Goal: Communication & Community: Answer question/provide support

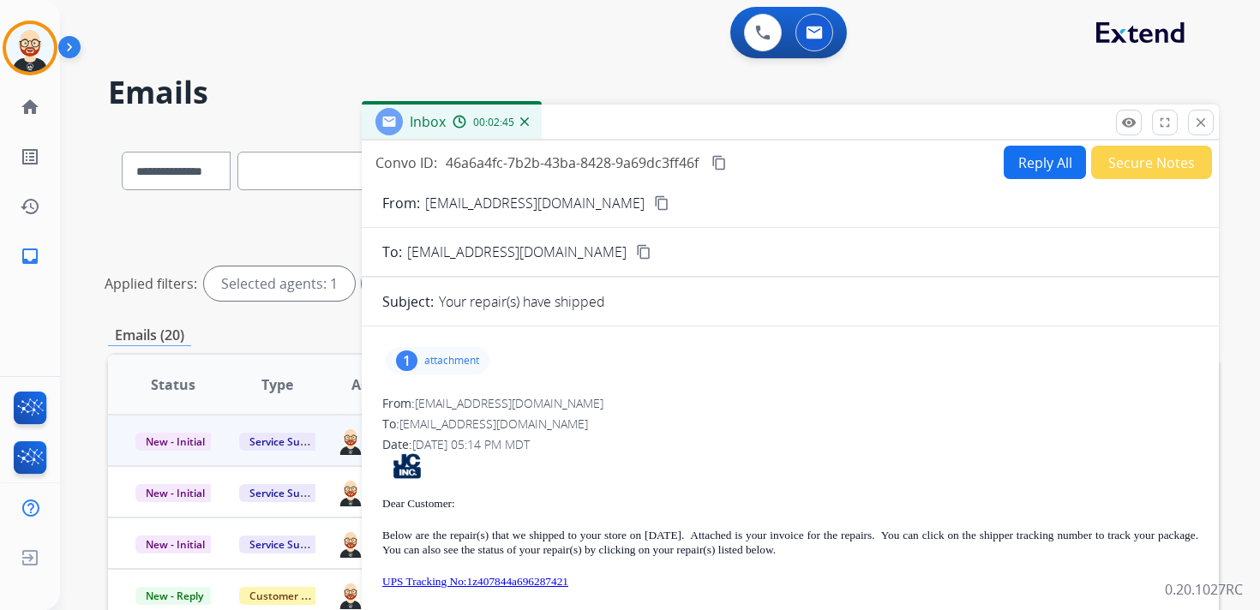
select select "**********"
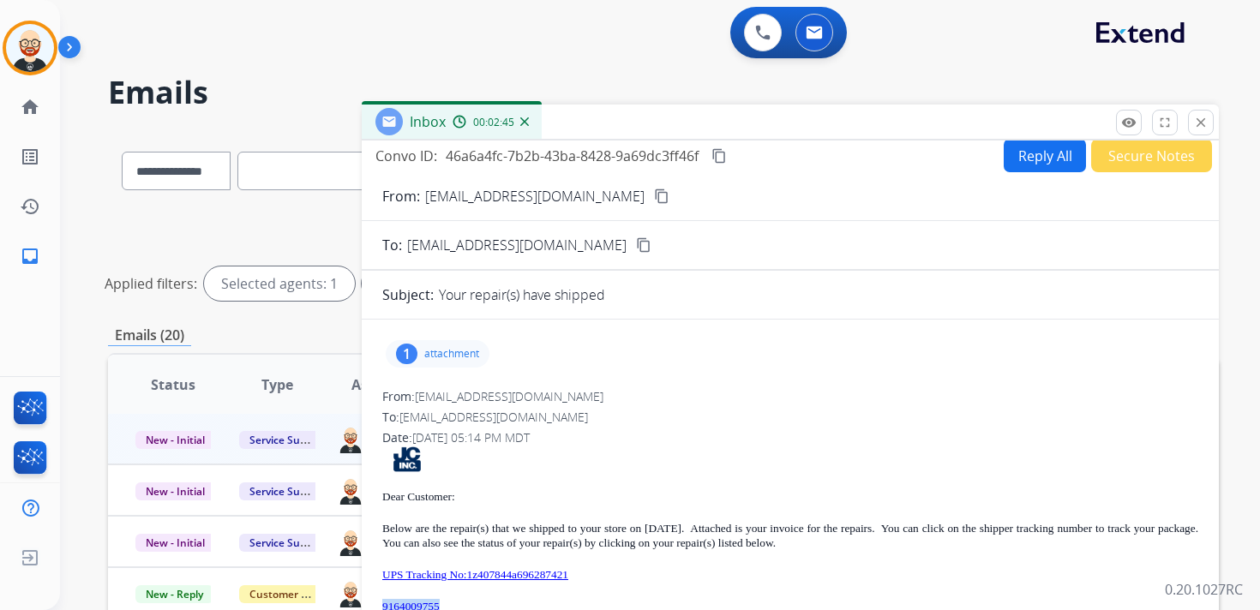
click at [723, 158] on mat-icon "content_copy" at bounding box center [718, 155] width 15 height 15
click at [647, 572] on p "UPS Tracking No:1z407844a696287421" at bounding box center [790, 574] width 816 height 15
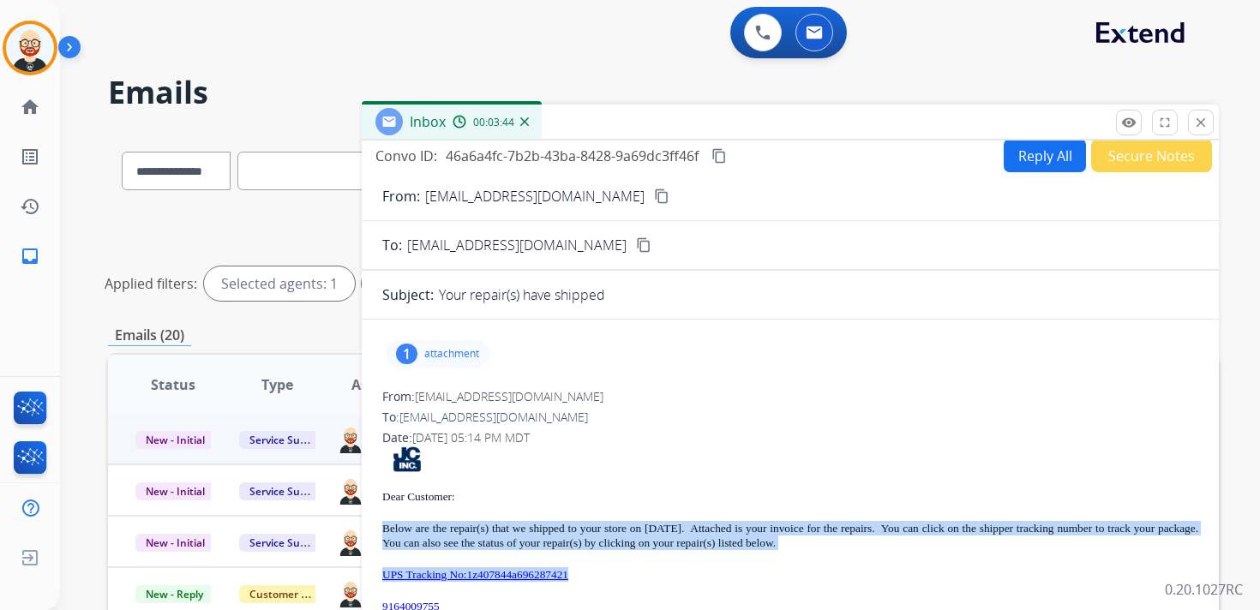
drag, startPoint x: 628, startPoint y: 572, endPoint x: 371, endPoint y: 527, distance: 260.9
click at [371, 527] on div "1 attachment From: [EMAIL_ADDRESS][DOMAIN_NAME] To: [EMAIL_ADDRESS][DOMAIN_NAME…" at bounding box center [790, 566] width 857 height 467
copy div "Below are the repair(s) that we shipped to your store on [DATE]. Attached is yo…"
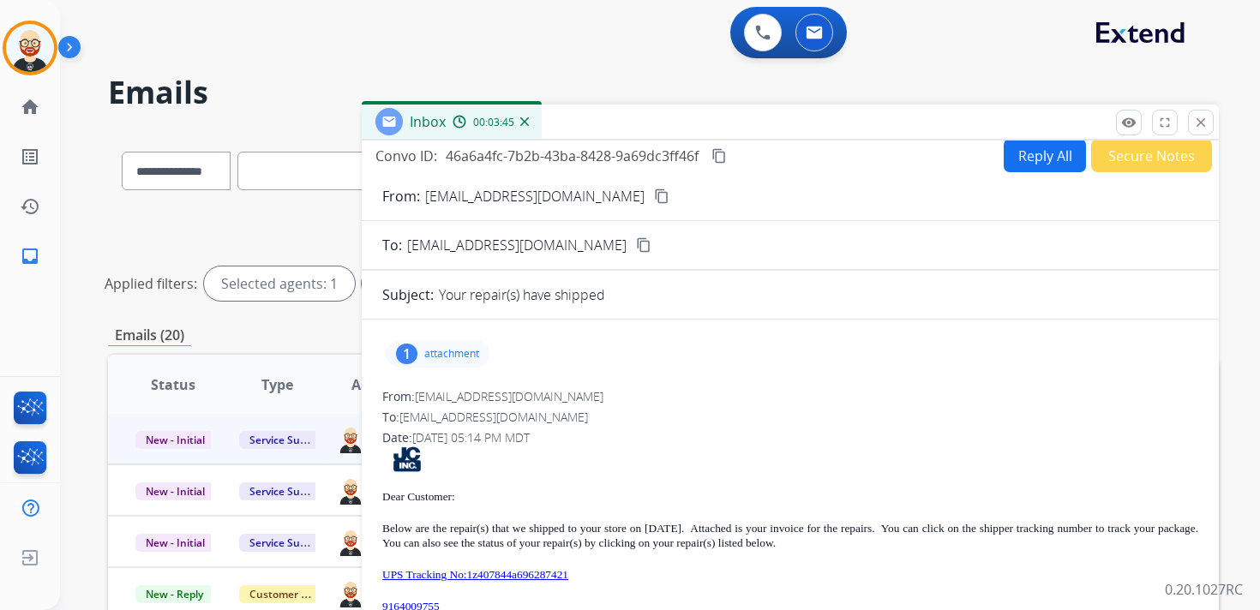
click at [457, 355] on p "attachment" at bounding box center [451, 354] width 55 height 14
click at [508, 398] on mat-icon "download" at bounding box center [501, 397] width 15 height 15
click at [1197, 114] on button "close Close" at bounding box center [1201, 123] width 26 height 26
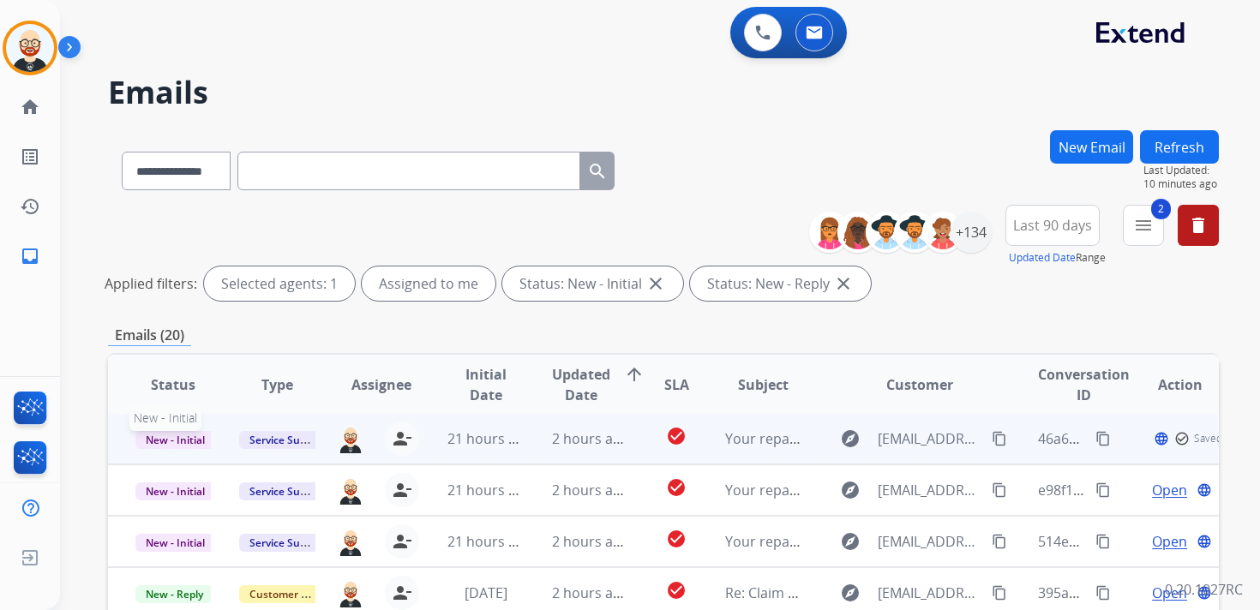
click at [191, 441] on span "New - Initial" at bounding box center [175, 440] width 80 height 18
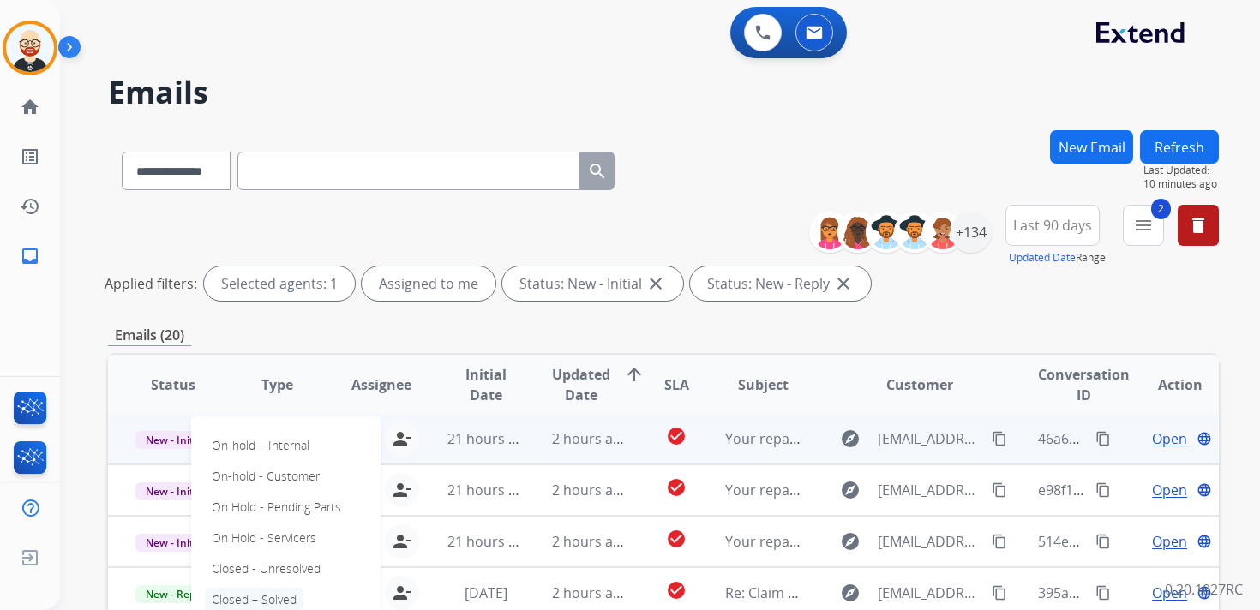
click at [300, 598] on p "Closed – Solved" at bounding box center [254, 600] width 99 height 24
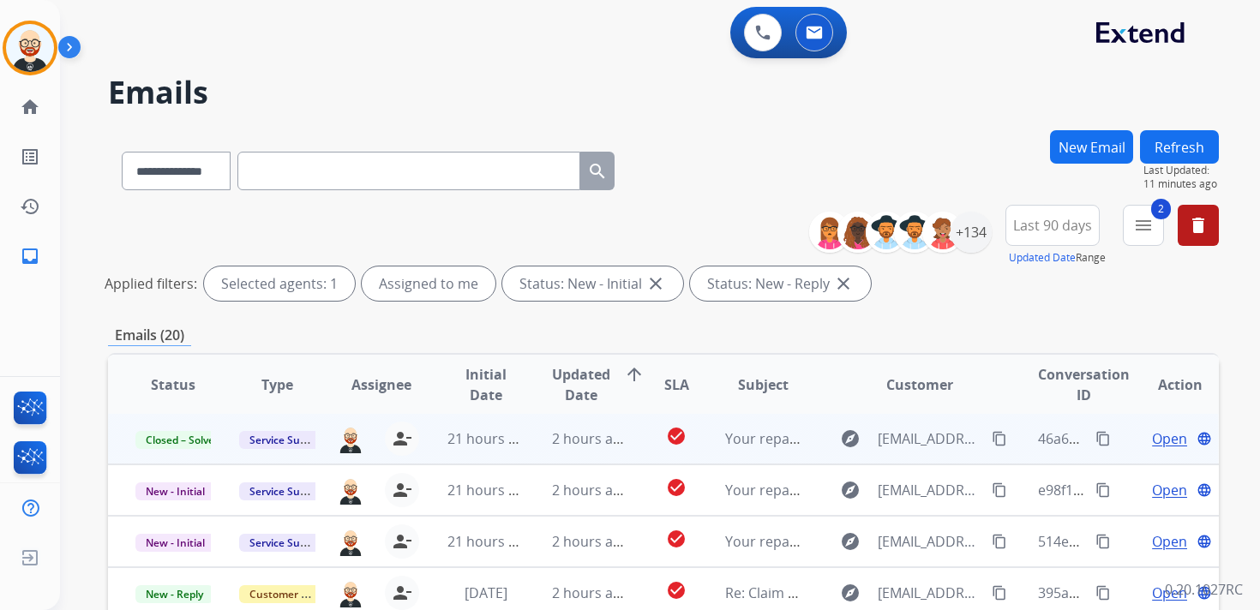
click at [1174, 146] on button "Refresh" at bounding box center [1179, 146] width 79 height 33
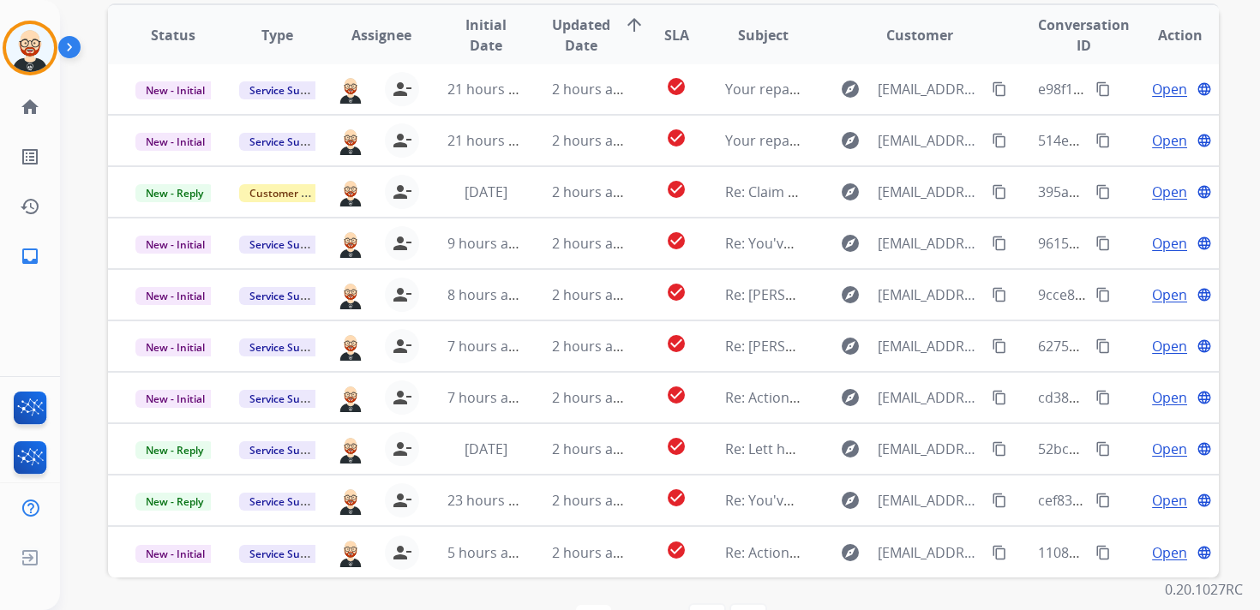
scroll to position [347, 0]
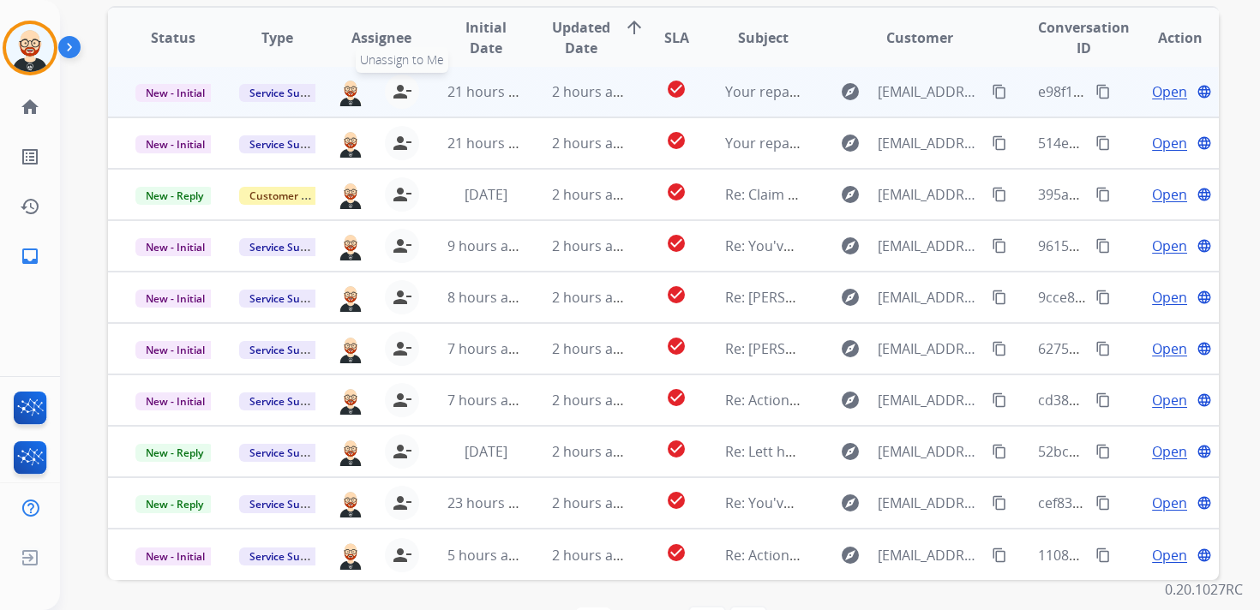
click at [398, 99] on mat-icon "person_remove" at bounding box center [402, 91] width 21 height 21
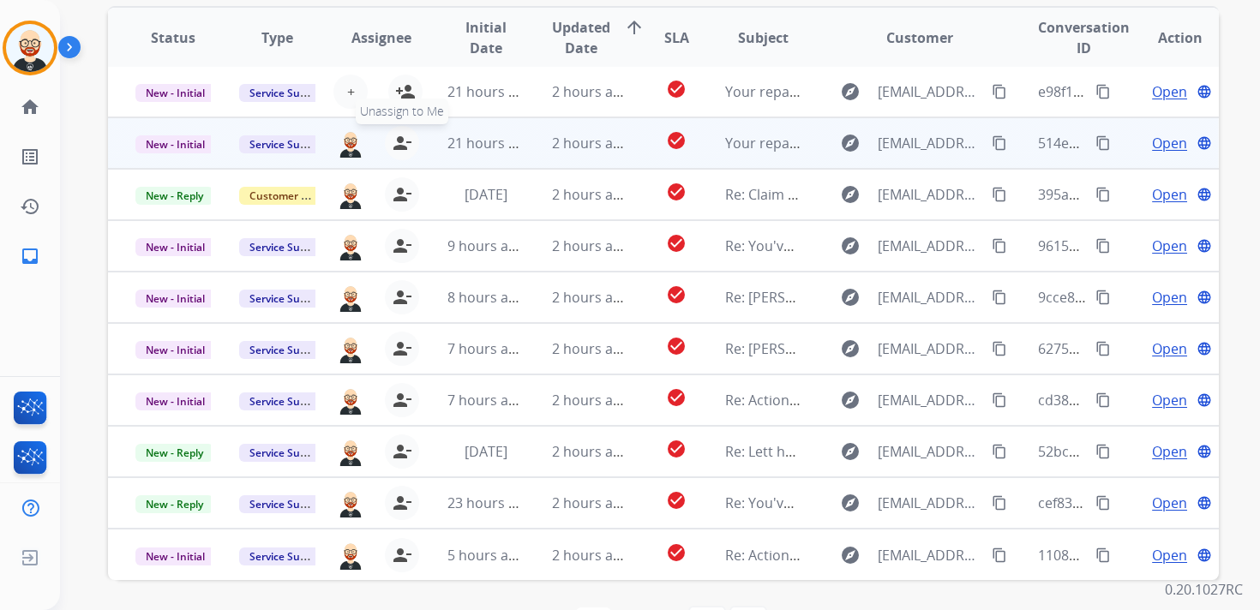
click at [399, 131] on button "person_remove [PERSON_NAME] to Me" at bounding box center [402, 143] width 34 height 34
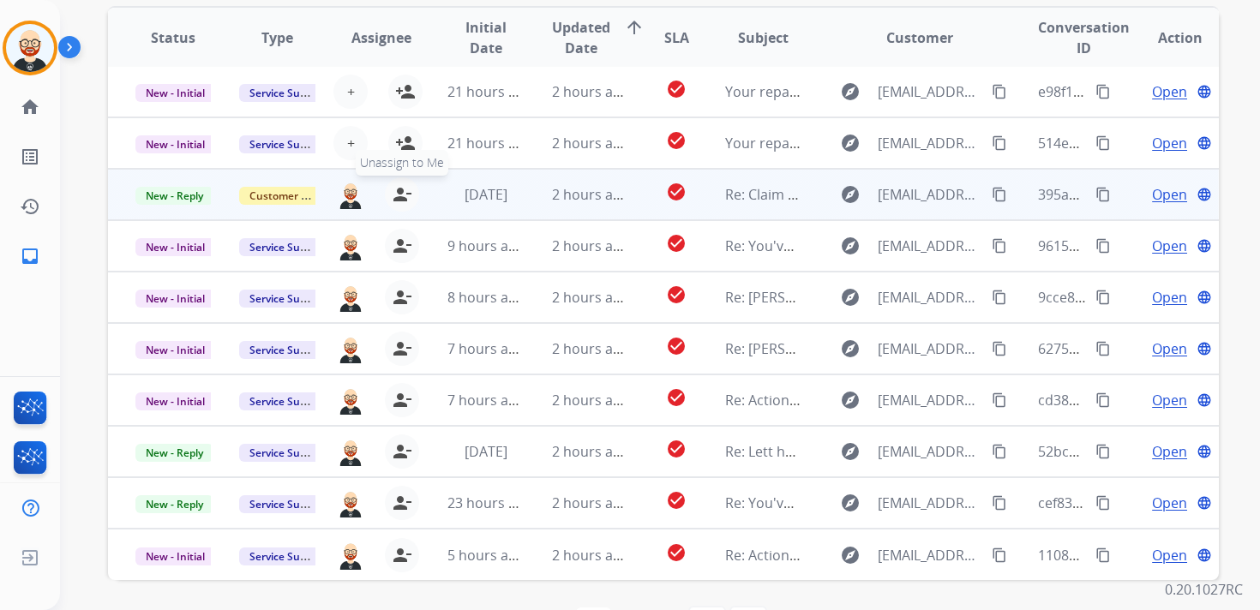
click at [399, 195] on mat-icon "person_remove" at bounding box center [402, 194] width 21 height 21
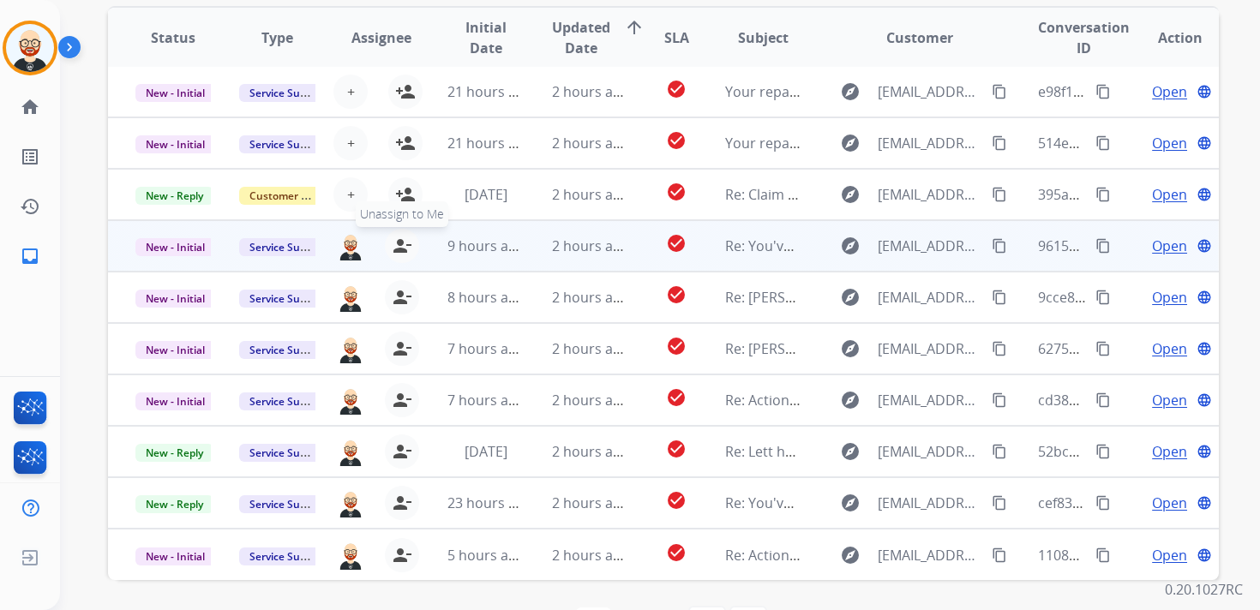
click at [404, 243] on mat-icon "person_remove" at bounding box center [402, 246] width 21 height 21
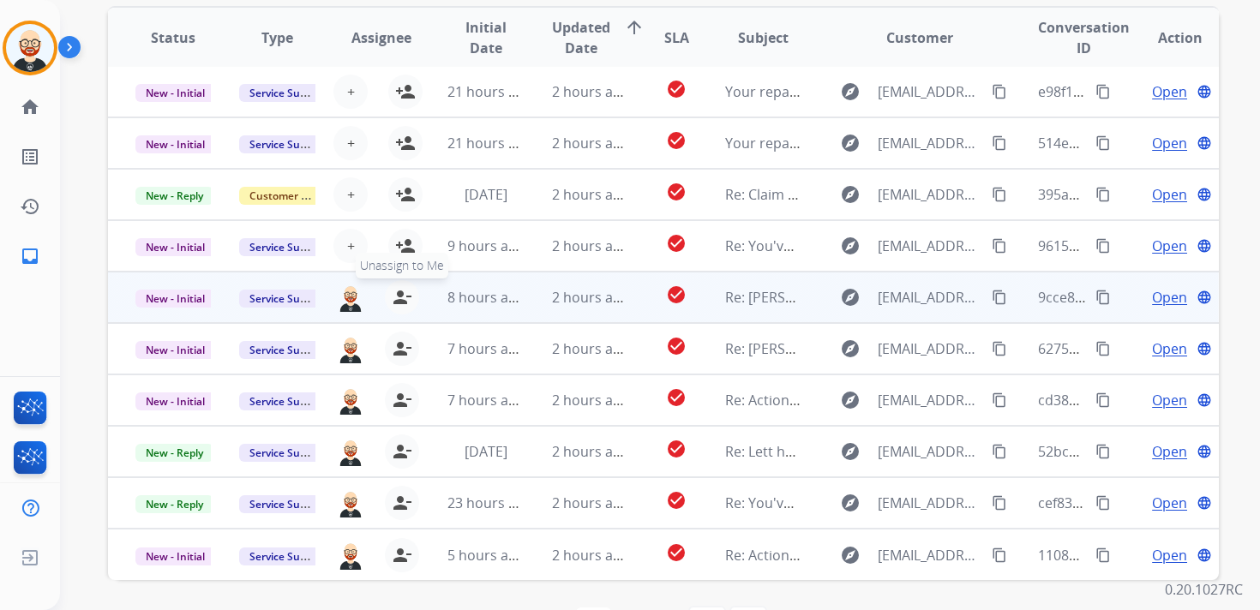
click at [402, 300] on mat-icon "person_remove" at bounding box center [402, 297] width 21 height 21
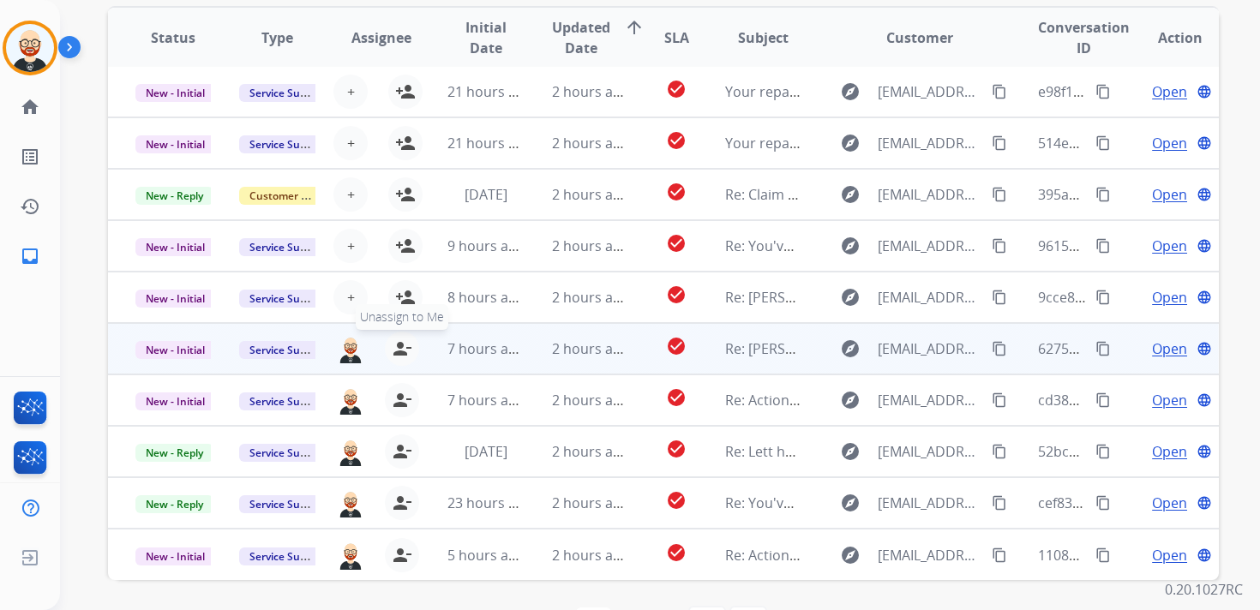
click at [402, 360] on button "person_remove [PERSON_NAME] to Me" at bounding box center [402, 349] width 34 height 34
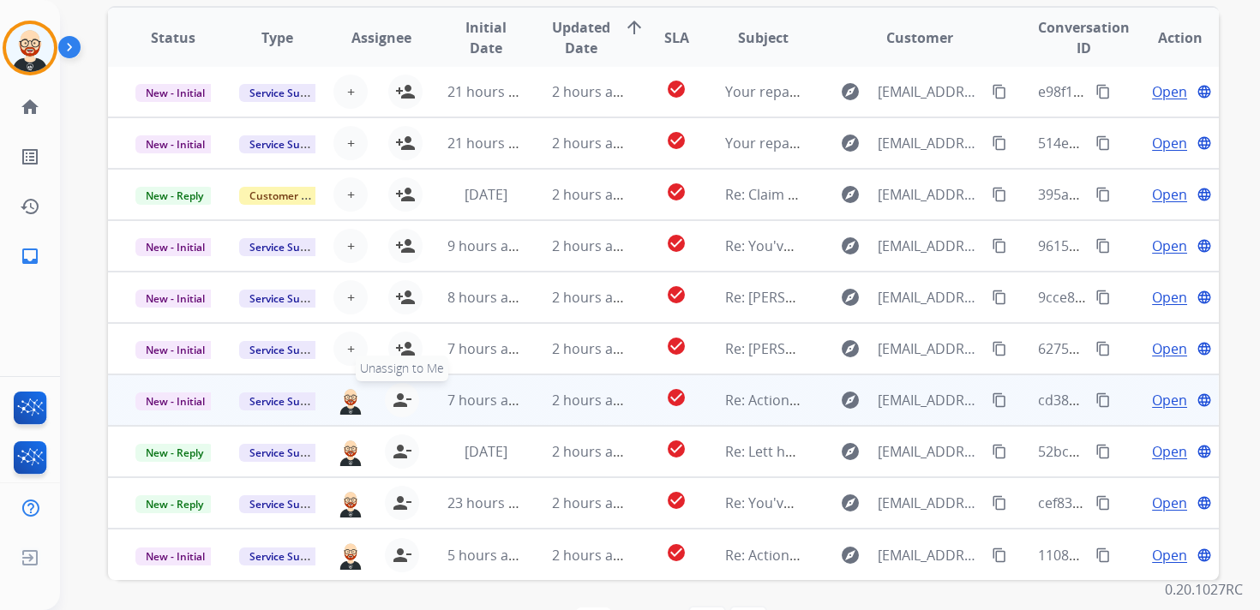
click at [401, 405] on mat-icon "person_remove" at bounding box center [402, 400] width 21 height 21
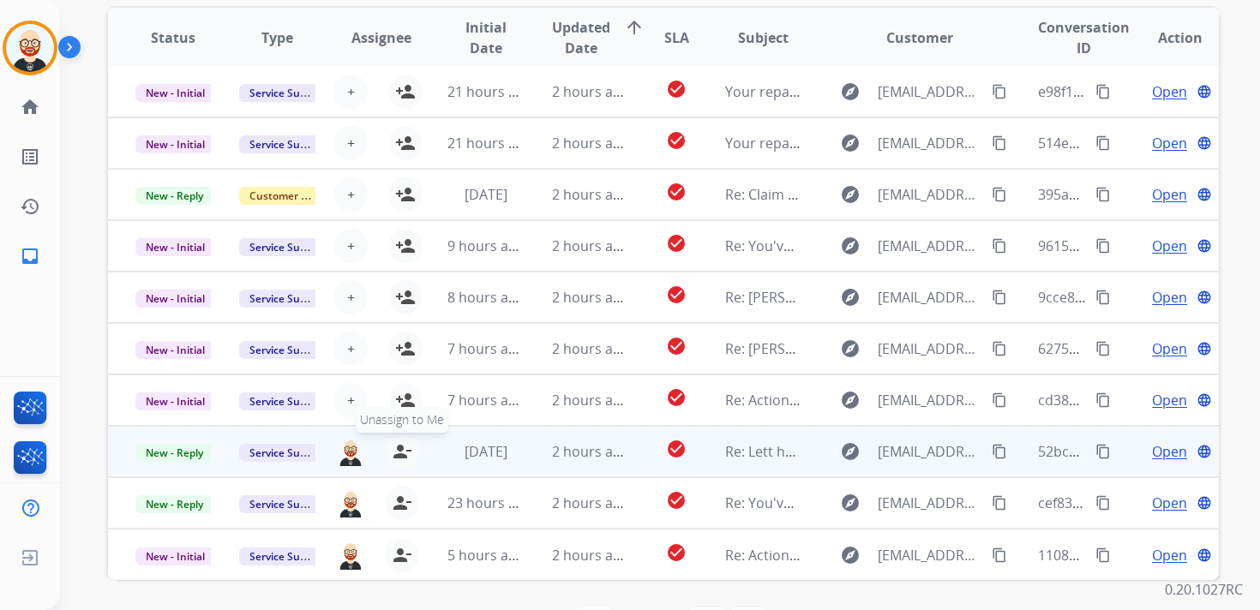
click at [401, 453] on mat-icon "person_remove" at bounding box center [402, 451] width 21 height 21
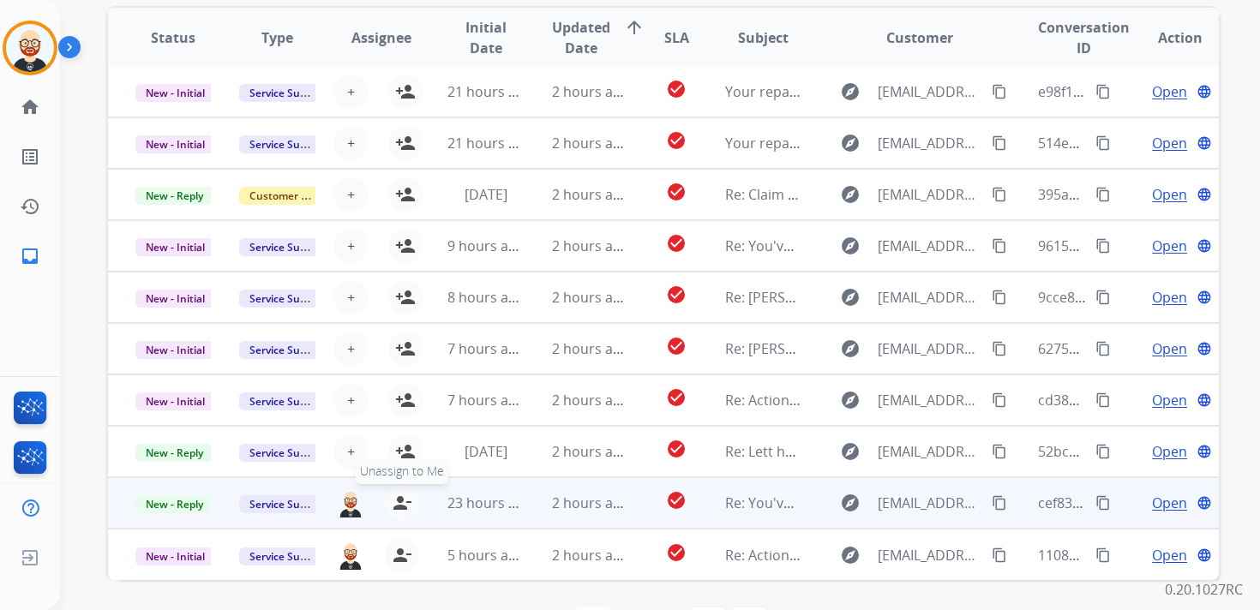
click at [403, 501] on mat-icon "person_remove" at bounding box center [402, 503] width 21 height 21
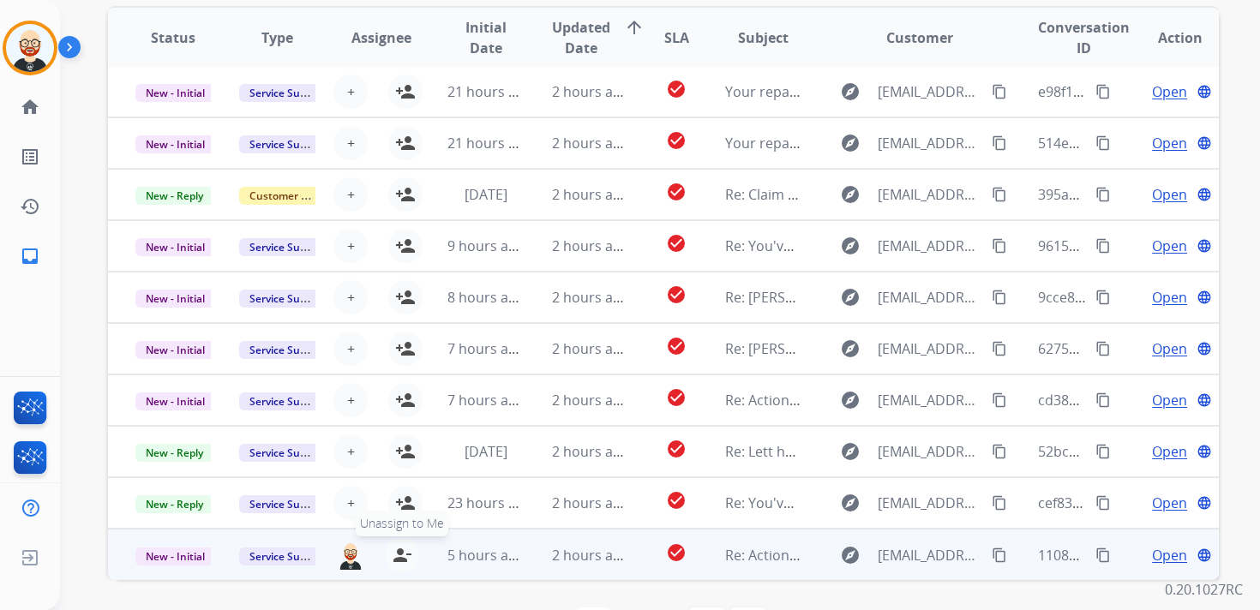
click at [403, 554] on mat-icon "person_remove" at bounding box center [402, 555] width 21 height 21
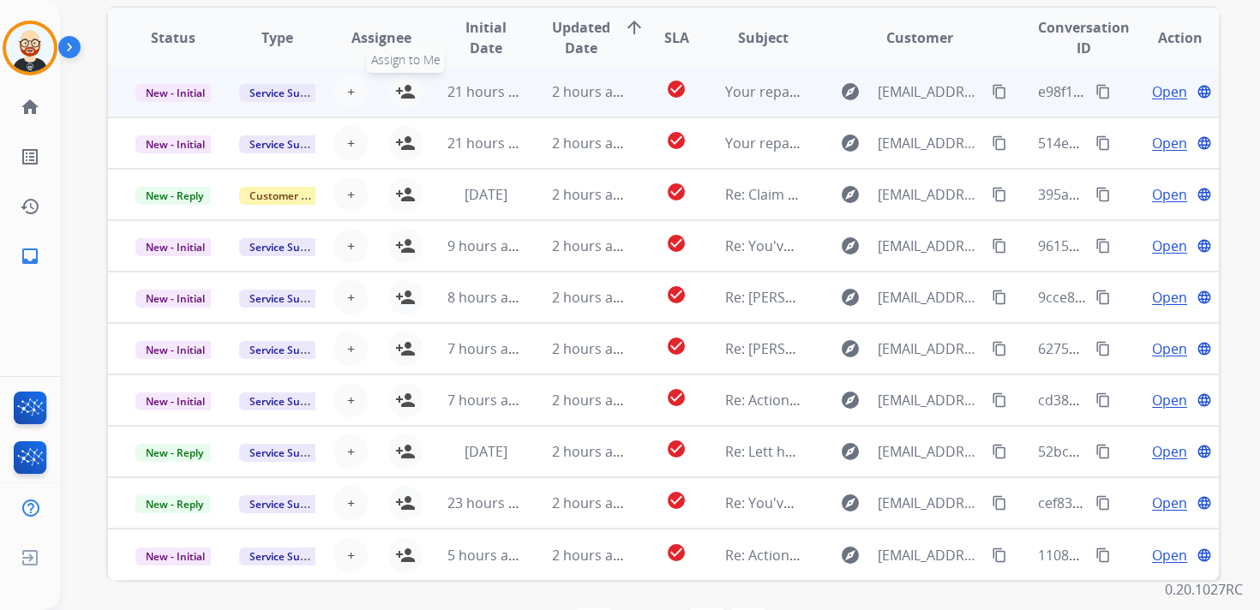
click at [408, 89] on mat-icon "person_add" at bounding box center [405, 91] width 21 height 21
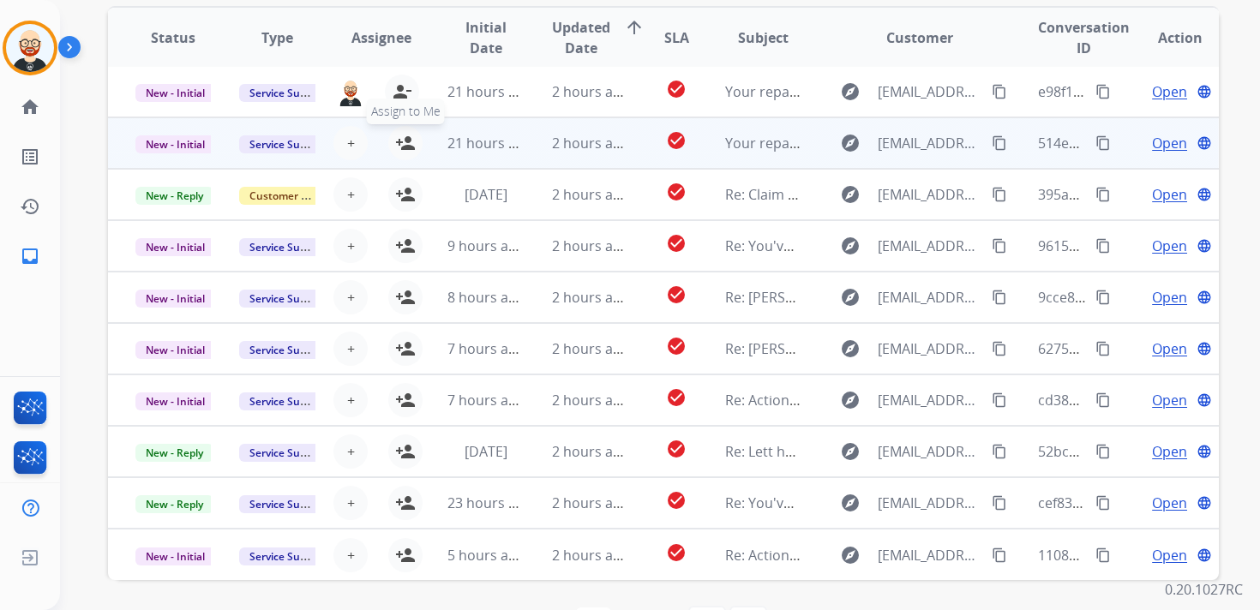
click at [408, 155] on button "person_add Assign to Me" at bounding box center [405, 143] width 34 height 34
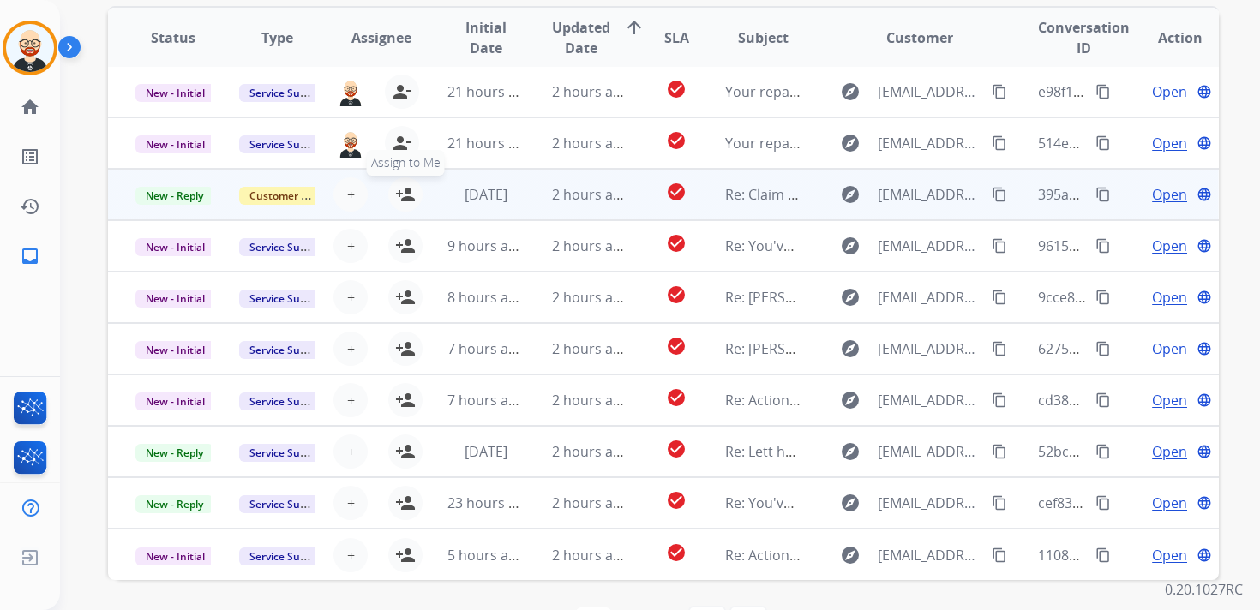
click at [405, 181] on button "person_add Assign to Me" at bounding box center [405, 194] width 34 height 34
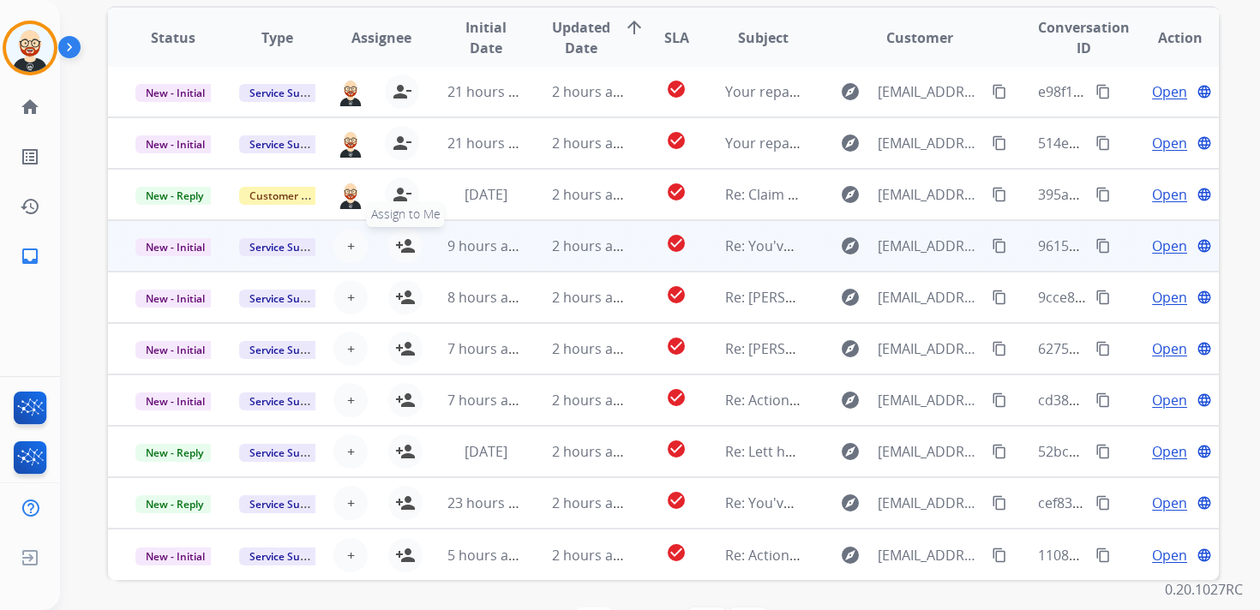
click at [406, 243] on mat-icon "person_add" at bounding box center [405, 246] width 21 height 21
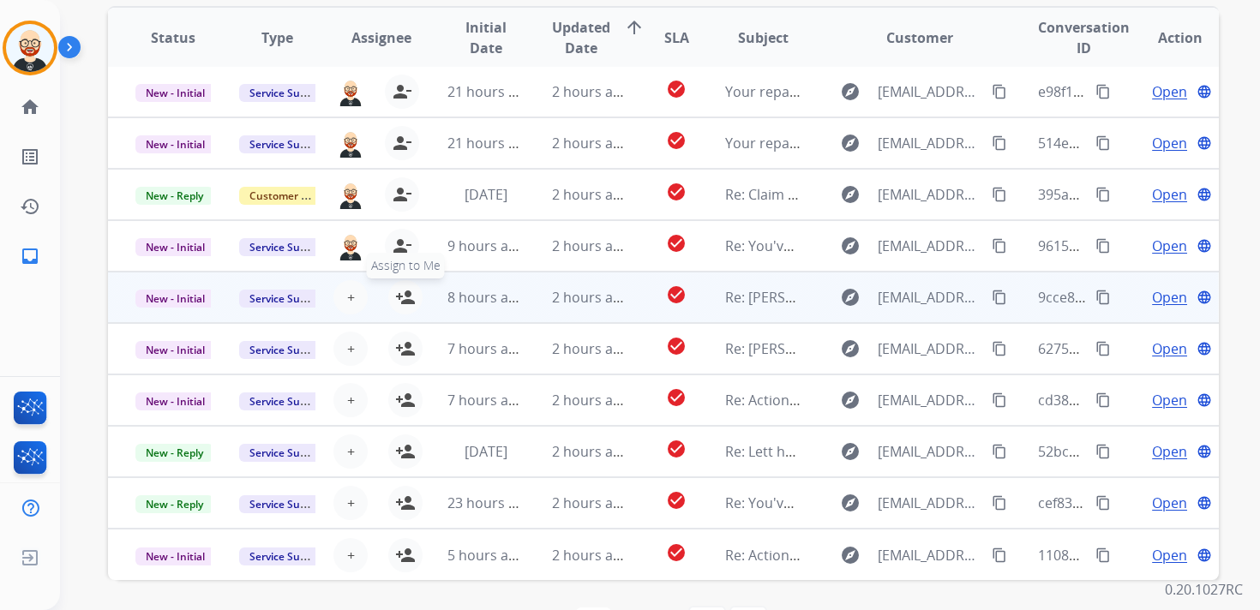
click at [406, 299] on mat-icon "person_add" at bounding box center [405, 297] width 21 height 21
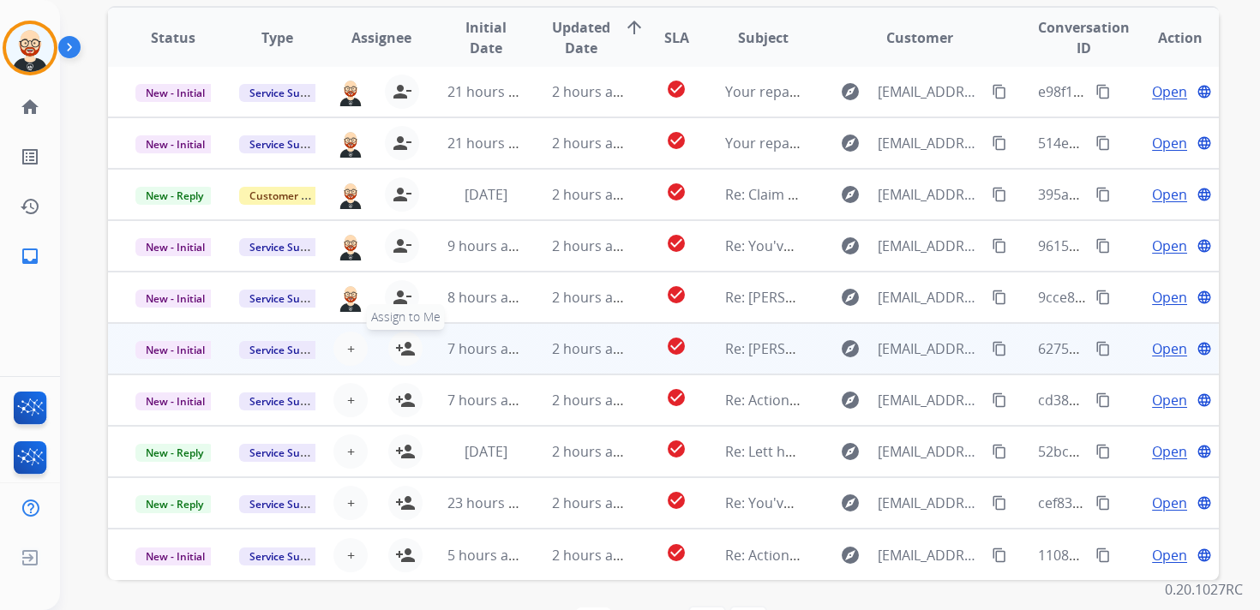
click at [405, 346] on mat-icon "person_add" at bounding box center [405, 348] width 21 height 21
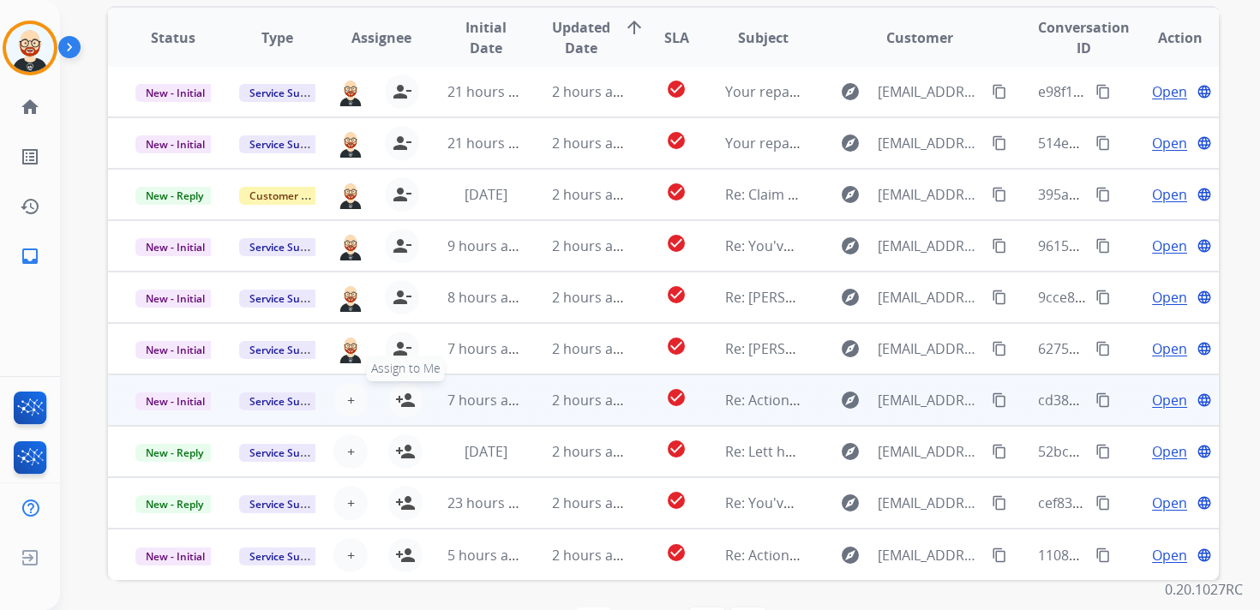
click at [404, 400] on mat-icon "person_add" at bounding box center [405, 400] width 21 height 21
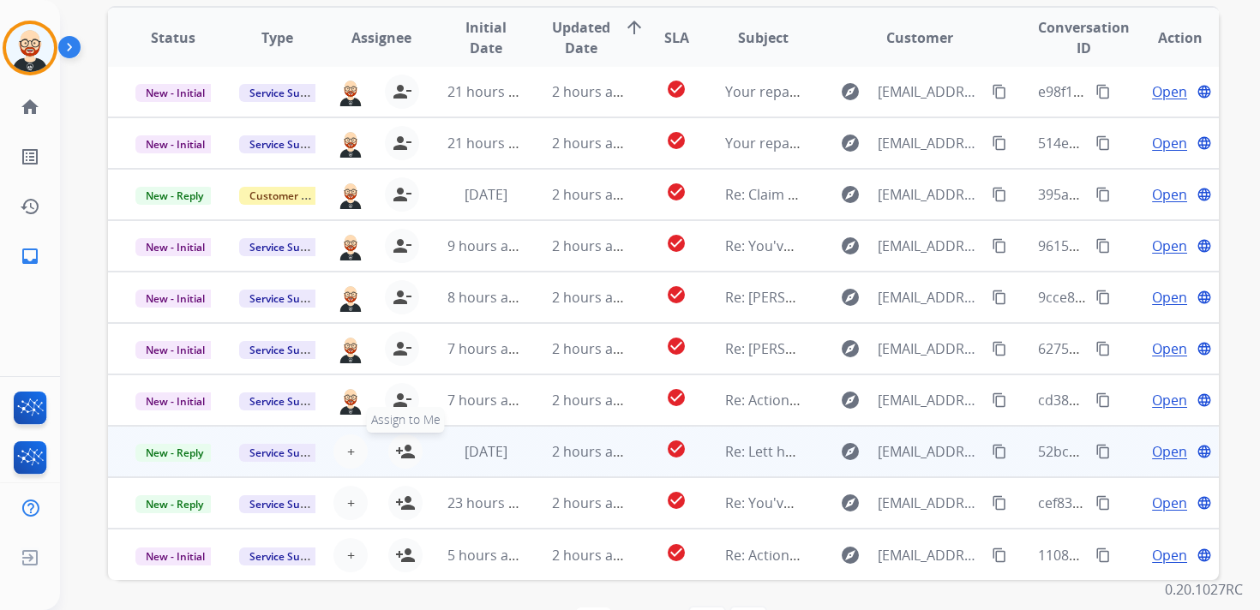
click at [404, 446] on mat-icon "person_add" at bounding box center [405, 451] width 21 height 21
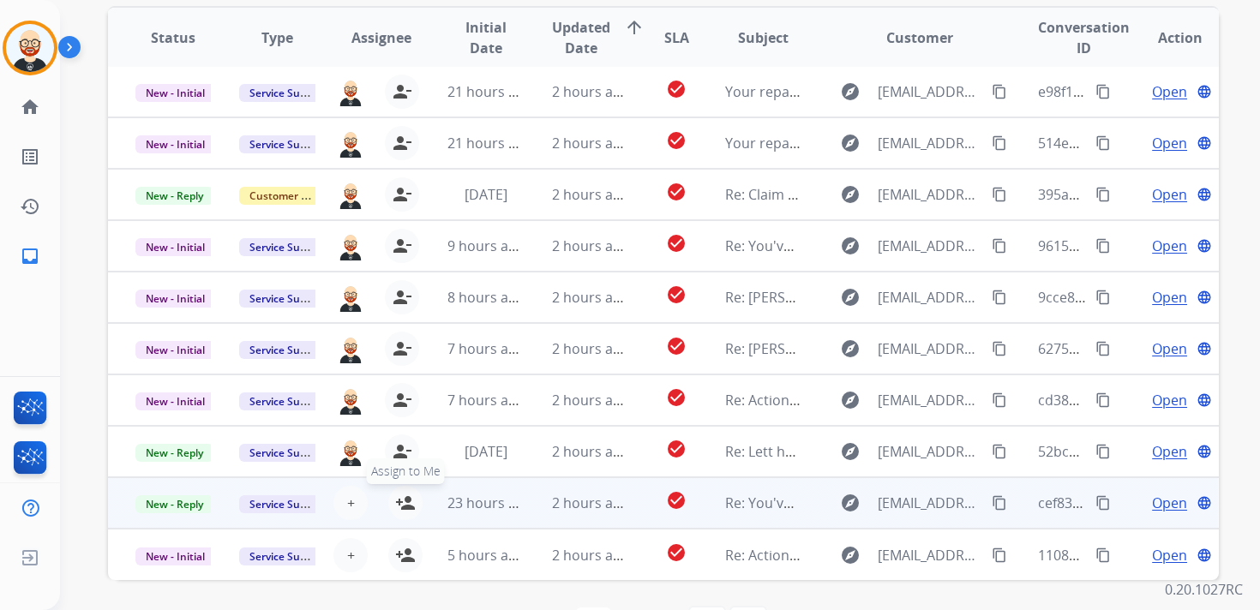
click at [401, 499] on mat-icon "person_add" at bounding box center [405, 503] width 21 height 21
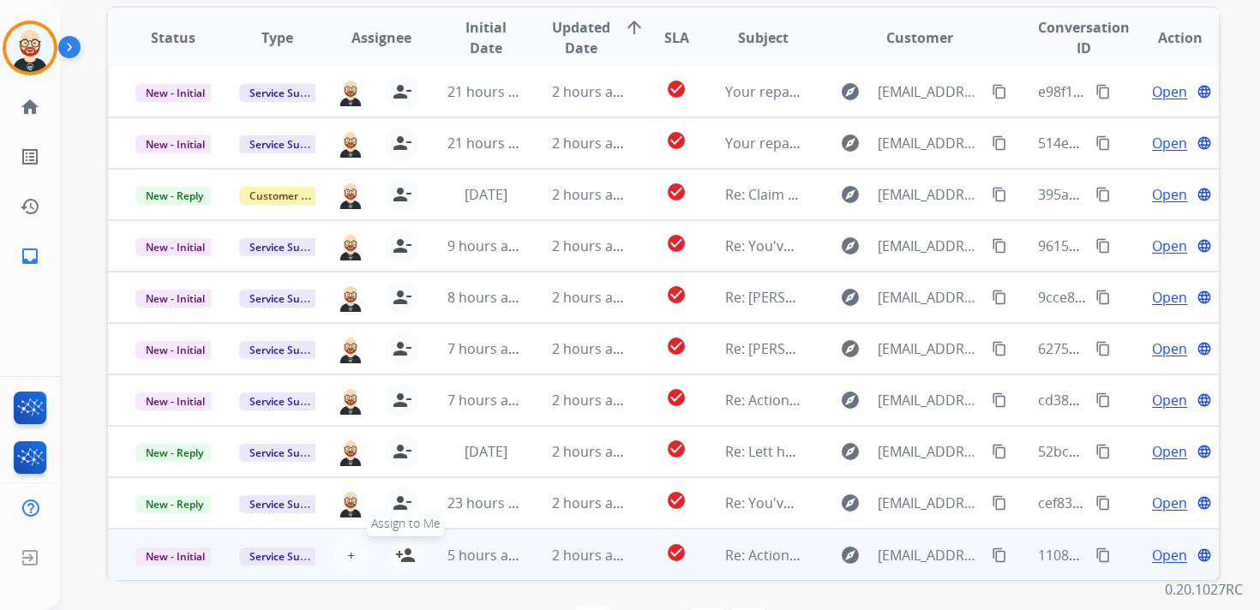
click at [407, 550] on mat-icon "person_add" at bounding box center [405, 555] width 21 height 21
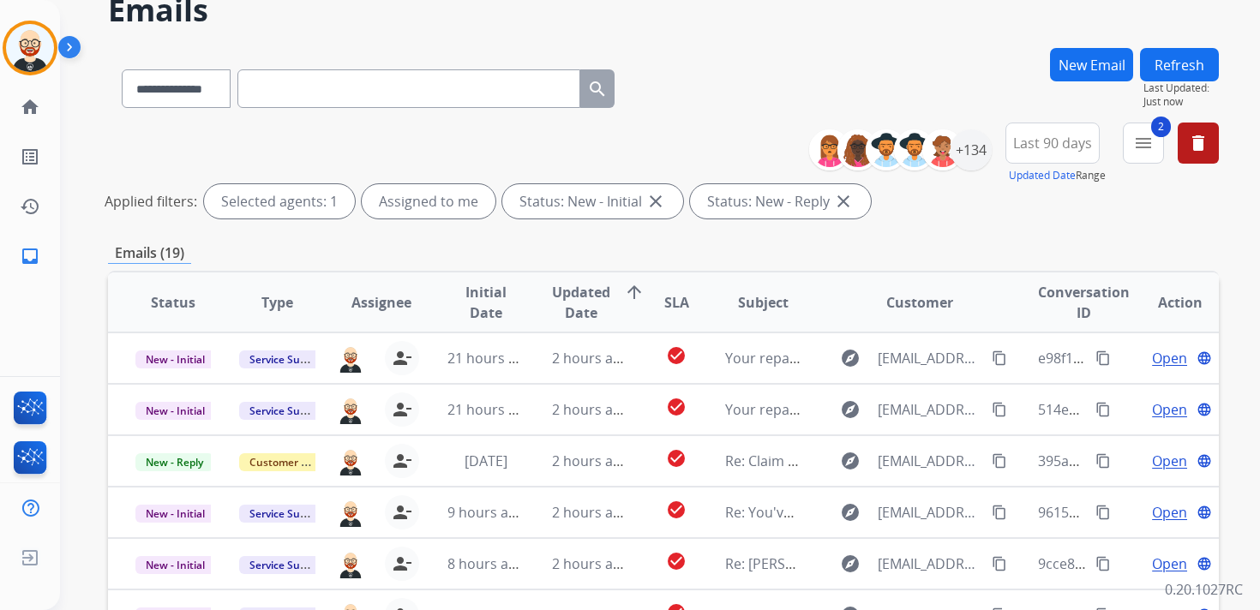
scroll to position [57, 0]
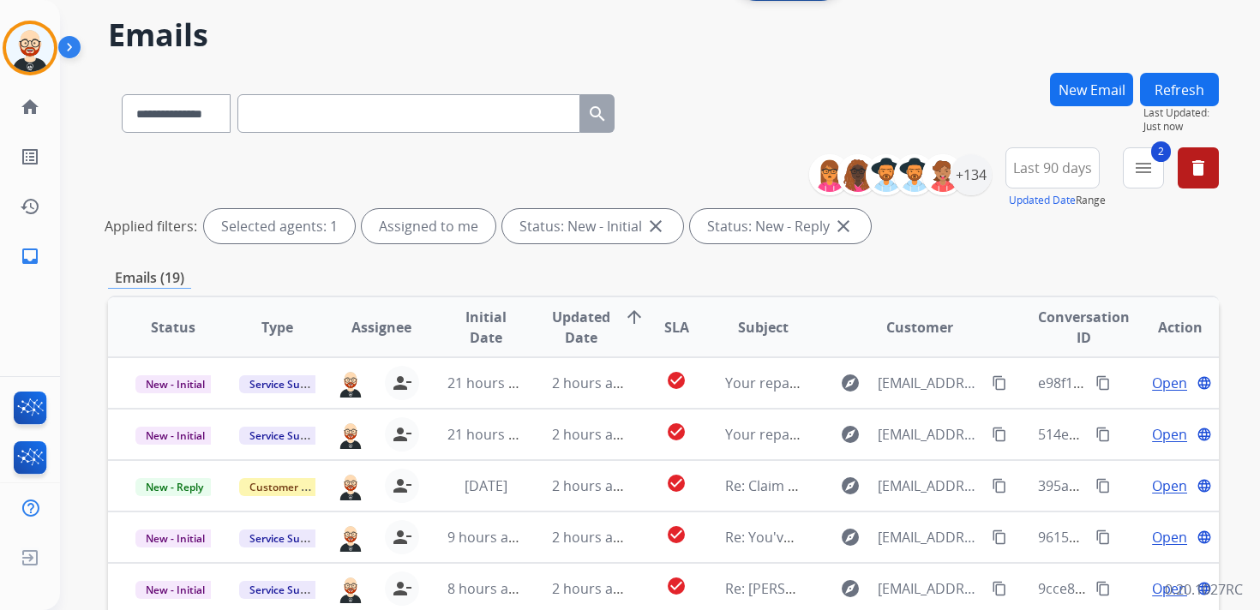
click at [1192, 93] on button "Refresh" at bounding box center [1179, 89] width 79 height 33
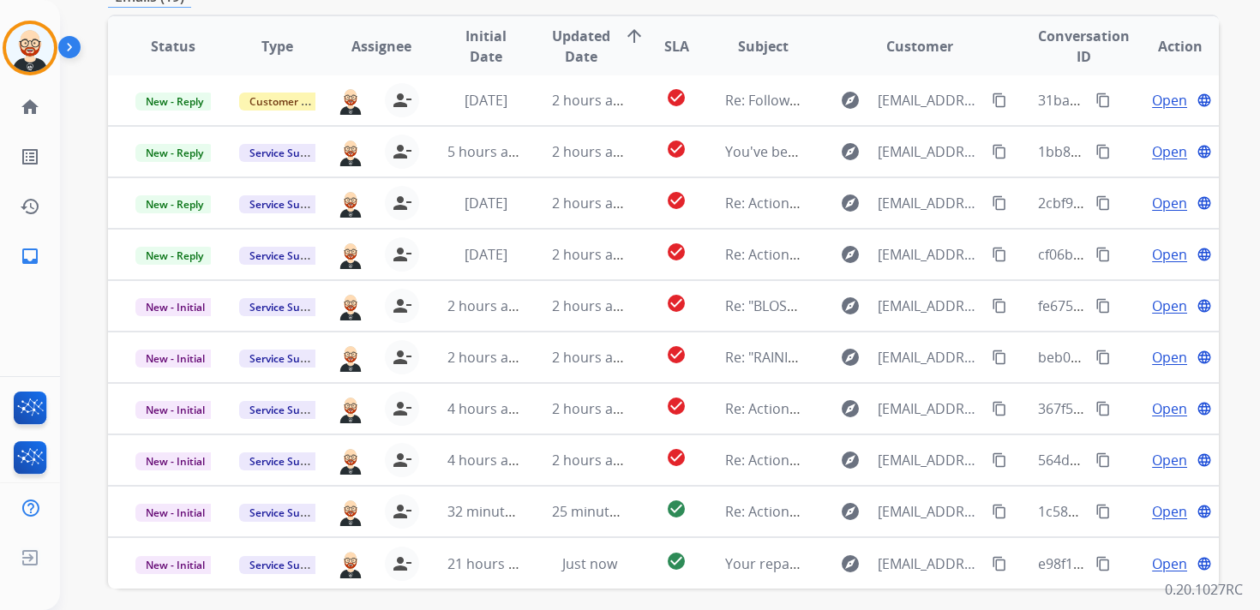
scroll to position [330, 0]
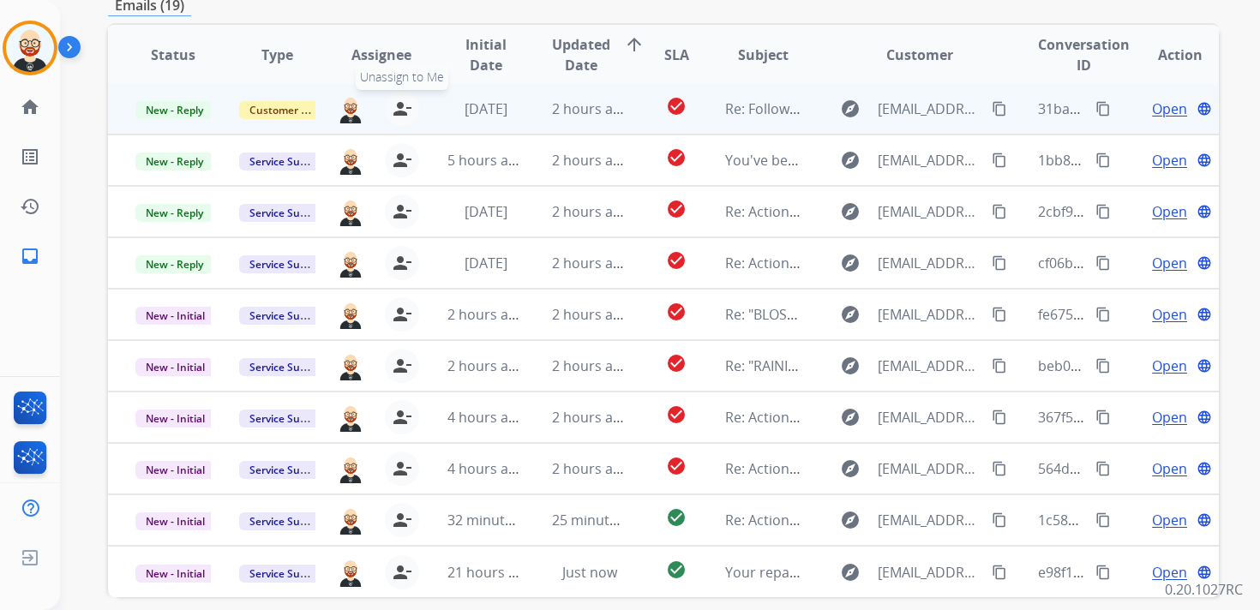
click at [394, 113] on mat-icon "person_remove" at bounding box center [402, 109] width 21 height 21
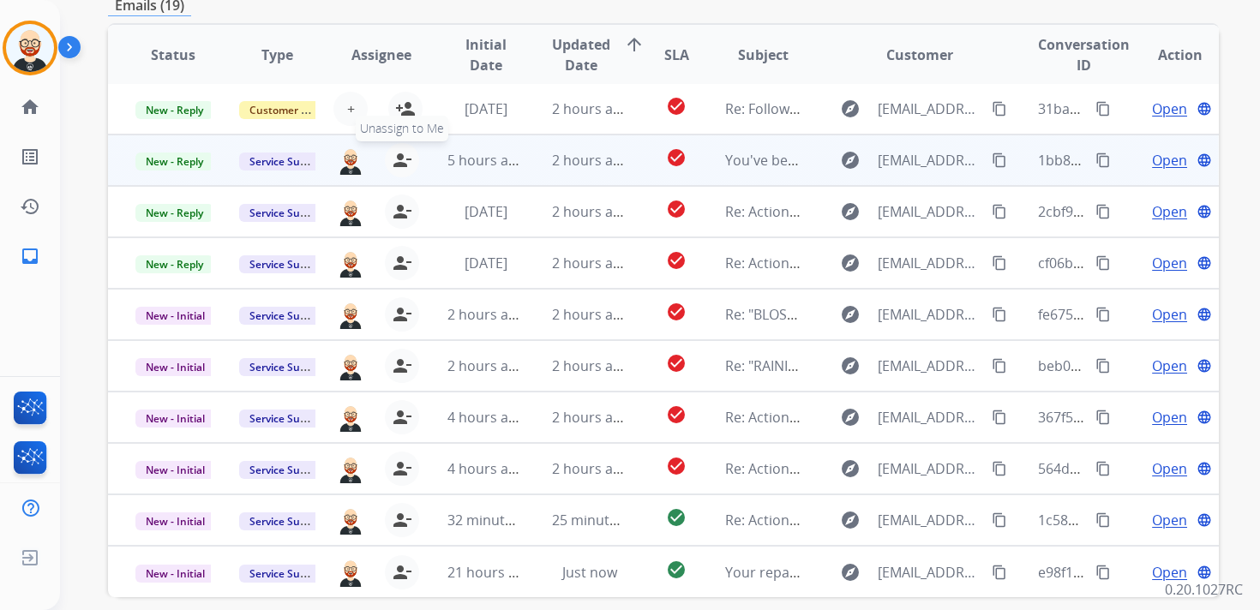
click at [394, 155] on mat-icon "person_remove" at bounding box center [402, 160] width 21 height 21
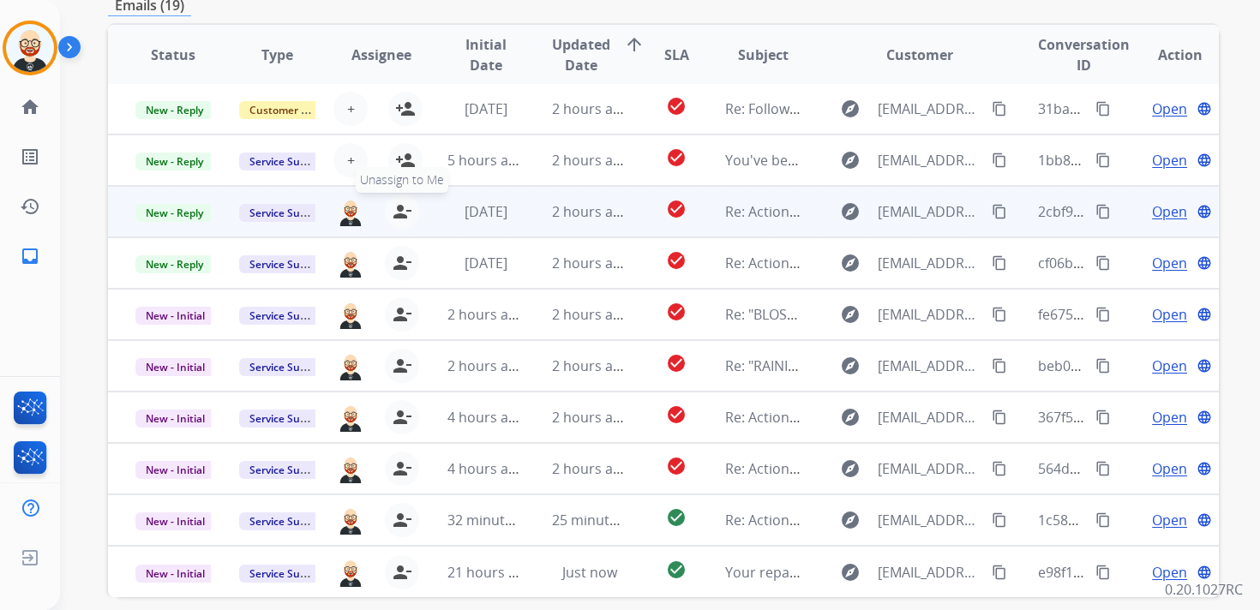
click at [398, 210] on mat-icon "person_remove" at bounding box center [402, 211] width 21 height 21
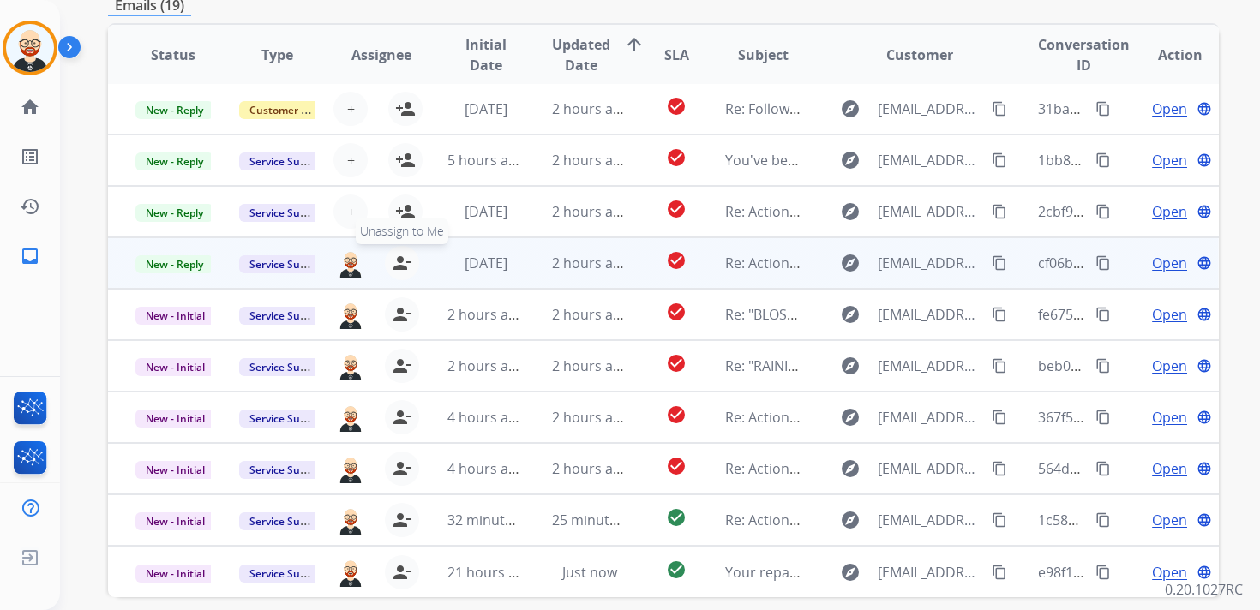
click at [398, 256] on mat-icon "person_remove" at bounding box center [402, 263] width 21 height 21
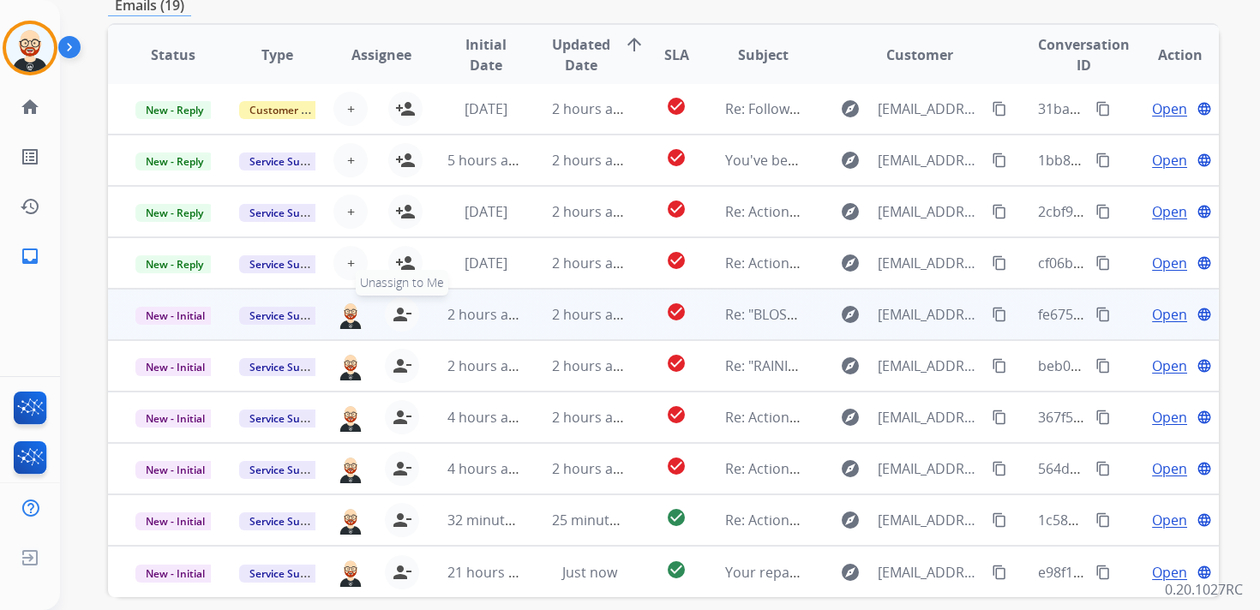
click at [398, 308] on mat-icon "person_remove" at bounding box center [402, 314] width 21 height 21
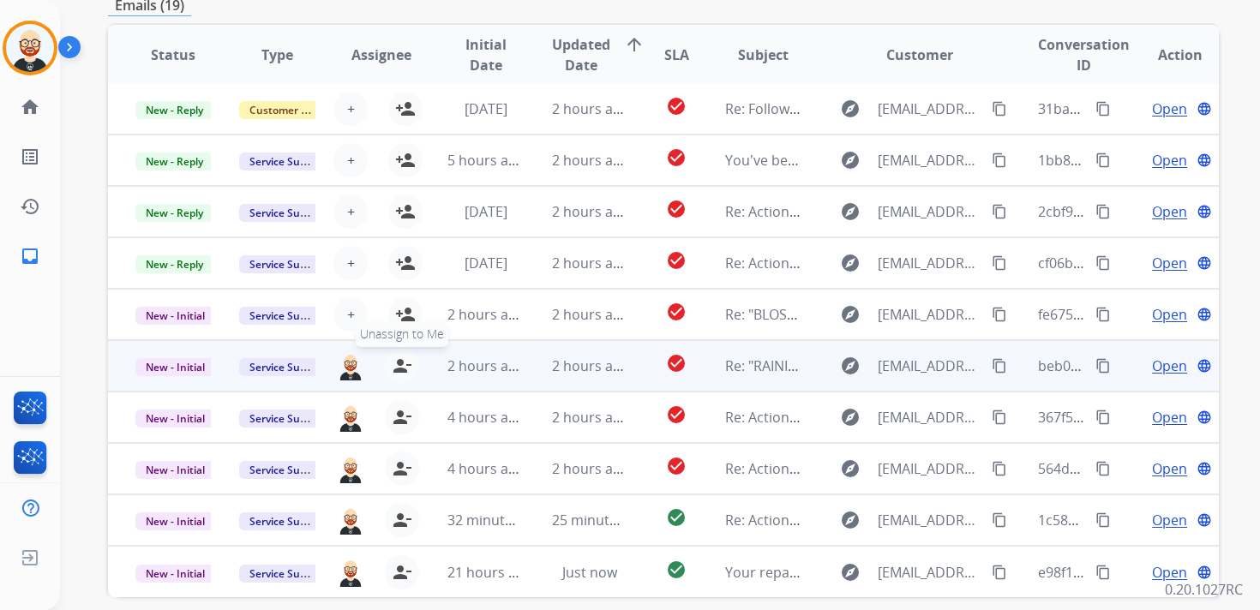
click at [398, 355] on button "person_remove [PERSON_NAME] to Me" at bounding box center [402, 366] width 34 height 34
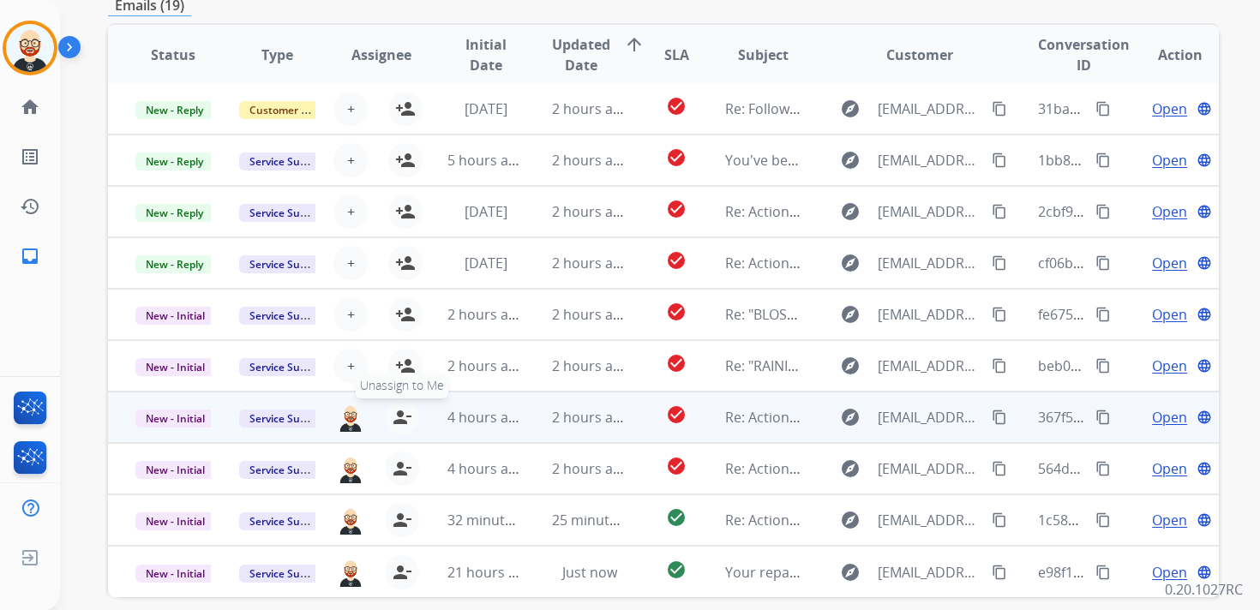
click at [398, 406] on button "person_remove [PERSON_NAME] to Me" at bounding box center [402, 417] width 34 height 34
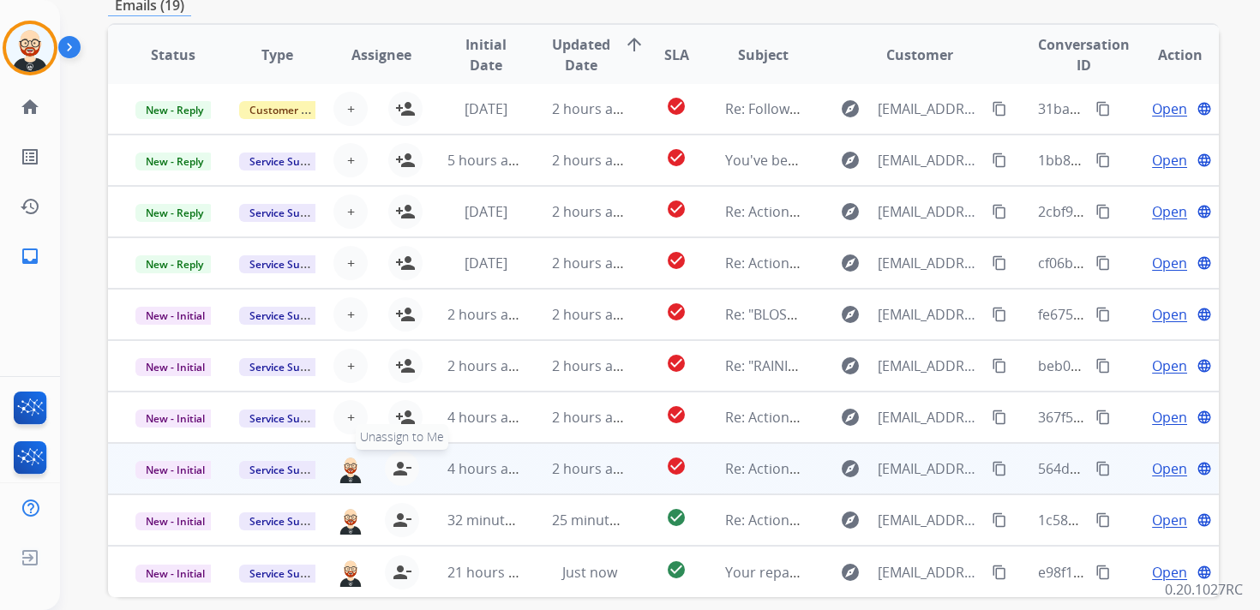
click at [397, 457] on button "person_remove [PERSON_NAME] to Me" at bounding box center [402, 469] width 34 height 34
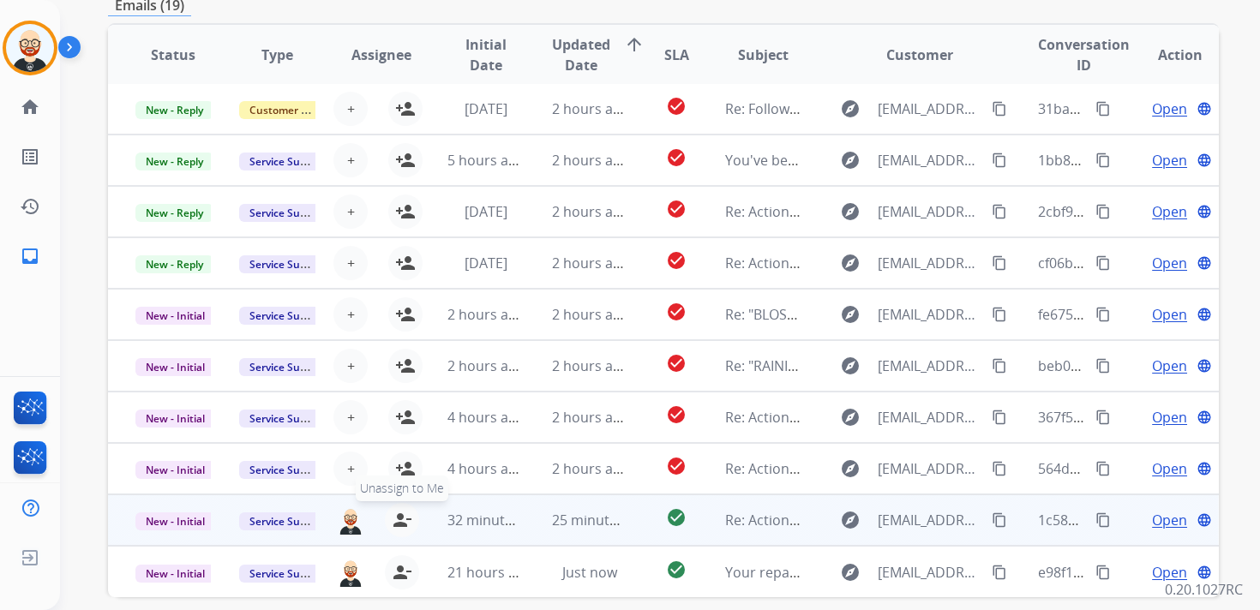
click at [399, 513] on mat-icon "person_remove" at bounding box center [402, 520] width 21 height 21
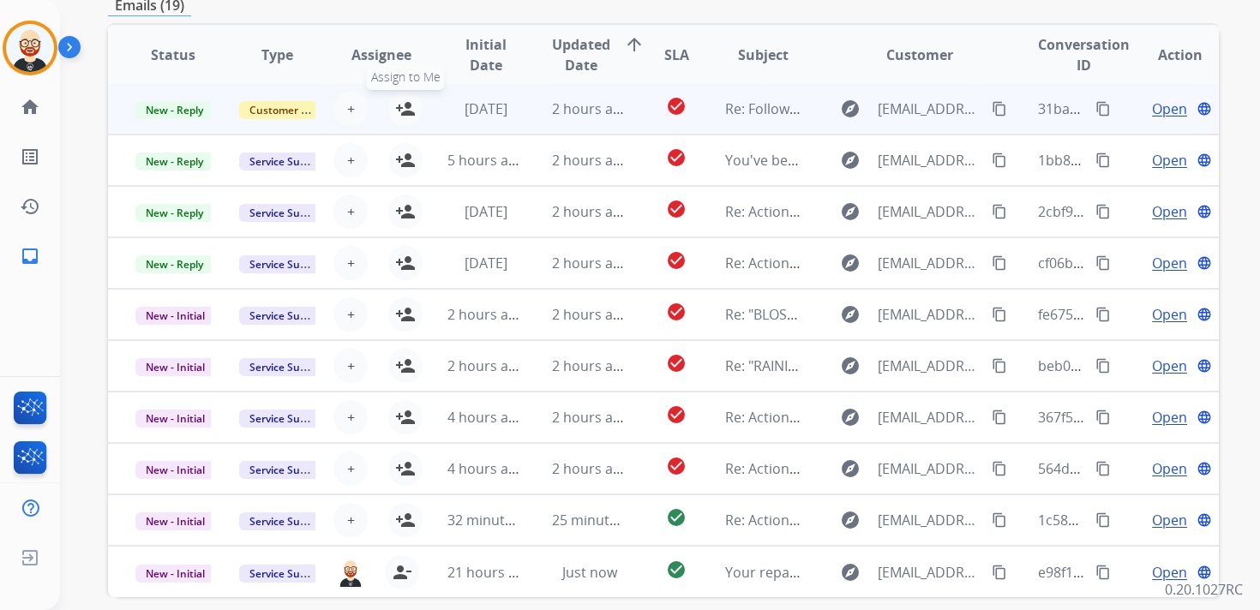
click at [405, 110] on mat-icon "person_add" at bounding box center [405, 109] width 21 height 21
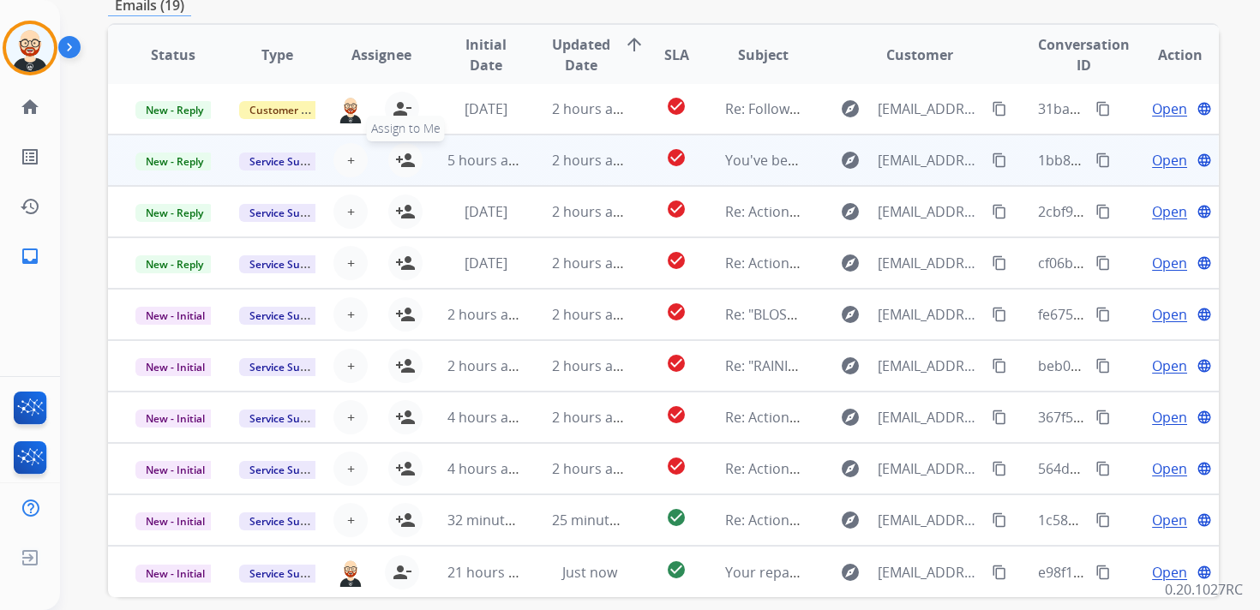
click at [408, 159] on mat-icon "person_add" at bounding box center [405, 160] width 21 height 21
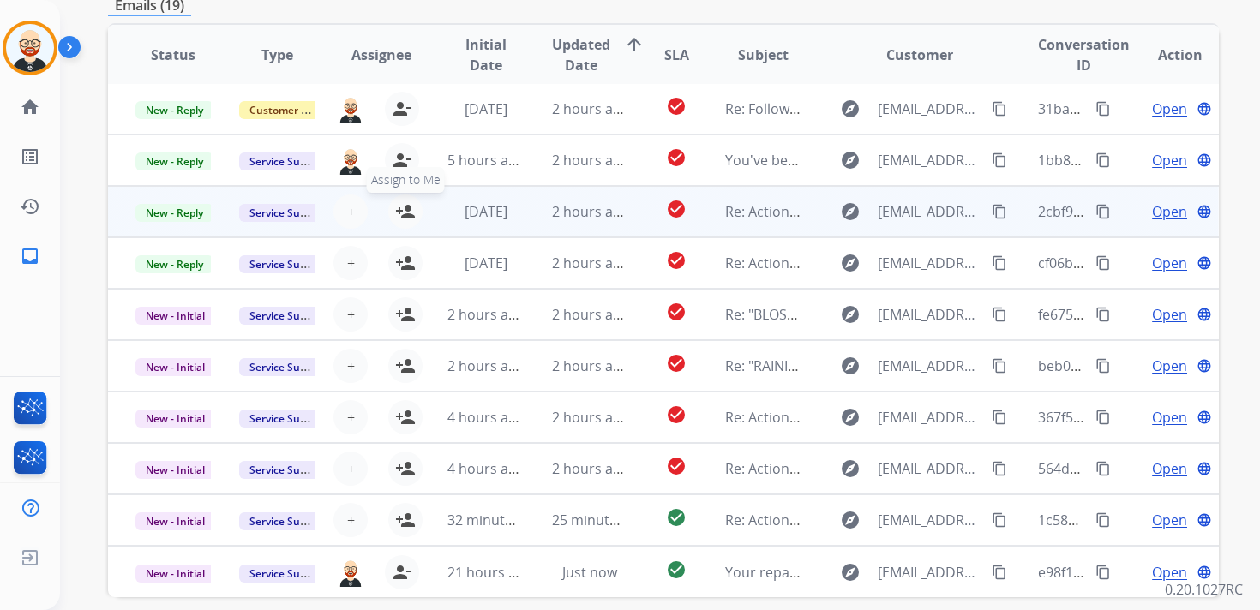
click at [406, 216] on mat-icon "person_add" at bounding box center [405, 211] width 21 height 21
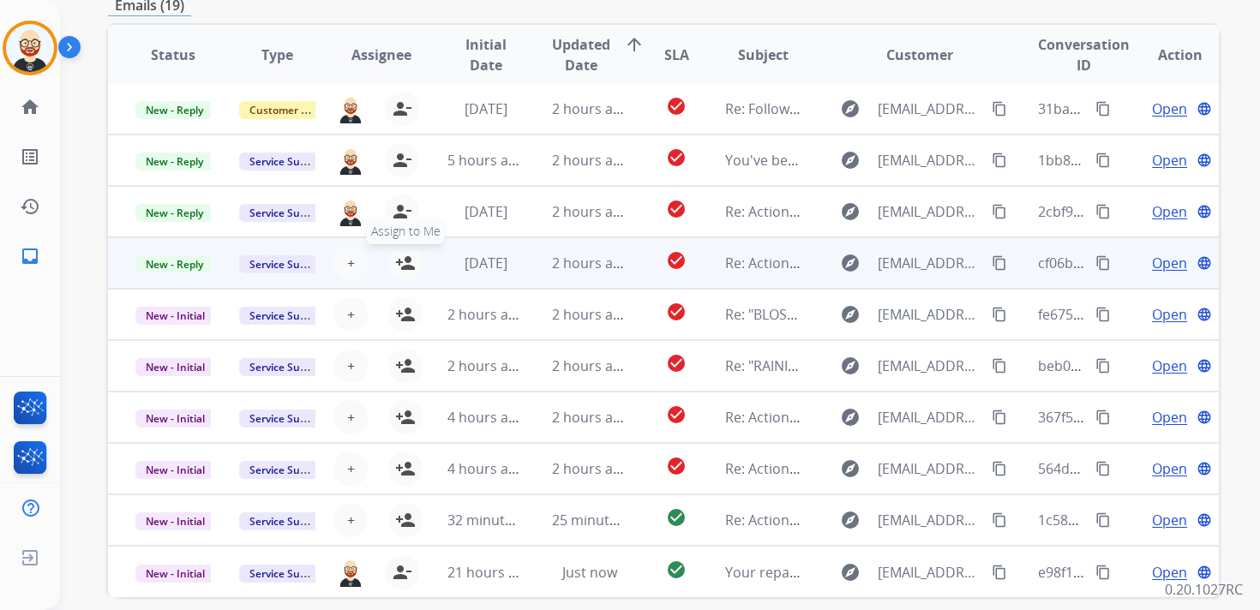
click at [406, 270] on mat-icon "person_add" at bounding box center [405, 263] width 21 height 21
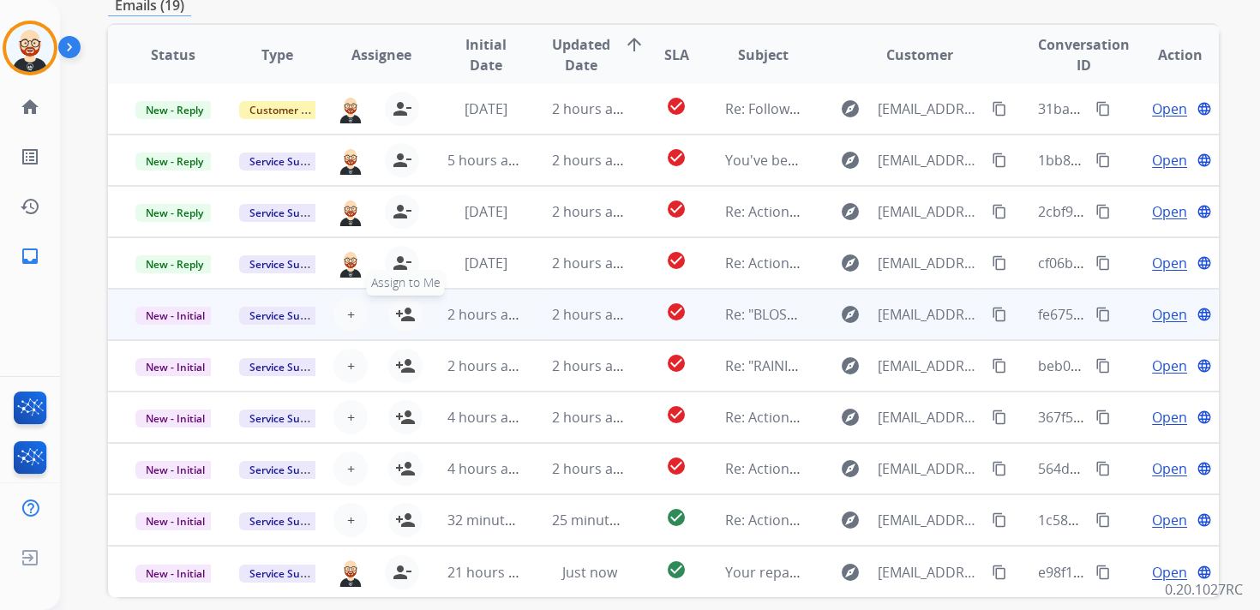
click at [406, 301] on button "person_add Assign to Me" at bounding box center [405, 314] width 34 height 34
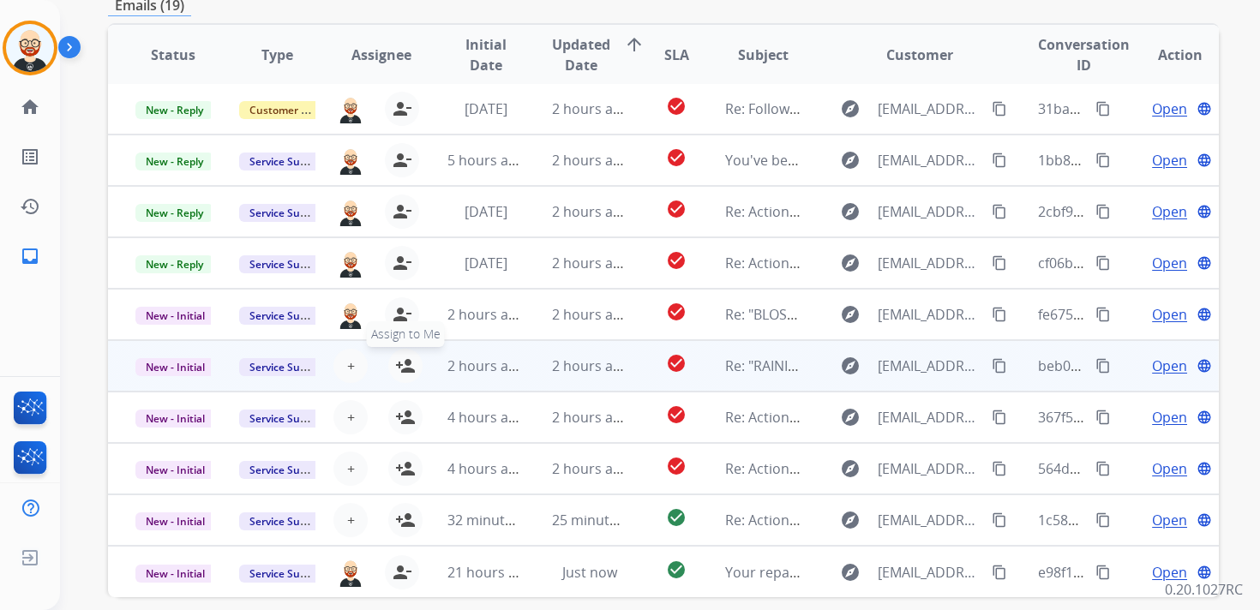
click at [406, 360] on mat-icon "person_add" at bounding box center [405, 366] width 21 height 21
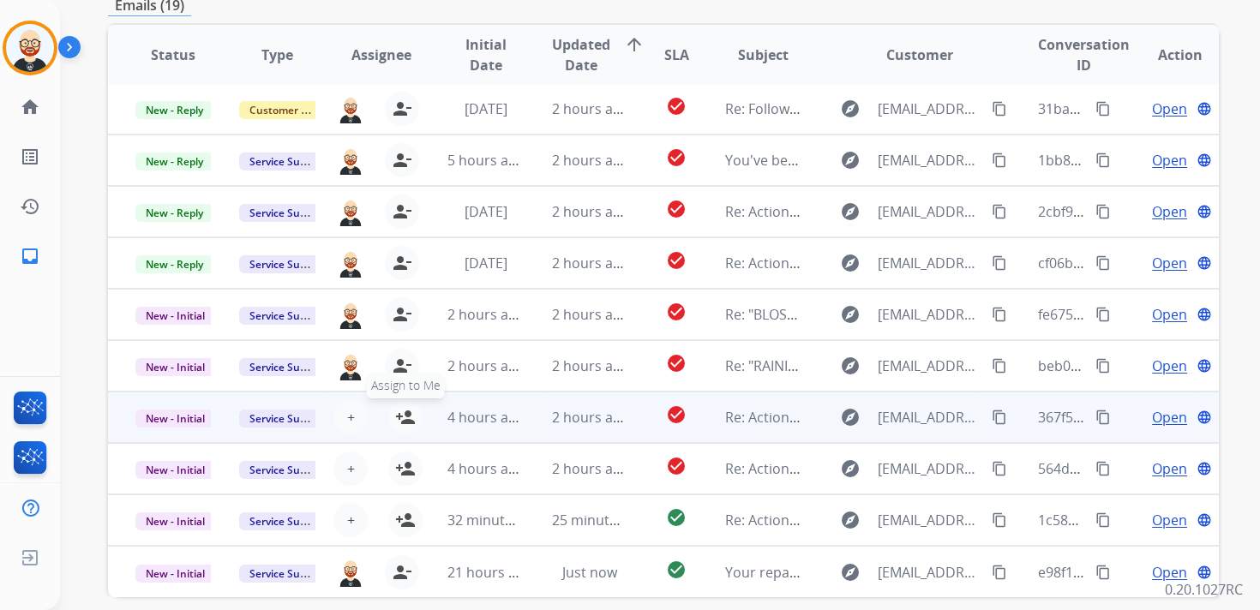
click at [405, 424] on mat-icon "person_add" at bounding box center [405, 417] width 21 height 21
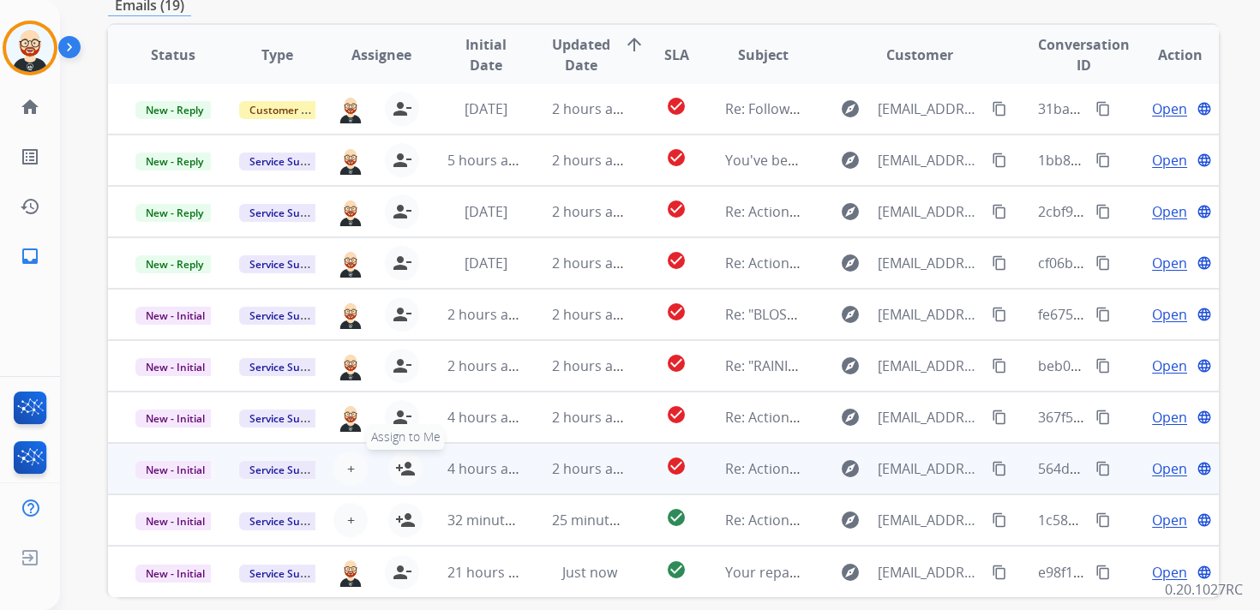
click at [405, 466] on mat-icon "person_add" at bounding box center [405, 468] width 21 height 21
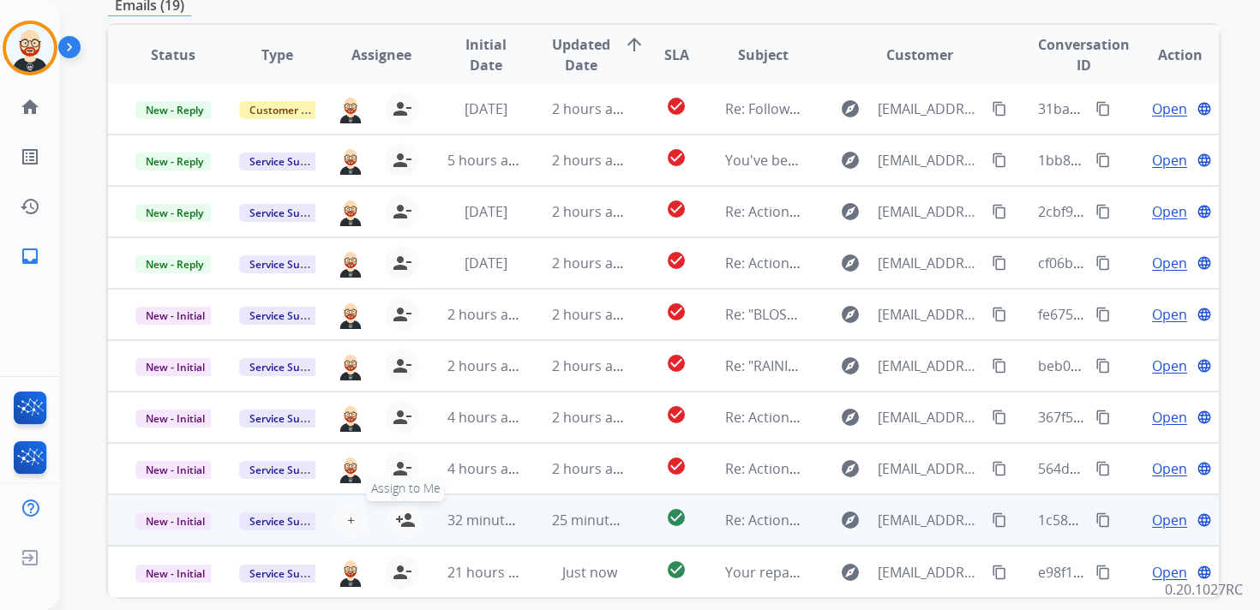
click at [404, 516] on mat-icon "person_add" at bounding box center [405, 520] width 21 height 21
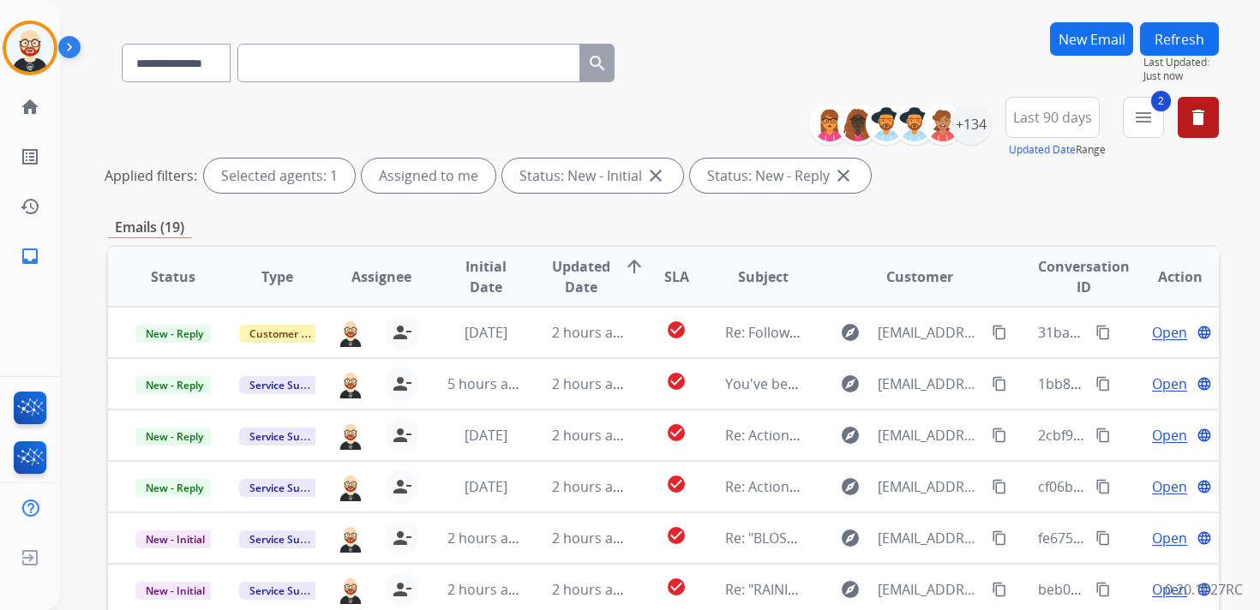
scroll to position [61, 0]
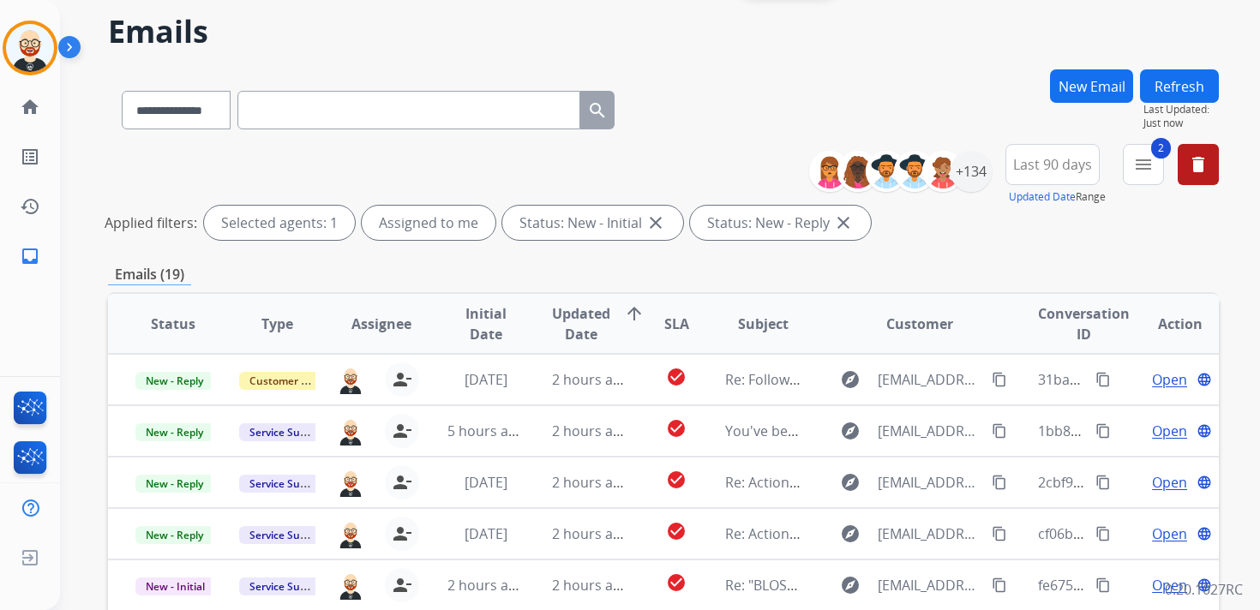
click at [1195, 81] on button "Refresh" at bounding box center [1179, 85] width 79 height 33
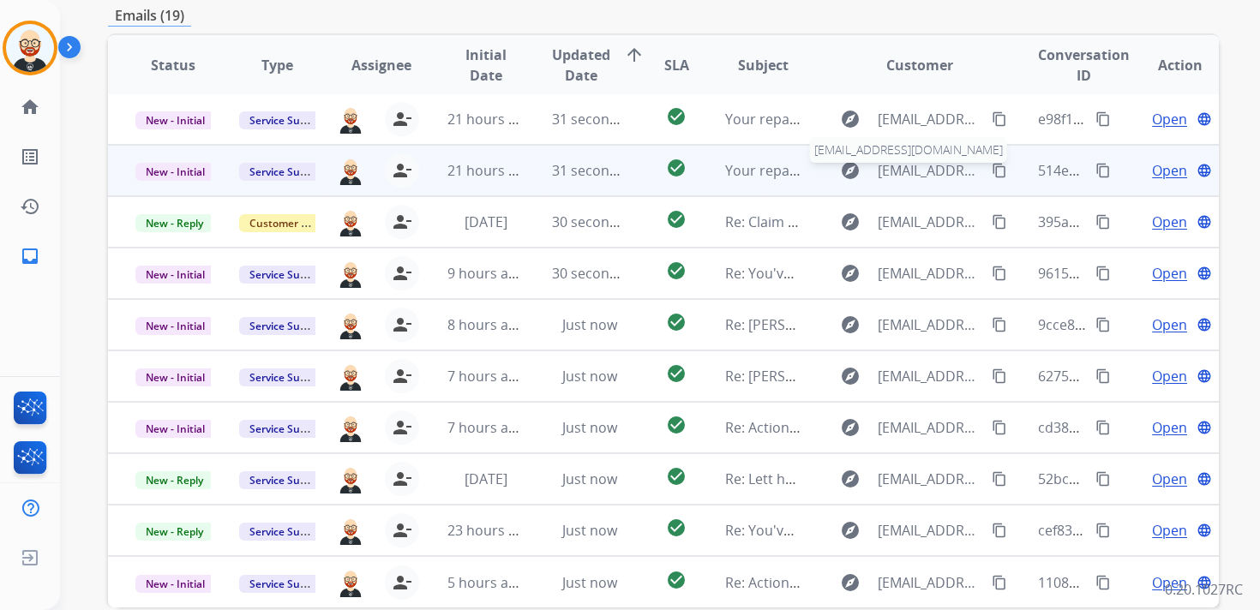
scroll to position [335, 0]
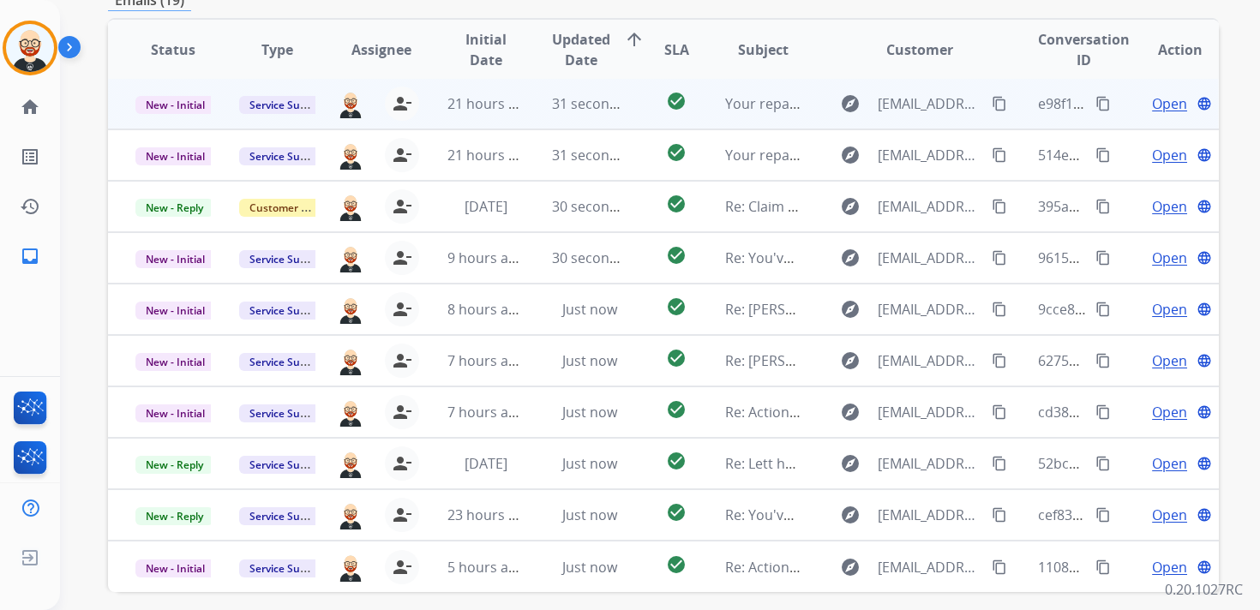
click at [1152, 112] on span "Open" at bounding box center [1169, 103] width 35 height 21
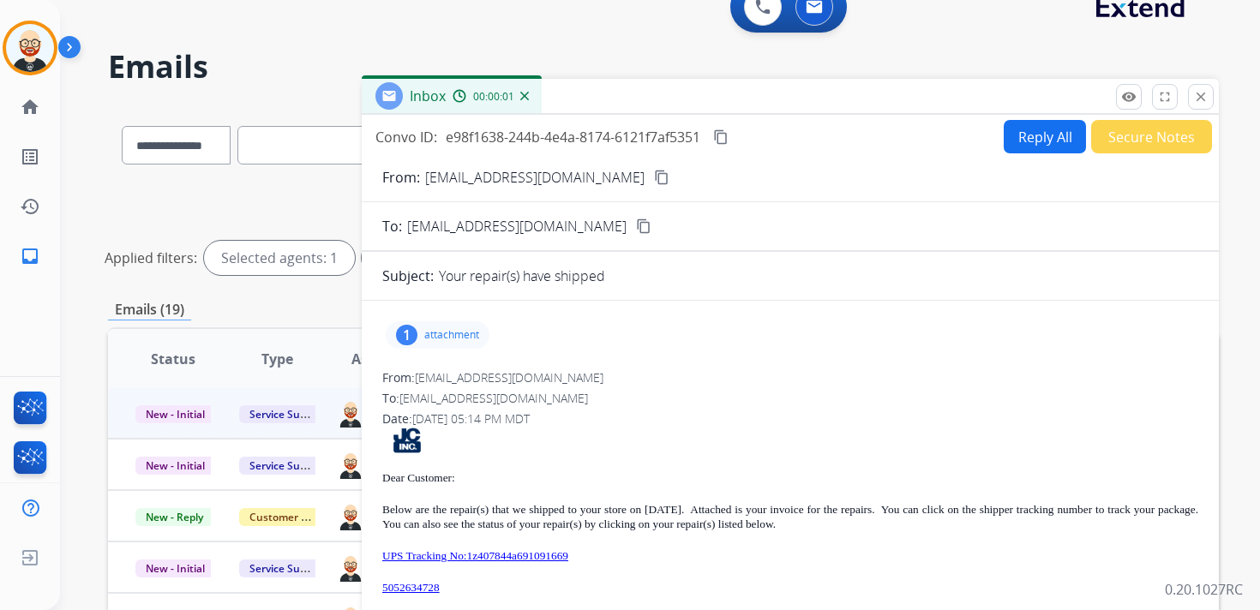
scroll to position [0, 0]
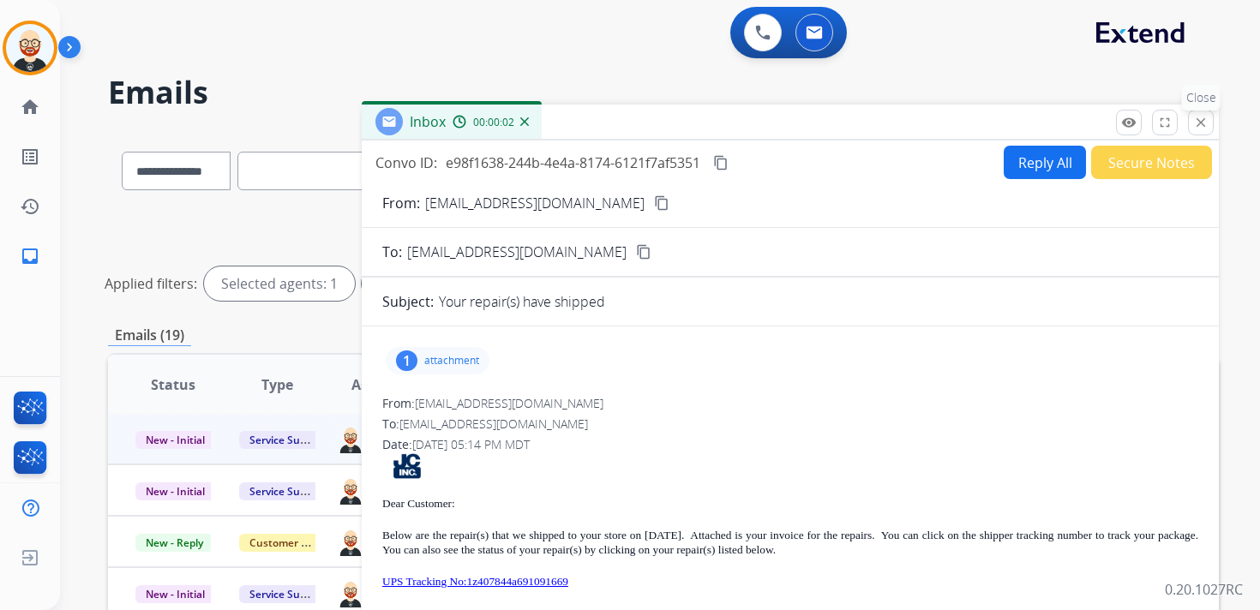
click at [1193, 124] on mat-icon "close" at bounding box center [1200, 122] width 15 height 15
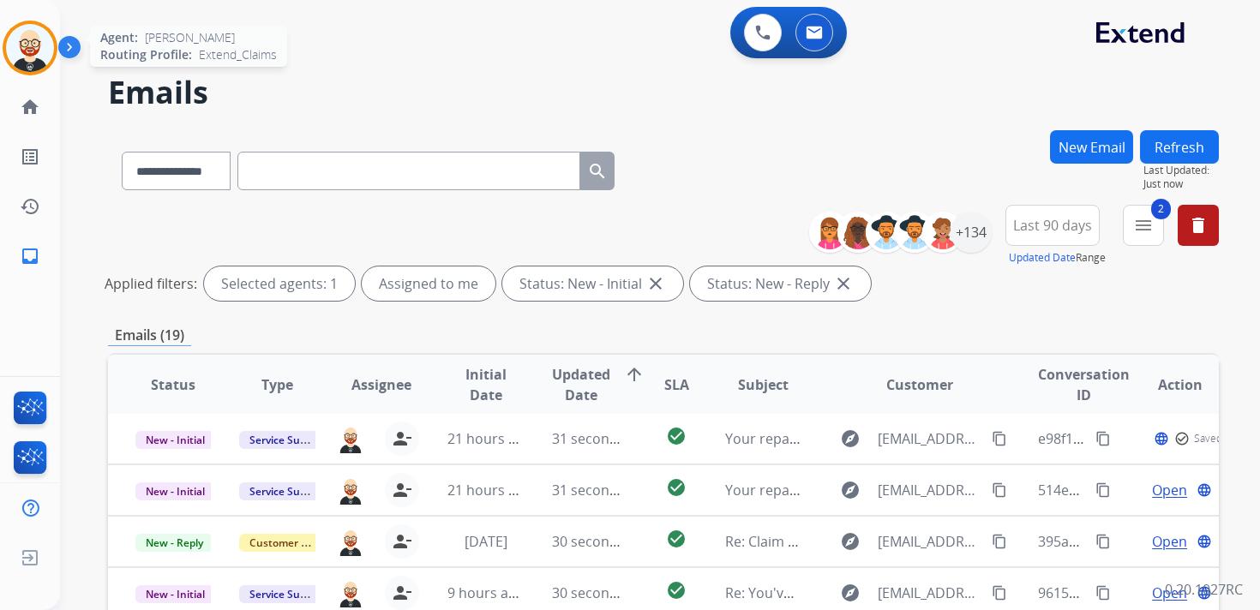
click at [33, 48] on img at bounding box center [30, 48] width 48 height 48
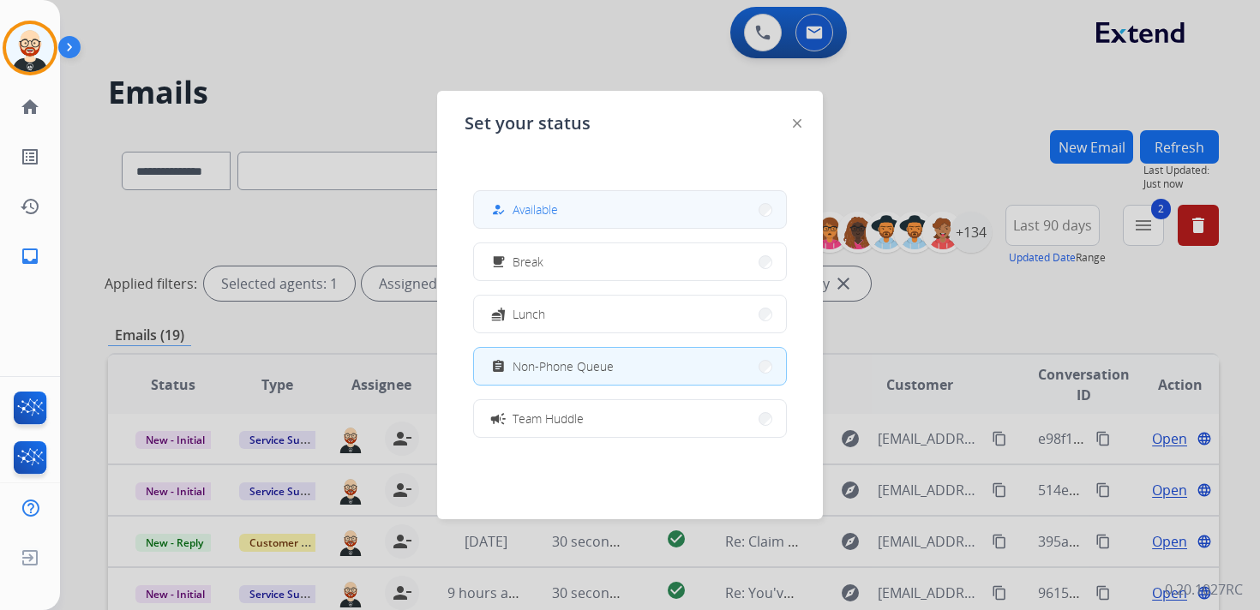
click at [504, 201] on div "how_to_reg" at bounding box center [500, 210] width 25 height 21
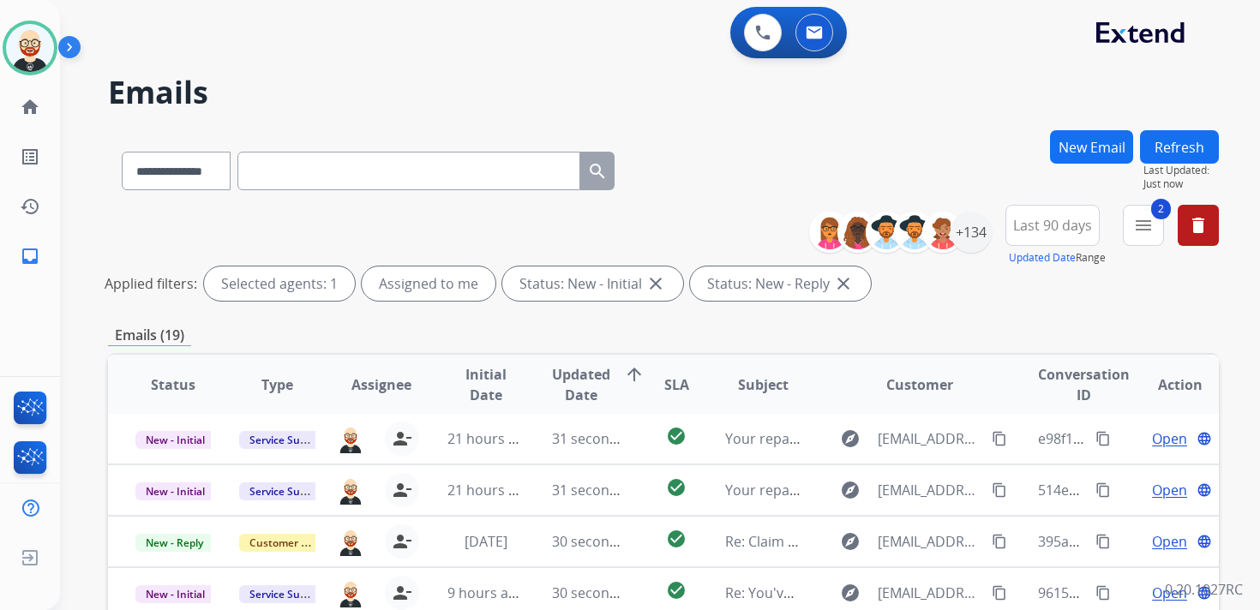
click at [1032, 310] on div "**********" at bounding box center [663, 573] width 1111 height 886
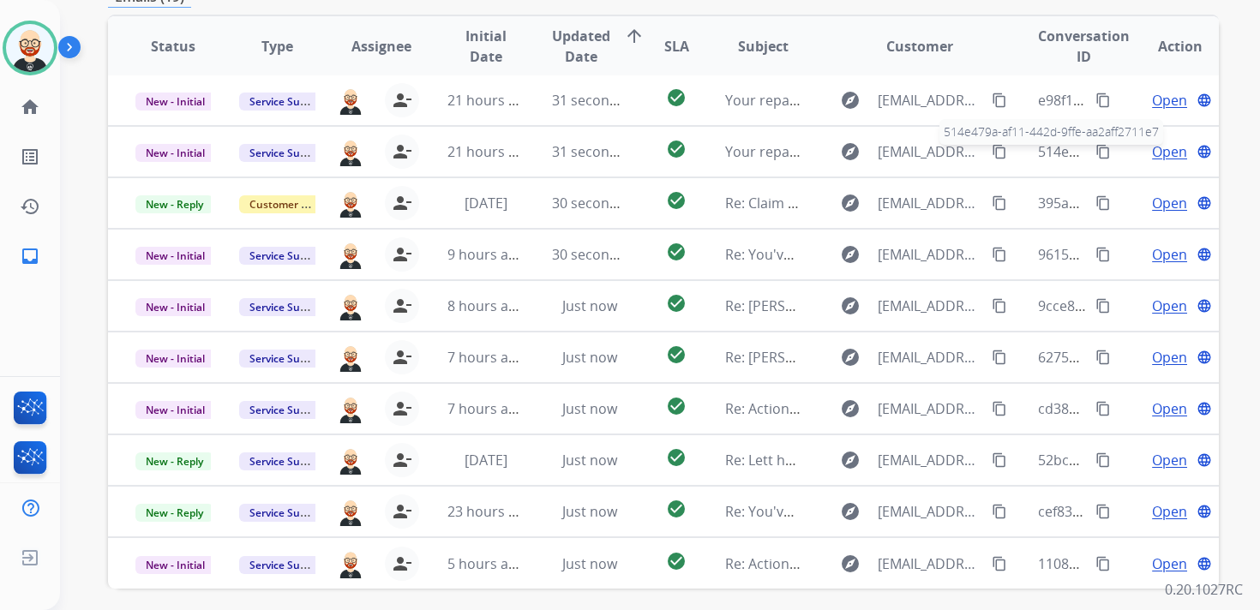
scroll to position [339, 0]
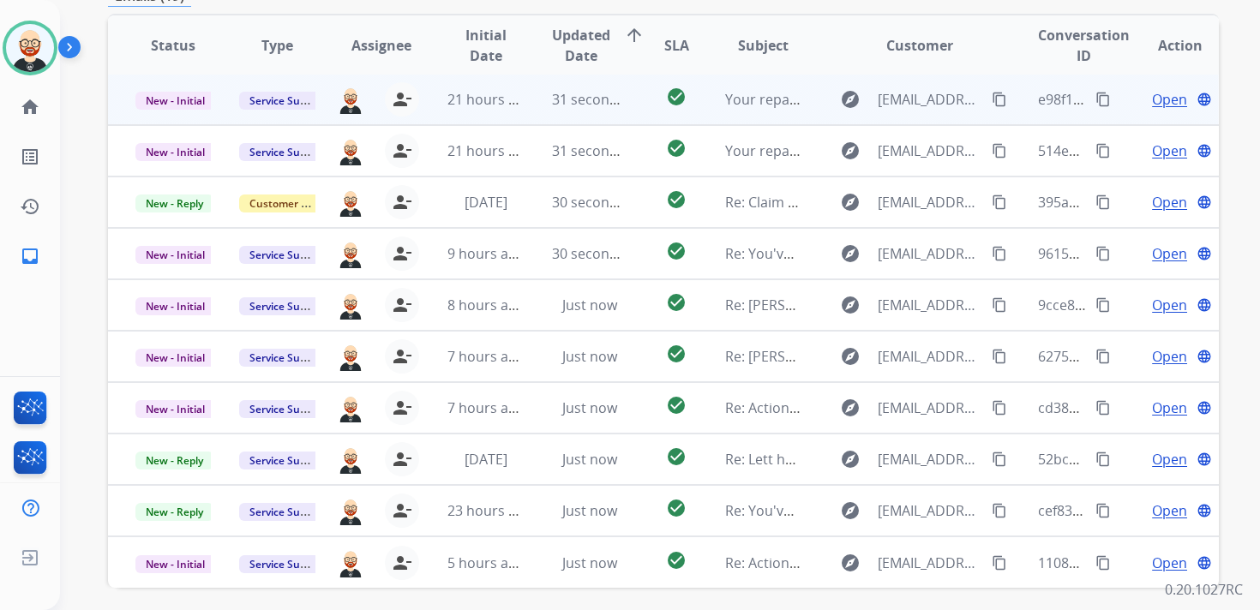
click at [1154, 102] on span "Open" at bounding box center [1169, 99] width 35 height 21
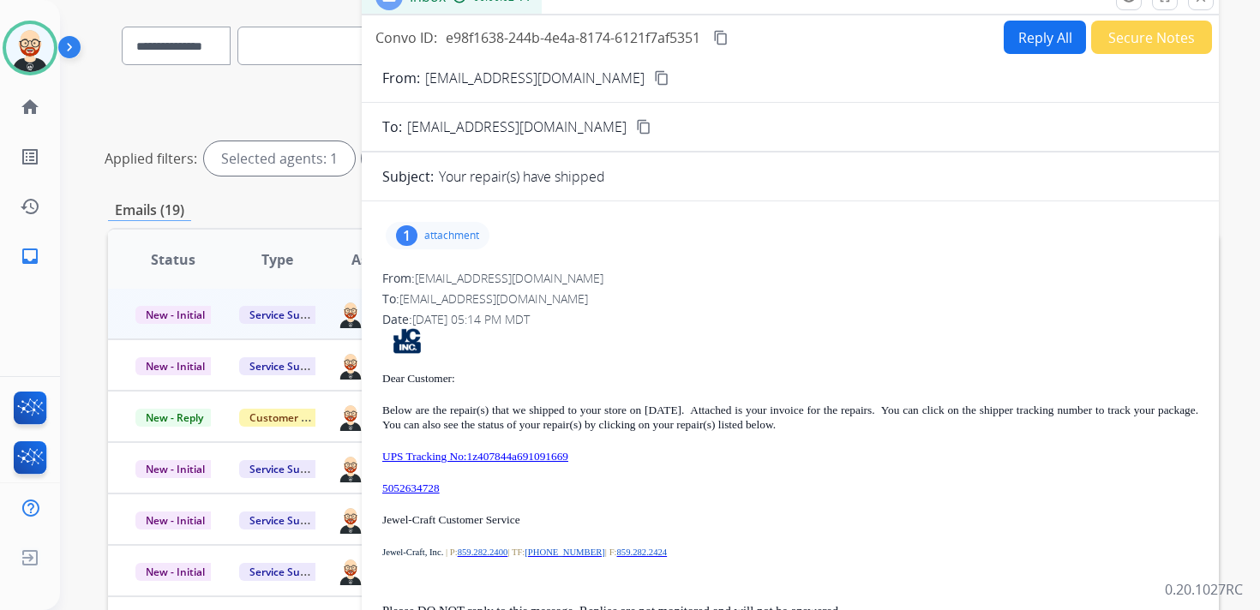
scroll to position [127, 0]
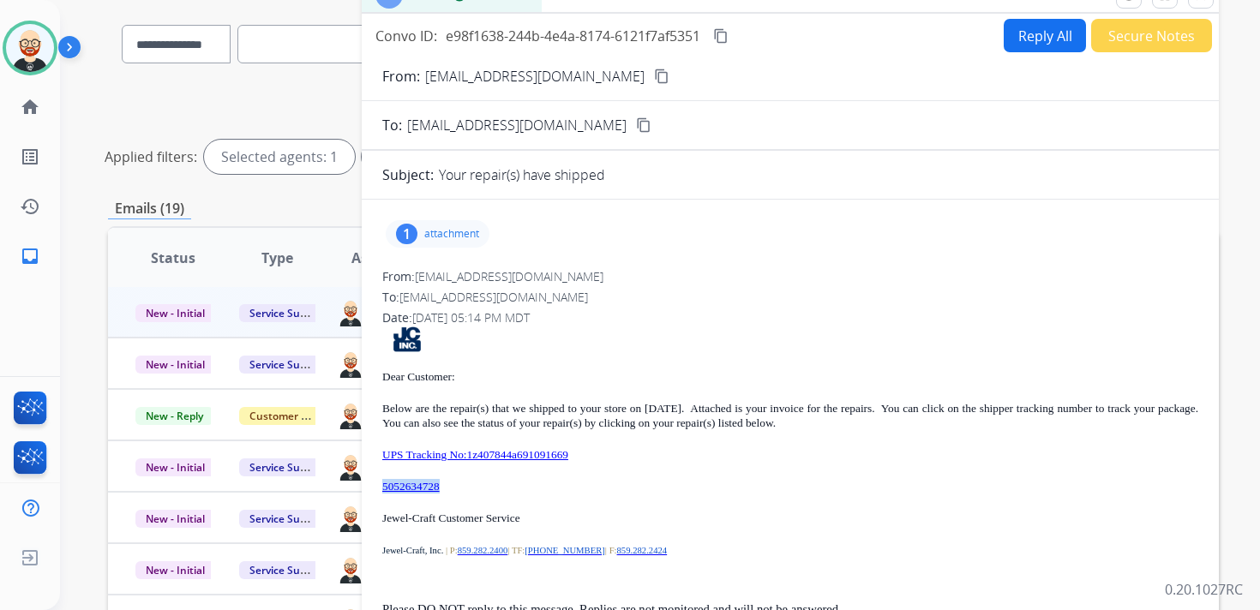
drag, startPoint x: 461, startPoint y: 482, endPoint x: 383, endPoint y: 482, distance: 78.0
click at [383, 482] on p "5052634728" at bounding box center [790, 486] width 816 height 15
copy link "5052634728"
click at [453, 242] on div "1 attachment" at bounding box center [438, 233] width 104 height 27
click at [506, 273] on mat-icon "download" at bounding box center [501, 277] width 15 height 15
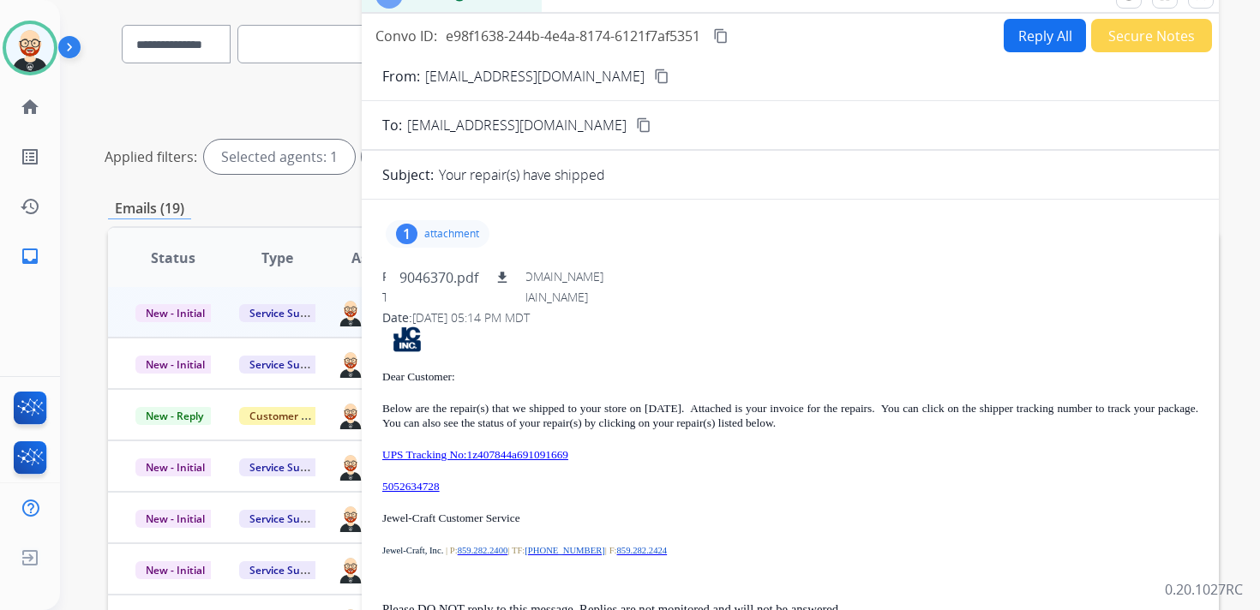
click at [728, 35] on mat-icon "content_copy" at bounding box center [720, 35] width 15 height 15
click at [656, 434] on div "Dear Customer: Below are the repair(s) that we shipped to your store on [DATE].…" at bounding box center [790, 494] width 816 height 337
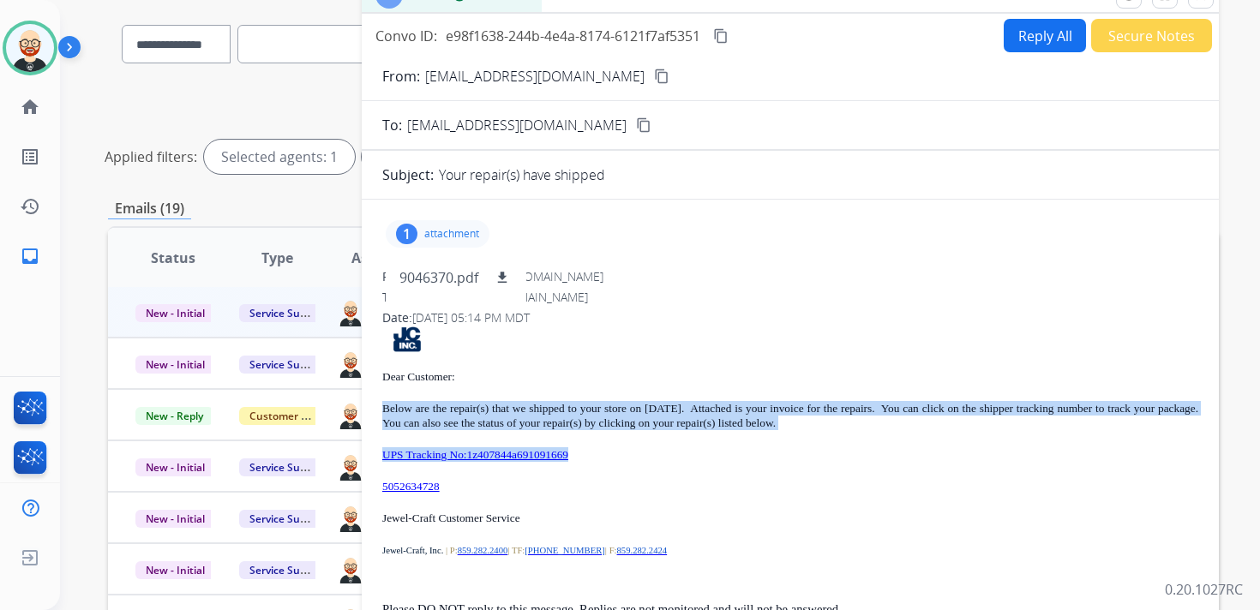
drag, startPoint x: 632, startPoint y: 458, endPoint x: 380, endPoint y: 400, distance: 257.7
click at [380, 400] on div "1 attachment 9046370.pdf download From: [EMAIL_ADDRESS][DOMAIN_NAME] To: [EMAIL…" at bounding box center [790, 446] width 857 height 467
copy div "Below are the repair(s) that we shipped to your store on [DATE]. Attached is yo…"
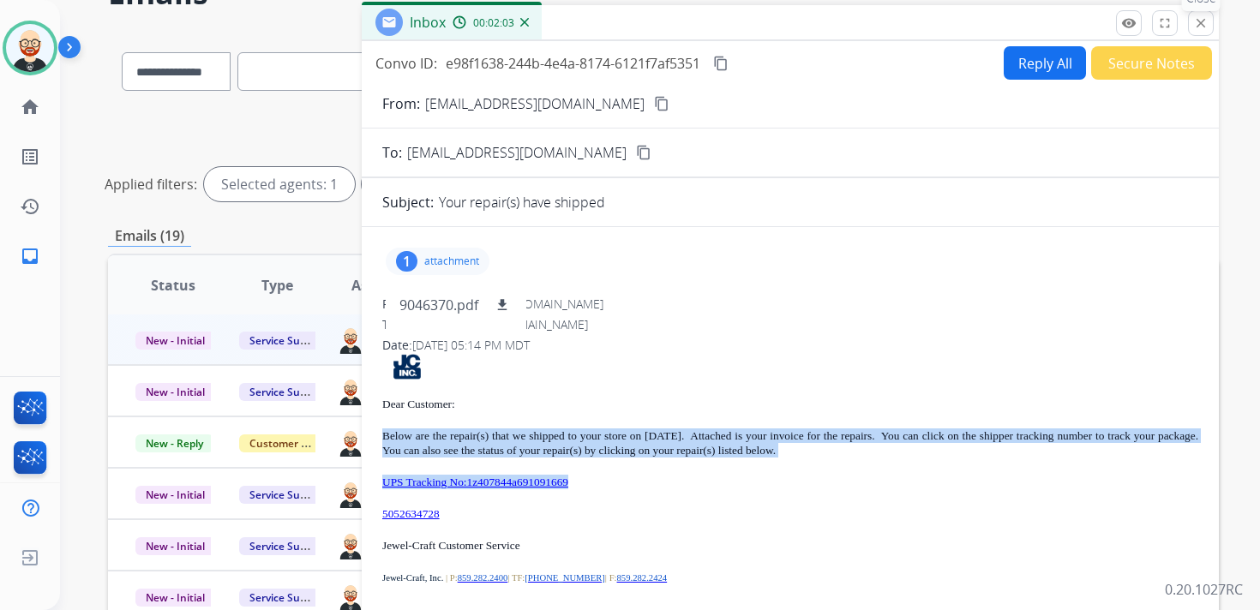
click at [1198, 22] on mat-icon "close" at bounding box center [1200, 22] width 15 height 15
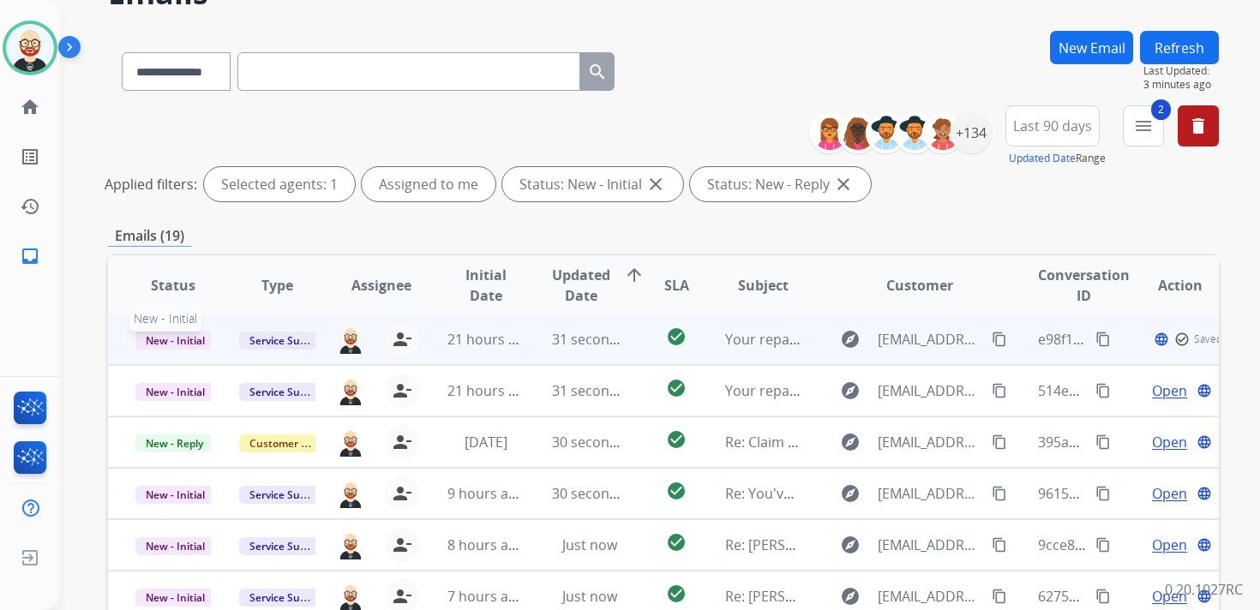
click at [166, 335] on span "New - Initial" at bounding box center [175, 341] width 80 height 18
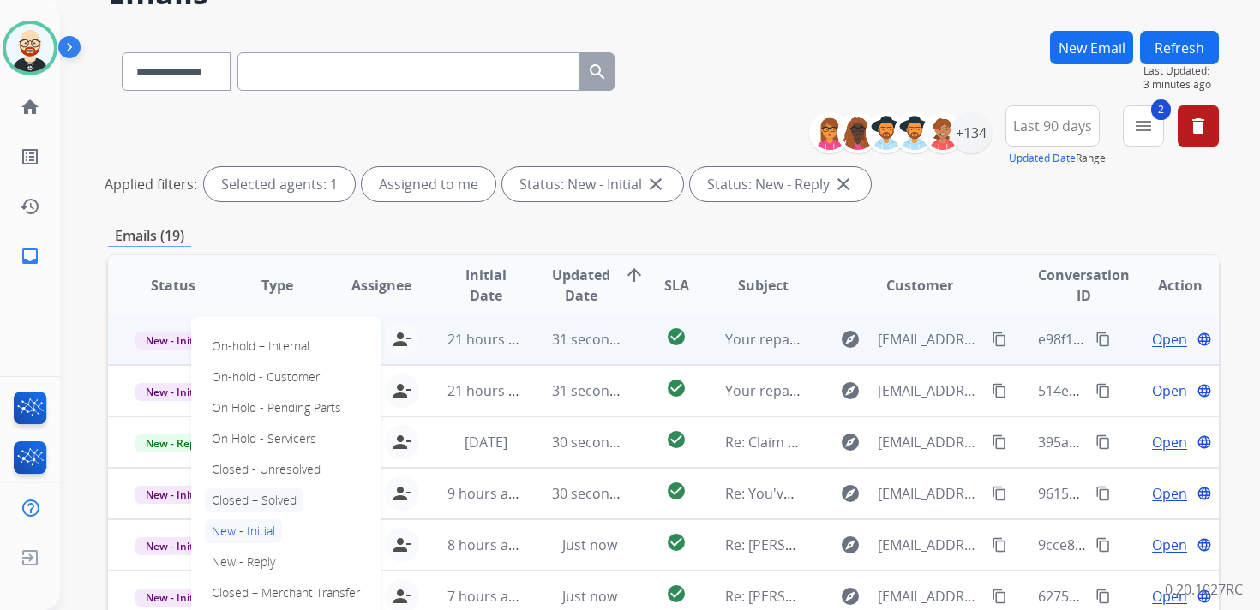
click at [272, 506] on p "Closed – Solved" at bounding box center [254, 500] width 99 height 24
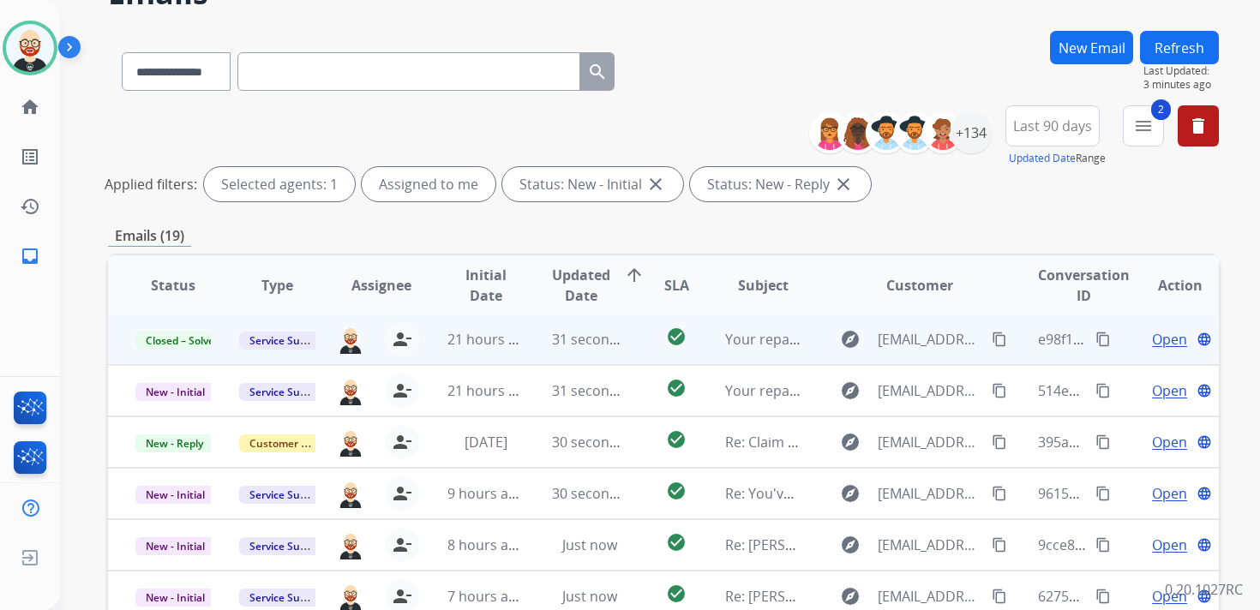
click at [1174, 46] on button "Refresh" at bounding box center [1179, 47] width 79 height 33
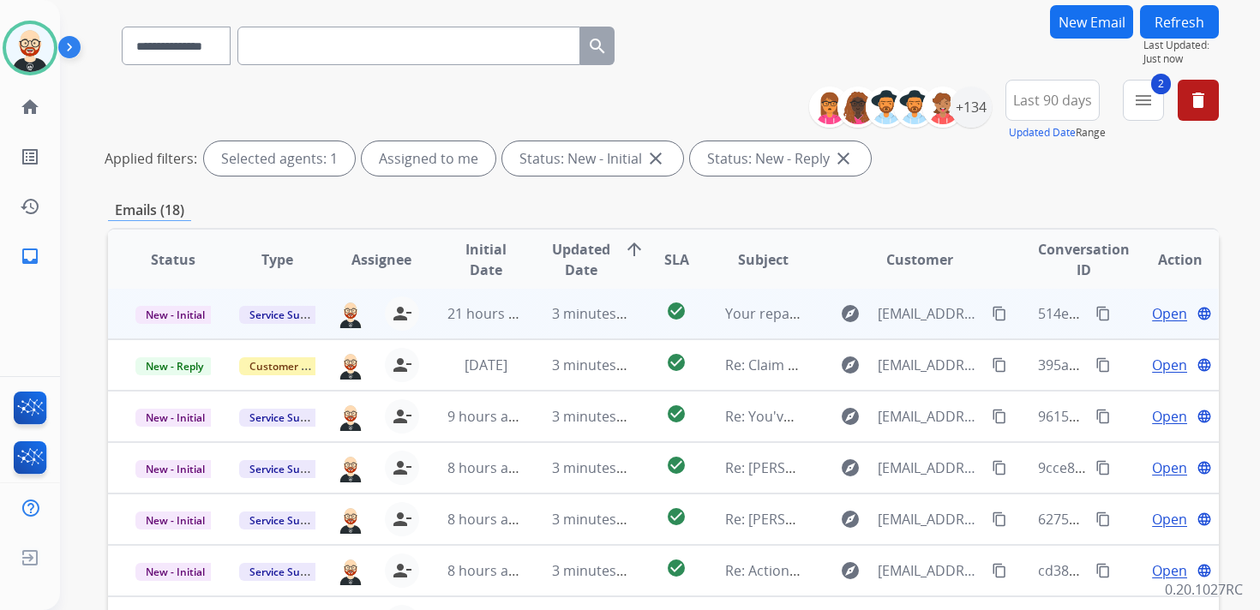
scroll to position [130, 0]
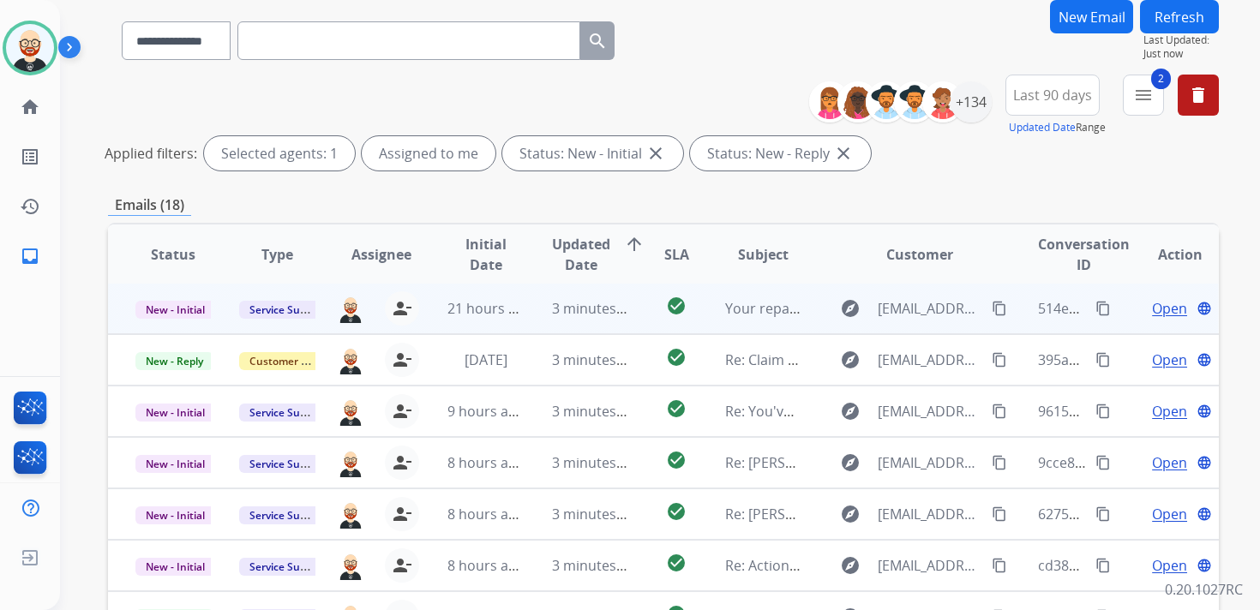
click at [1158, 311] on span "Open" at bounding box center [1169, 308] width 35 height 21
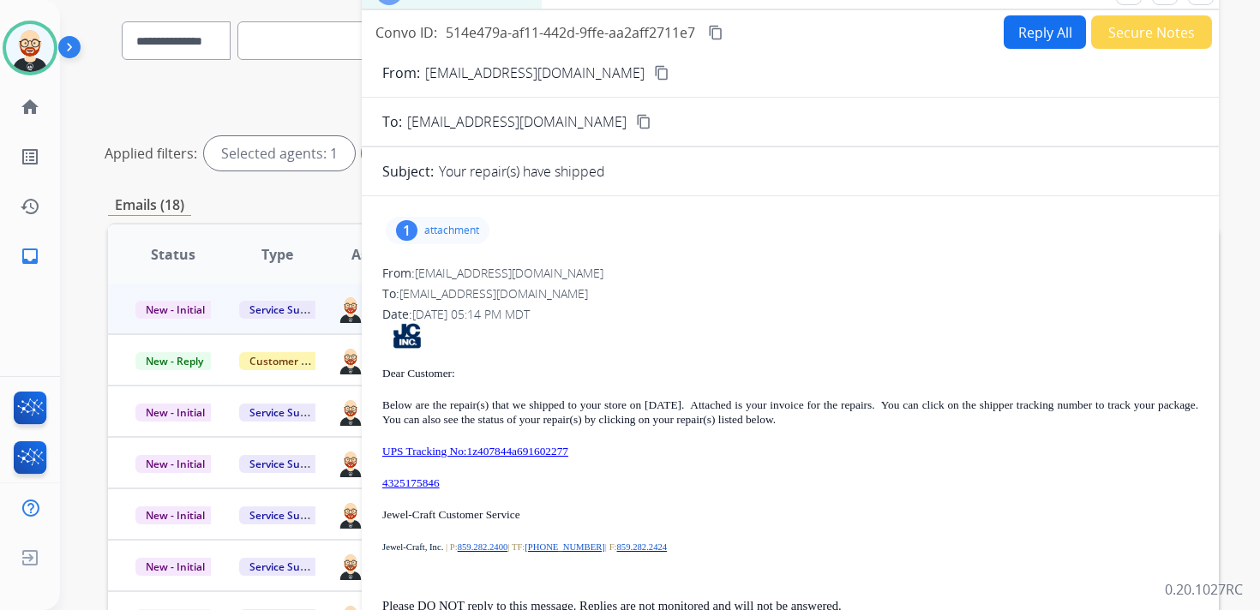
scroll to position [117, 0]
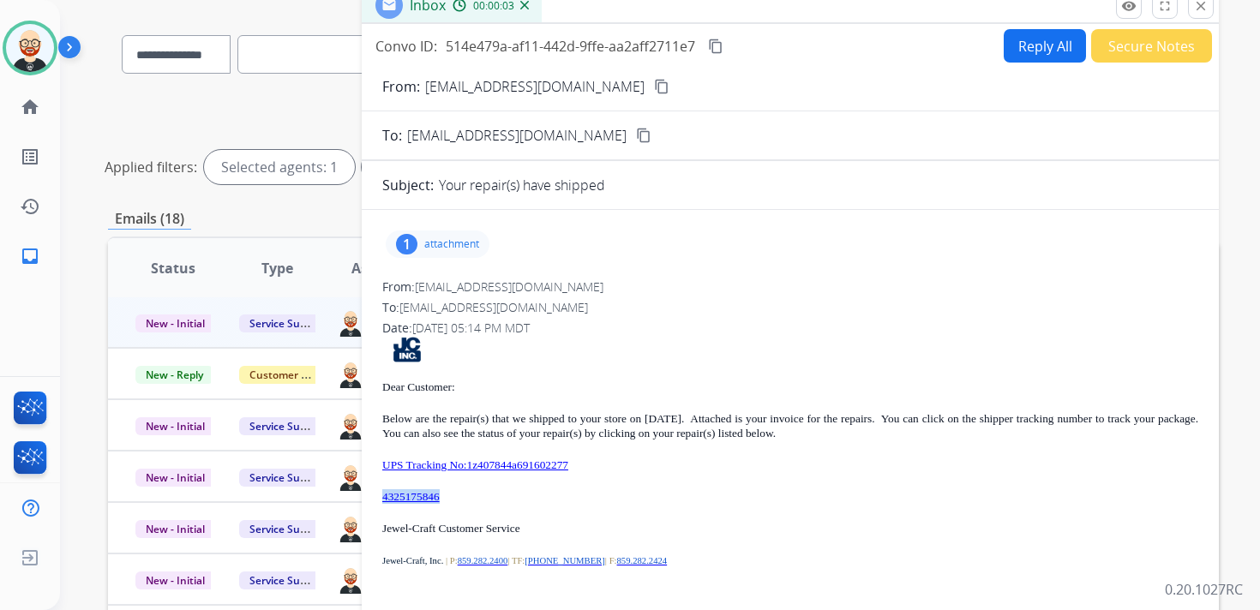
drag, startPoint x: 488, startPoint y: 504, endPoint x: 384, endPoint y: 498, distance: 104.7
click at [384, 498] on div "Dear Customer: Below are the repair(s) that we shipped to your store on [DATE].…" at bounding box center [790, 505] width 816 height 337
copy div "4325175846"
click at [722, 43] on mat-icon "content_copy" at bounding box center [715, 46] width 15 height 15
click at [470, 245] on p "attachment" at bounding box center [451, 244] width 55 height 14
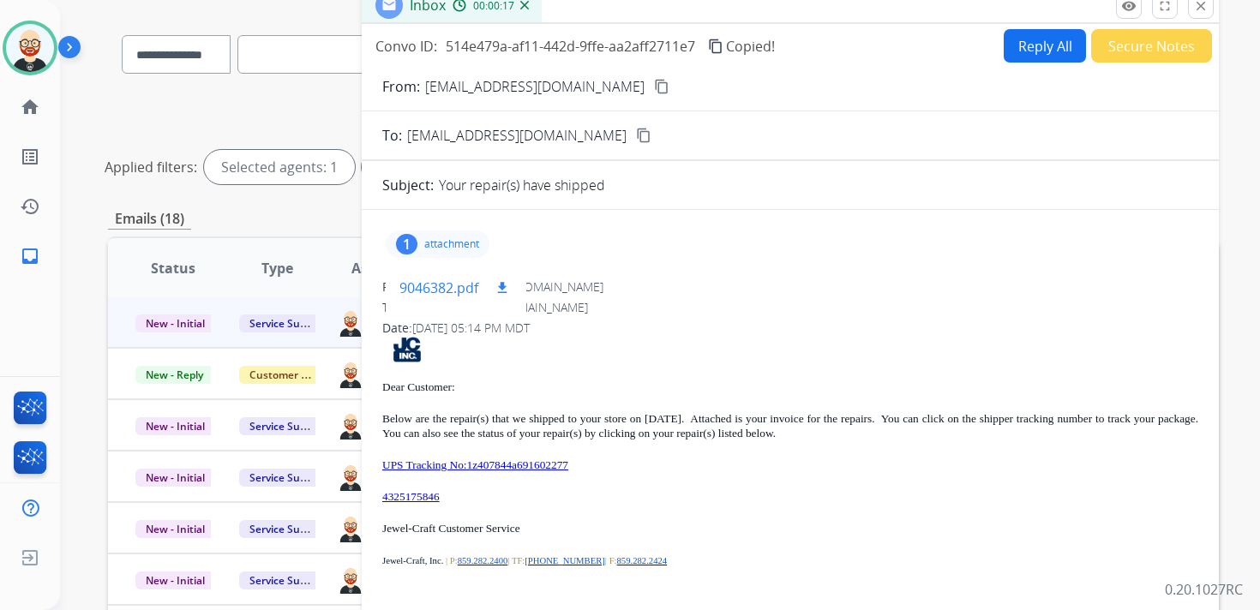
click at [506, 282] on mat-icon "download" at bounding box center [501, 287] width 15 height 15
click at [638, 455] on div "Dear Customer: Below are the repair(s) that we shipped to your store on [DATE].…" at bounding box center [790, 505] width 816 height 337
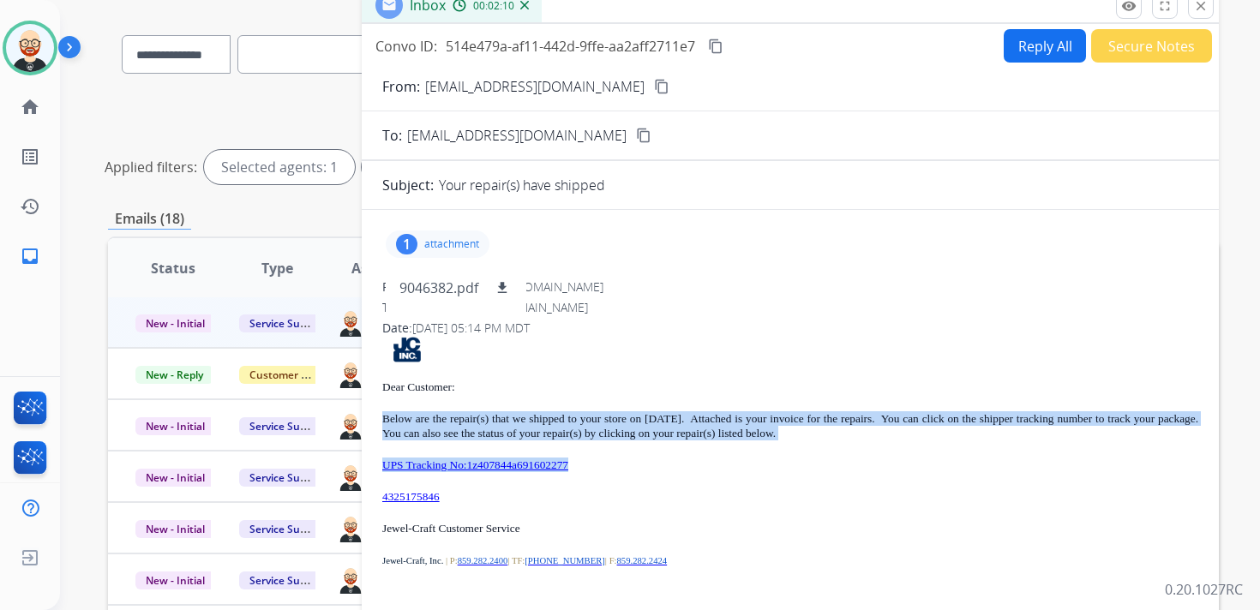
drag, startPoint x: 627, startPoint y: 468, endPoint x: 380, endPoint y: 415, distance: 252.4
click at [380, 415] on div "1 attachment 9046382.pdf download From: [EMAIL_ADDRESS][DOMAIN_NAME] To: [EMAIL…" at bounding box center [790, 457] width 857 height 467
copy div "Below are the repair(s) that we shipped to your store on [DATE]. Attached is yo…"
click at [1196, 9] on mat-icon "close" at bounding box center [1200, 5] width 15 height 15
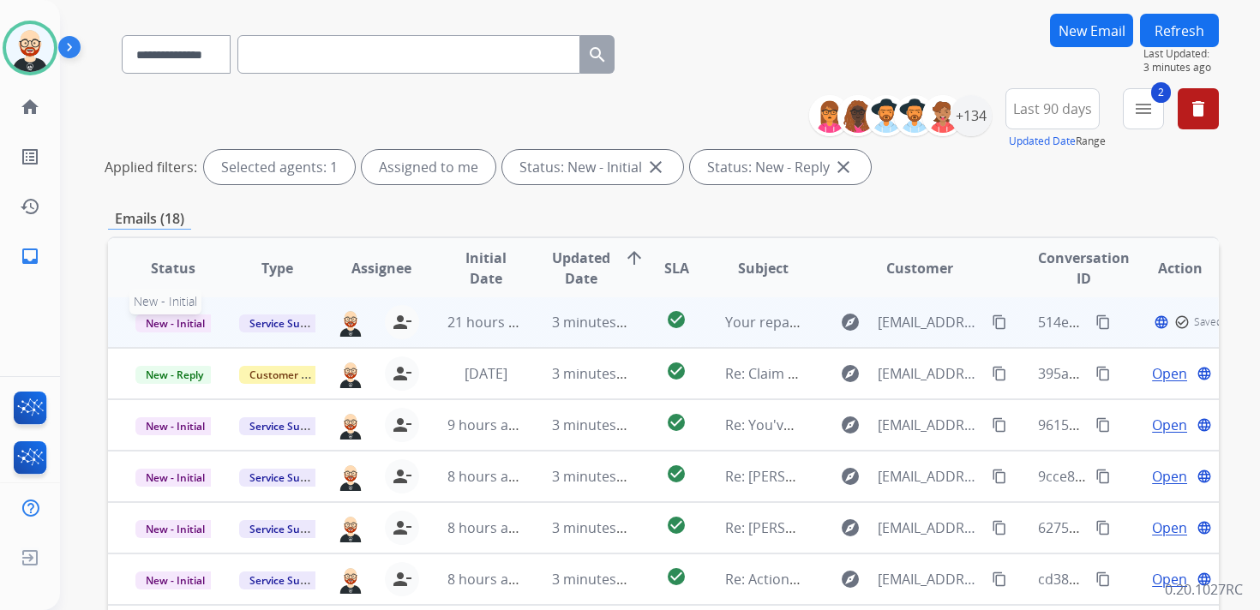
click at [182, 330] on span "New - Initial" at bounding box center [175, 323] width 80 height 18
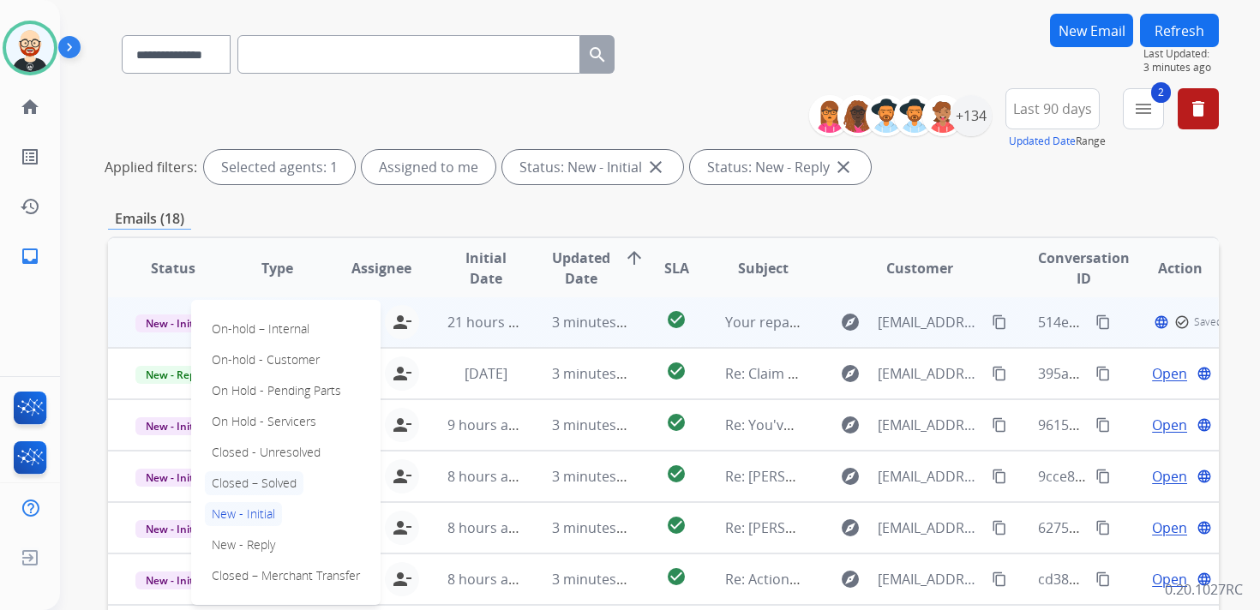
click at [258, 484] on p "Closed – Solved" at bounding box center [254, 483] width 99 height 24
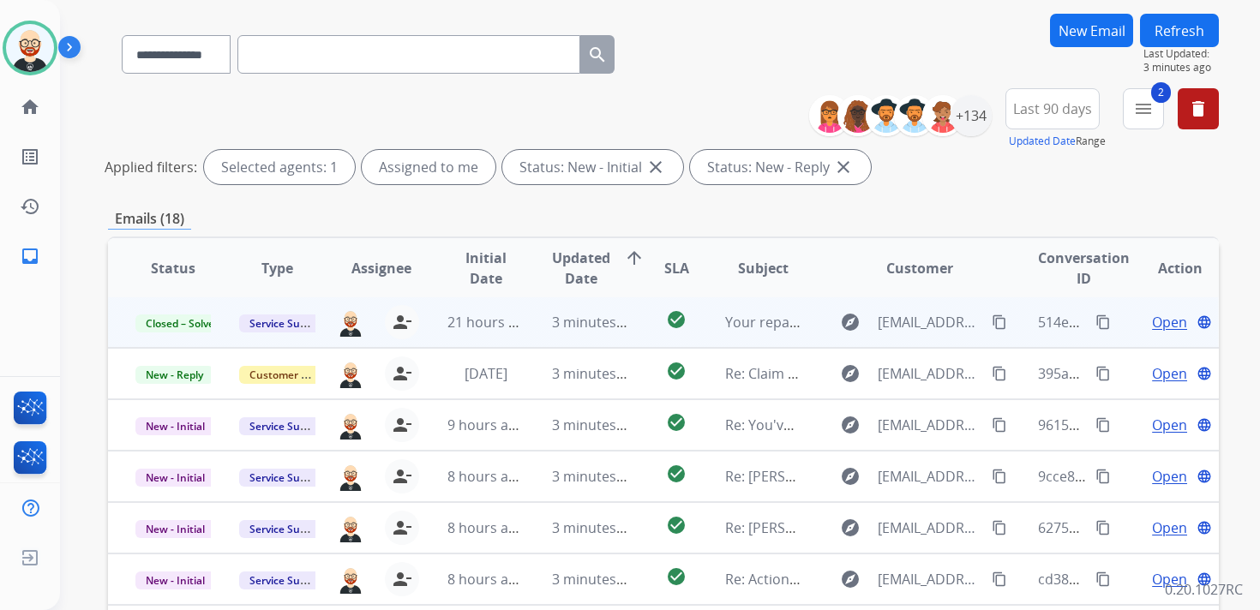
click at [1176, 27] on button "Refresh" at bounding box center [1179, 30] width 79 height 33
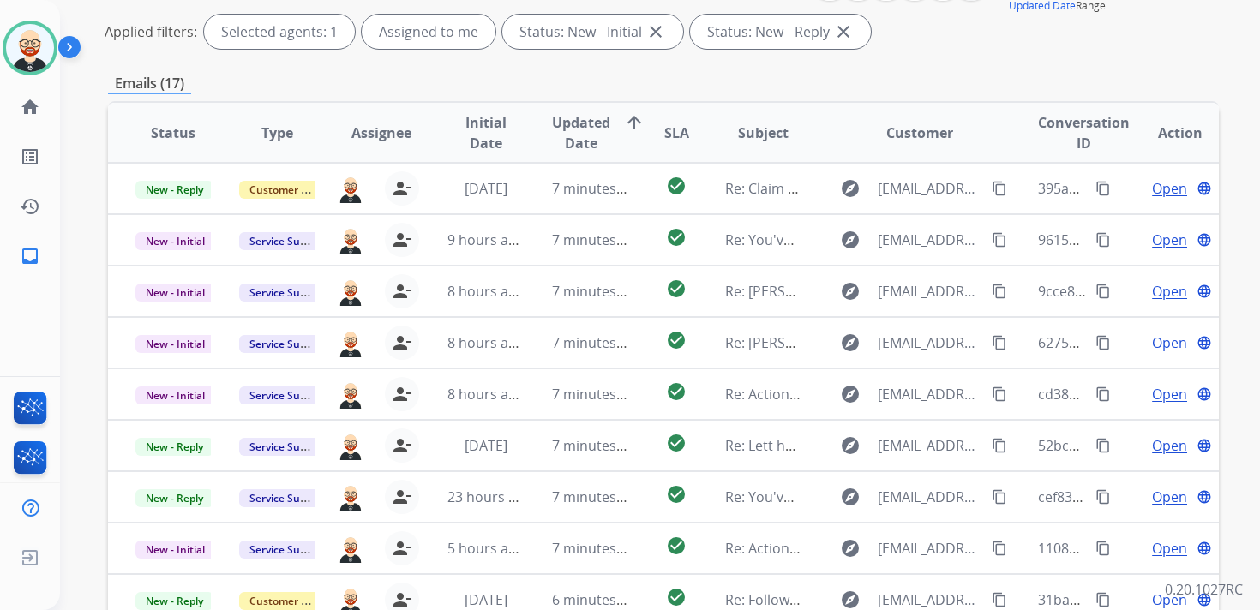
scroll to position [2, 0]
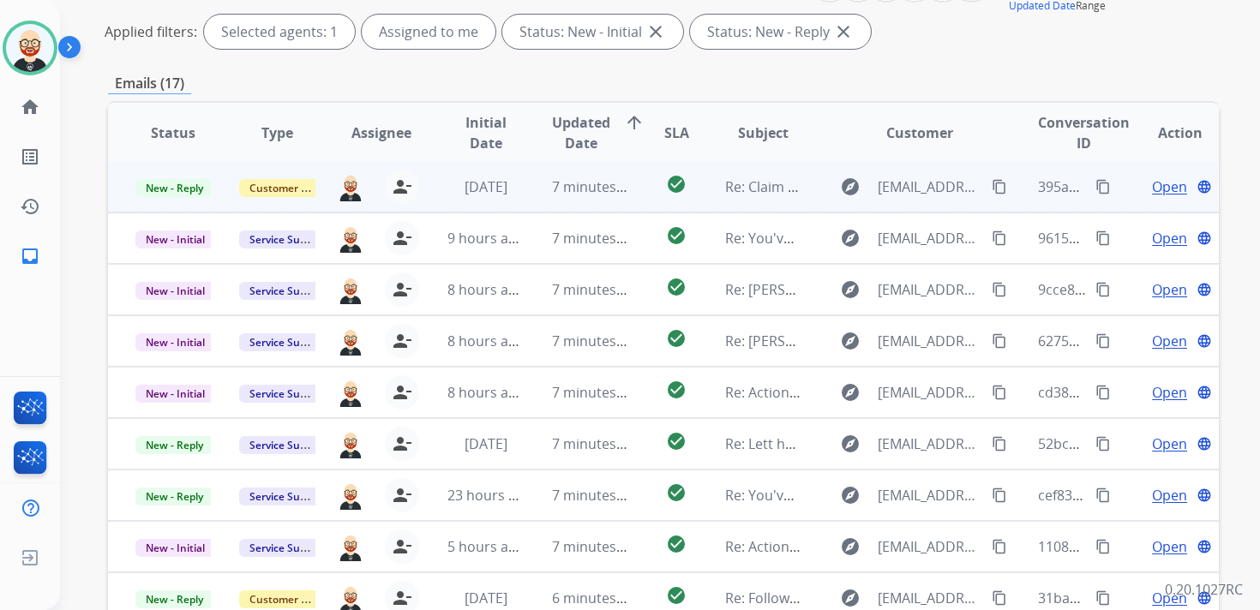
click at [1164, 183] on span "Open" at bounding box center [1169, 187] width 35 height 21
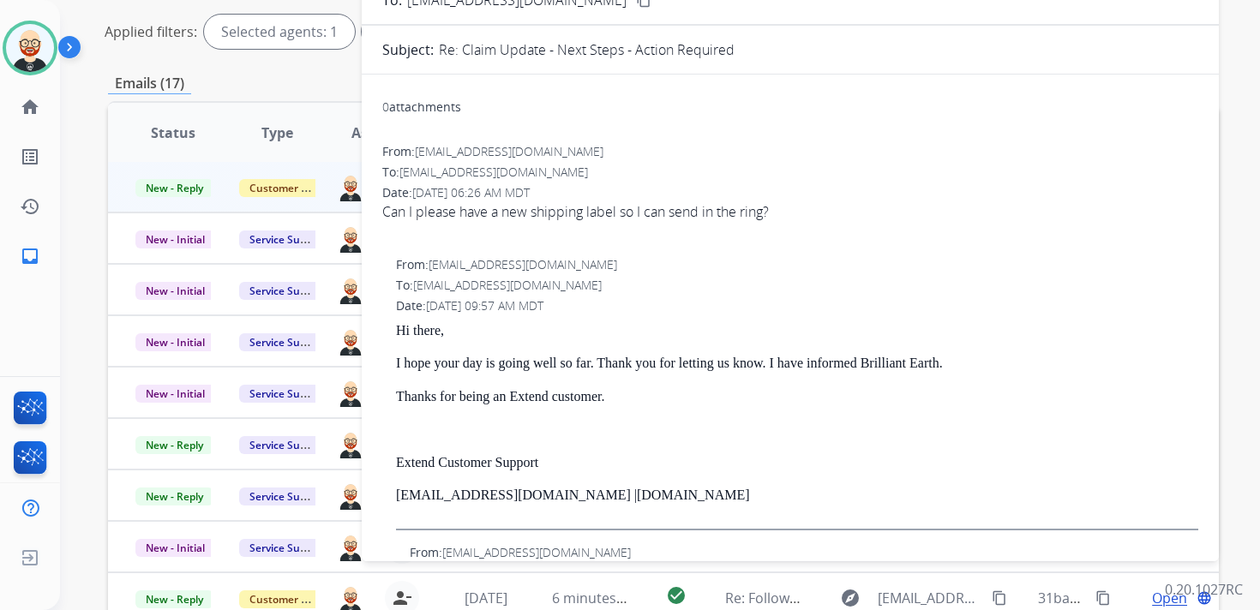
drag, startPoint x: 663, startPoint y: 494, endPoint x: 400, endPoint y: 332, distance: 308.9
click at [400, 332] on div "Hi there, I hope your day is going well so far. Thank you for letting us know. …" at bounding box center [797, 426] width 802 height 207
copy div "Hi there, I hope your day is going well so far. Thank you for letting us know. …"
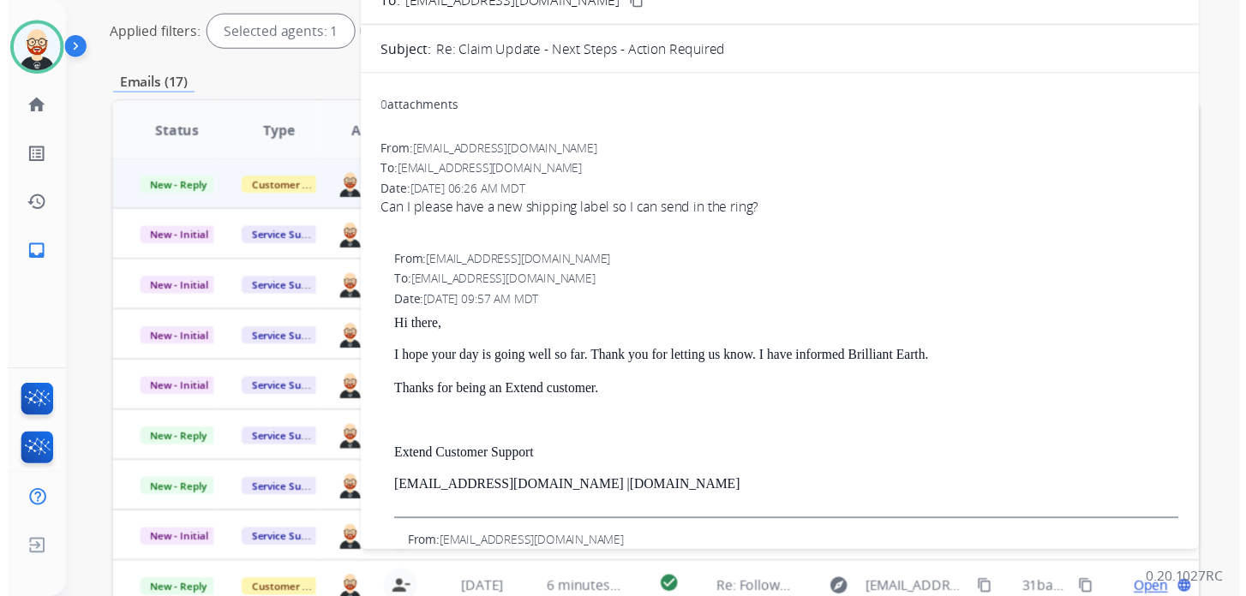
scroll to position [0, 0]
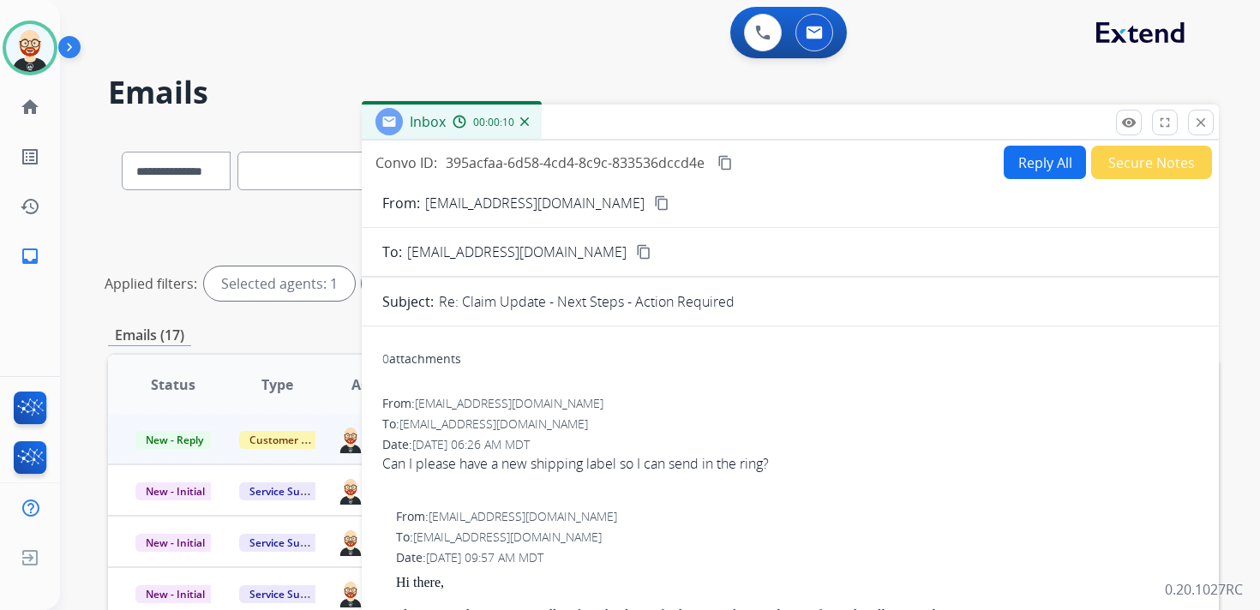
click at [1031, 161] on button "Reply All" at bounding box center [1044, 162] width 82 height 33
select select "**********"
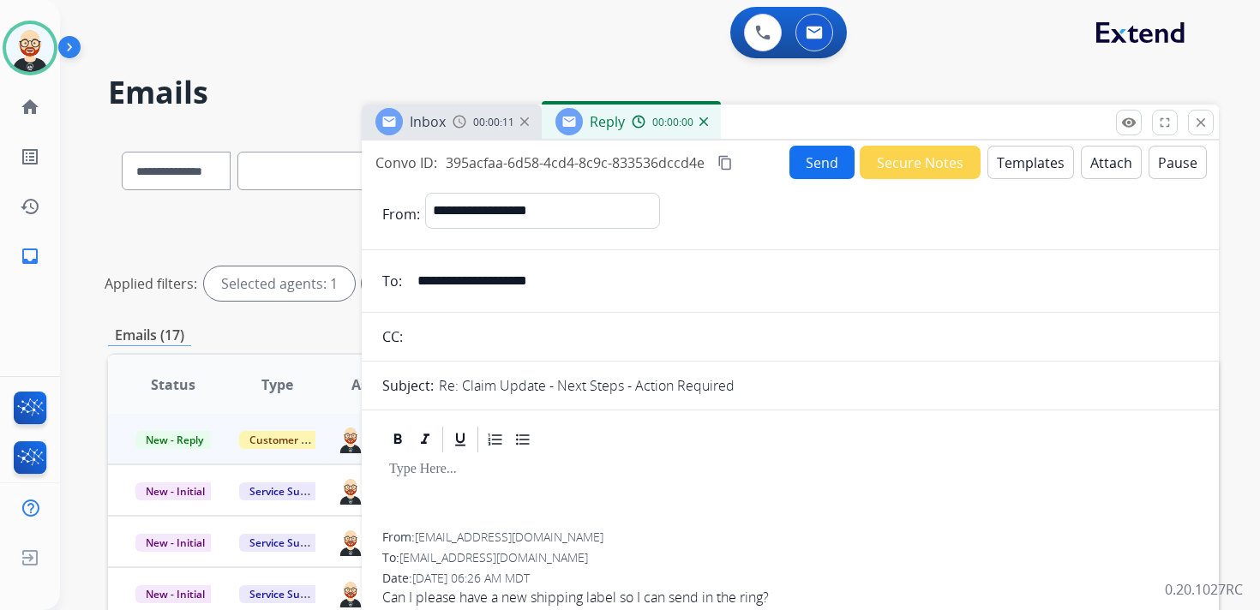
paste div
click at [436, 479] on div at bounding box center [790, 493] width 816 height 77
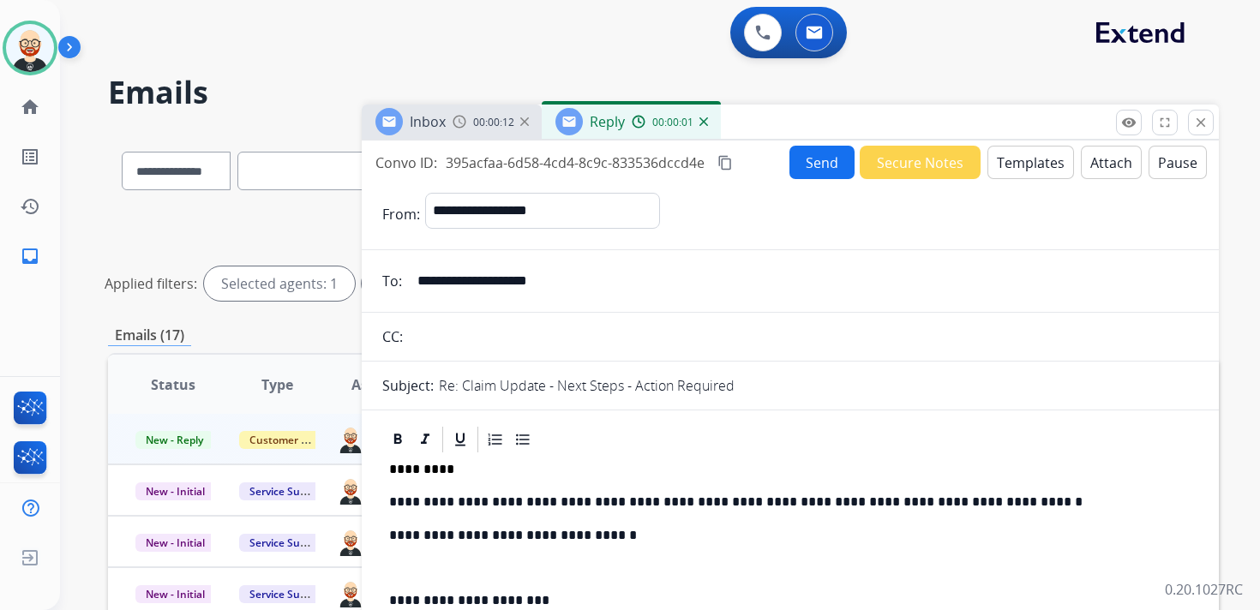
click at [437, 496] on p "**********" at bounding box center [783, 501] width 788 height 15
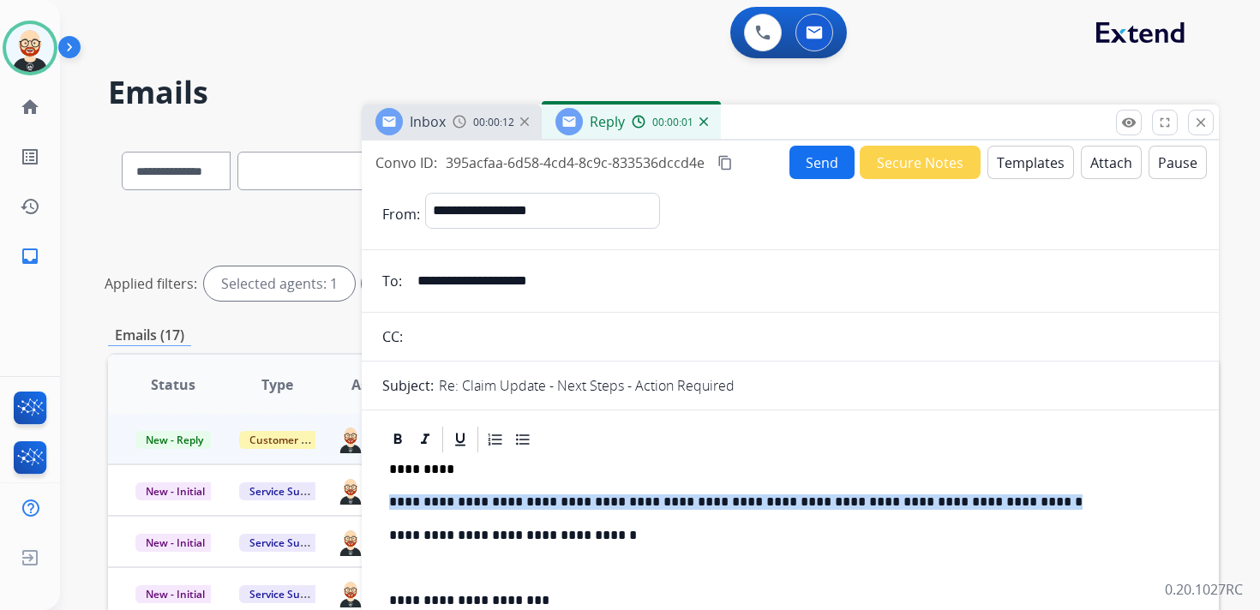
click at [437, 496] on p "**********" at bounding box center [783, 501] width 788 height 15
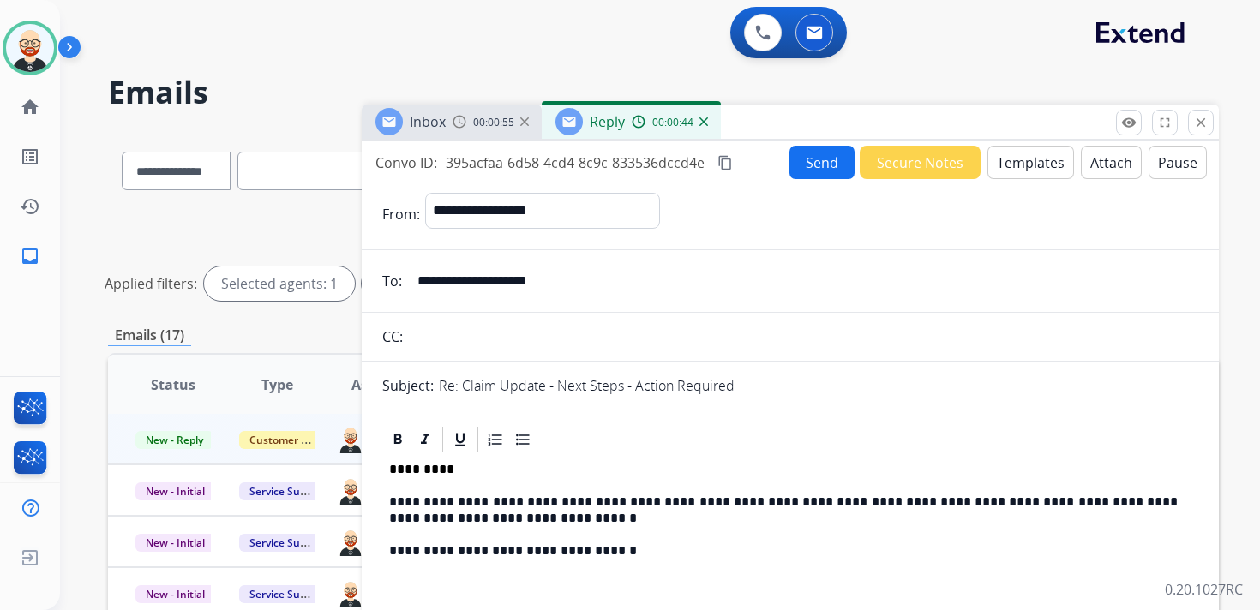
click at [803, 164] on button "Send" at bounding box center [821, 162] width 65 height 33
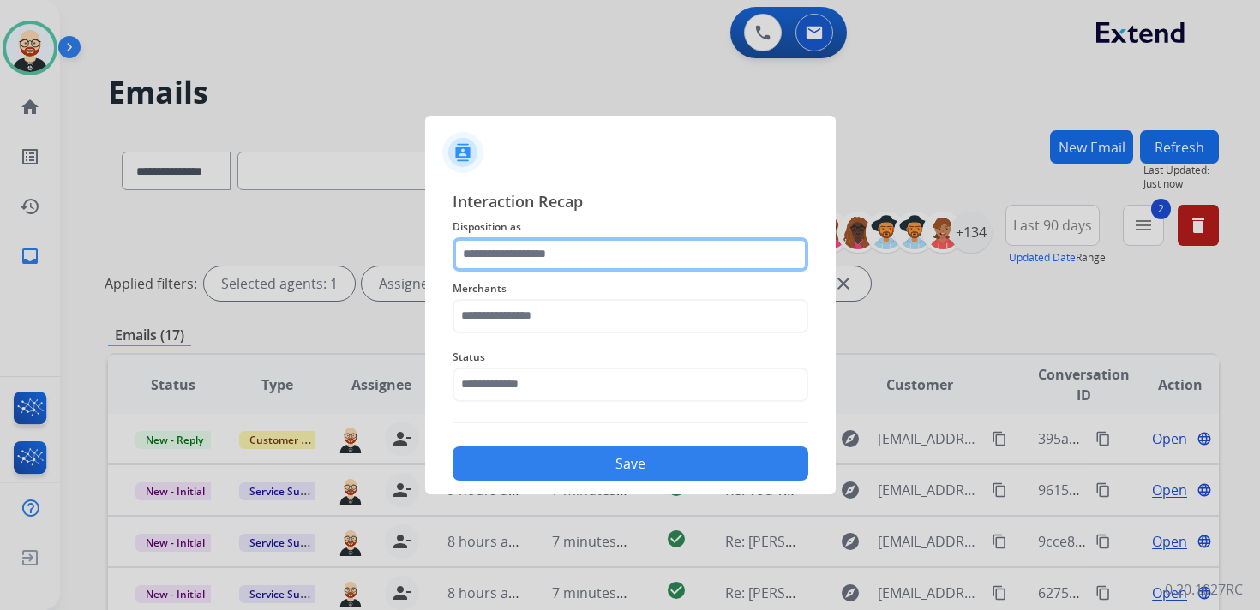
click at [625, 255] on input "text" at bounding box center [630, 254] width 356 height 34
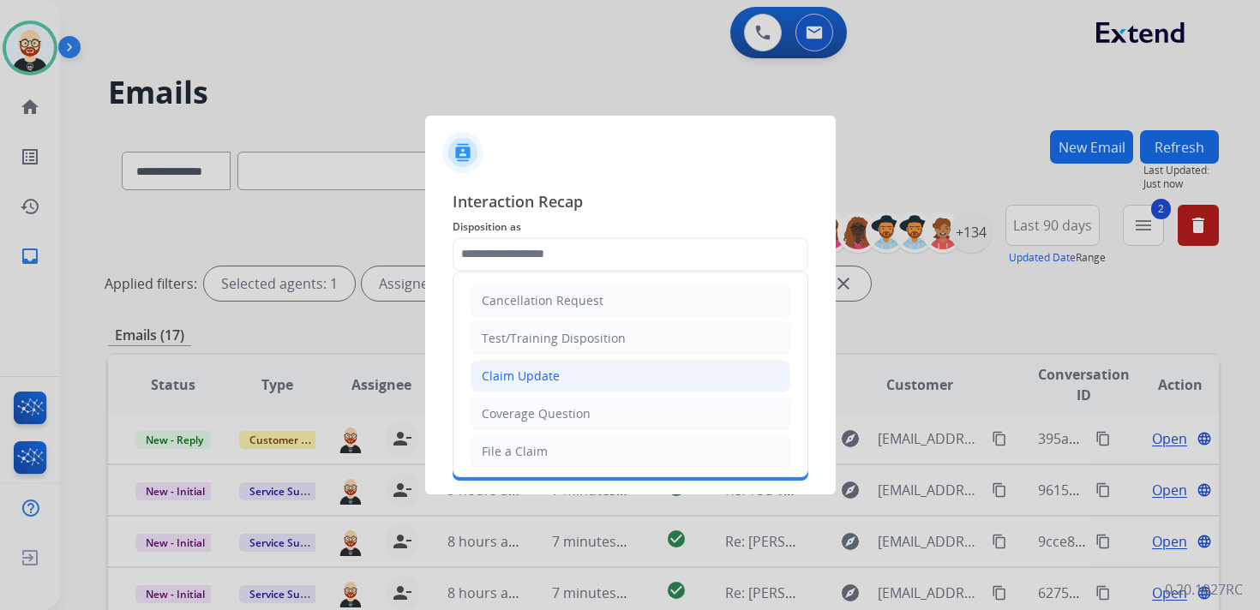
click at [562, 374] on li "Claim Update" at bounding box center [630, 376] width 320 height 33
type input "**********"
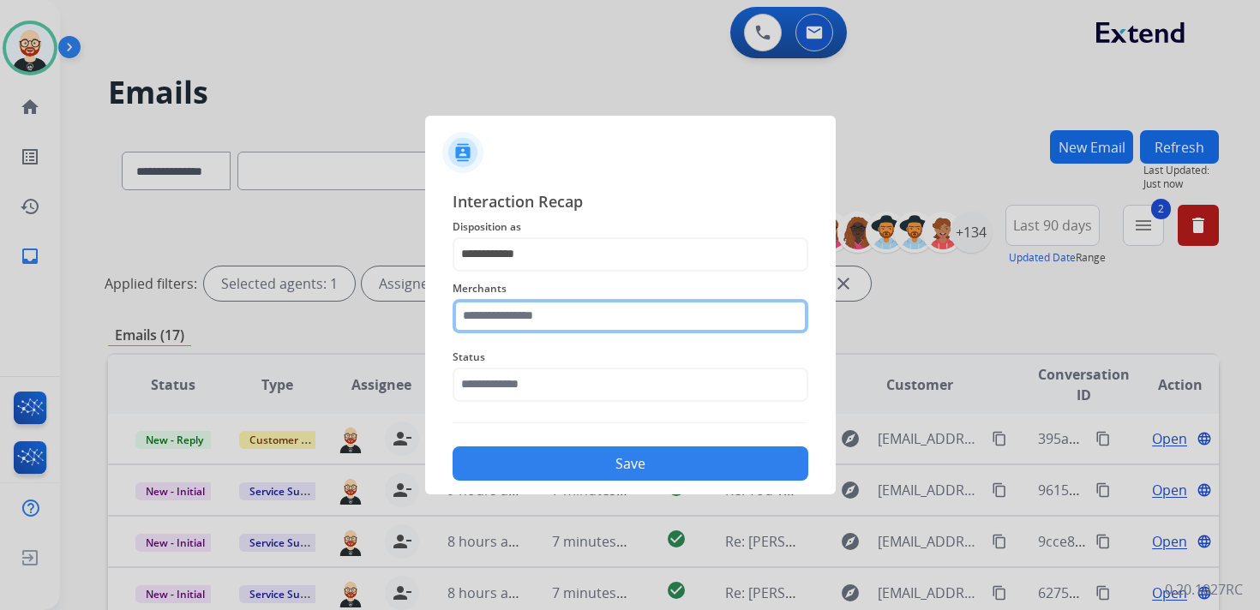
click at [518, 315] on input "text" at bounding box center [630, 316] width 356 height 34
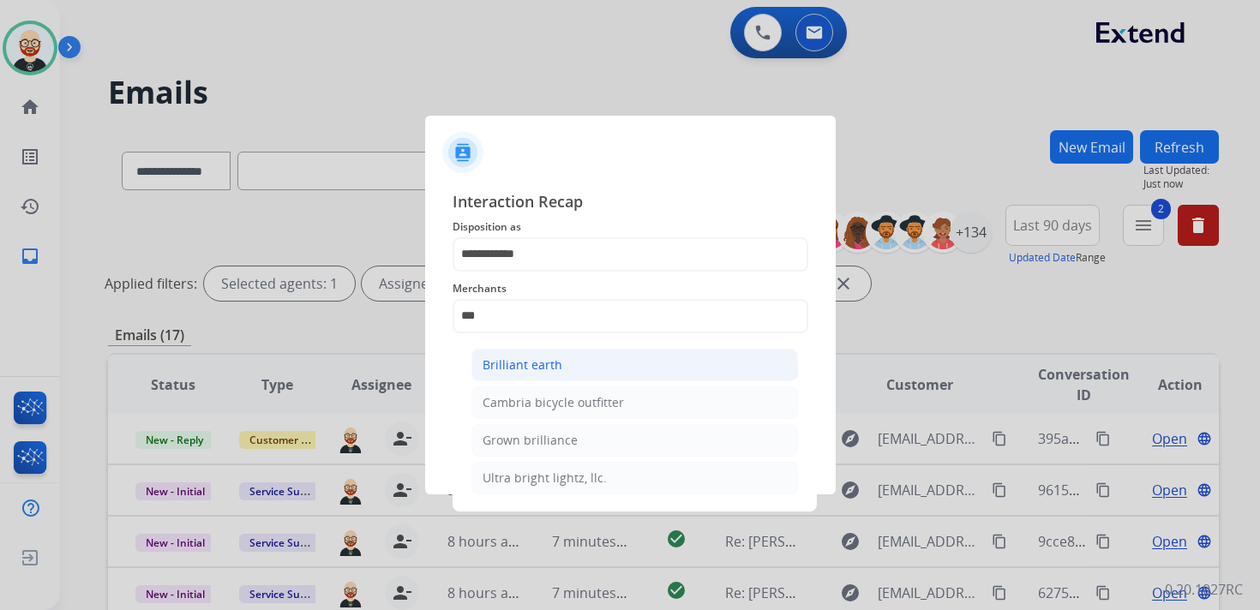
click at [518, 361] on div "Brilliant earth" at bounding box center [522, 364] width 80 height 17
type input "**********"
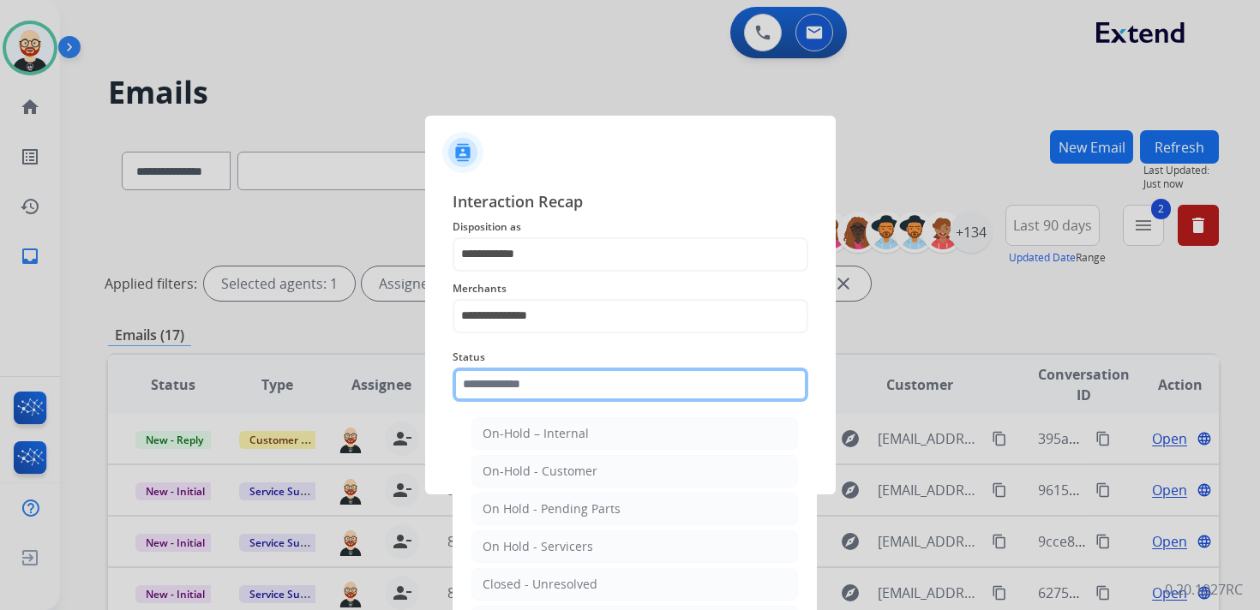
click at [510, 384] on input "text" at bounding box center [630, 385] width 356 height 34
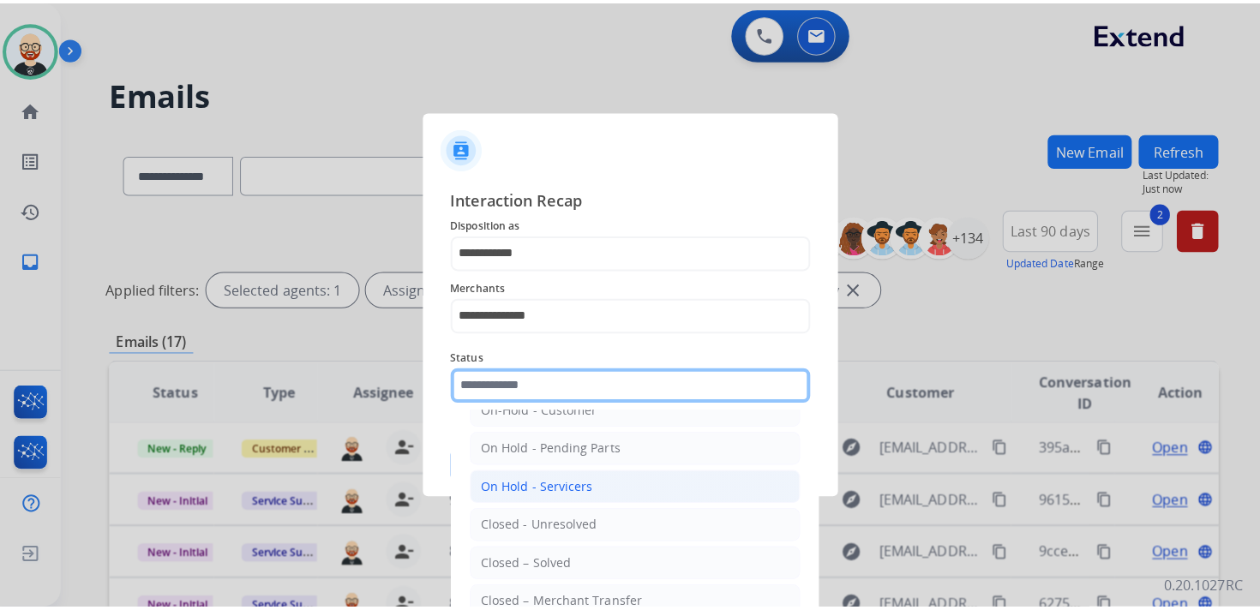
scroll to position [67, 0]
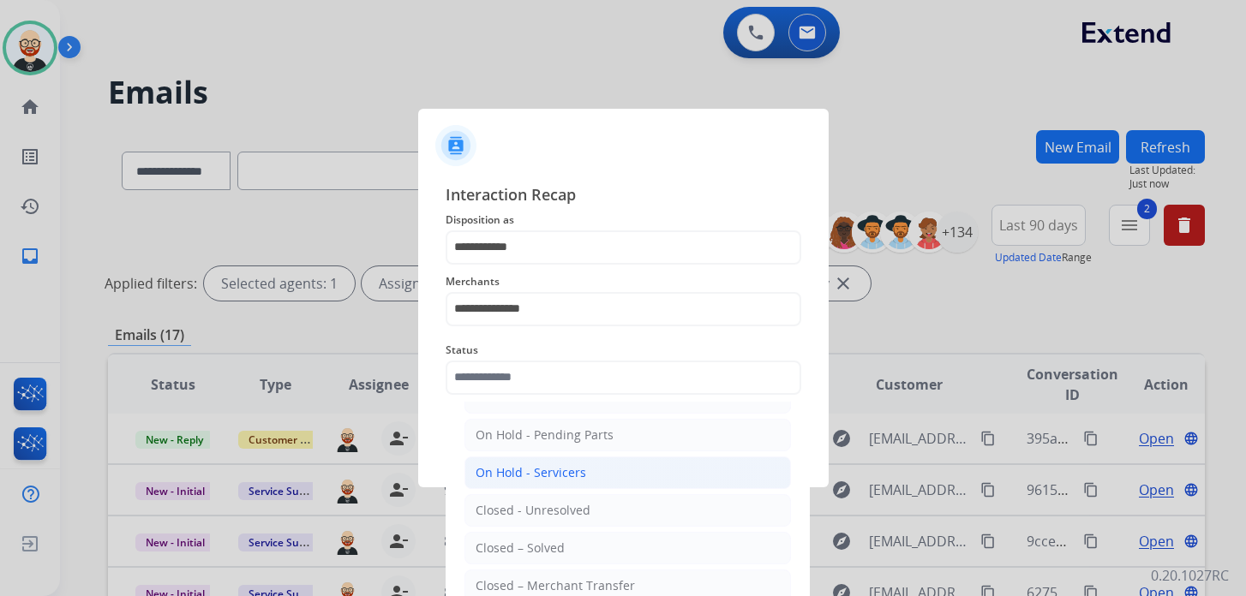
click at [594, 545] on li "Closed – Solved" at bounding box center [627, 548] width 326 height 33
type input "**********"
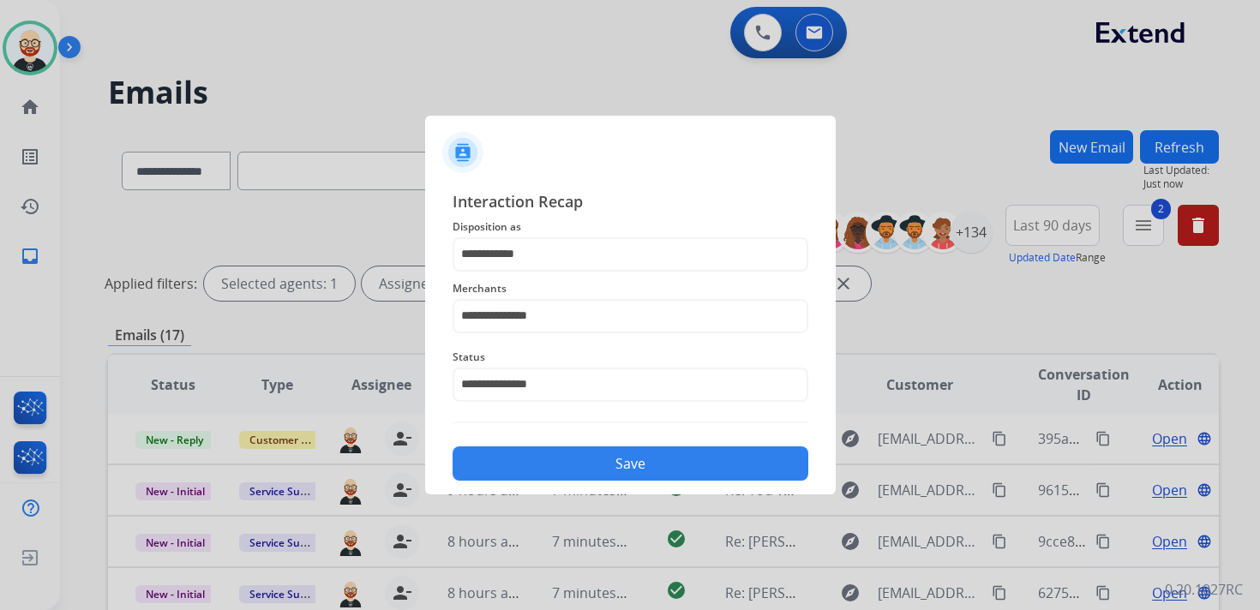
click at [679, 472] on button "Save" at bounding box center [630, 463] width 356 height 34
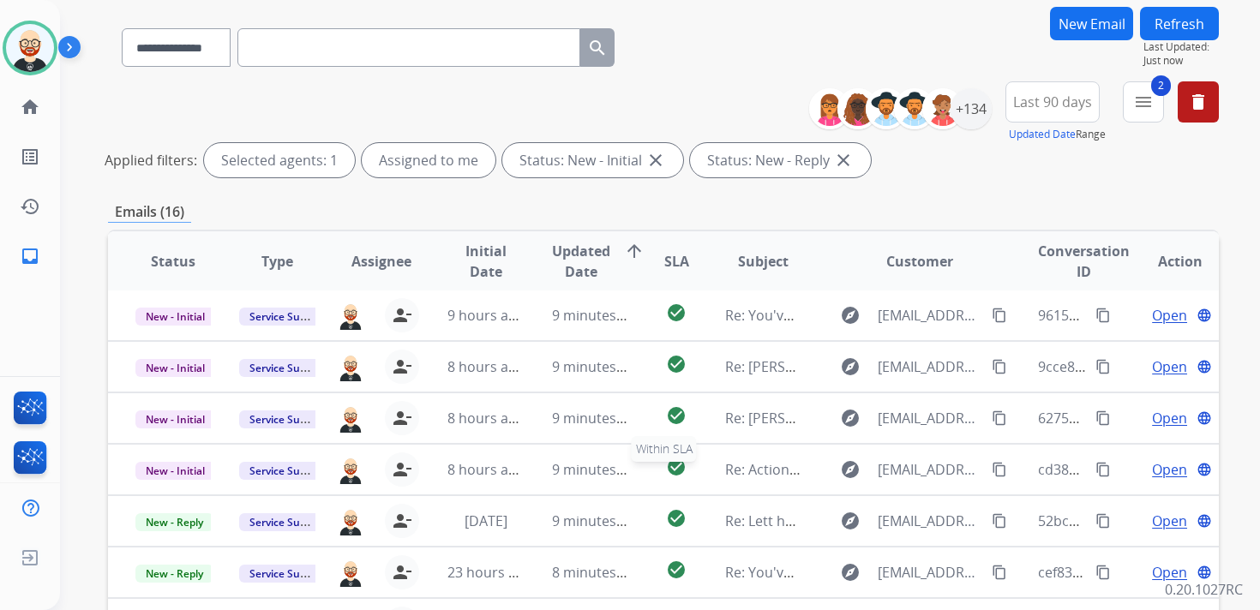
scroll to position [143, 0]
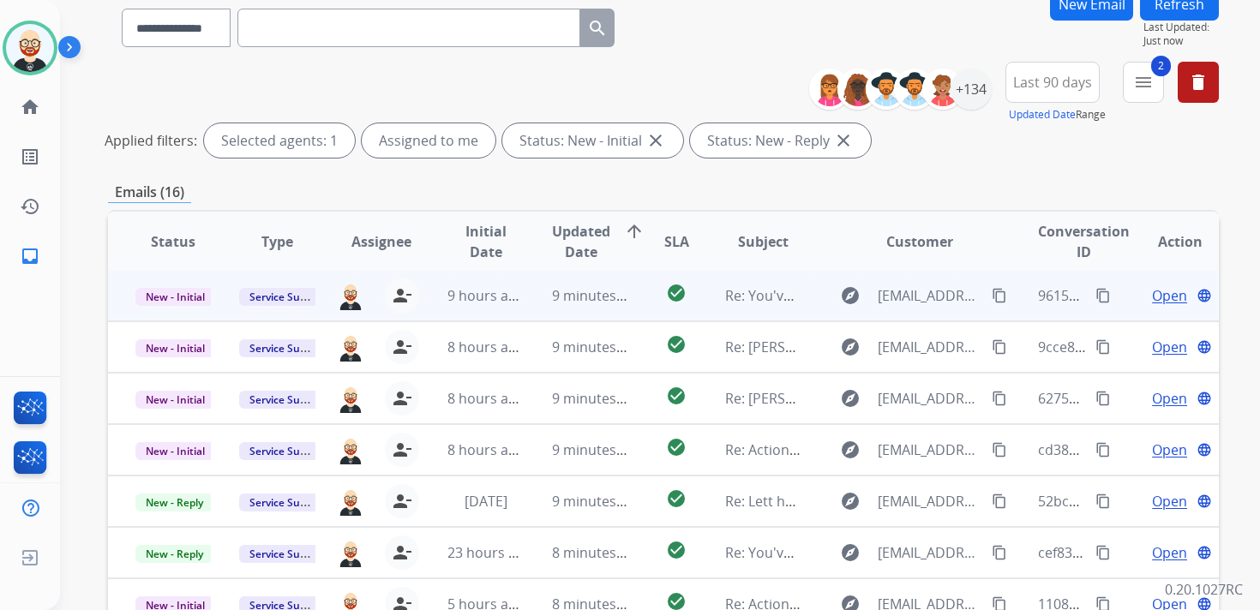
click at [1161, 295] on span "Open" at bounding box center [1169, 295] width 35 height 21
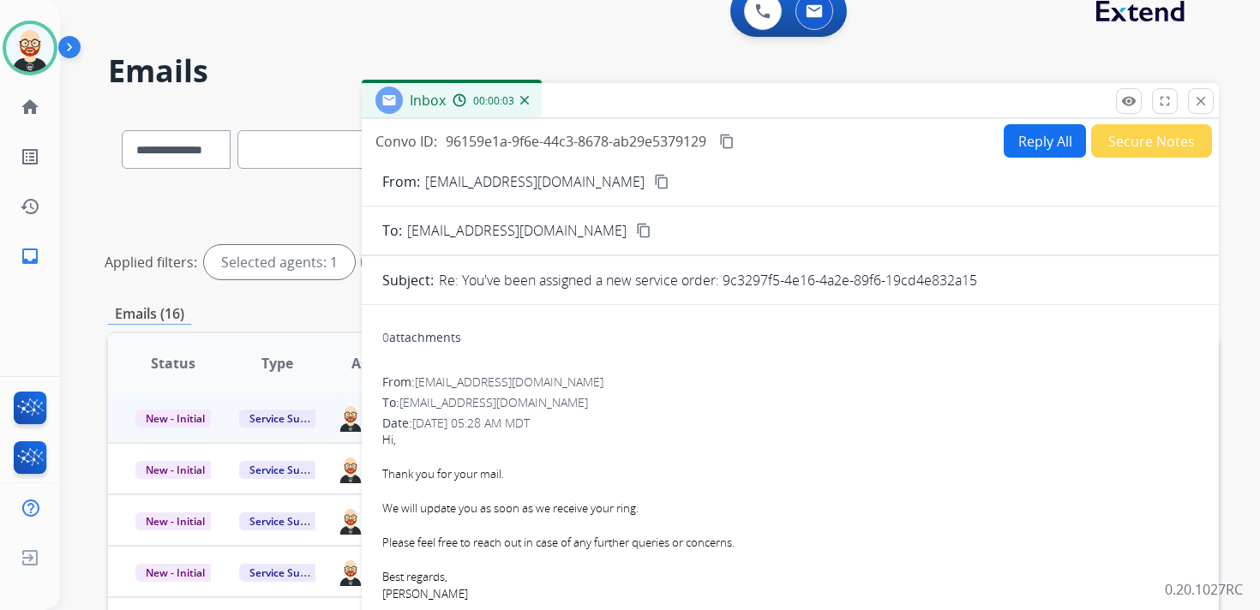
scroll to position [0, 0]
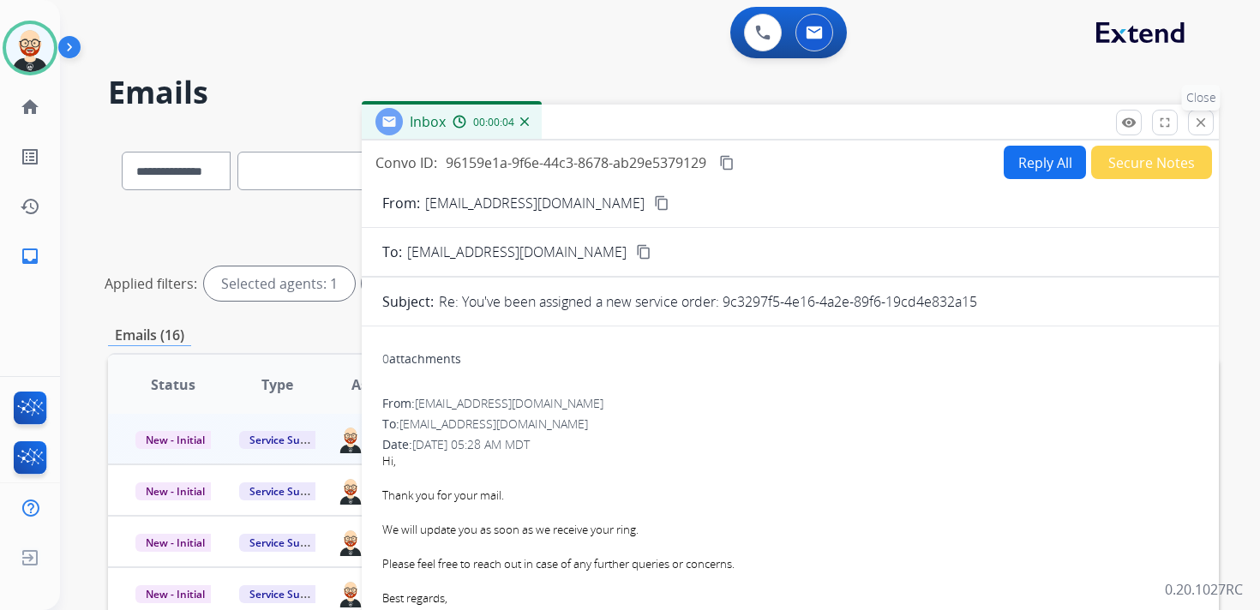
click at [1202, 129] on button "close Close" at bounding box center [1201, 123] width 26 height 26
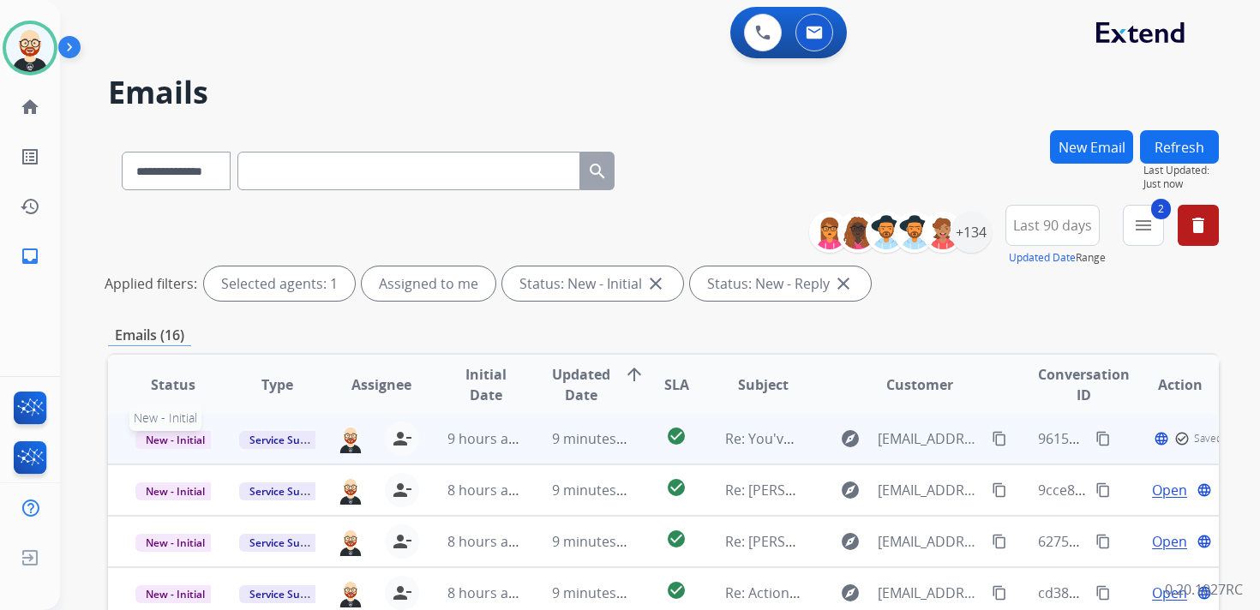
click at [153, 439] on span "New - Initial" at bounding box center [175, 440] width 80 height 18
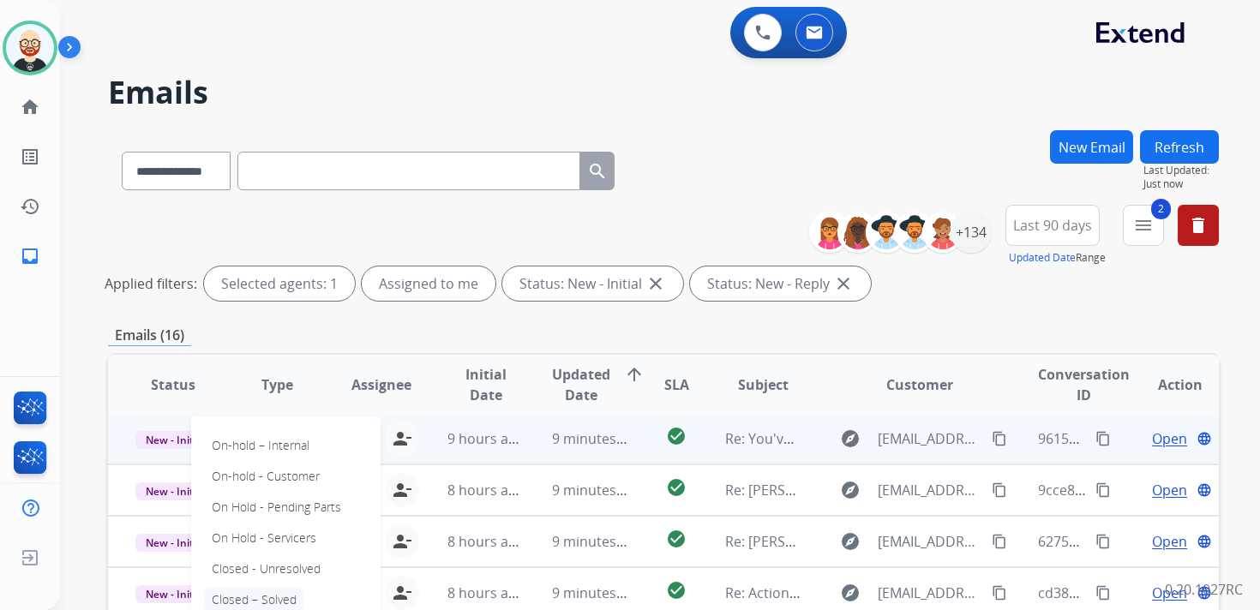
click at [284, 594] on p "Closed – Solved" at bounding box center [254, 600] width 99 height 24
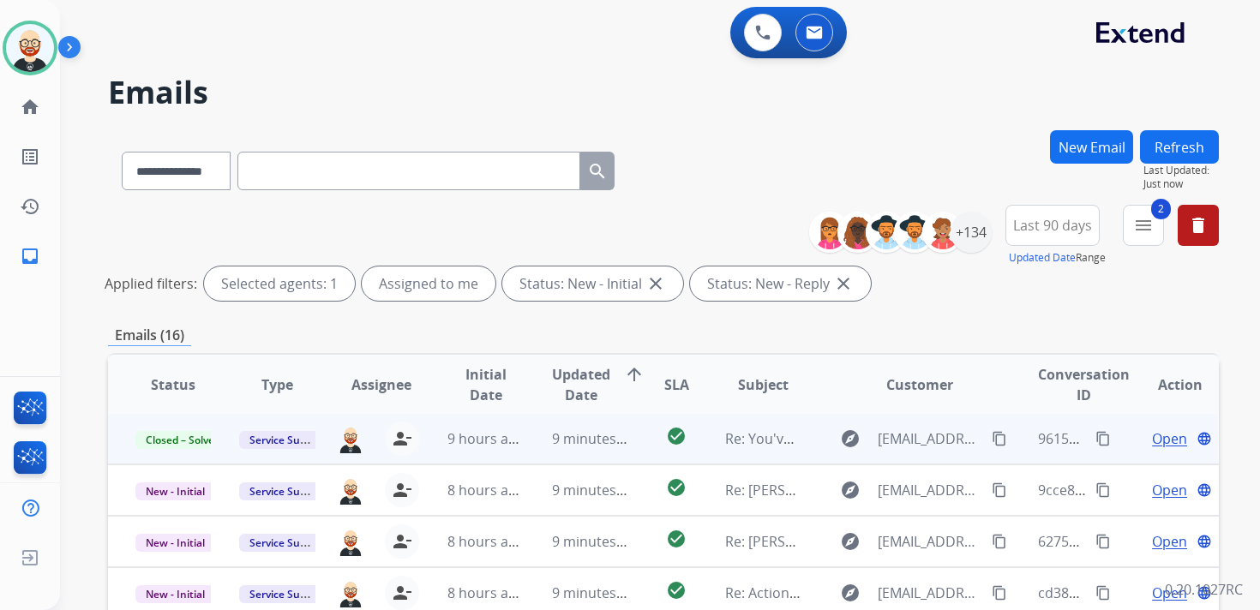
click at [1187, 140] on button "Refresh" at bounding box center [1179, 146] width 79 height 33
click at [1152, 434] on span "Open" at bounding box center [1169, 438] width 35 height 21
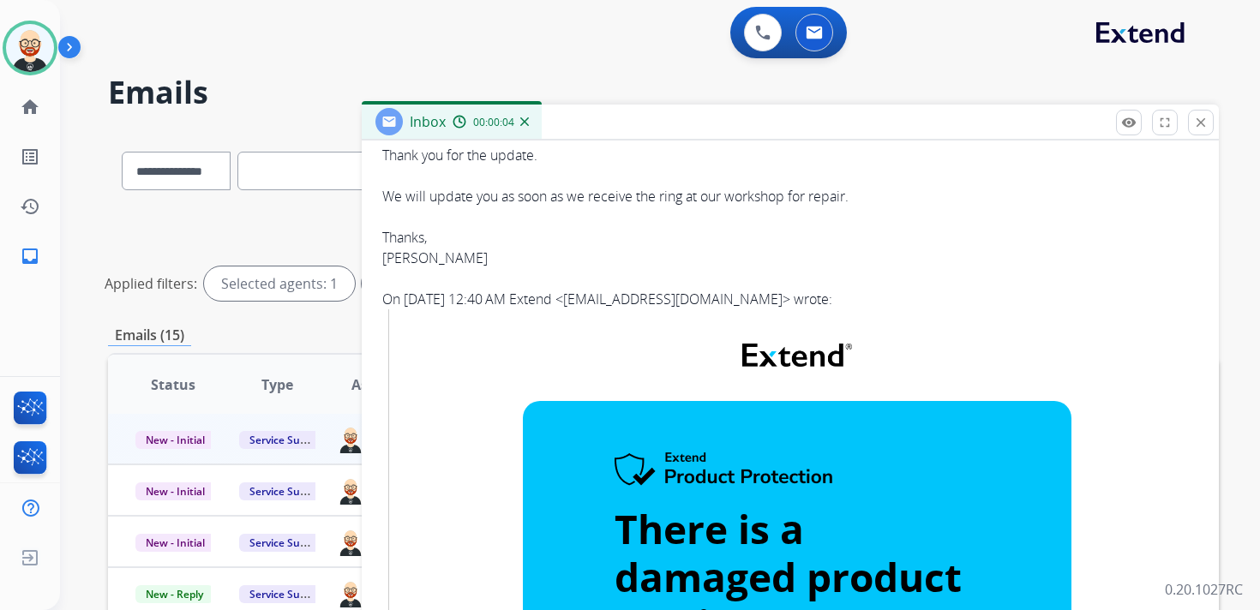
scroll to position [346, 0]
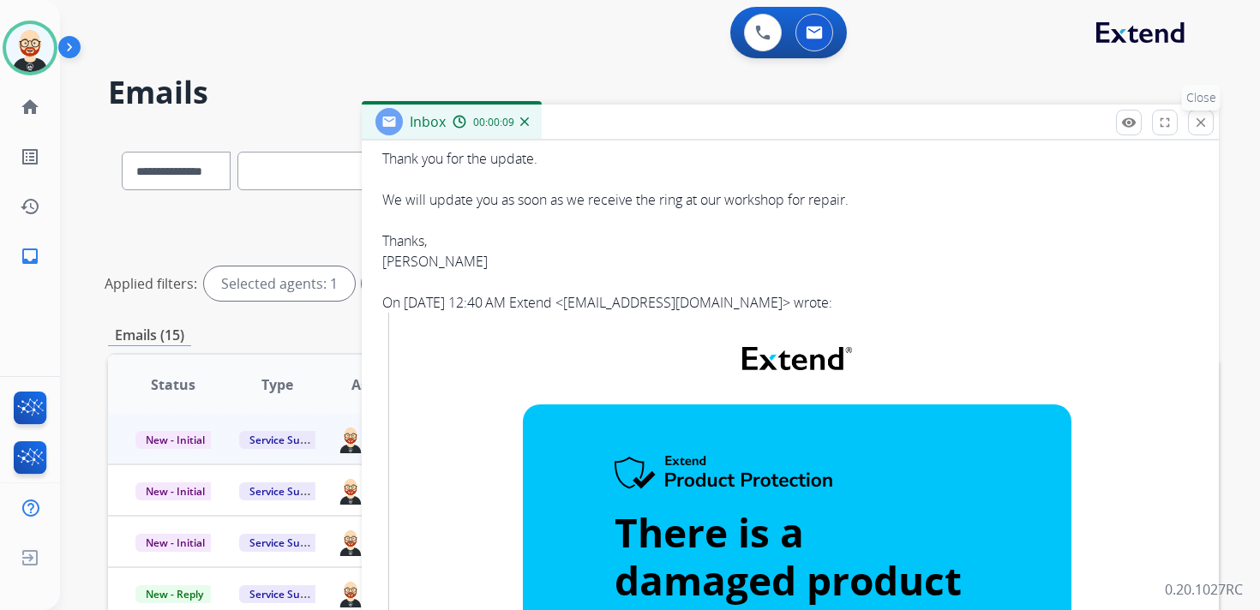
click at [1195, 120] on mat-icon "close" at bounding box center [1200, 122] width 15 height 15
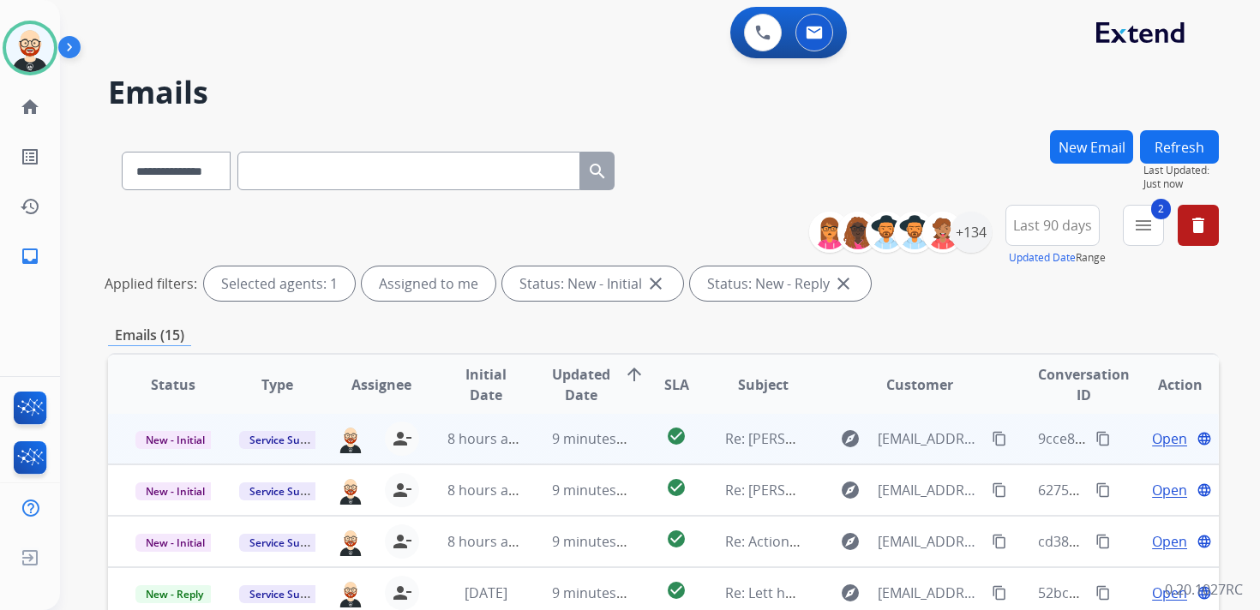
click at [991, 435] on mat-icon "content_copy" at bounding box center [998, 438] width 15 height 15
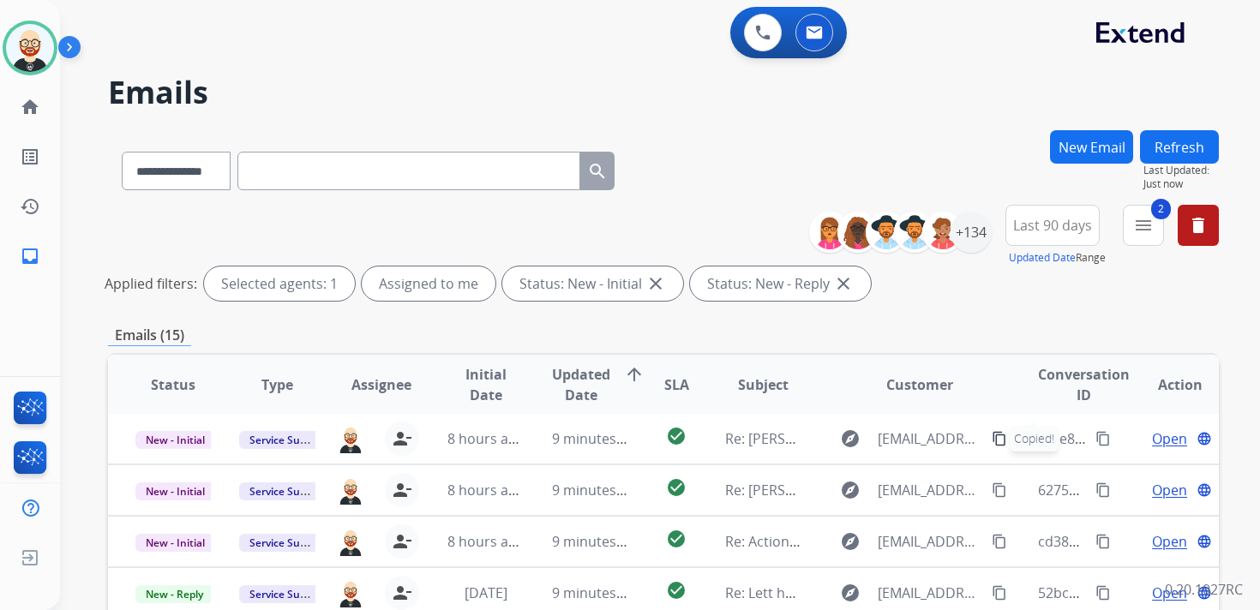
click at [435, 168] on input "text" at bounding box center [408, 171] width 343 height 39
click at [169, 177] on select "**********" at bounding box center [175, 171] width 107 height 39
select select "**********"
click at [122, 152] on select "**********" at bounding box center [175, 171] width 107 height 39
click at [296, 178] on input "text" at bounding box center [408, 171] width 343 height 39
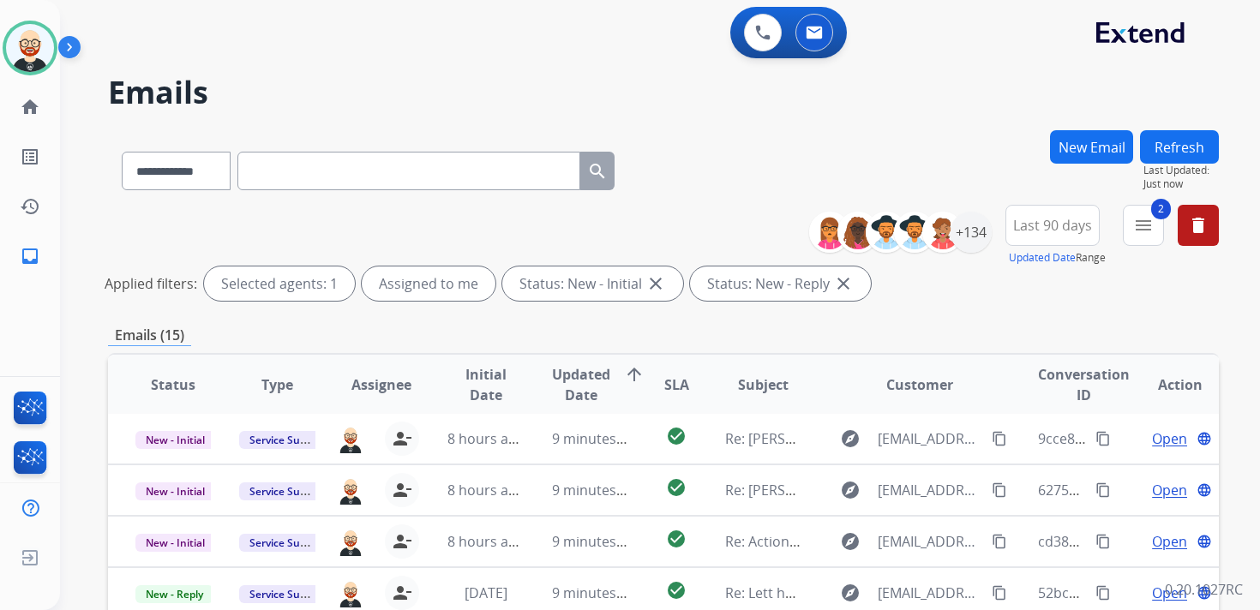
paste input "**********"
type input "**********"
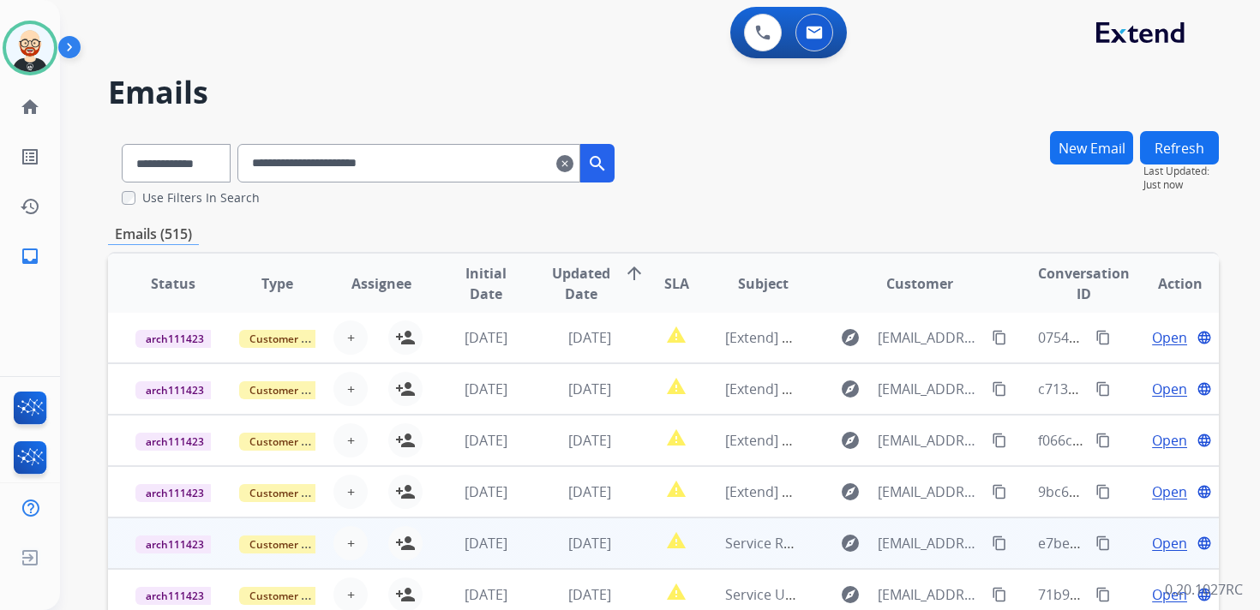
scroll to position [305, 0]
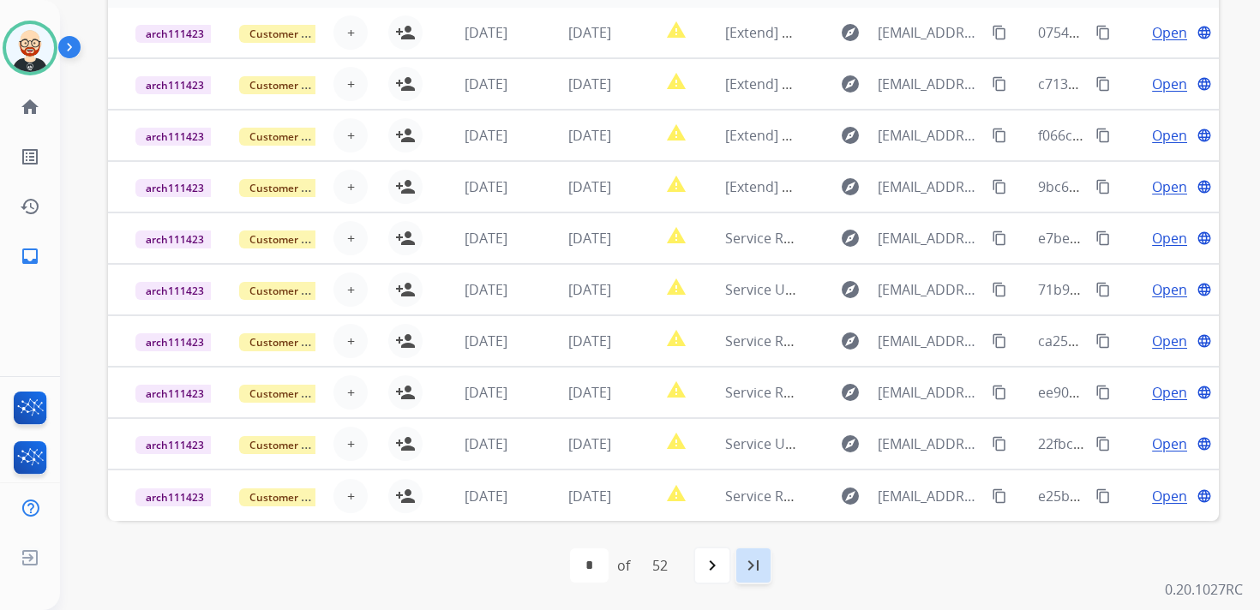
click at [762, 563] on mat-icon "last_page" at bounding box center [753, 565] width 21 height 21
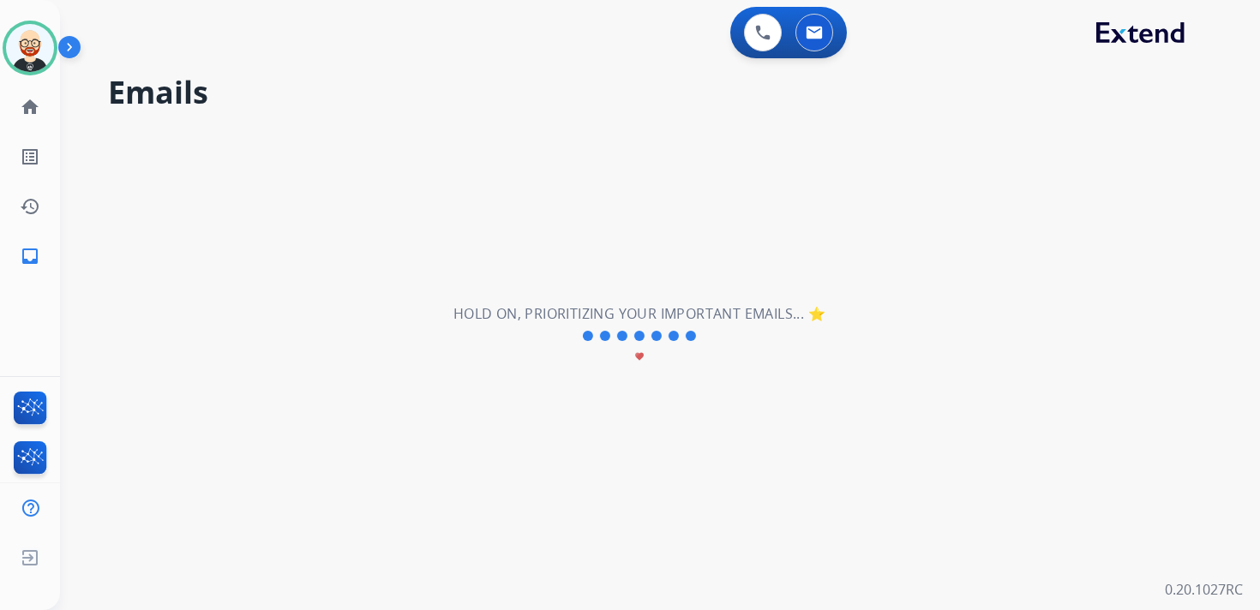
scroll to position [0, 0]
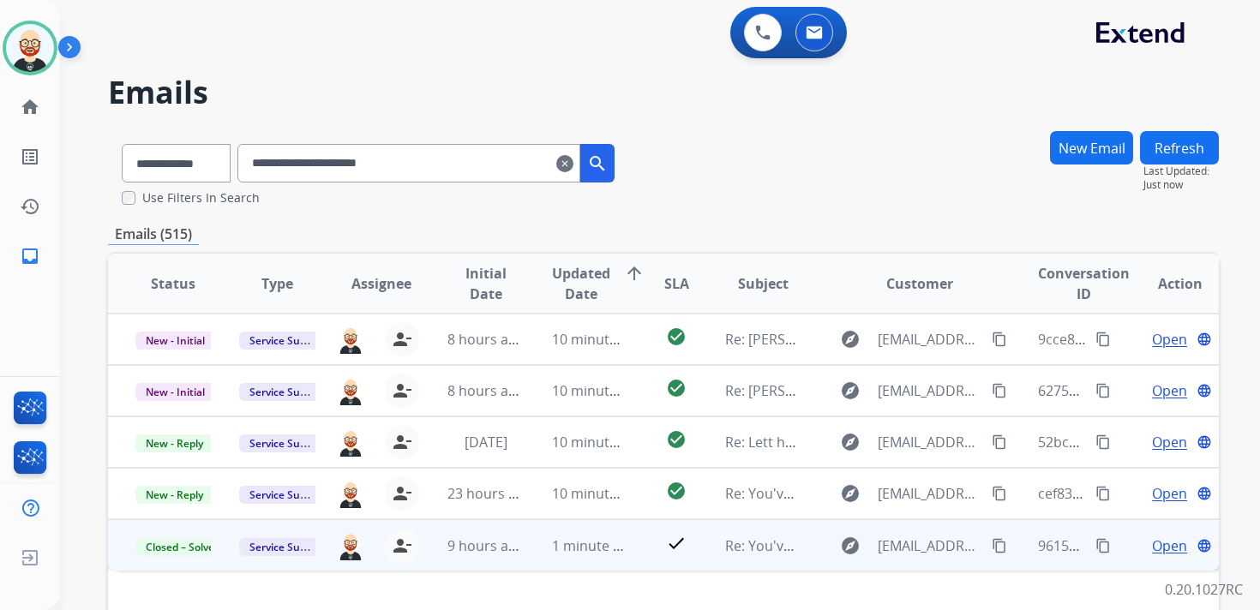
click at [1163, 547] on span "Open" at bounding box center [1169, 546] width 35 height 21
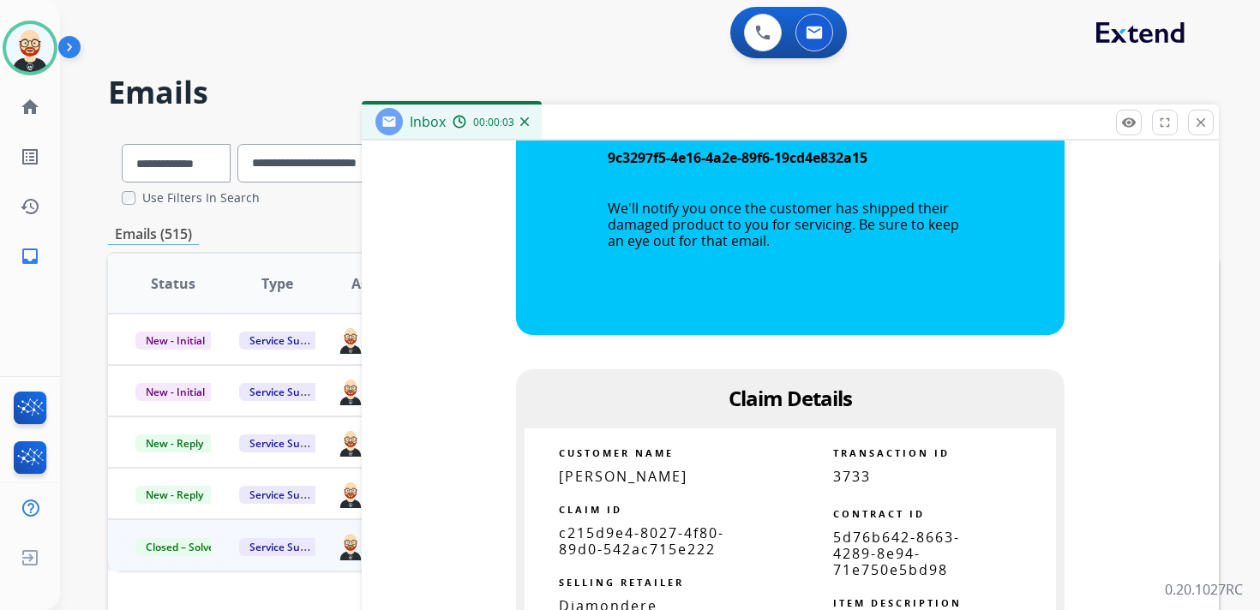
scroll to position [1242, 0]
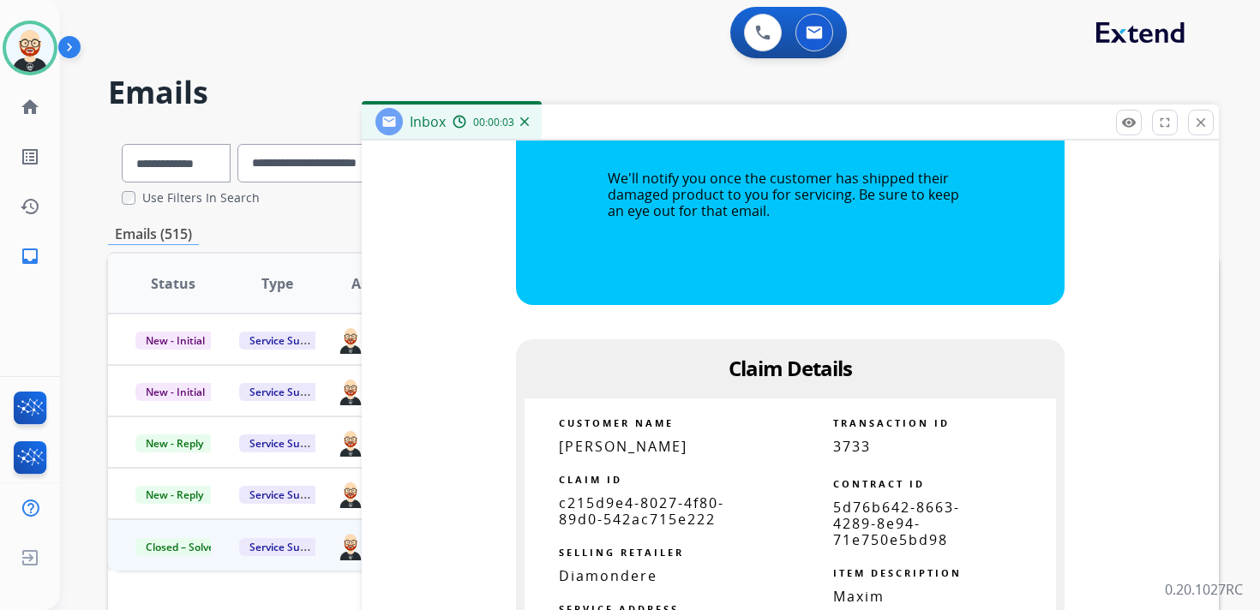
click at [687, 494] on span "c215d9e4-8027-4f80-89d0-542ac715e222" at bounding box center [641, 511] width 165 height 35
copy tbody
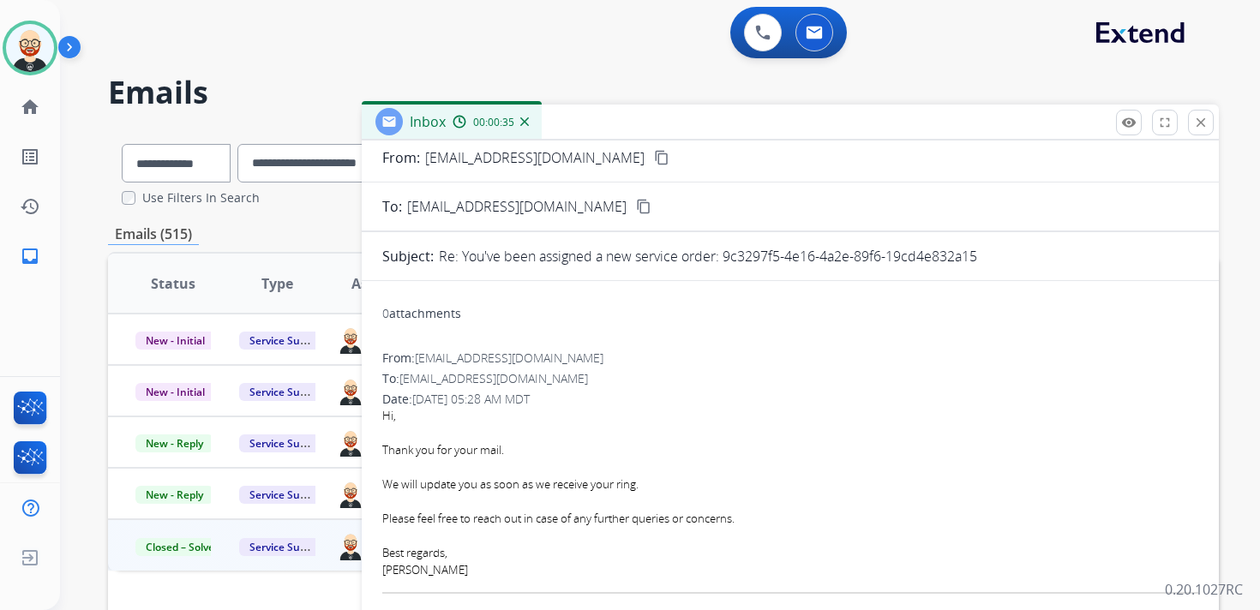
scroll to position [0, 0]
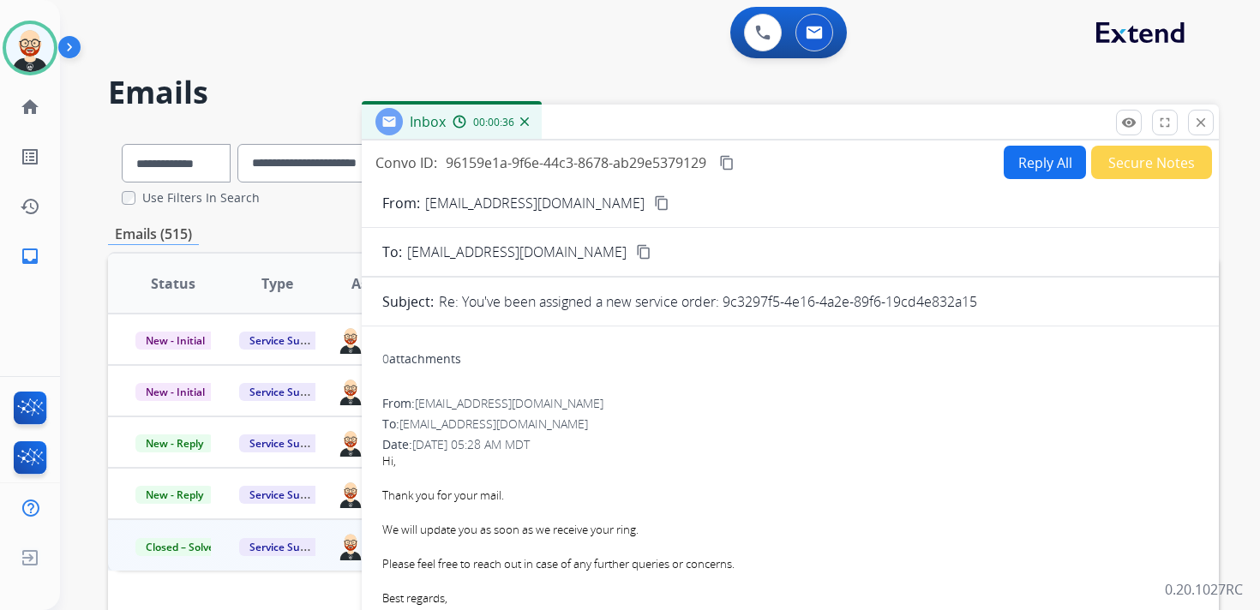
click at [728, 163] on mat-icon "content_copy" at bounding box center [726, 162] width 15 height 15
click at [1201, 118] on mat-icon "close" at bounding box center [1200, 122] width 15 height 15
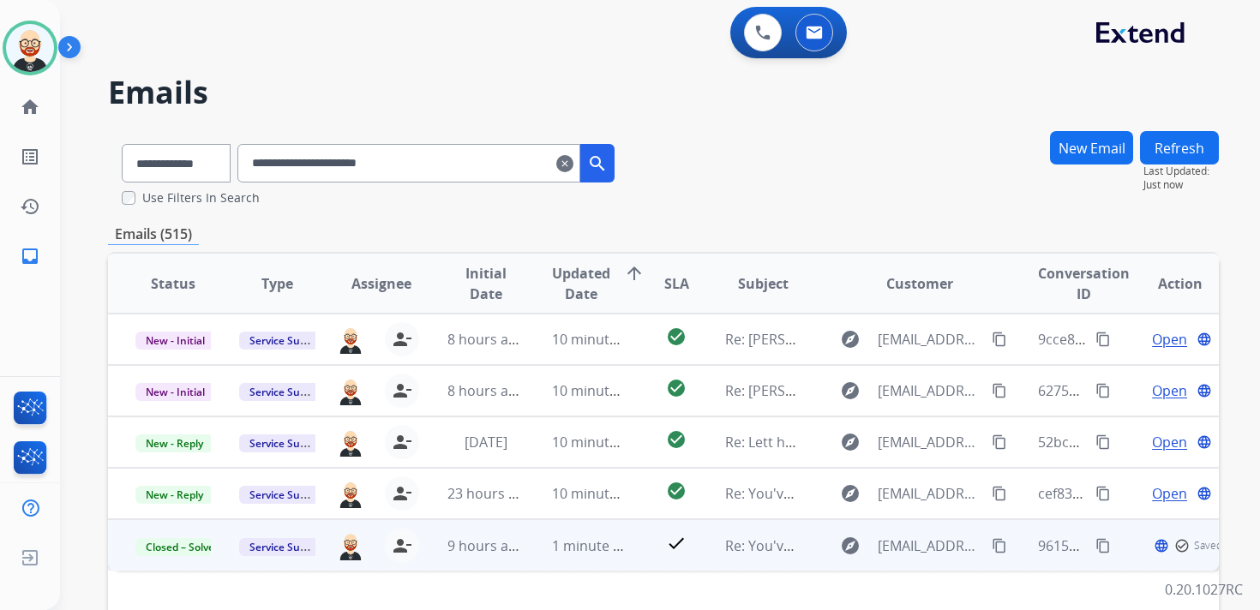
click at [573, 165] on mat-icon "clear" at bounding box center [564, 163] width 17 height 21
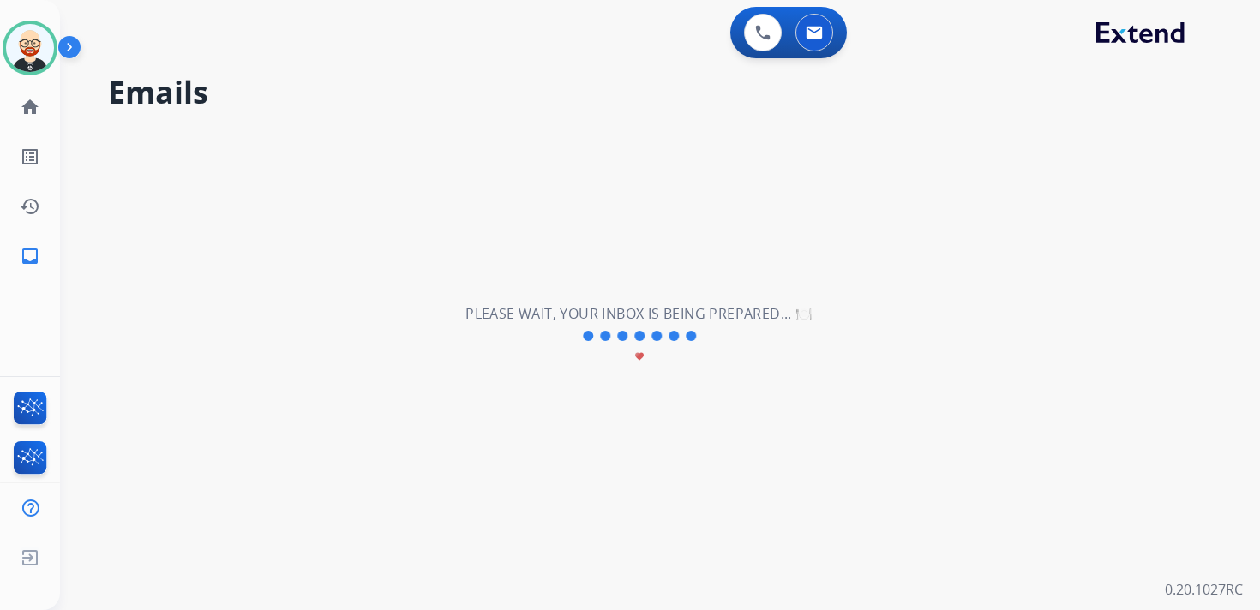
select select "**********"
select select "*"
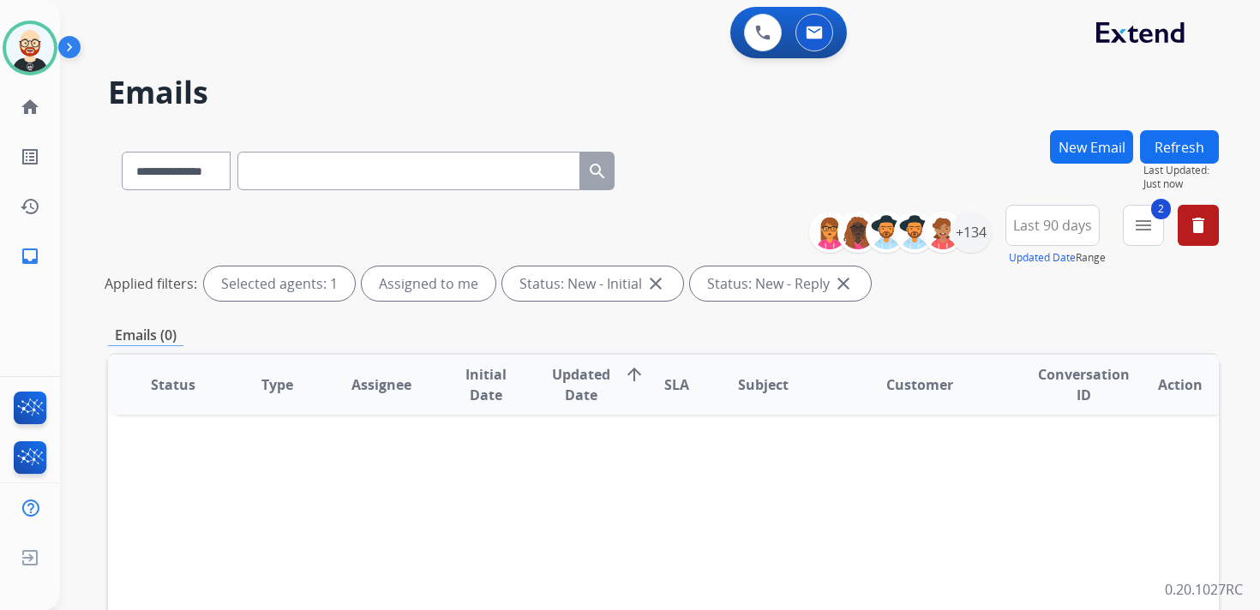
click at [1170, 149] on button "Refresh" at bounding box center [1179, 146] width 79 height 33
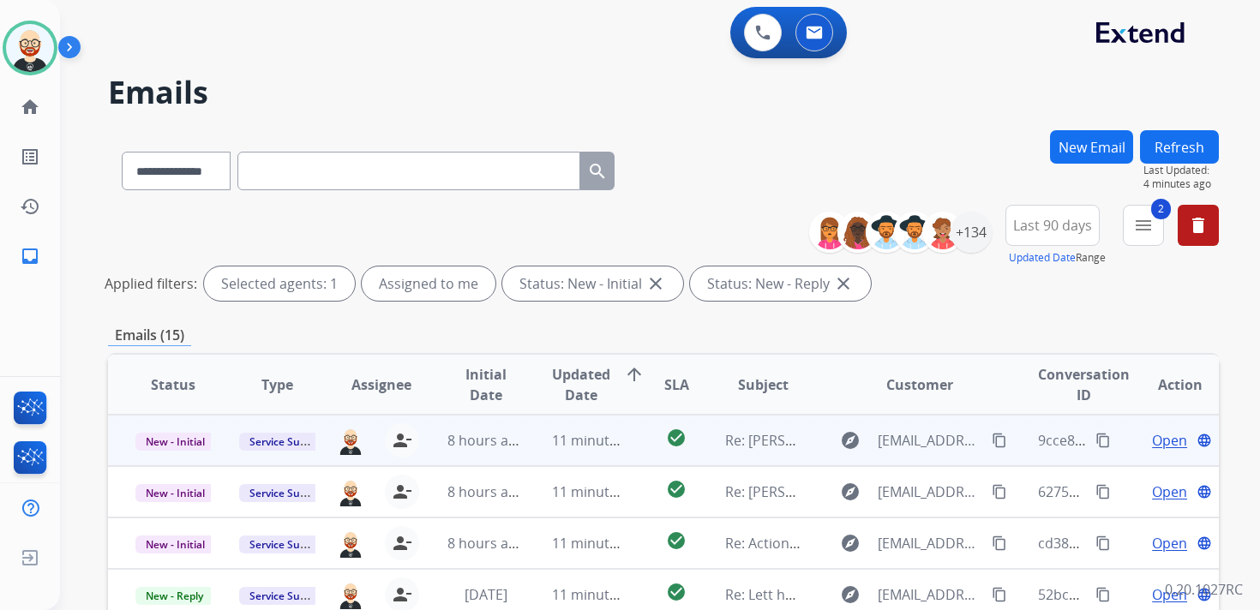
click at [1161, 441] on span "Open" at bounding box center [1169, 440] width 35 height 21
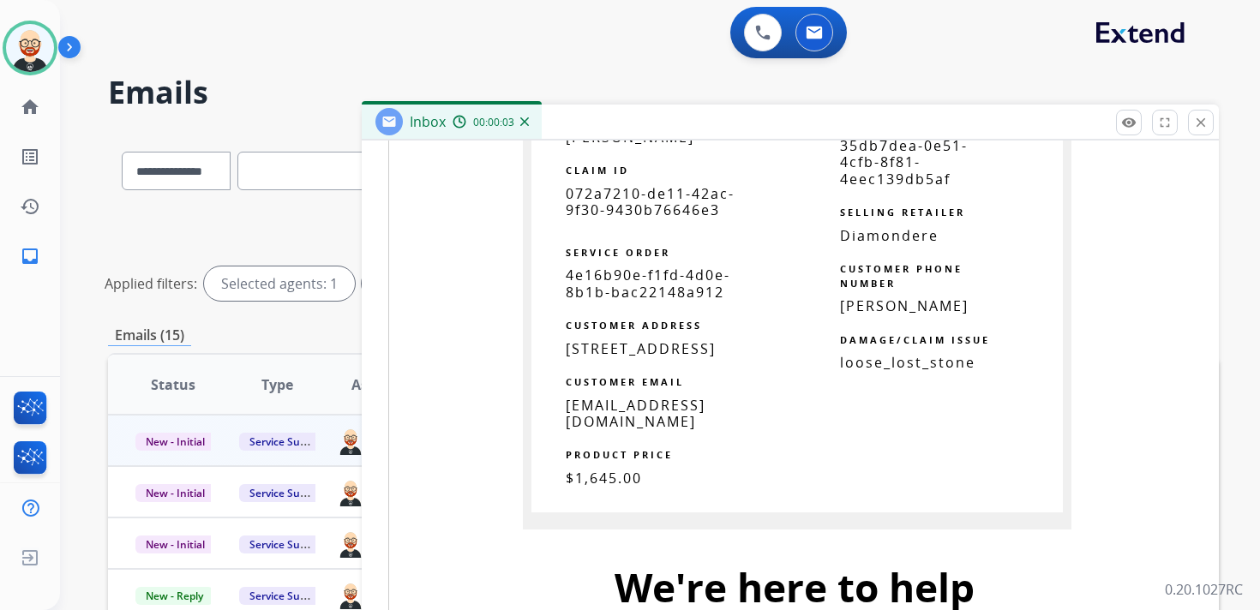
scroll to position [1267, 0]
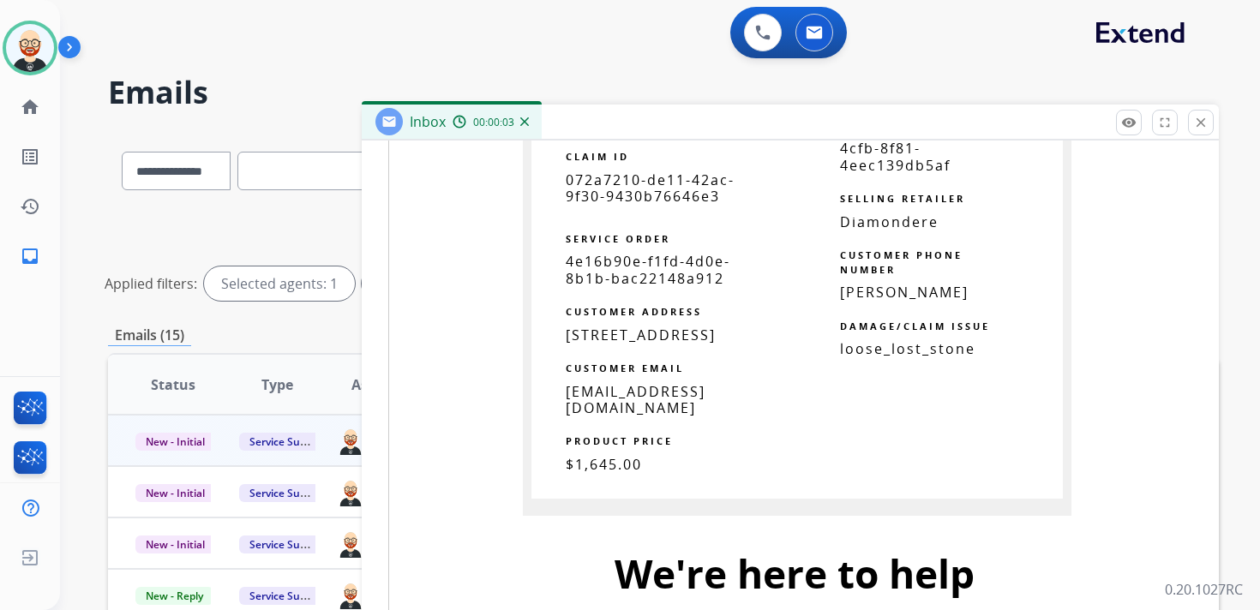
click at [630, 186] on span "072a7210-de11-42ac-9f30-9430b76646e3" at bounding box center [650, 188] width 169 height 35
copy tbody
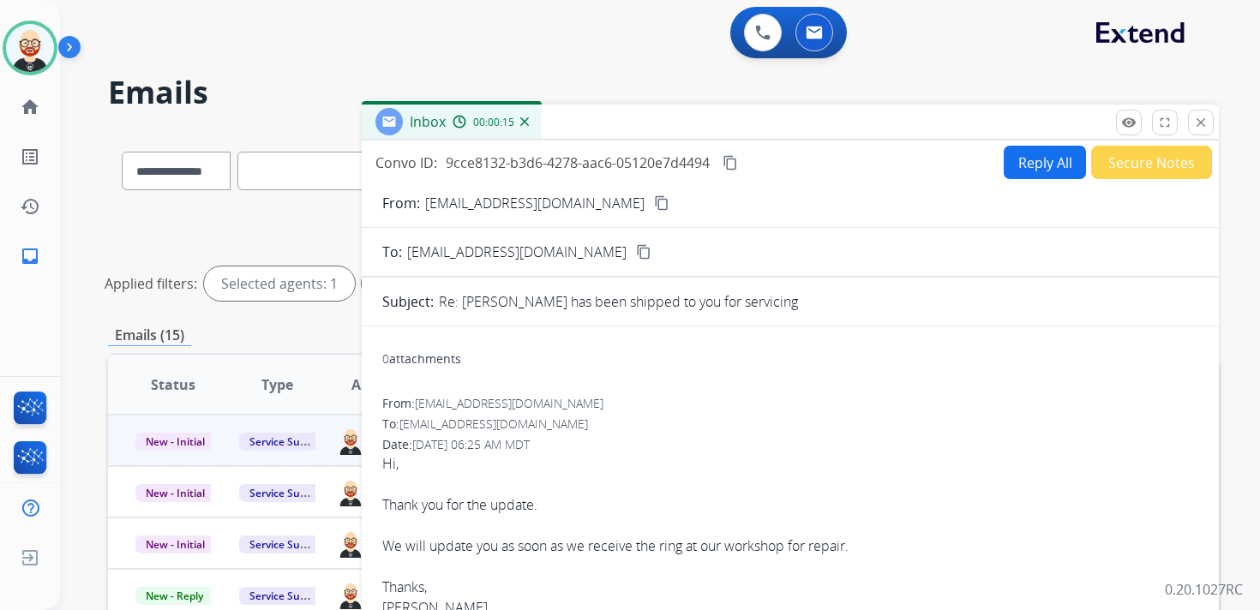
click at [735, 162] on mat-icon "content_copy" at bounding box center [729, 162] width 15 height 15
click at [727, 162] on mat-icon "content_copy" at bounding box center [729, 162] width 15 height 15
click at [1203, 122] on mat-icon "close" at bounding box center [1200, 122] width 15 height 15
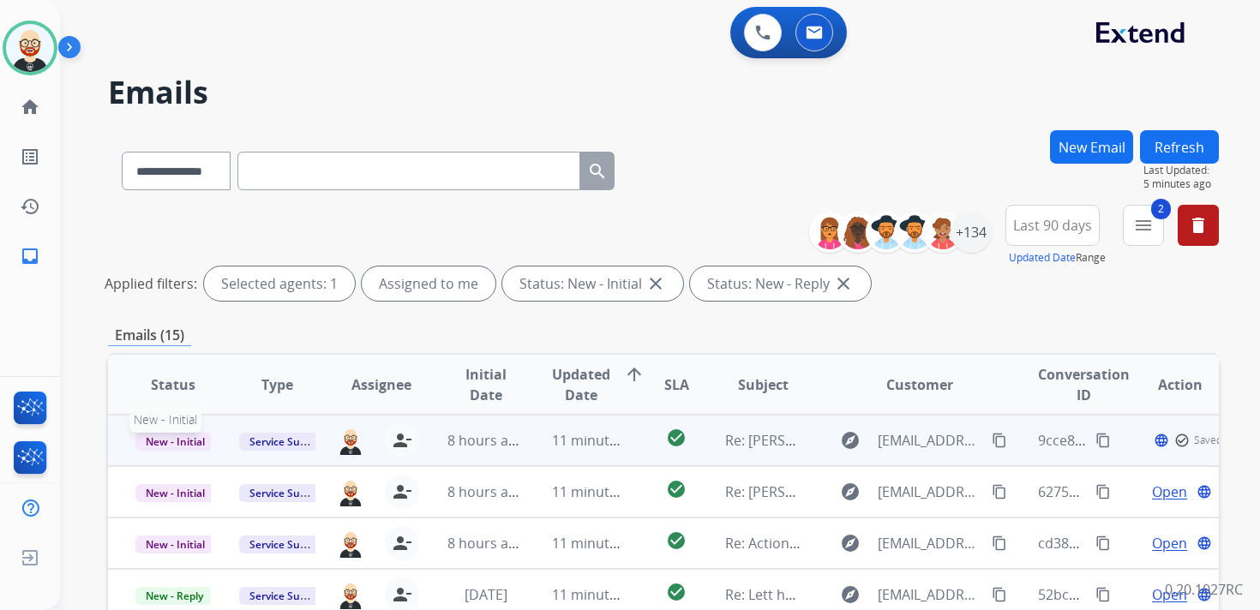
click at [195, 444] on span "New - Initial" at bounding box center [175, 442] width 80 height 18
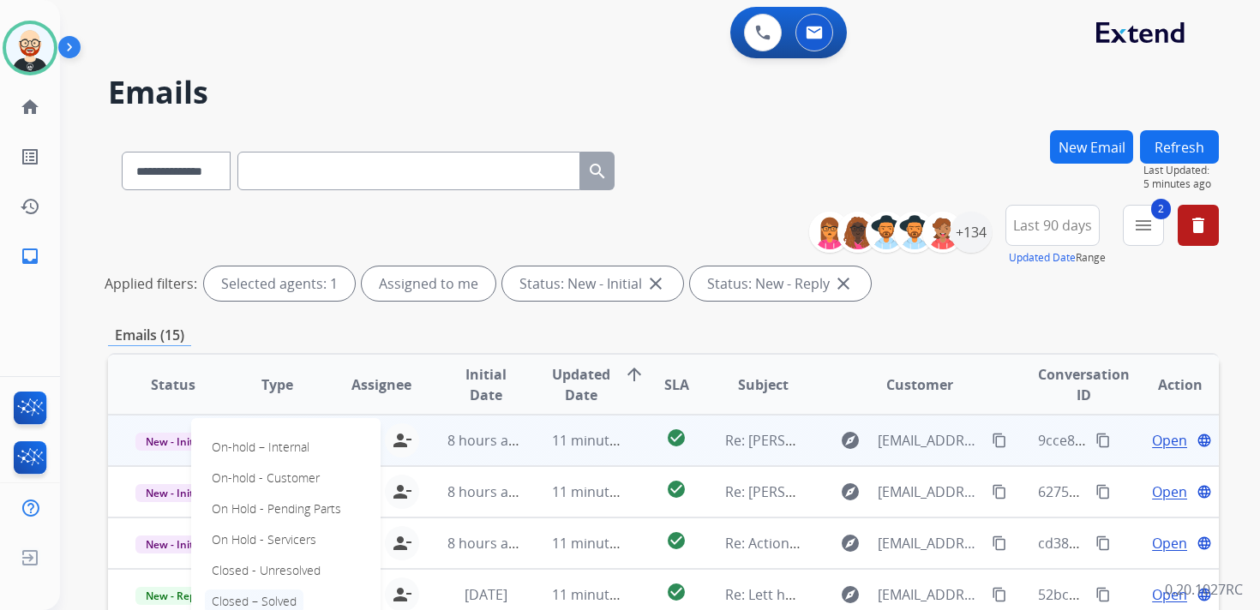
click at [289, 598] on p "Closed – Solved" at bounding box center [254, 602] width 99 height 24
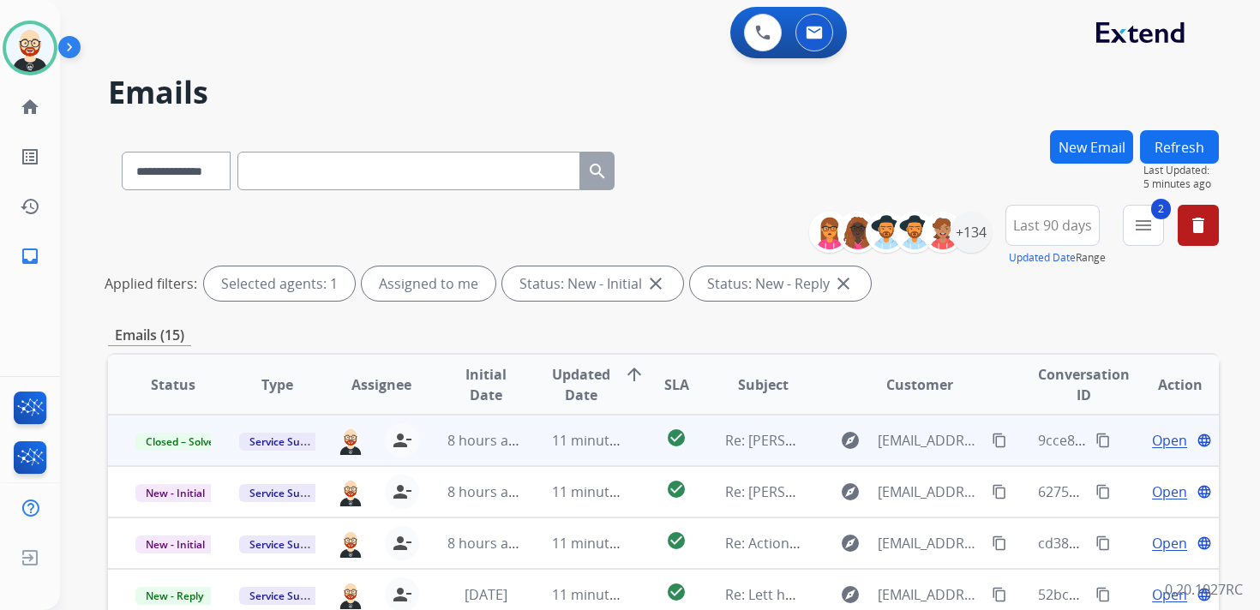
click at [1196, 145] on button "Refresh" at bounding box center [1179, 146] width 79 height 33
click at [1152, 436] on span "Open" at bounding box center [1169, 440] width 35 height 21
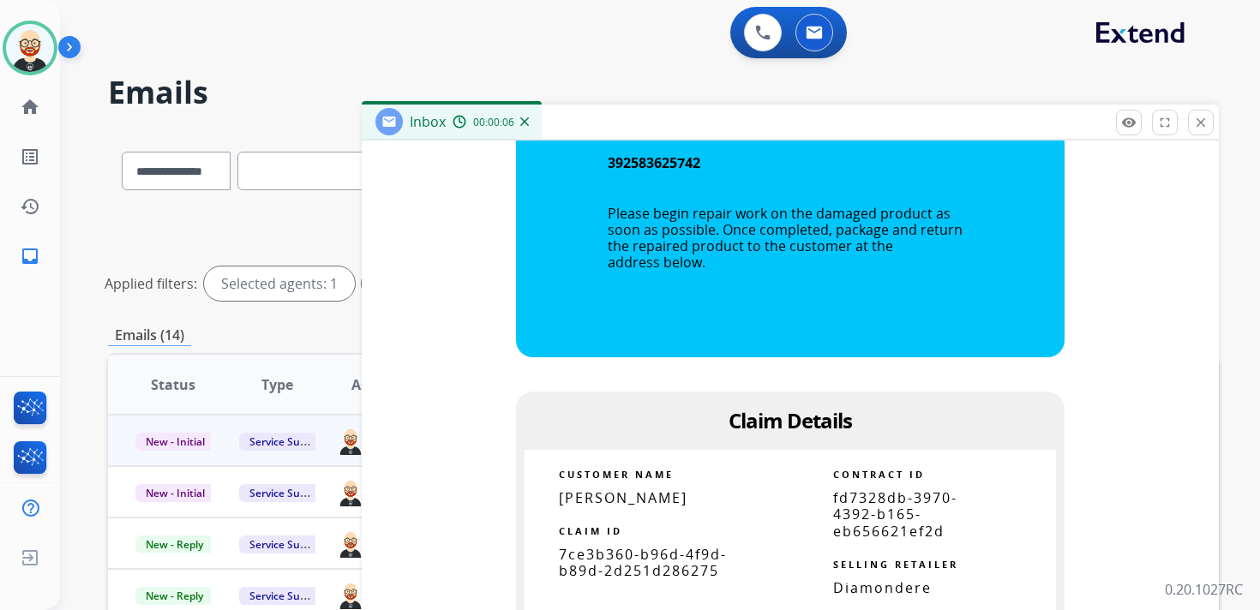
scroll to position [1308, 0]
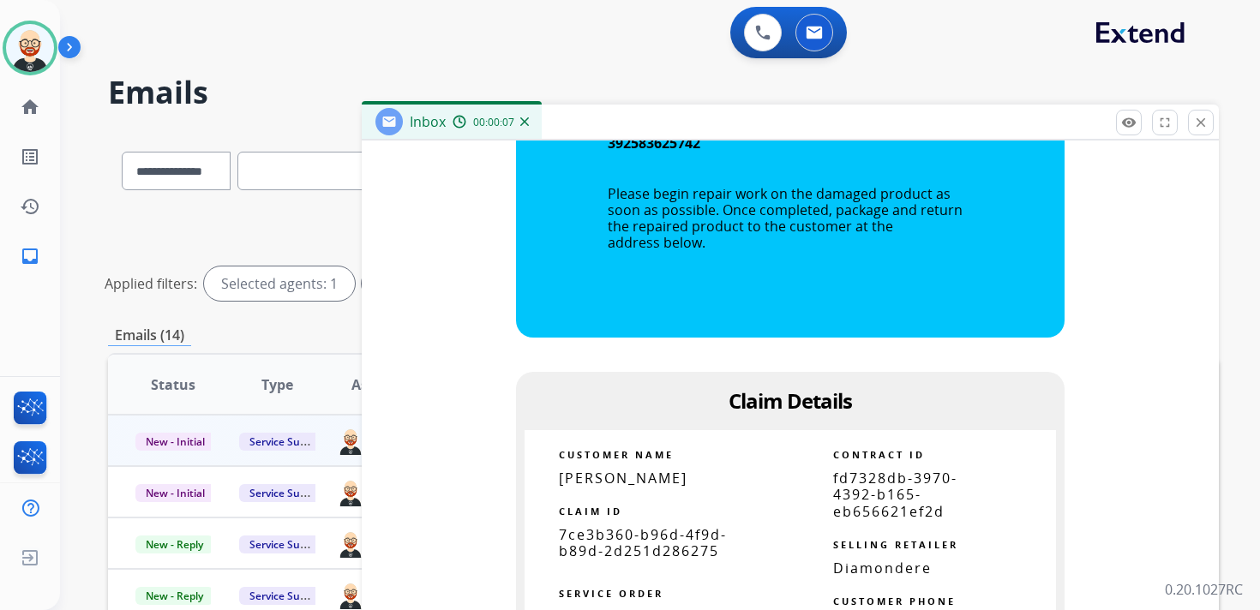
click at [636, 543] on span "7ce3b360-b96d-4f9d-b89d-2d251d286275" at bounding box center [643, 542] width 168 height 35
copy tbody
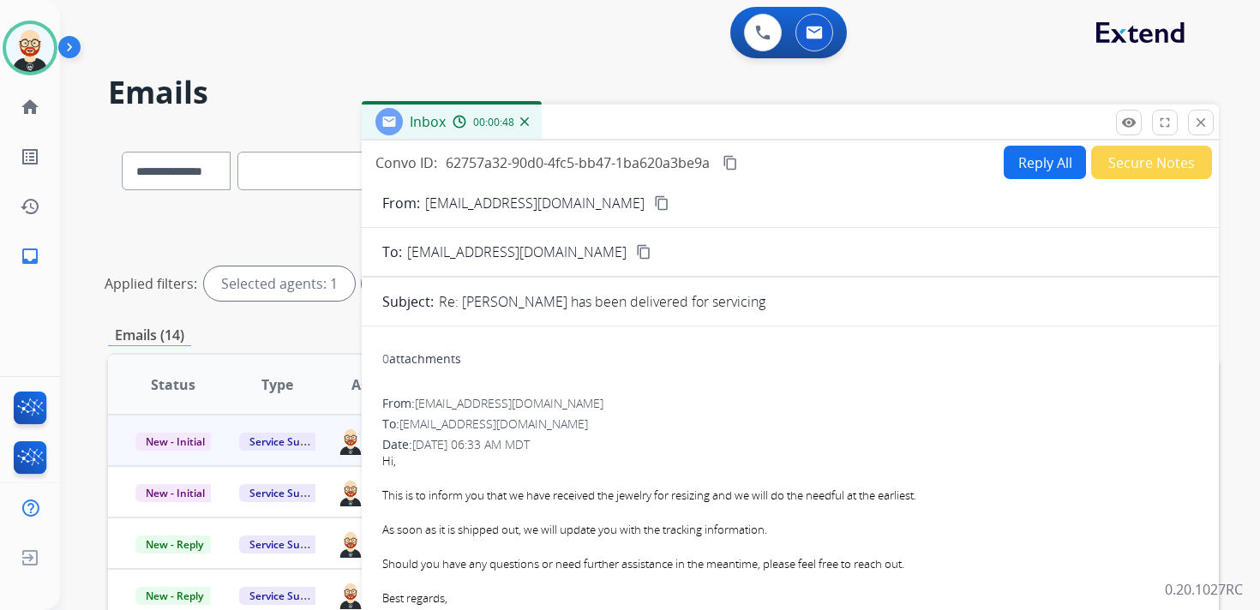
click at [733, 167] on mat-icon "content_copy" at bounding box center [729, 162] width 15 height 15
click at [1039, 163] on button "Reply All" at bounding box center [1044, 162] width 82 height 33
select select "**********"
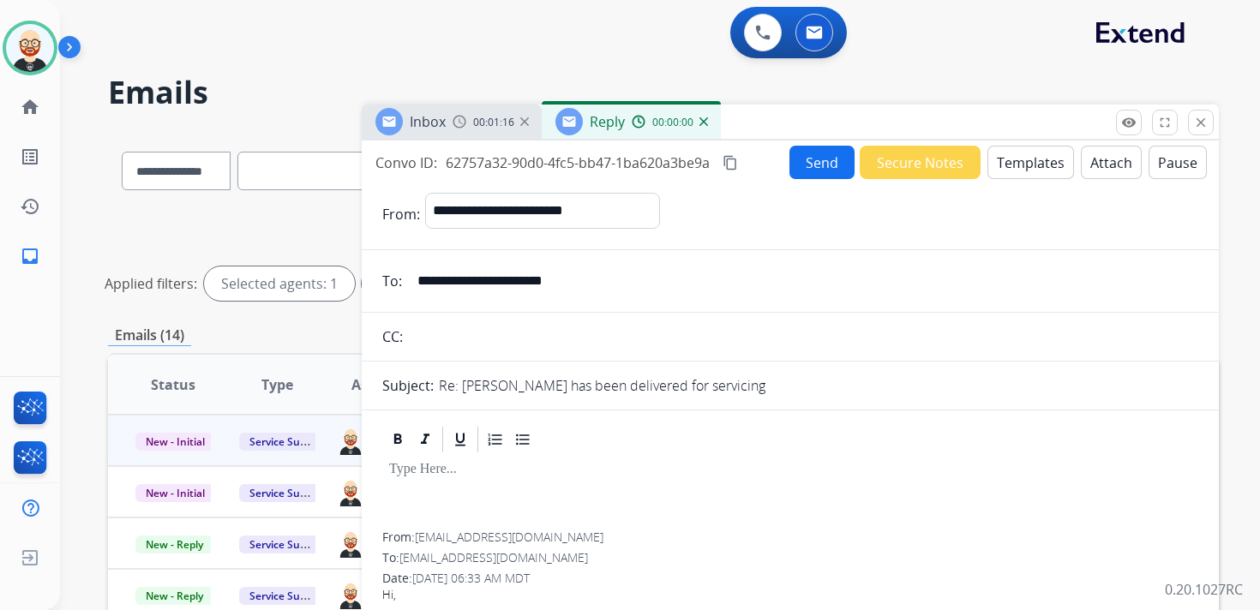
click at [467, 482] on div at bounding box center [790, 493] width 816 height 77
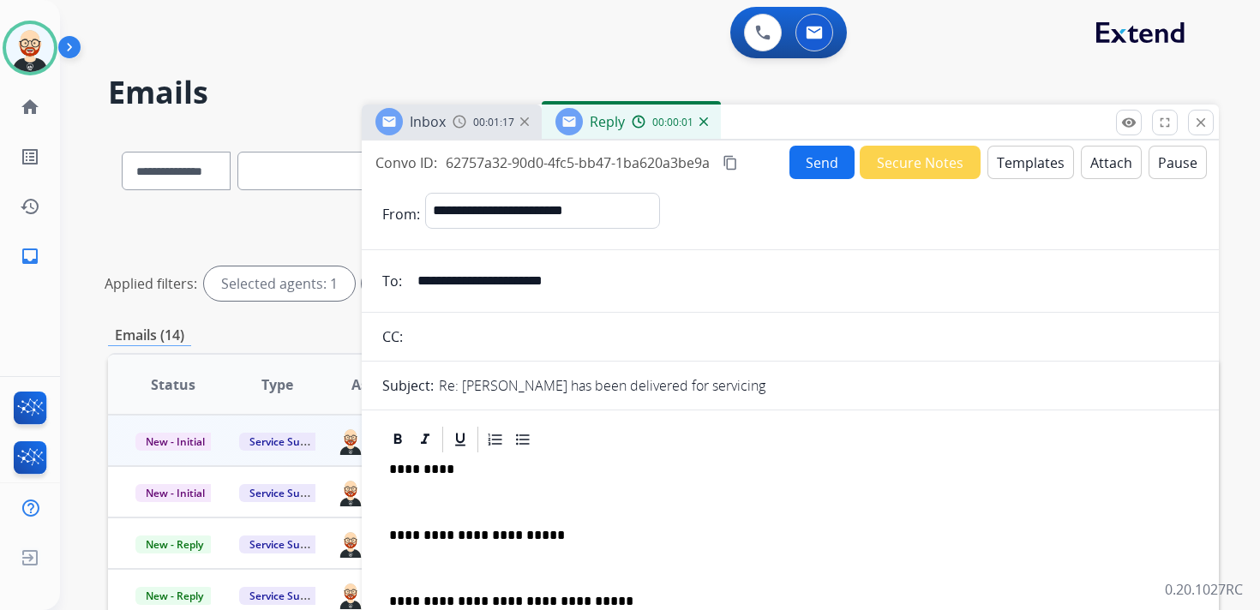
scroll to position [4, 0]
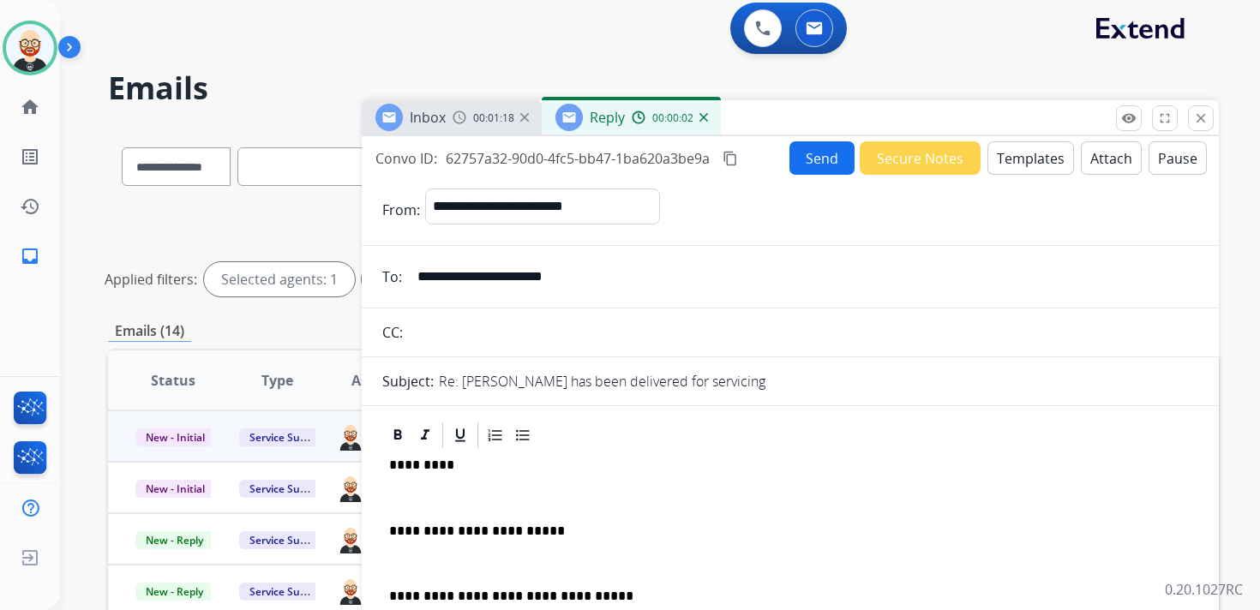
click at [458, 489] on div "**********" at bounding box center [790, 572] width 816 height 242
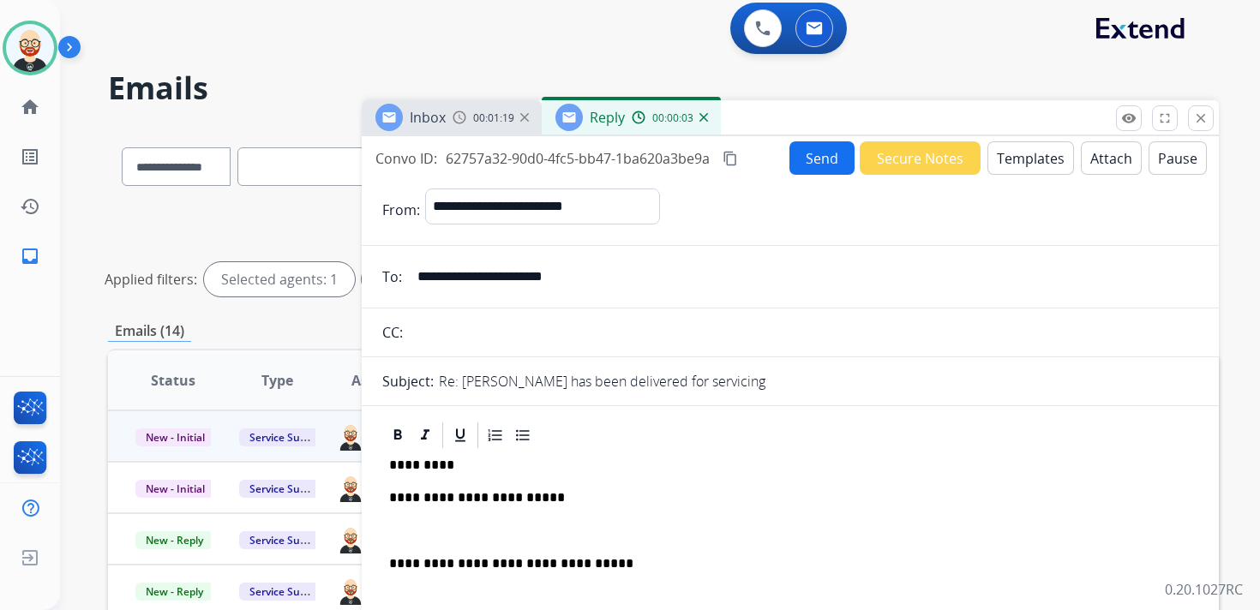
click at [448, 526] on p at bounding box center [790, 531] width 802 height 15
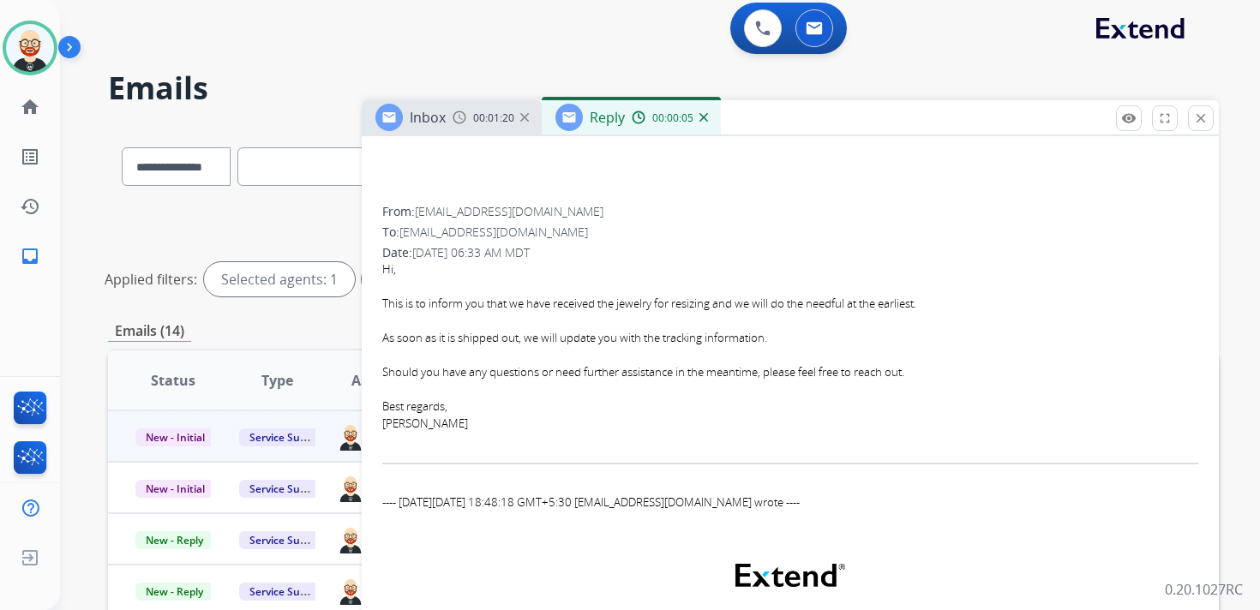
scroll to position [439, 0]
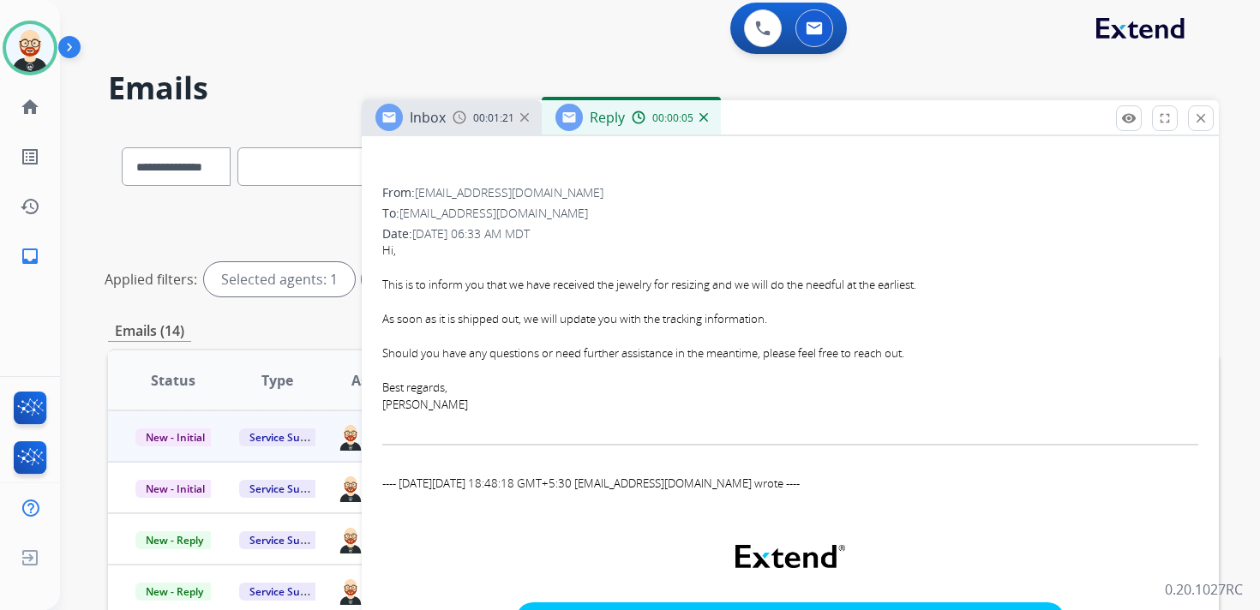
click at [394, 404] on div "[PERSON_NAME]" at bounding box center [790, 405] width 816 height 17
copy div "[PERSON_NAME]"
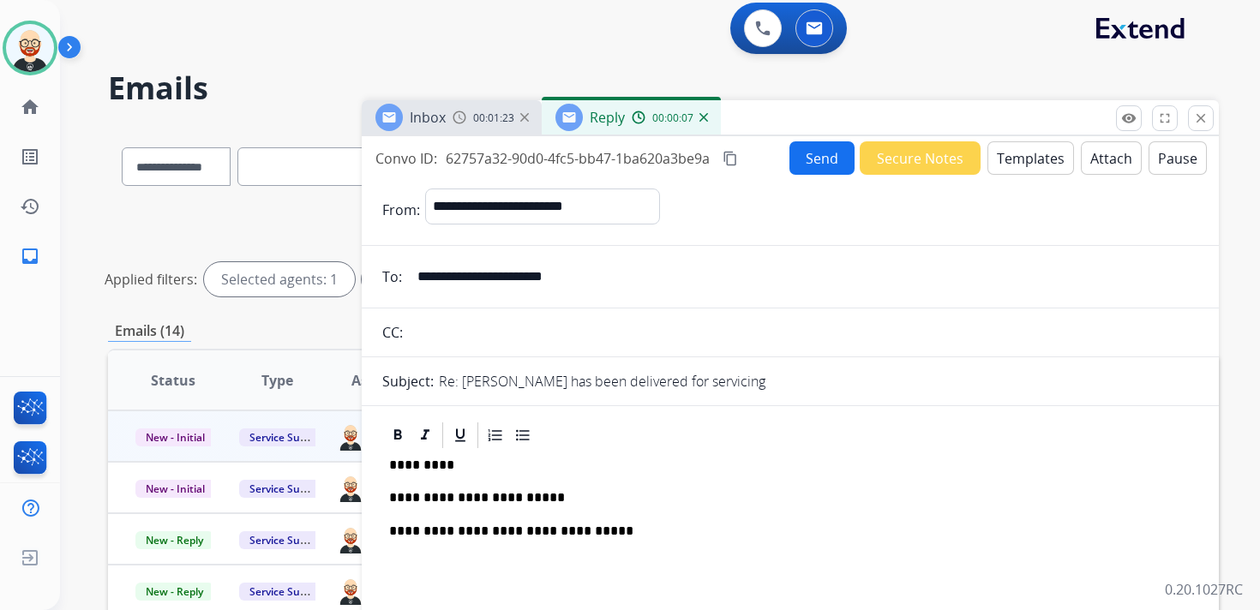
click at [416, 461] on p "*********" at bounding box center [783, 465] width 788 height 15
click at [816, 151] on button "Send" at bounding box center [821, 157] width 65 height 33
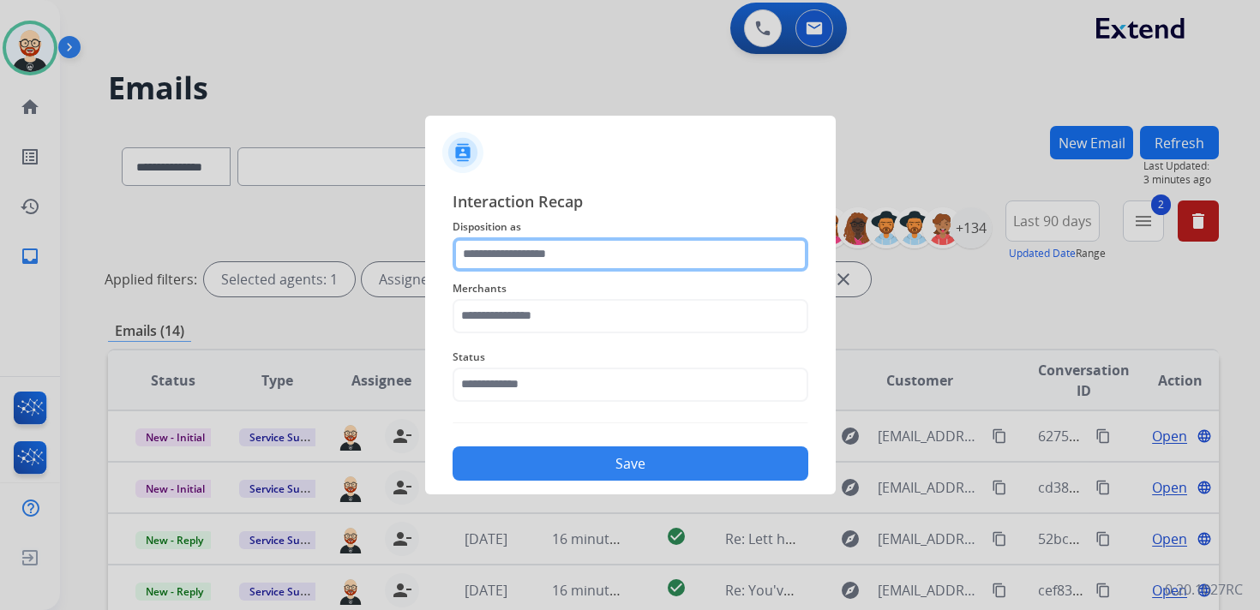
click at [590, 251] on input "text" at bounding box center [630, 254] width 356 height 34
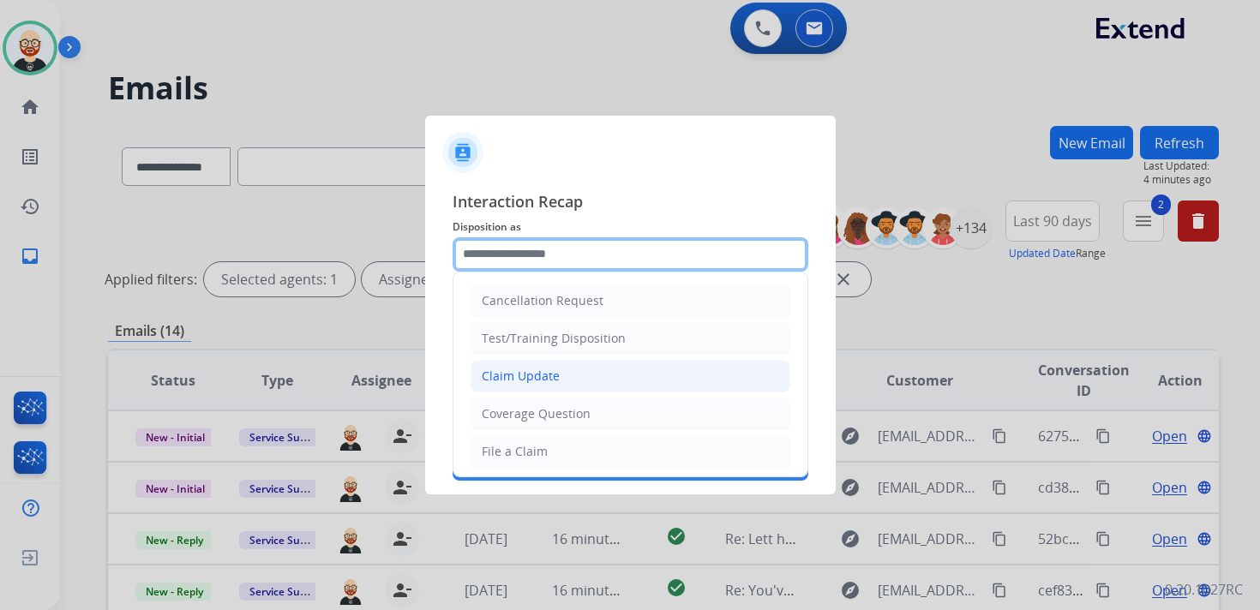
scroll to position [257, 0]
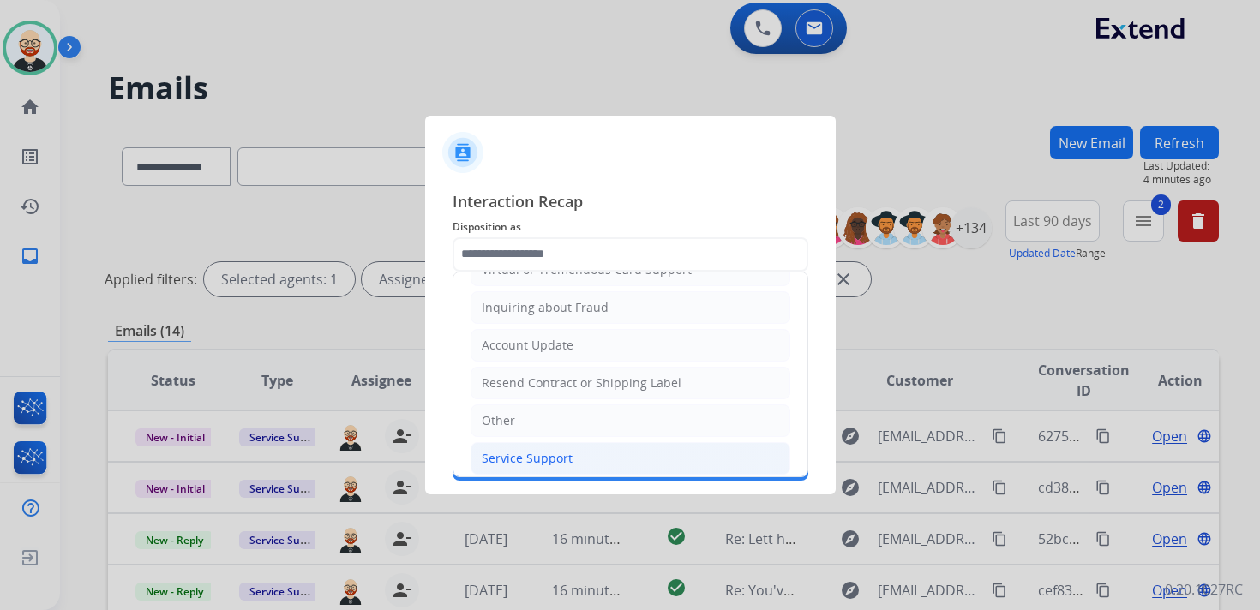
click at [554, 451] on div "Service Support" at bounding box center [527, 458] width 91 height 17
type input "**********"
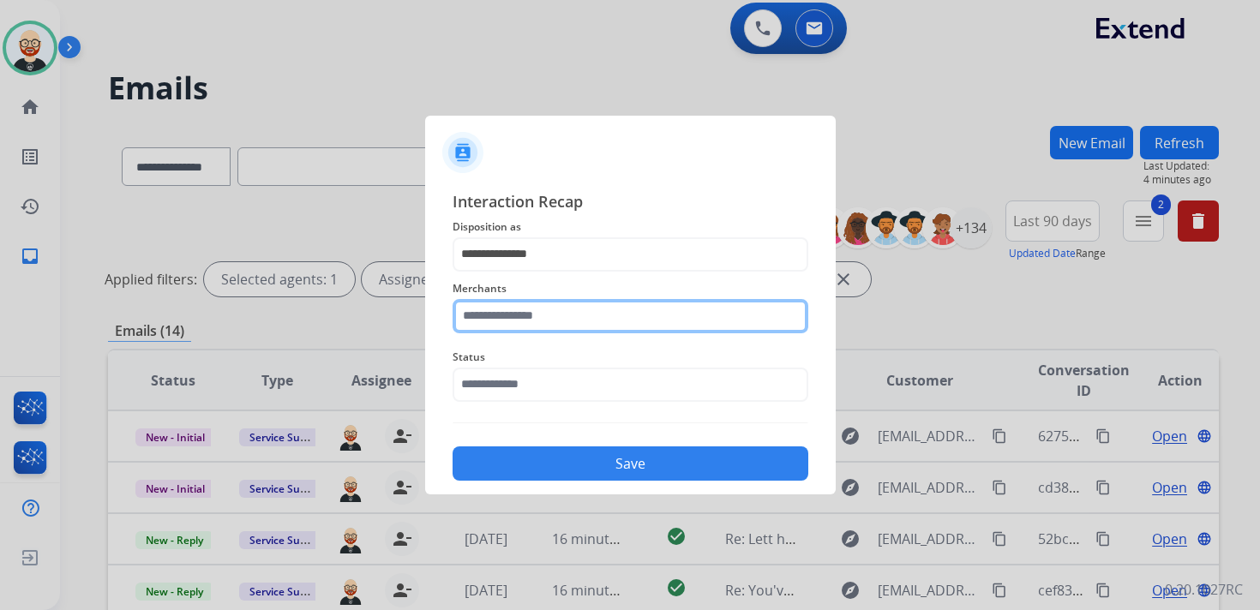
click at [525, 323] on input "text" at bounding box center [630, 316] width 356 height 34
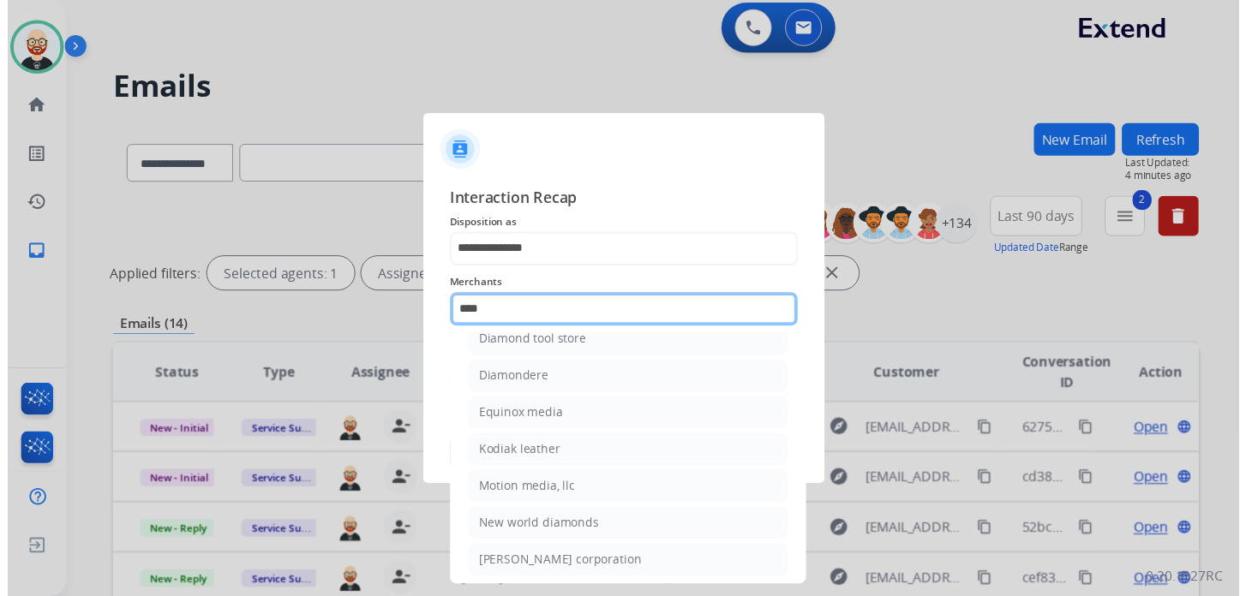
scroll to position [0, 0]
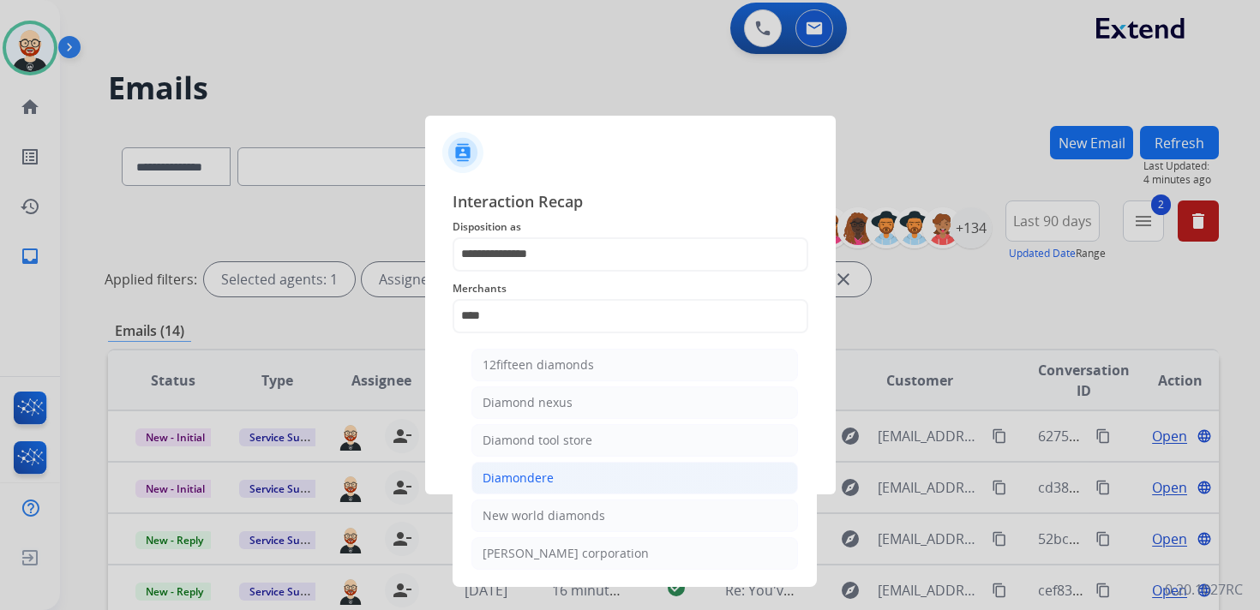
click at [540, 470] on div "Diamondere" at bounding box center [517, 478] width 71 height 17
type input "**********"
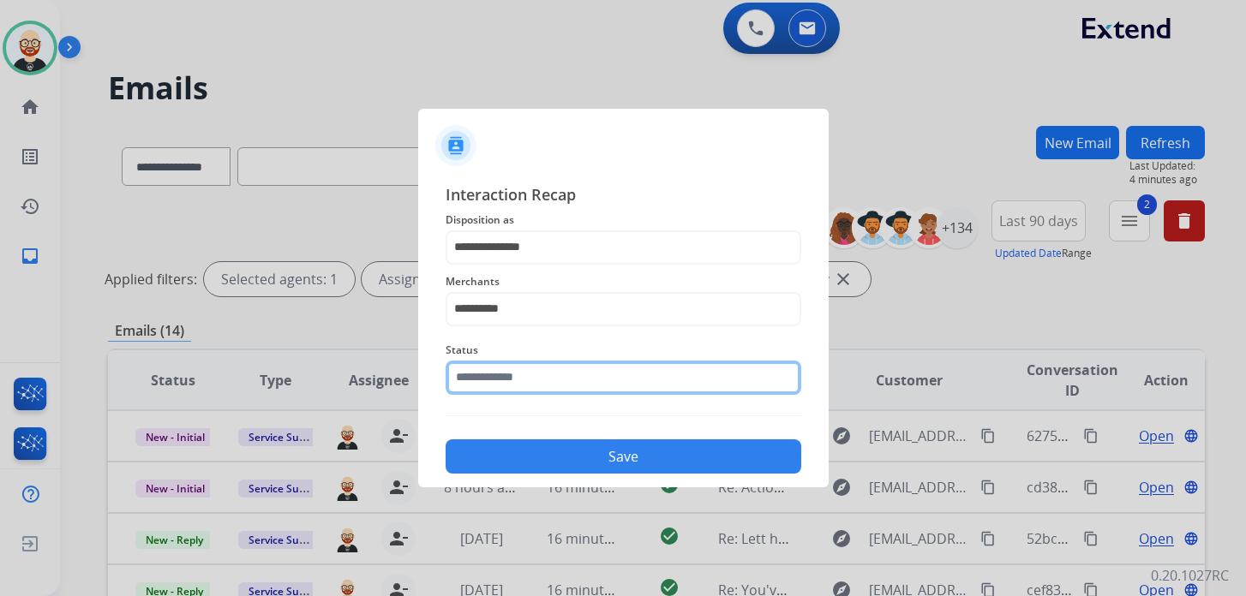
click at [524, 381] on input "text" at bounding box center [624, 378] width 356 height 34
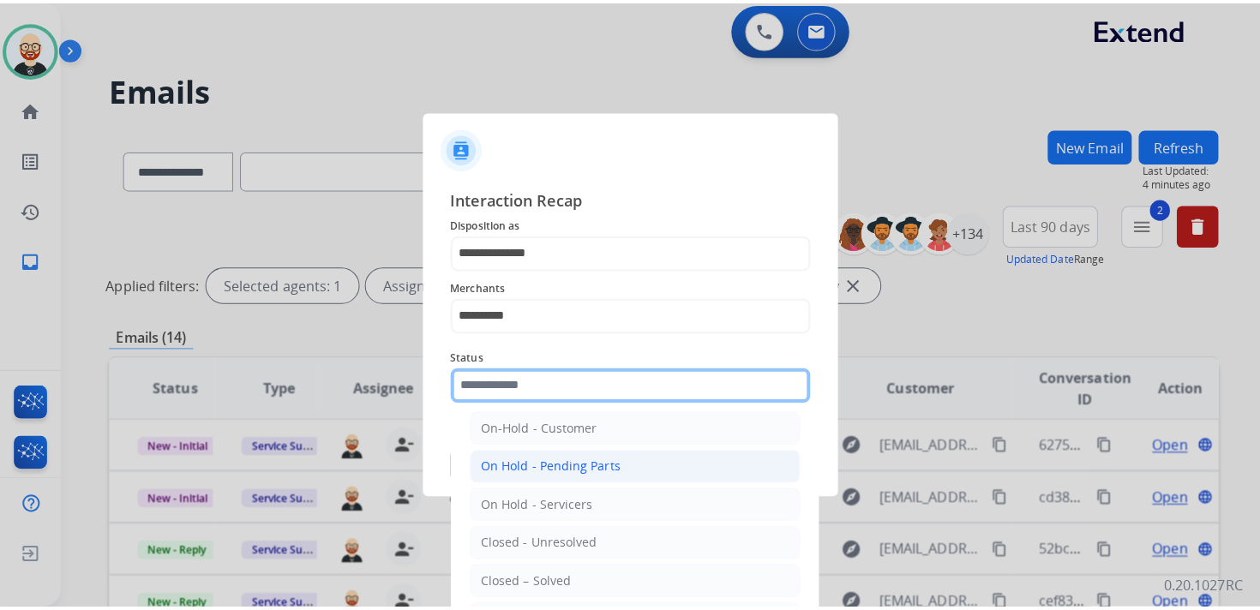
scroll to position [47, 0]
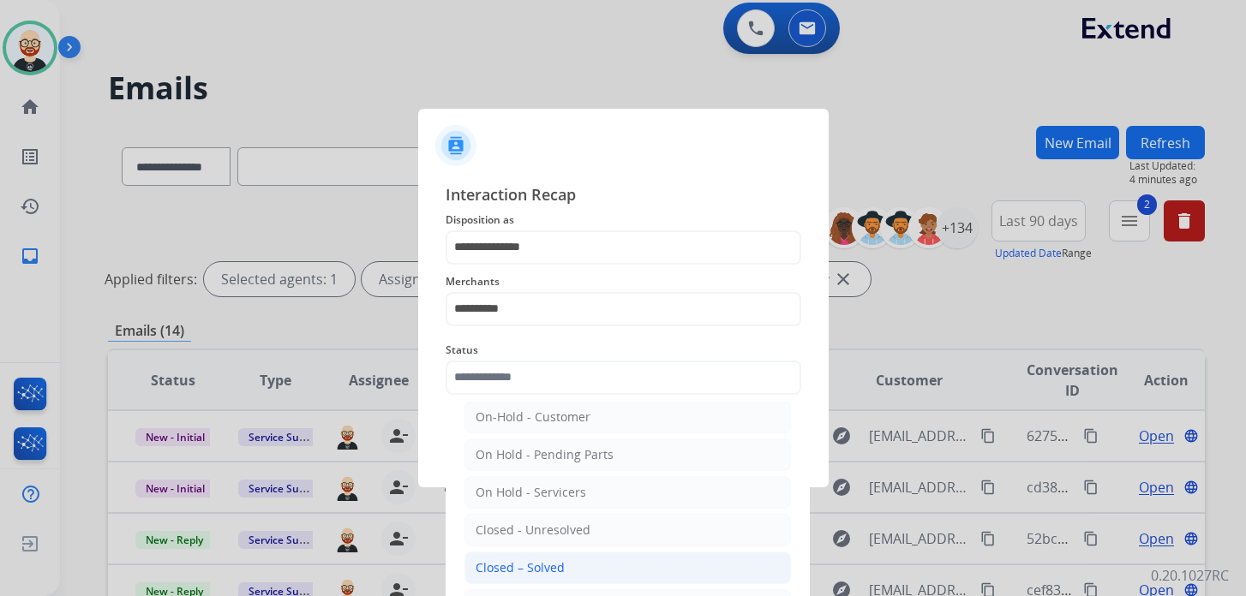
click at [525, 560] on div "Closed – Solved" at bounding box center [520, 568] width 89 height 17
type input "**********"
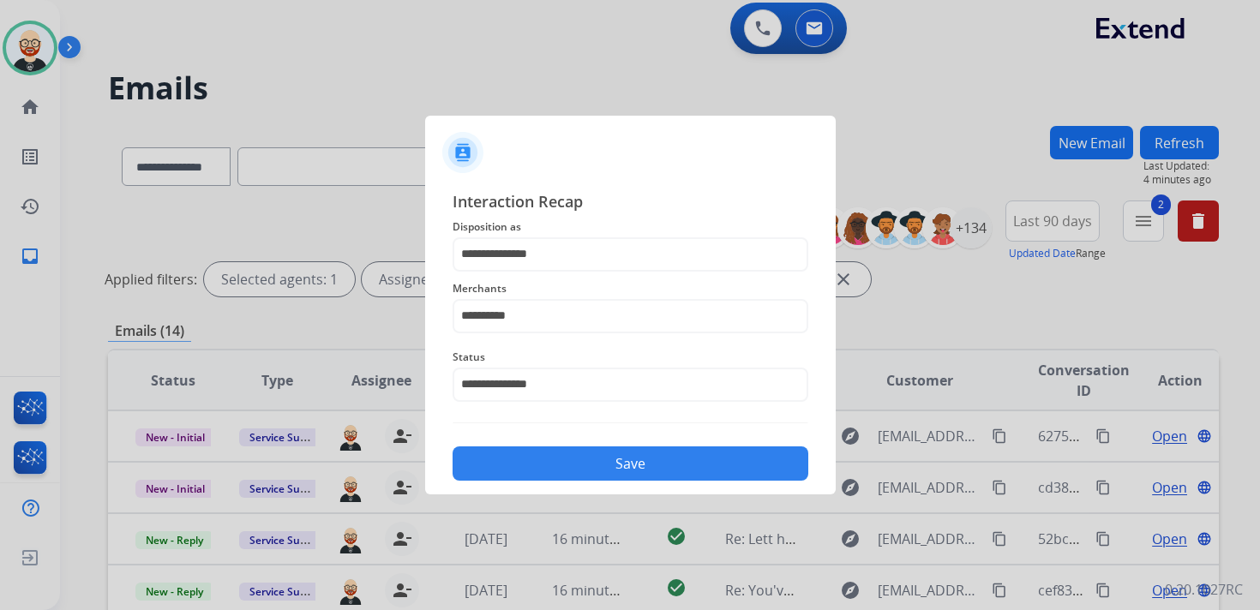
click at [557, 472] on button "Save" at bounding box center [630, 463] width 356 height 34
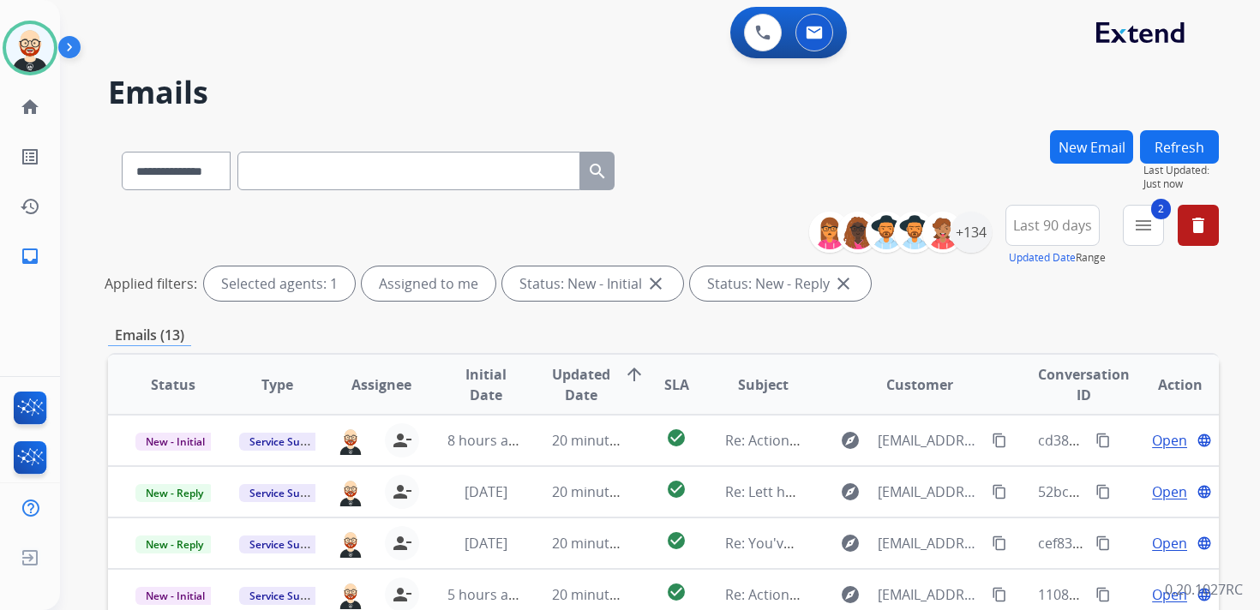
scroll to position [2, 0]
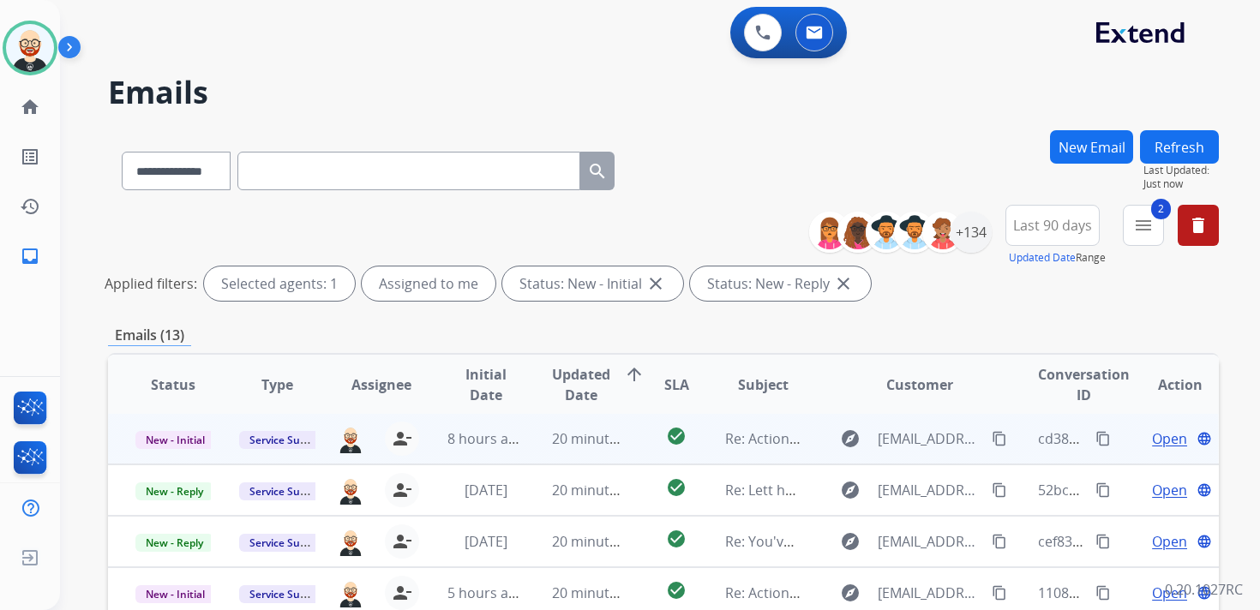
click at [1153, 432] on span "Open" at bounding box center [1169, 438] width 35 height 21
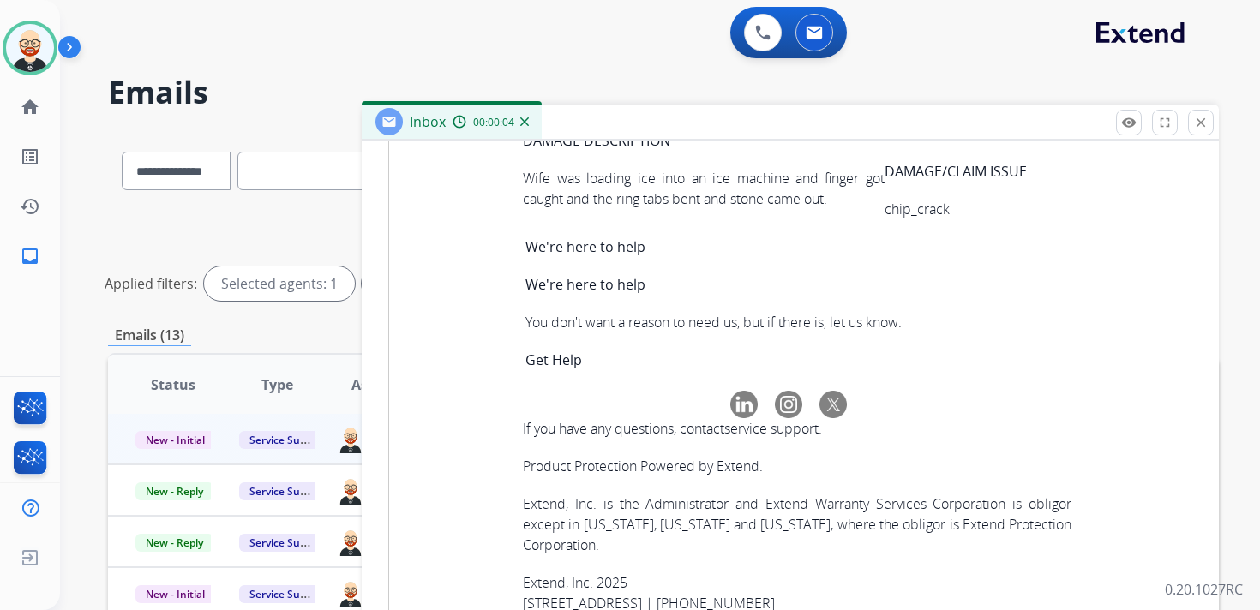
scroll to position [5992, 0]
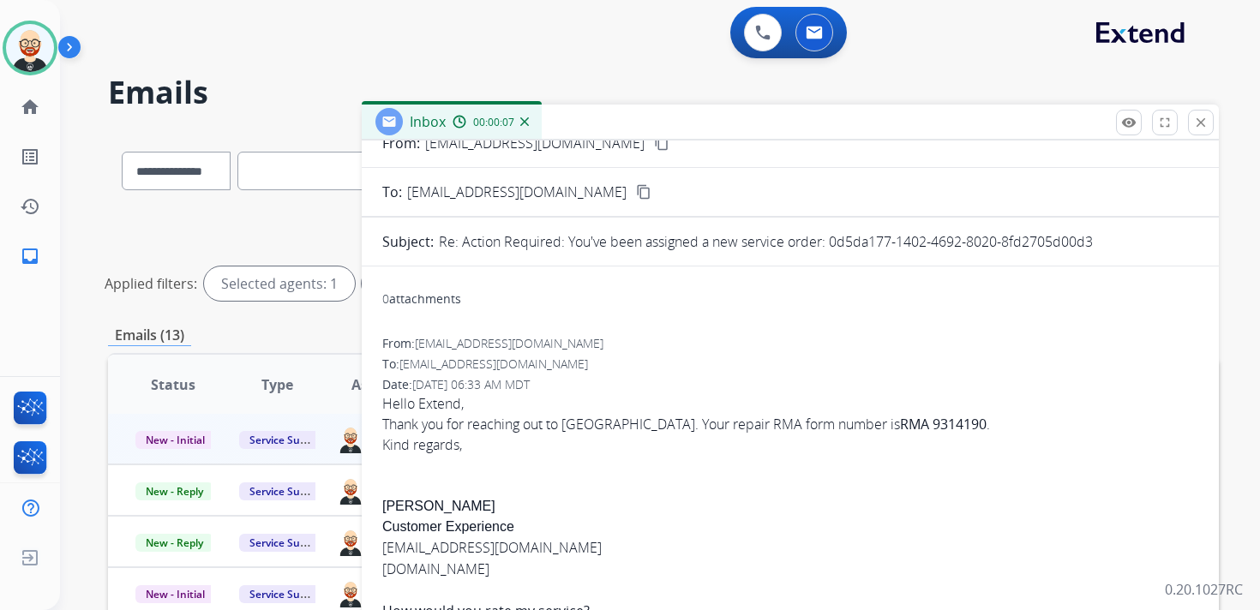
scroll to position [0, 0]
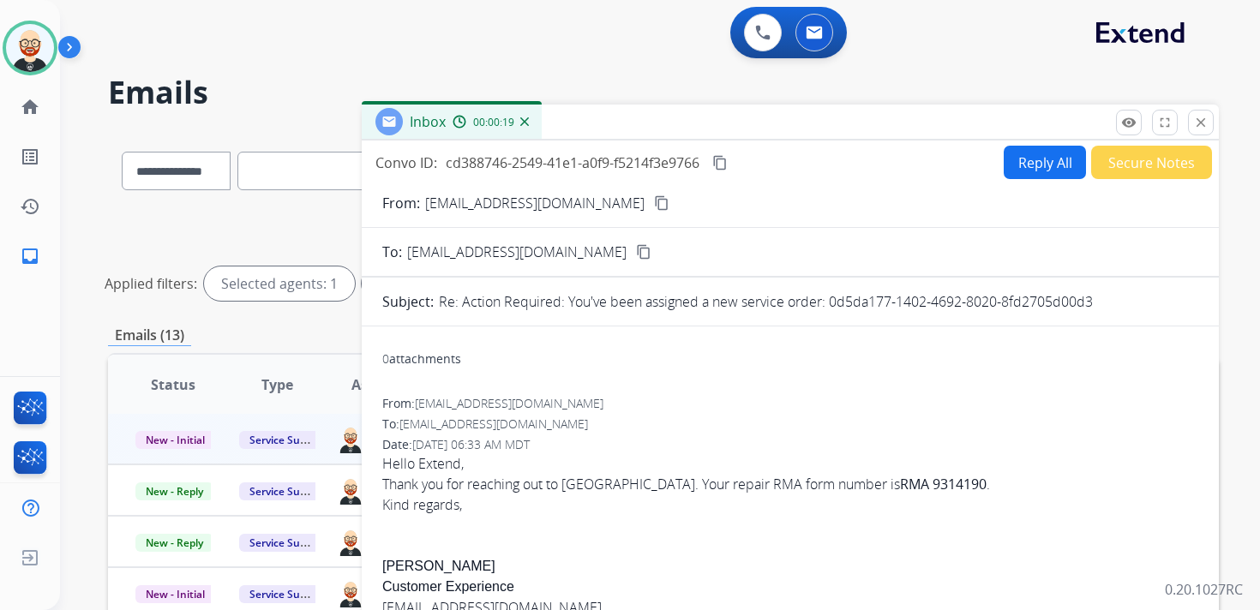
click at [900, 482] on strong "RMA 9314190" at bounding box center [943, 484] width 87 height 19
click at [727, 167] on mat-icon "content_copy" at bounding box center [719, 162] width 15 height 15
click at [614, 485] on div "Hello Extend, Thank you for reaching out to [GEOGRAPHIC_DATA]. Your repair RMA …" at bounding box center [790, 484] width 816 height 62
click at [589, 482] on div "Hello Extend, Thank you for reaching out to [GEOGRAPHIC_DATA]. Your repair RMA …" at bounding box center [790, 484] width 816 height 62
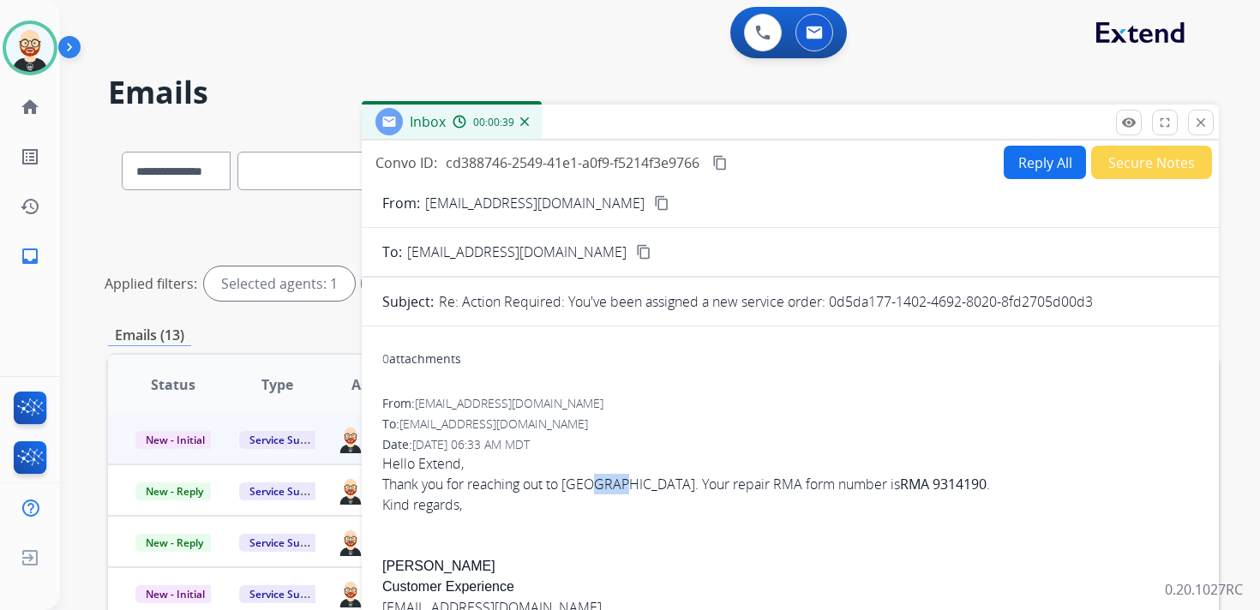
click at [589, 482] on div "Hello Extend, Thank you for reaching out to [GEOGRAPHIC_DATA]. Your repair RMA …" at bounding box center [790, 484] width 816 height 62
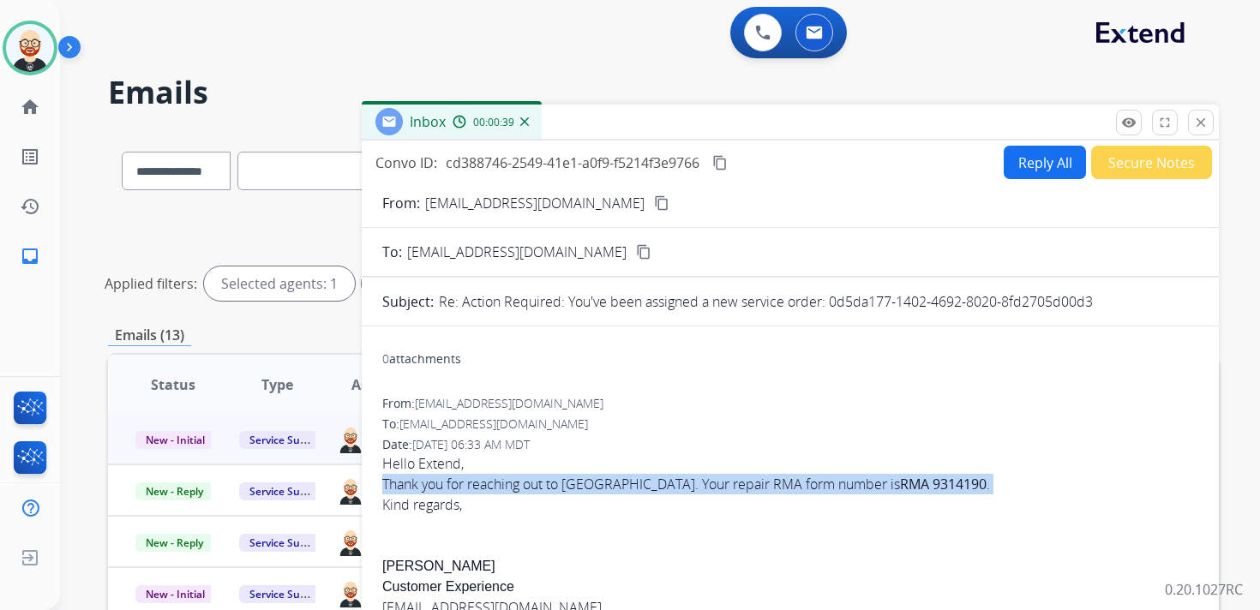
click at [589, 482] on div "Hello Extend, Thank you for reaching out to [GEOGRAPHIC_DATA]. Your repair RMA …" at bounding box center [790, 484] width 816 height 62
click at [1025, 166] on button "Reply All" at bounding box center [1044, 162] width 82 height 33
select select "**********"
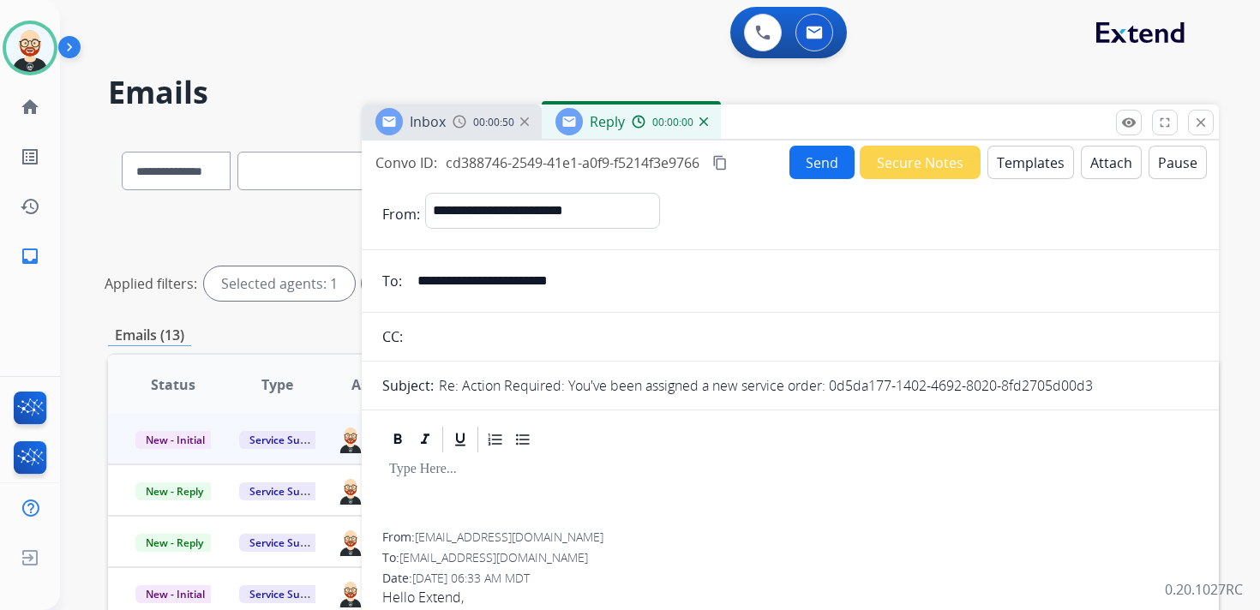
click at [512, 500] on div at bounding box center [790, 493] width 816 height 77
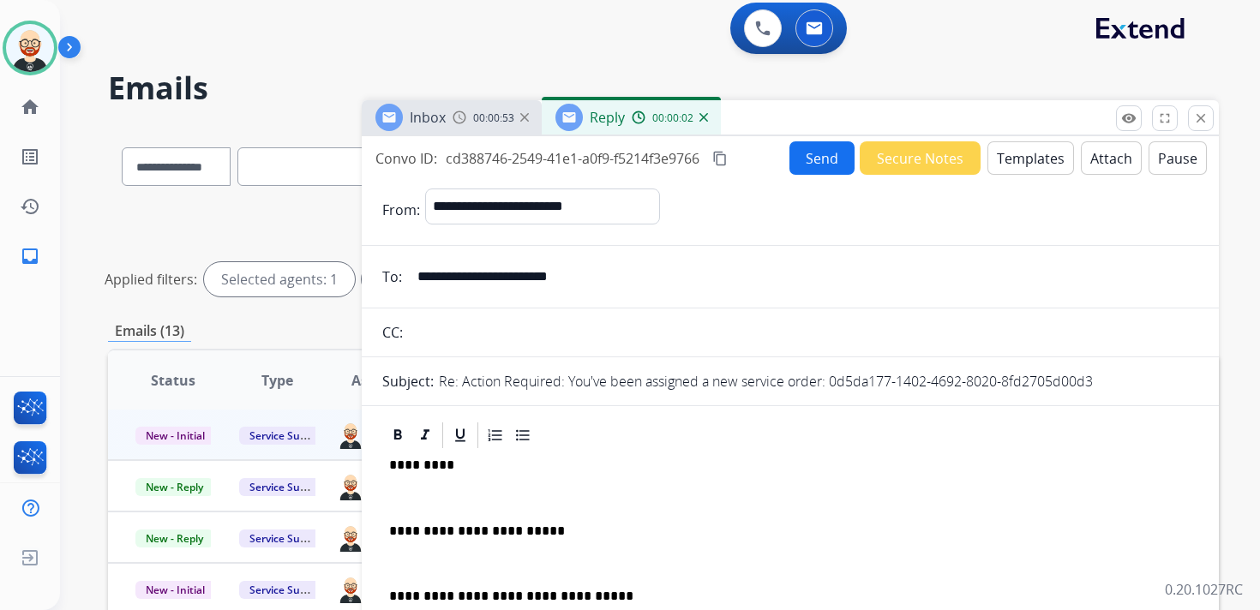
click at [453, 500] on p at bounding box center [790, 497] width 802 height 15
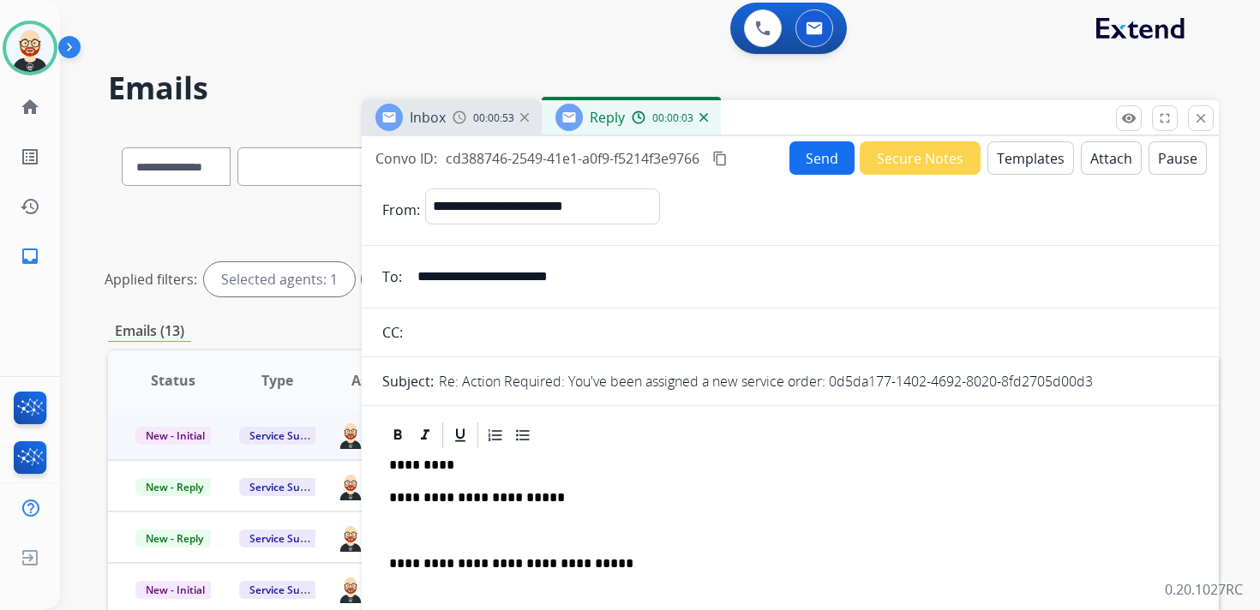
click at [449, 526] on p at bounding box center [790, 531] width 802 height 15
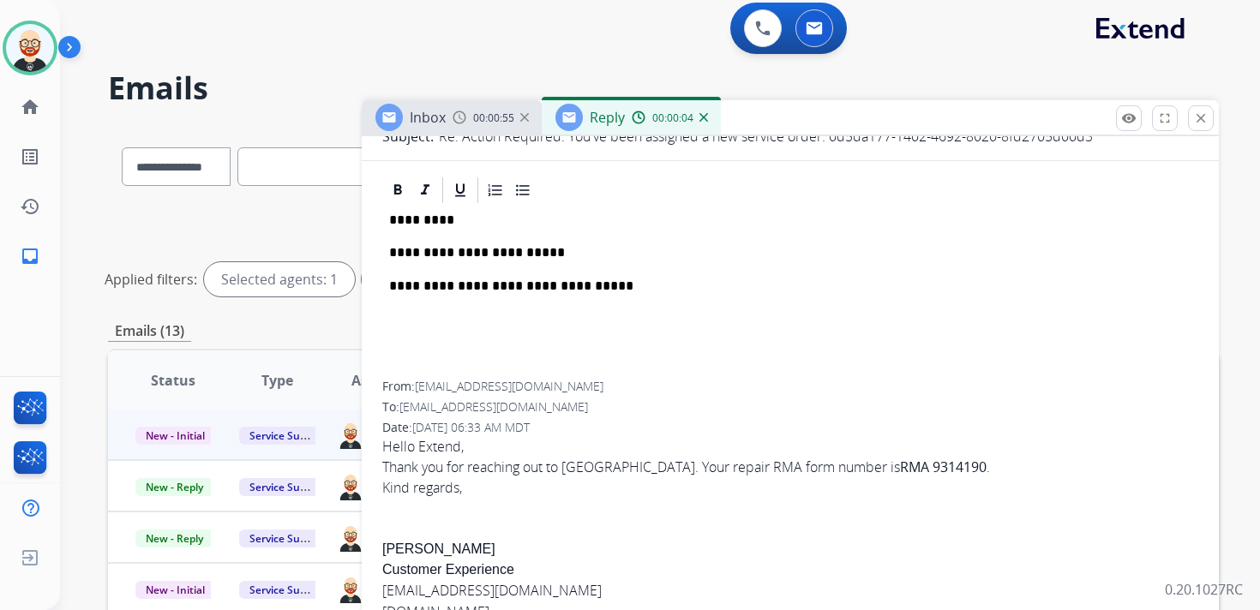
scroll to position [261, 0]
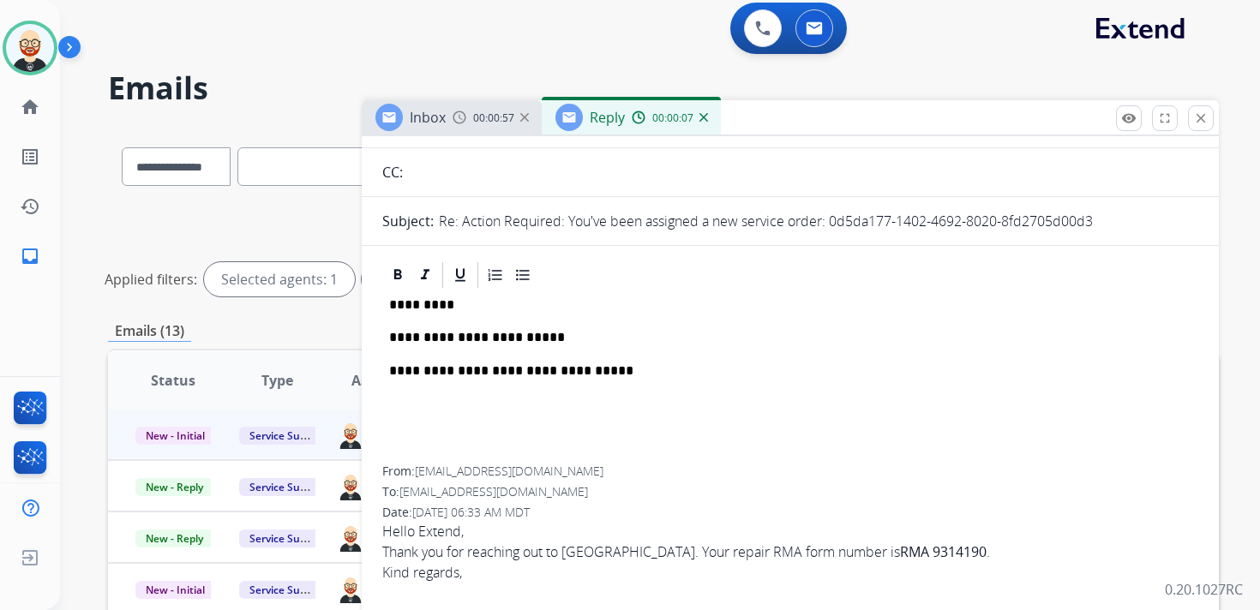
scroll to position [80, 0]
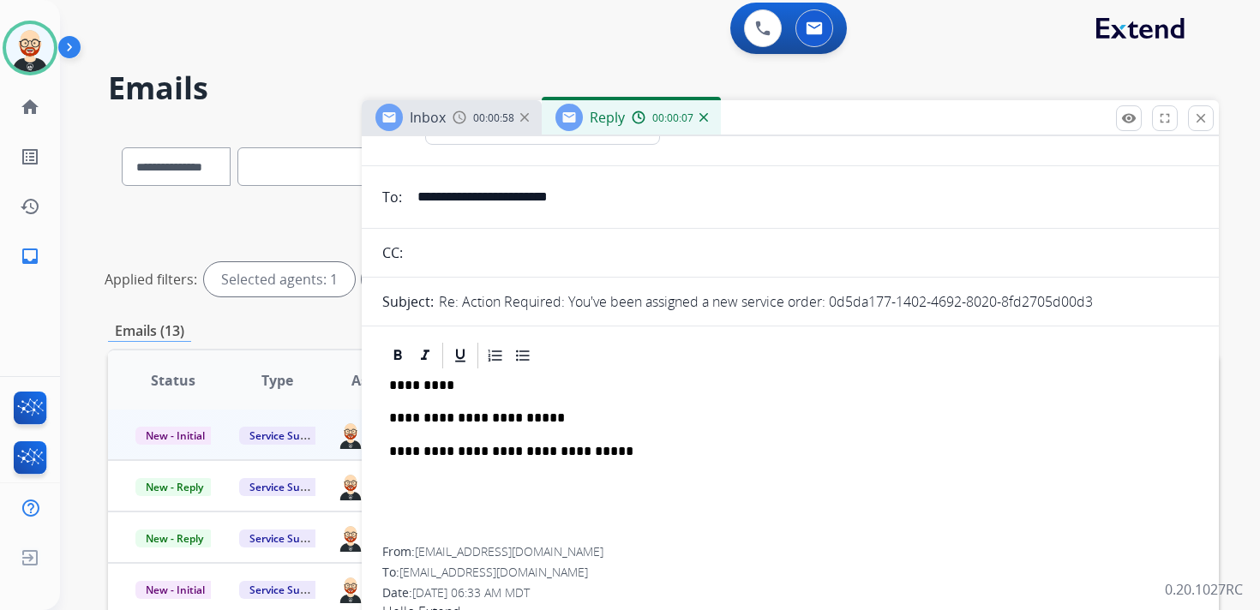
click at [411, 382] on p "*********" at bounding box center [783, 385] width 788 height 15
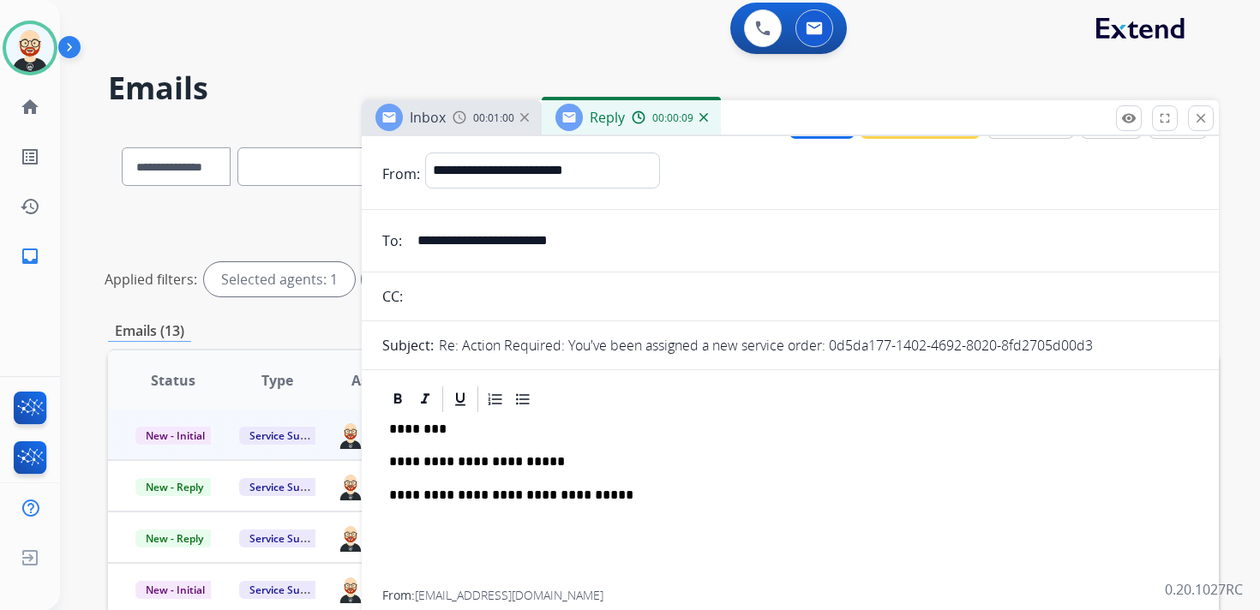
scroll to position [0, 0]
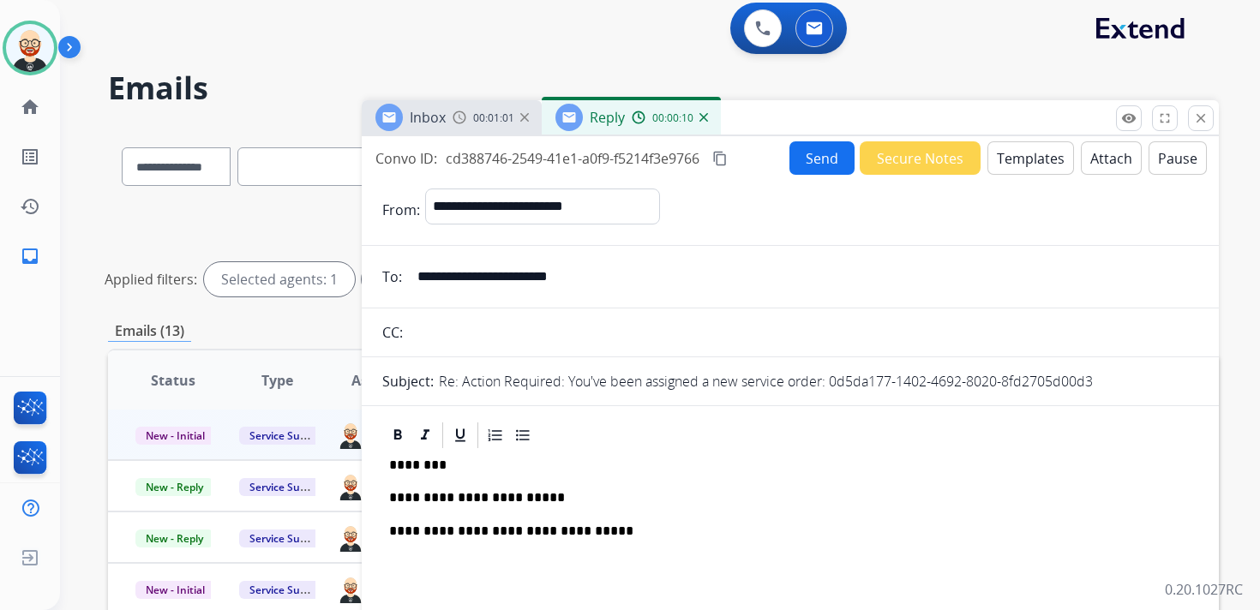
click at [799, 159] on button "Send" at bounding box center [821, 157] width 65 height 33
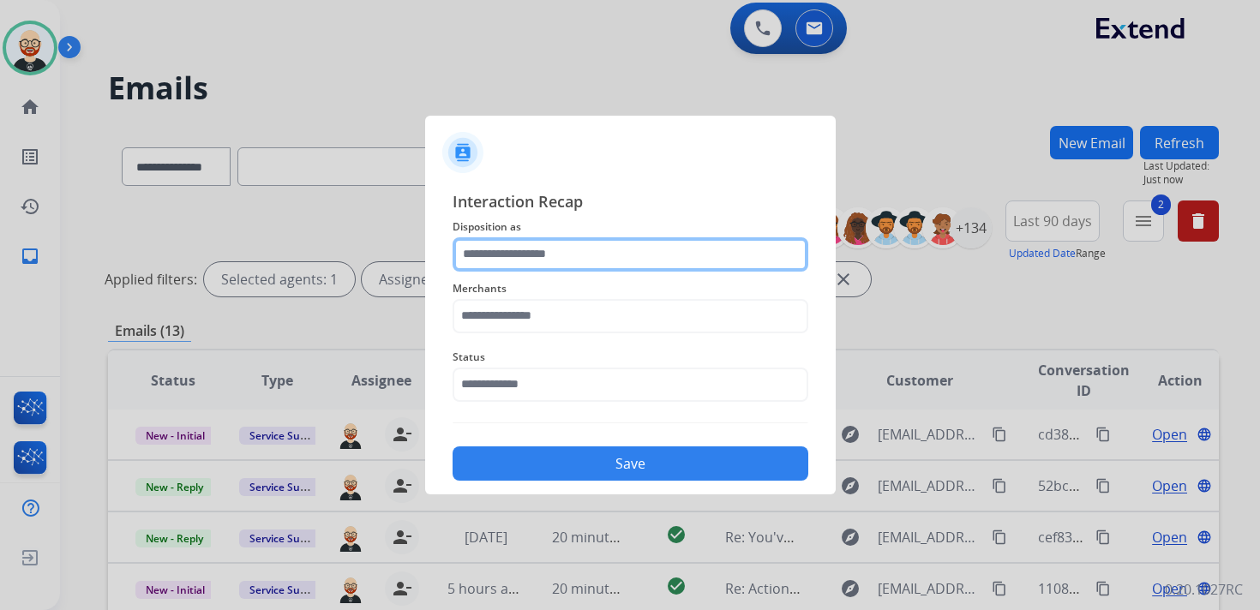
click at [545, 256] on input "text" at bounding box center [630, 254] width 356 height 34
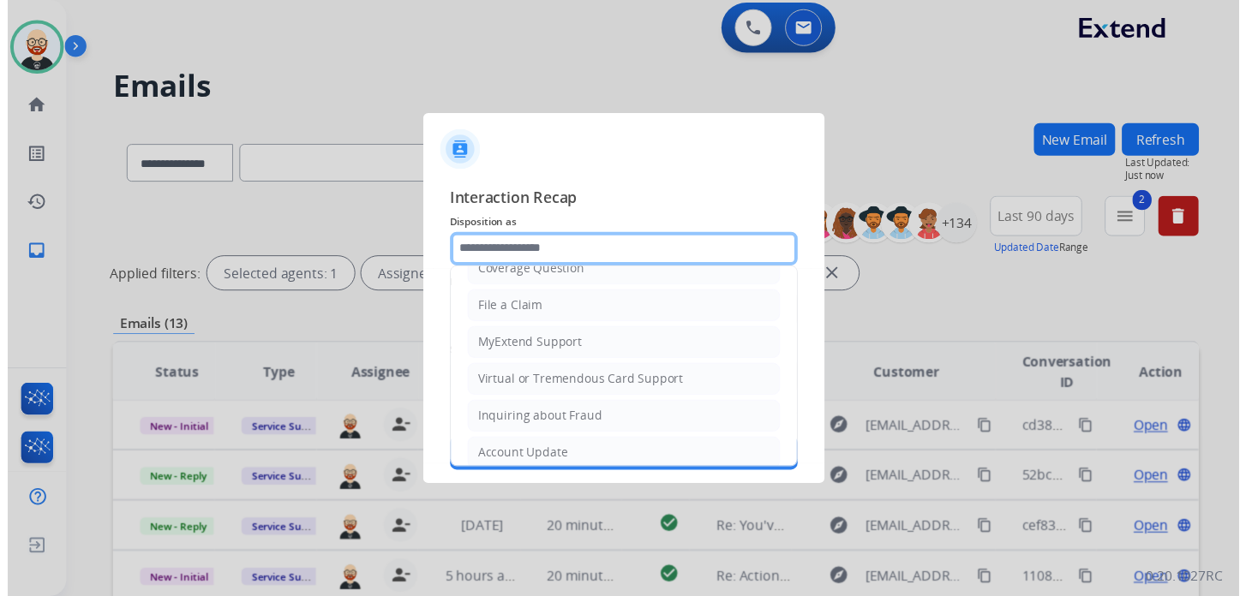
scroll to position [257, 0]
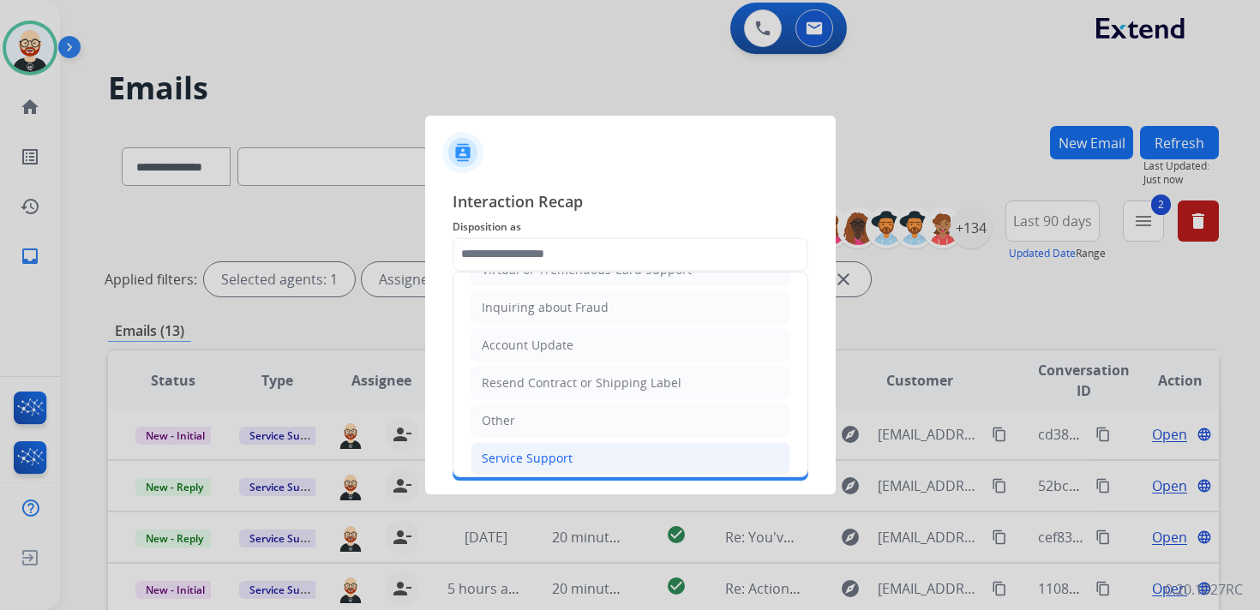
click at [514, 450] on div "Service Support" at bounding box center [527, 458] width 91 height 17
type input "**********"
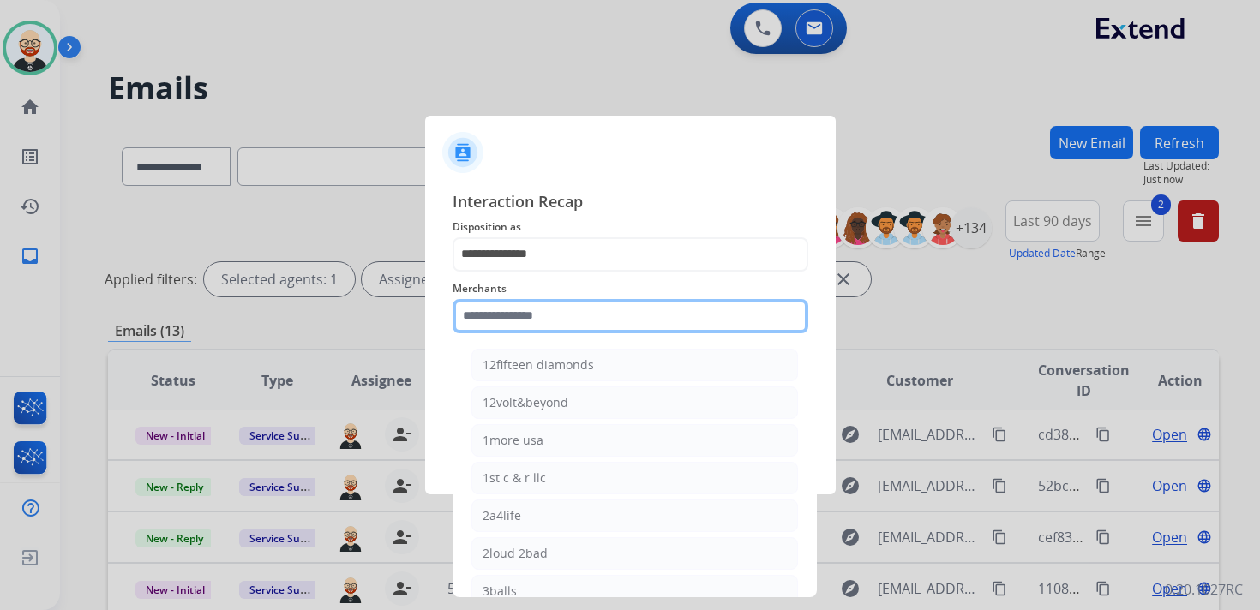
click at [513, 327] on input "text" at bounding box center [630, 316] width 356 height 34
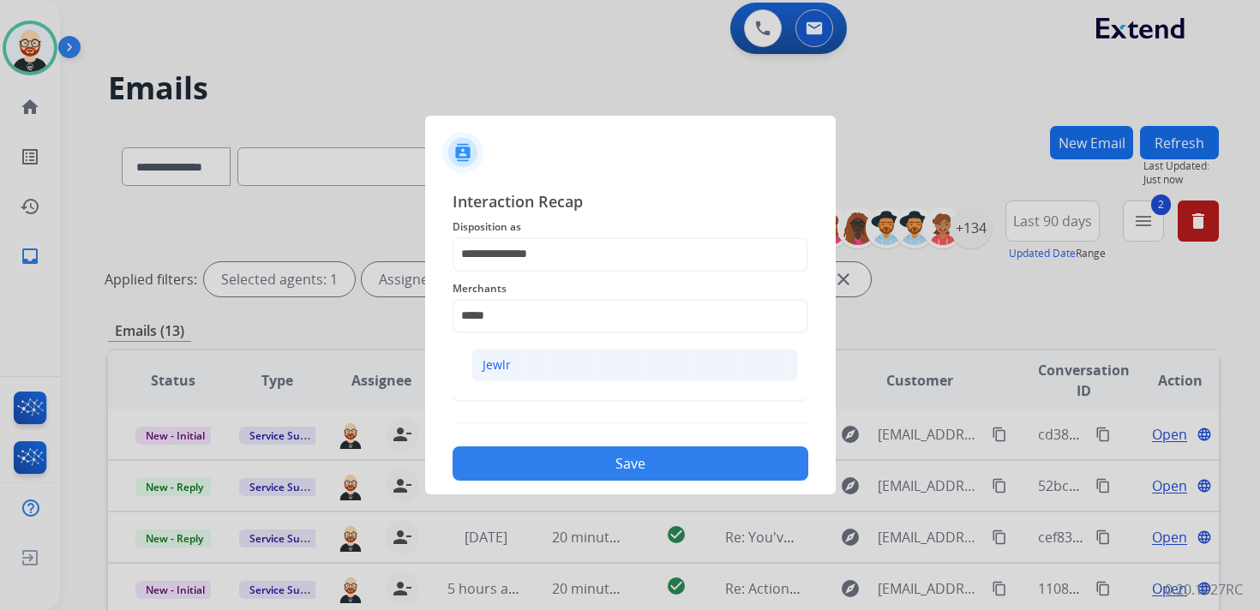
click at [534, 369] on li "Jewlr" at bounding box center [634, 365] width 326 height 33
type input "*****"
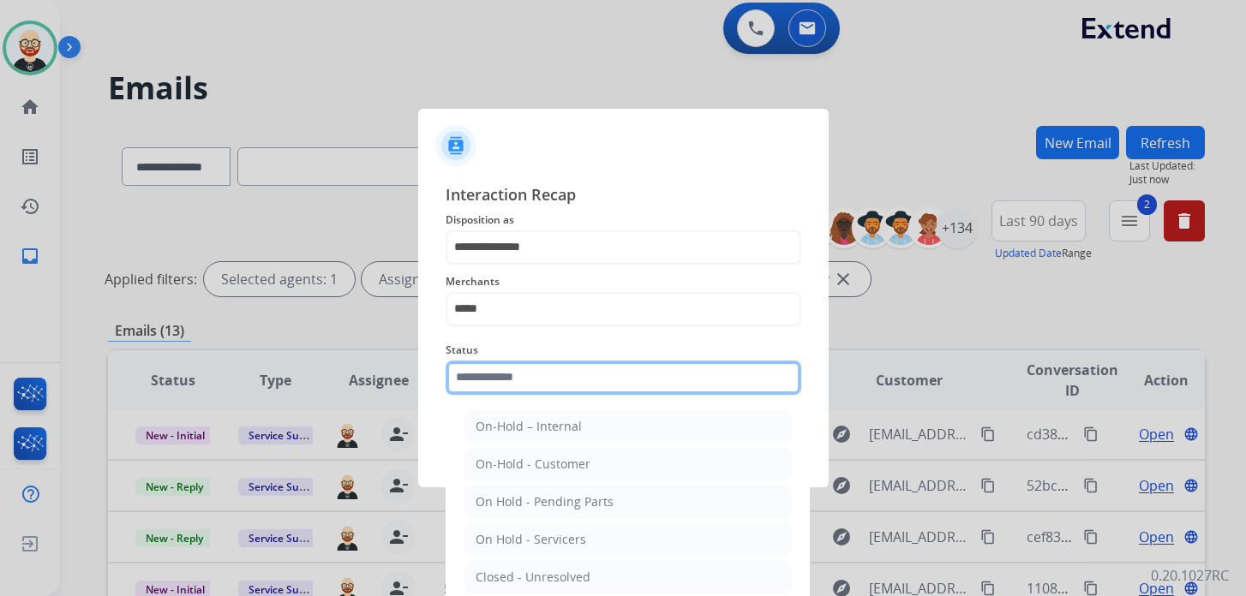
click at [513, 376] on input "text" at bounding box center [624, 378] width 356 height 34
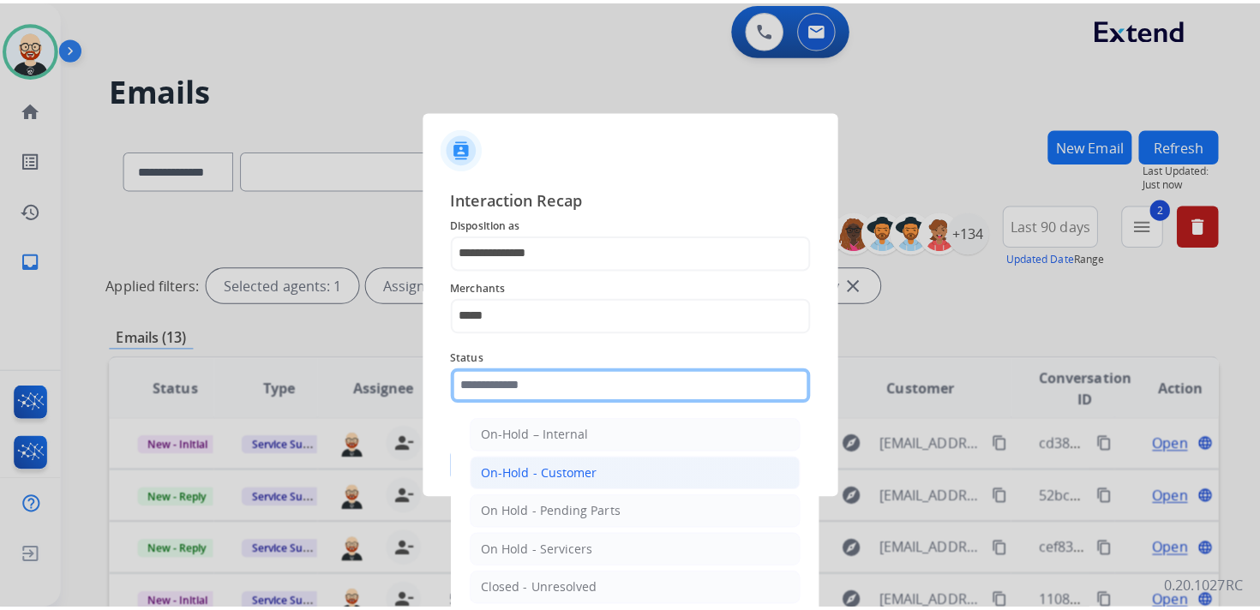
scroll to position [95, 0]
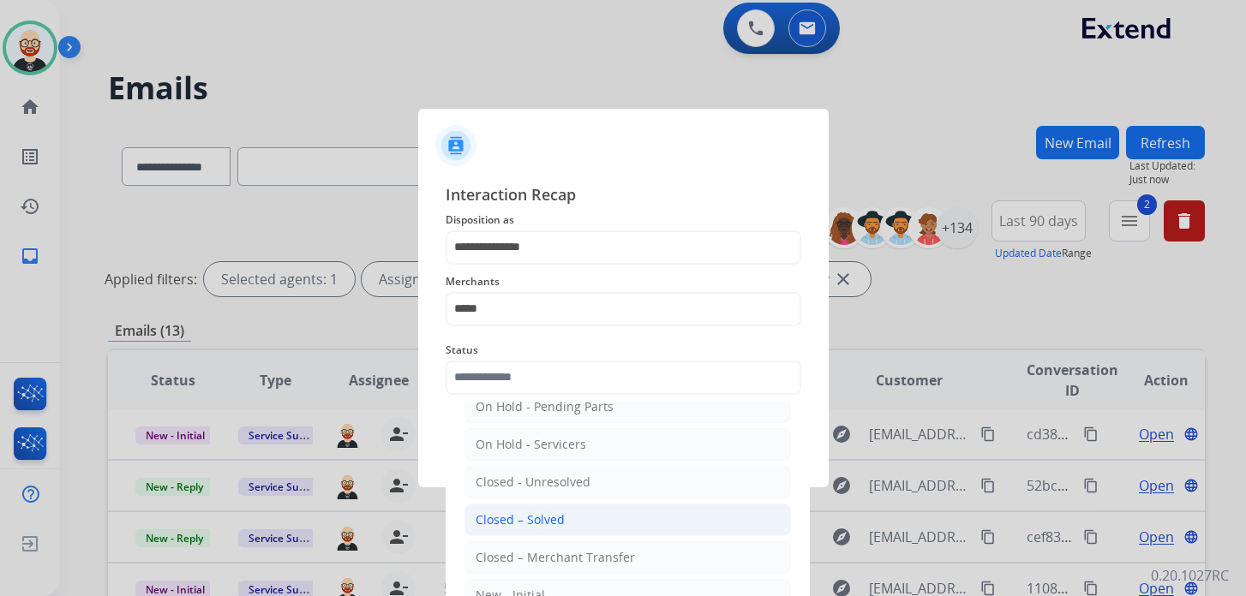
click at [548, 512] on div "Closed – Solved" at bounding box center [520, 520] width 89 height 17
type input "**********"
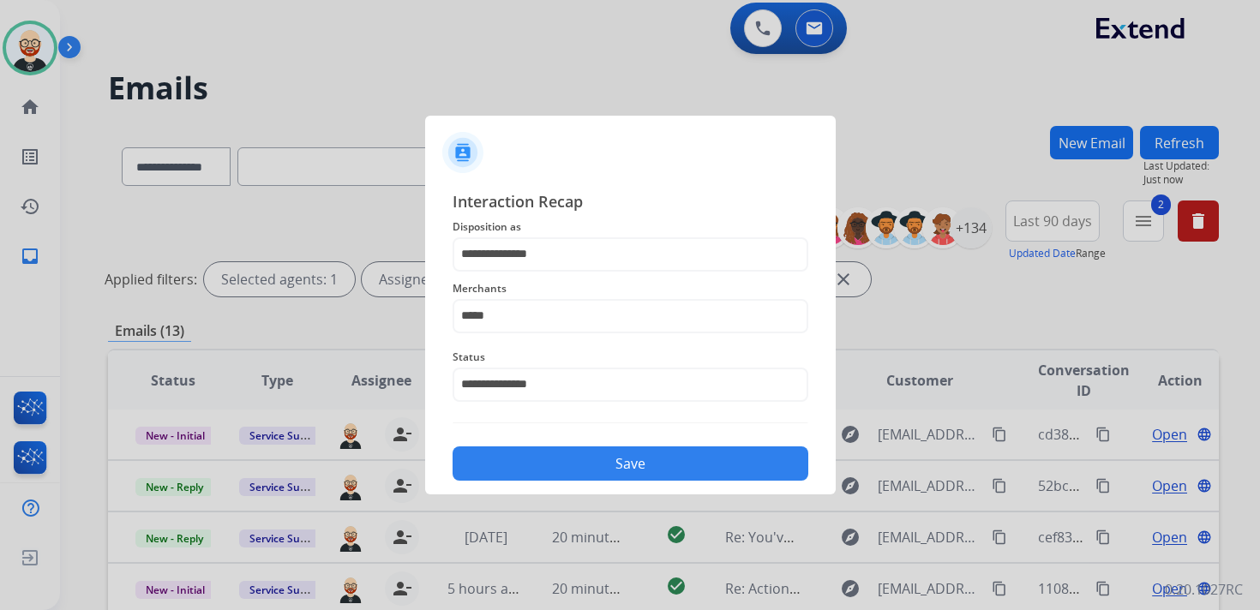
click at [586, 468] on button "Save" at bounding box center [630, 463] width 356 height 34
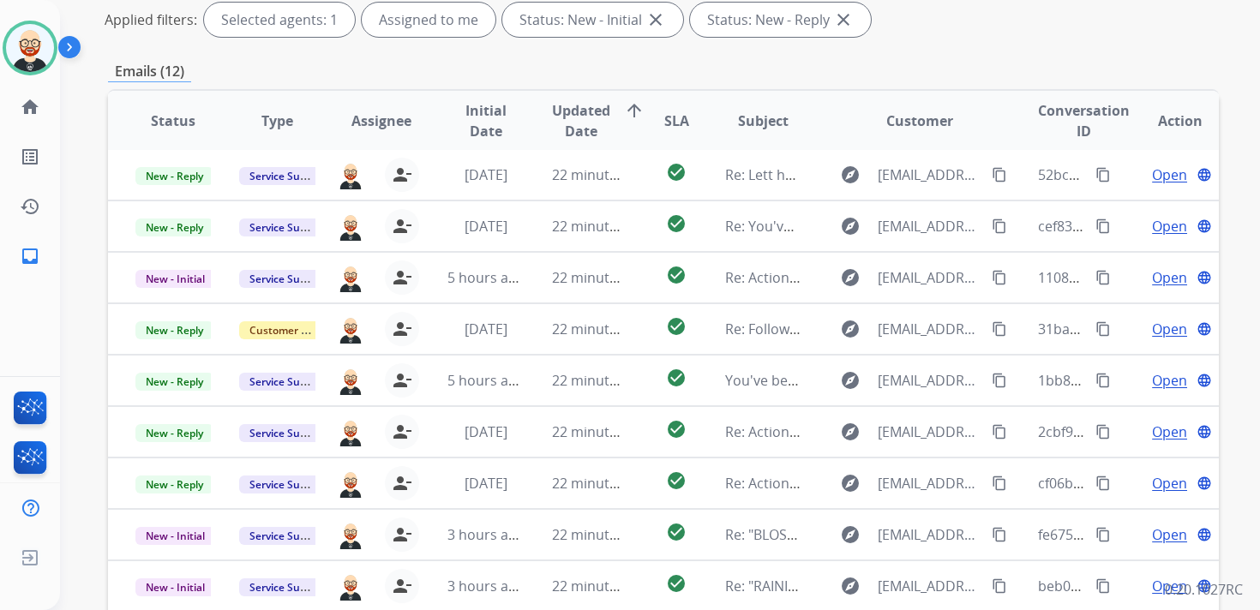
scroll to position [259, 0]
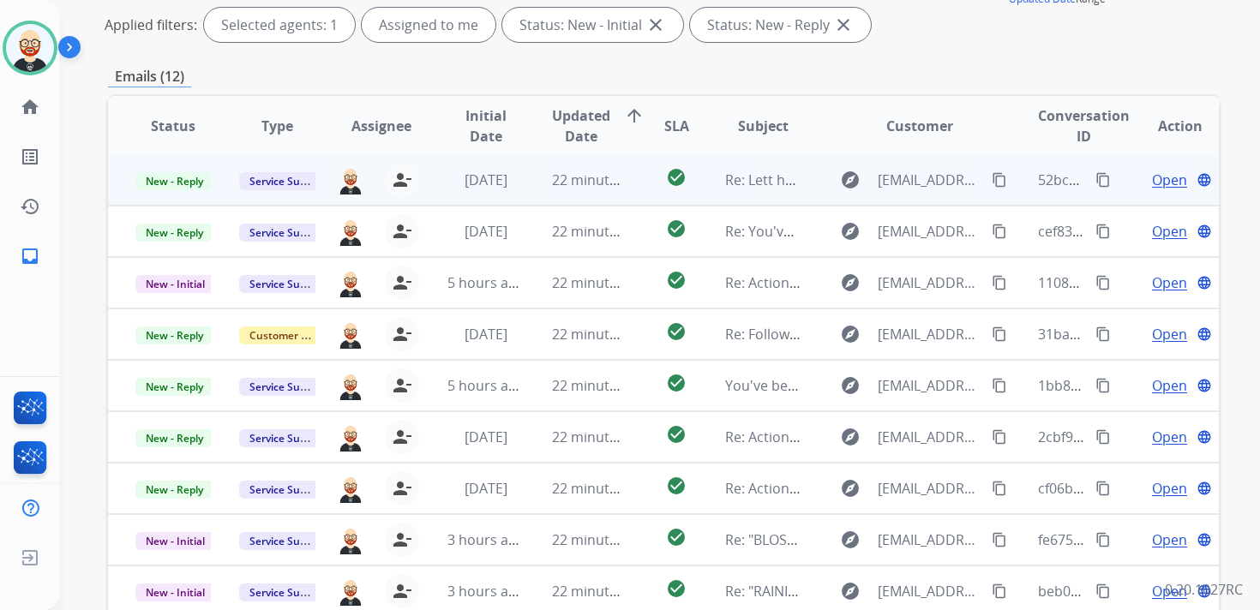
click at [1152, 181] on span "Open" at bounding box center [1169, 180] width 35 height 21
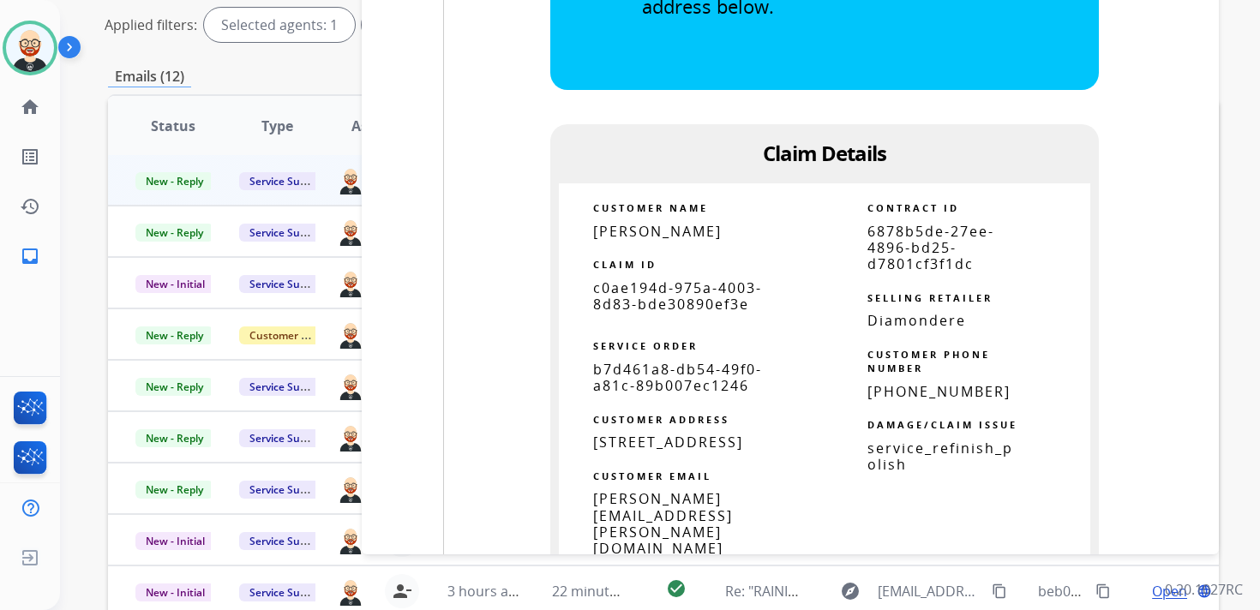
scroll to position [1954, 0]
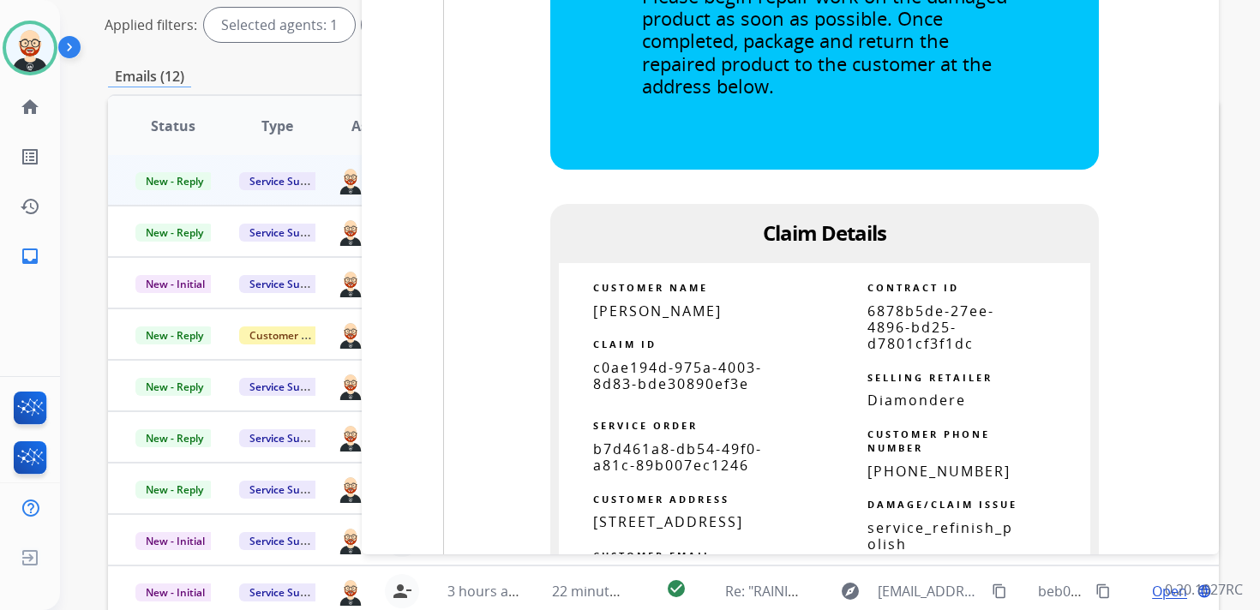
click at [712, 381] on span "c0ae194d-975a-4003-8d83-bde30890ef3e" at bounding box center [677, 375] width 169 height 35
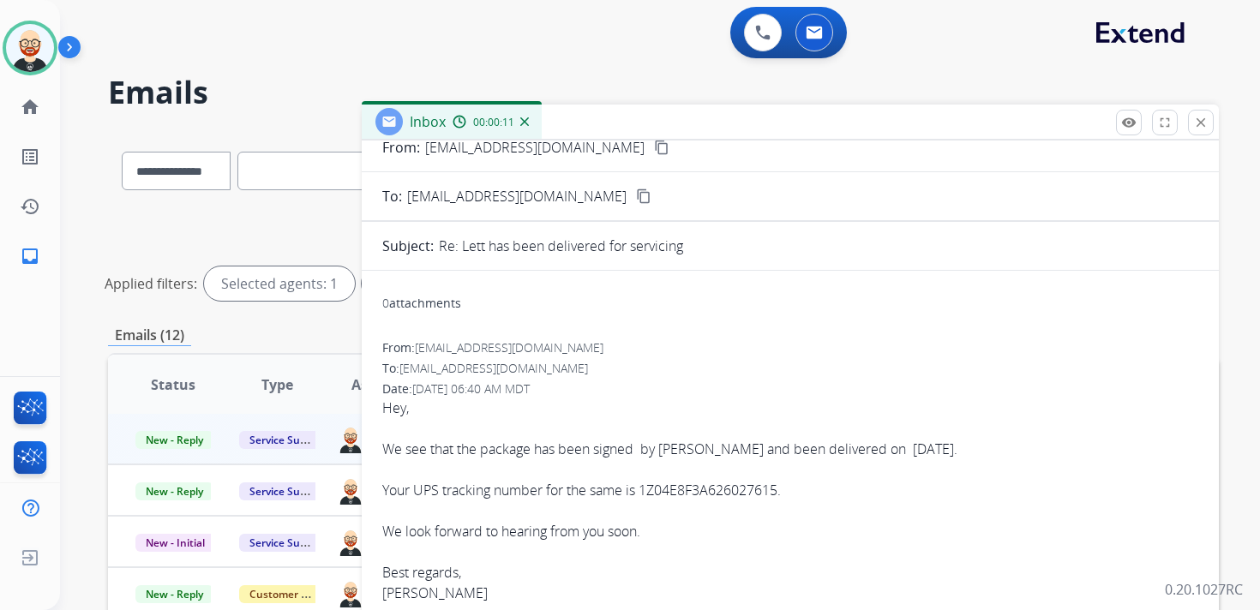
scroll to position [0, 0]
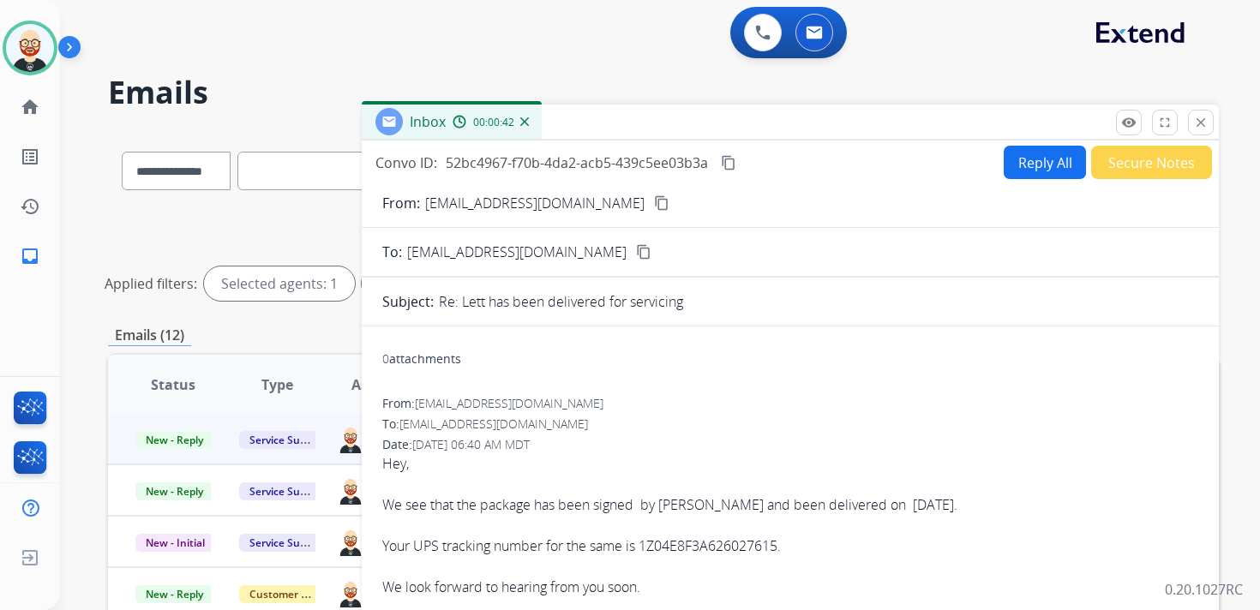
click at [732, 160] on mat-icon "content_copy" at bounding box center [728, 162] width 15 height 15
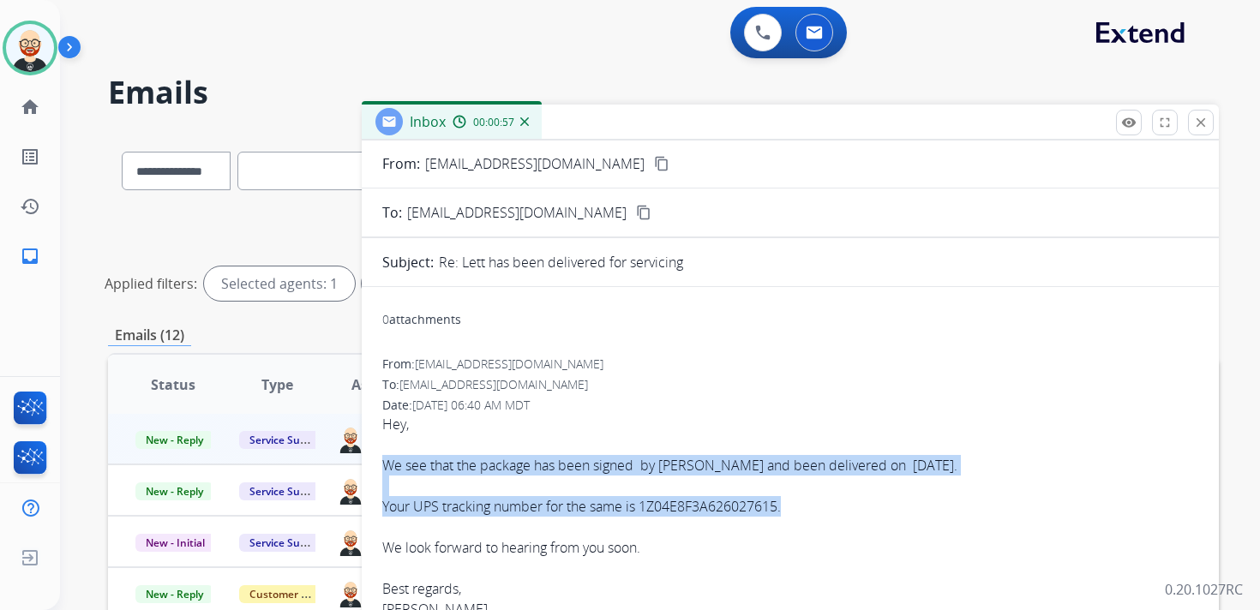
drag, startPoint x: 793, startPoint y: 515, endPoint x: 380, endPoint y: 462, distance: 417.3
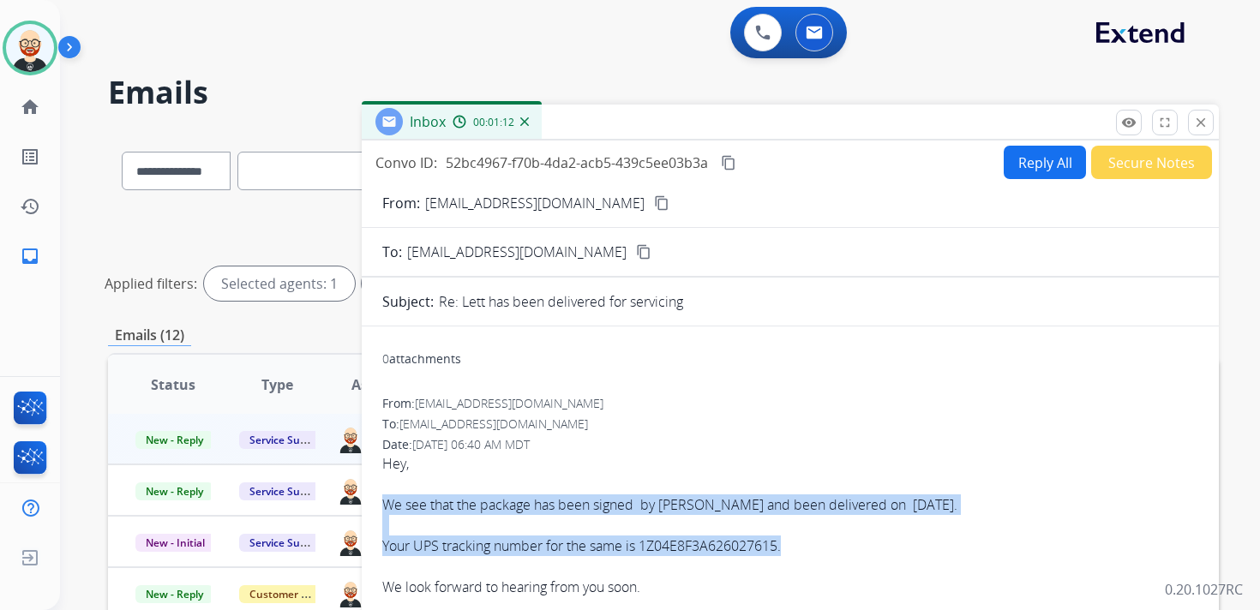
click at [1025, 170] on button "Reply All" at bounding box center [1044, 162] width 82 height 33
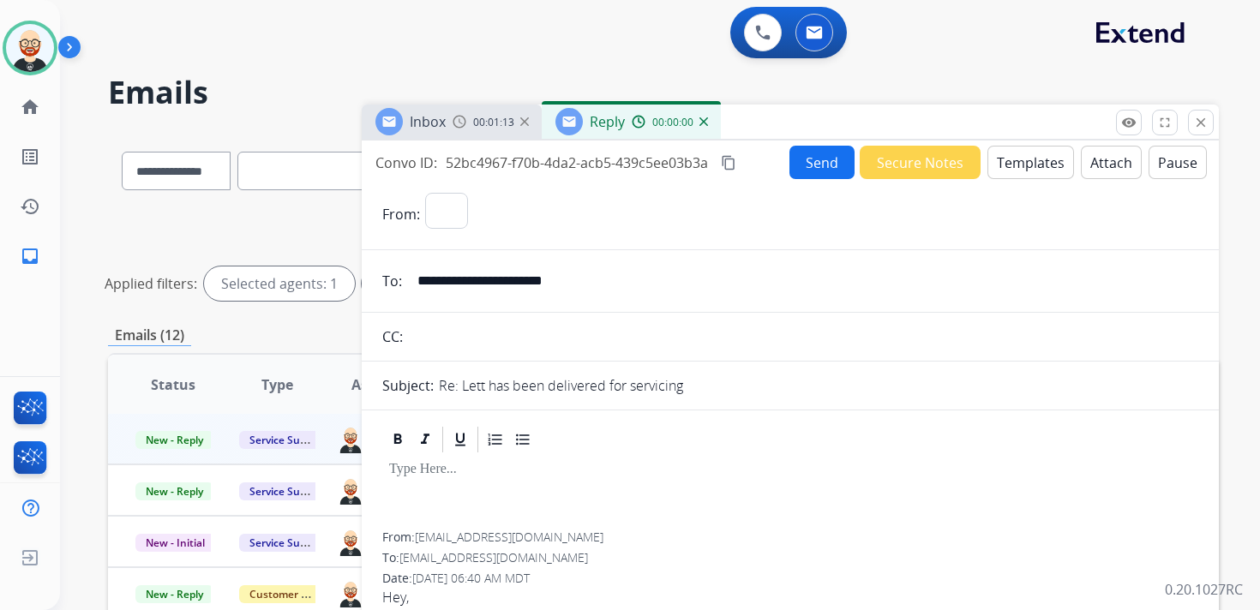
select select "**********"
click at [491, 496] on div at bounding box center [790, 493] width 816 height 77
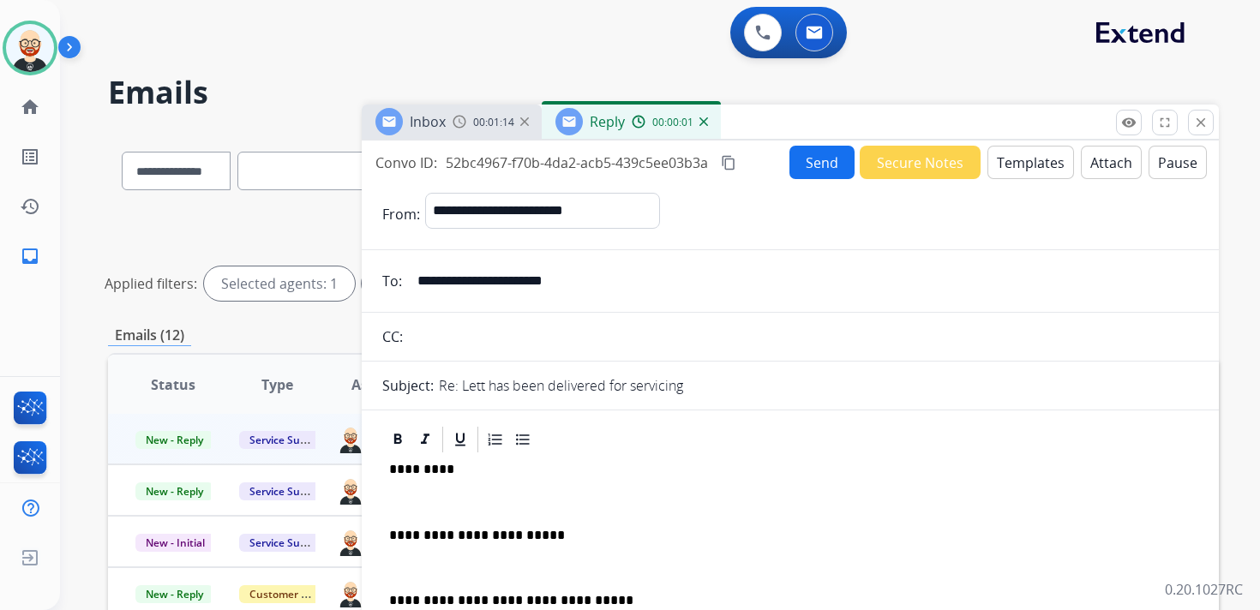
scroll to position [4, 0]
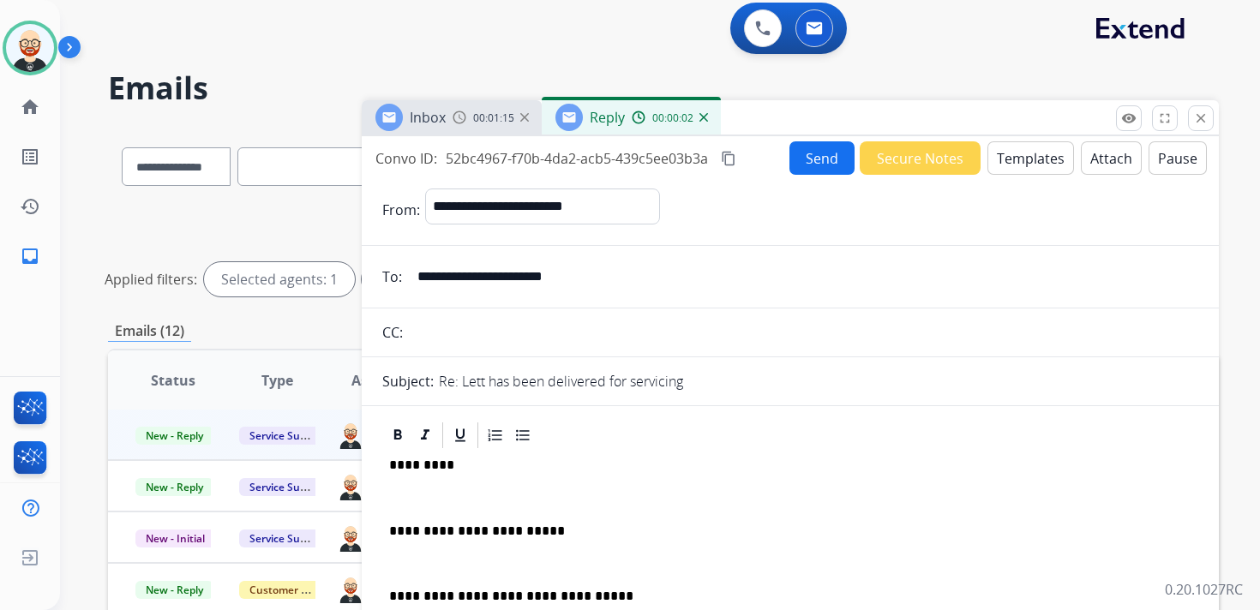
click at [479, 497] on p at bounding box center [790, 497] width 802 height 15
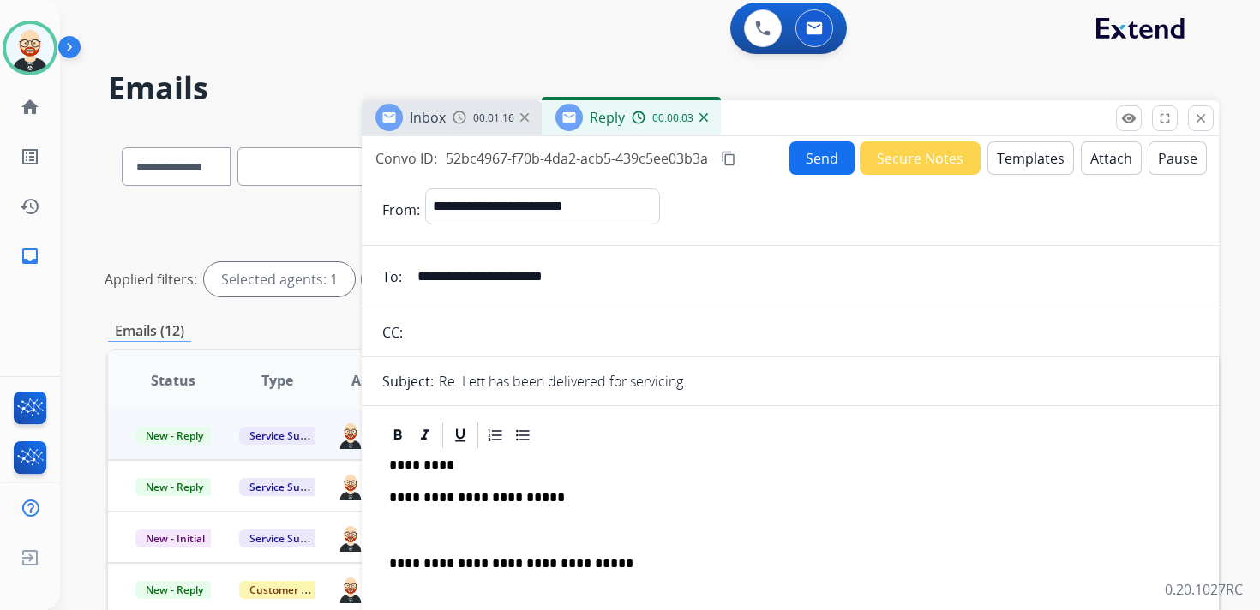
click at [465, 540] on div "**********" at bounding box center [790, 555] width 816 height 209
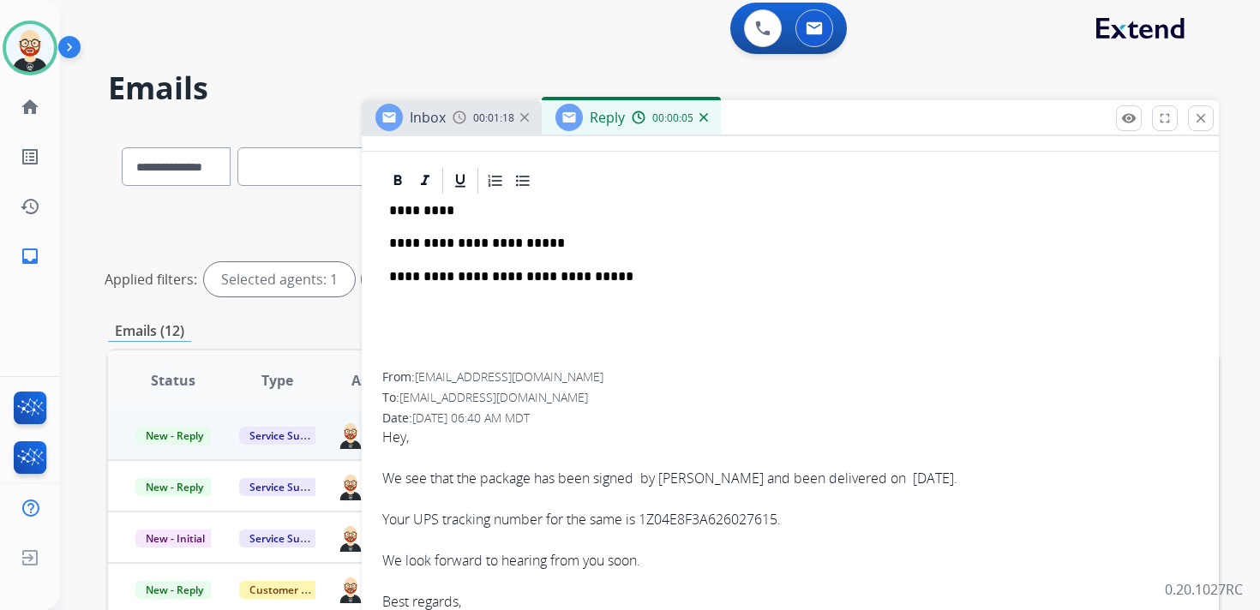
scroll to position [346, 0]
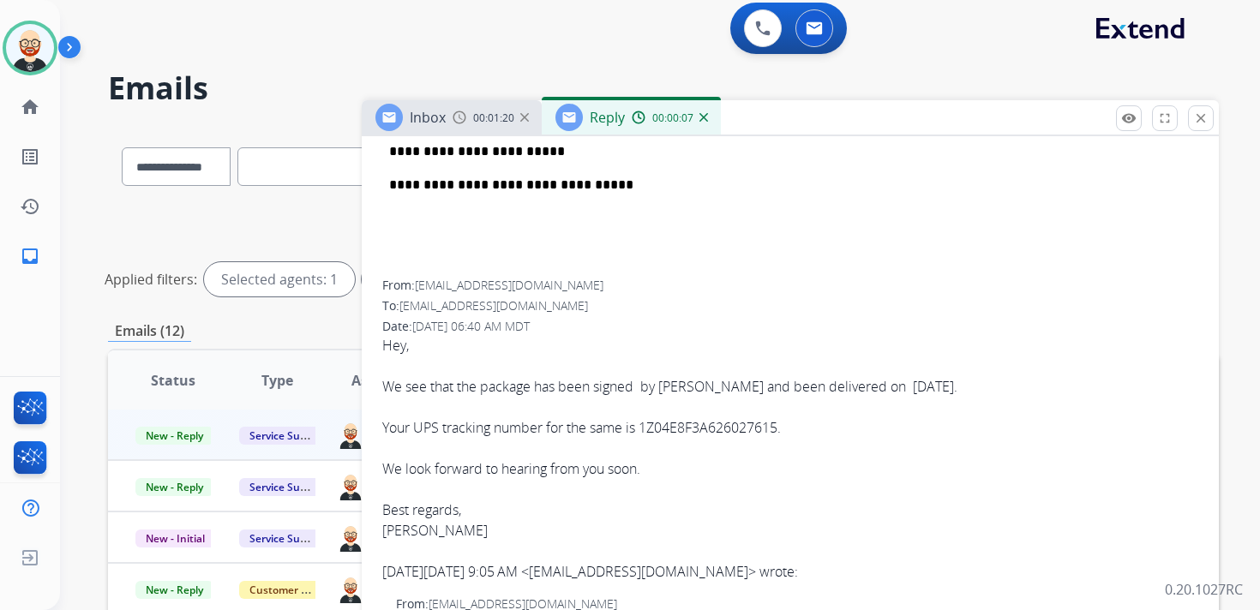
click at [396, 532] on div "Hey, We see that the package has been signed by [PERSON_NAME] and been delivere…" at bounding box center [790, 438] width 816 height 206
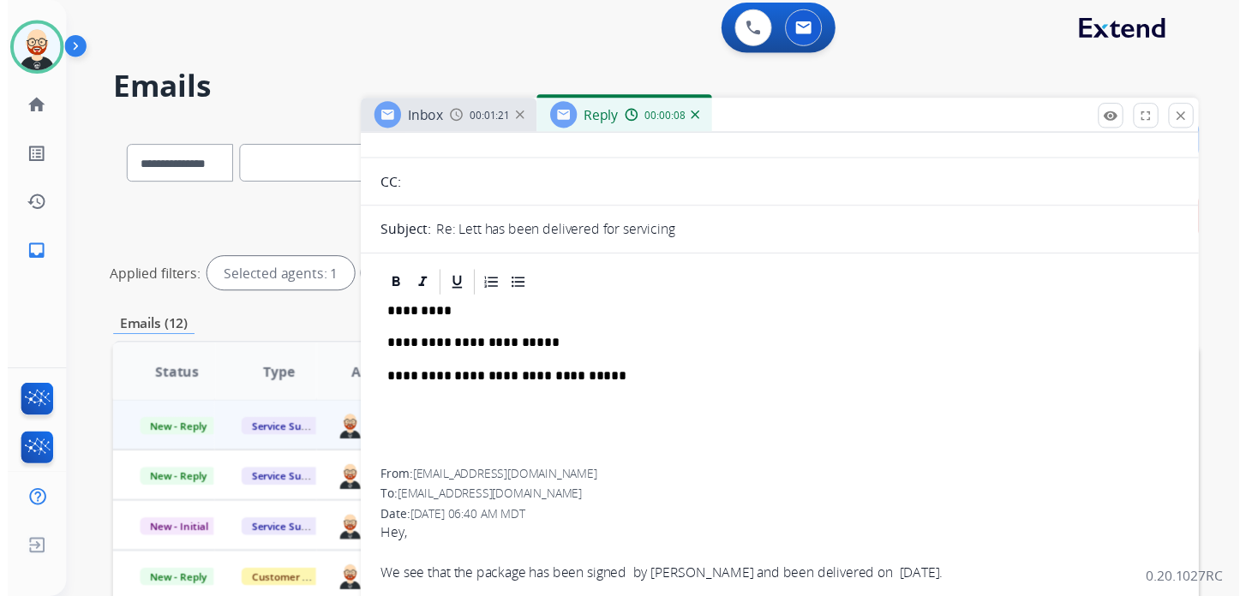
scroll to position [0, 0]
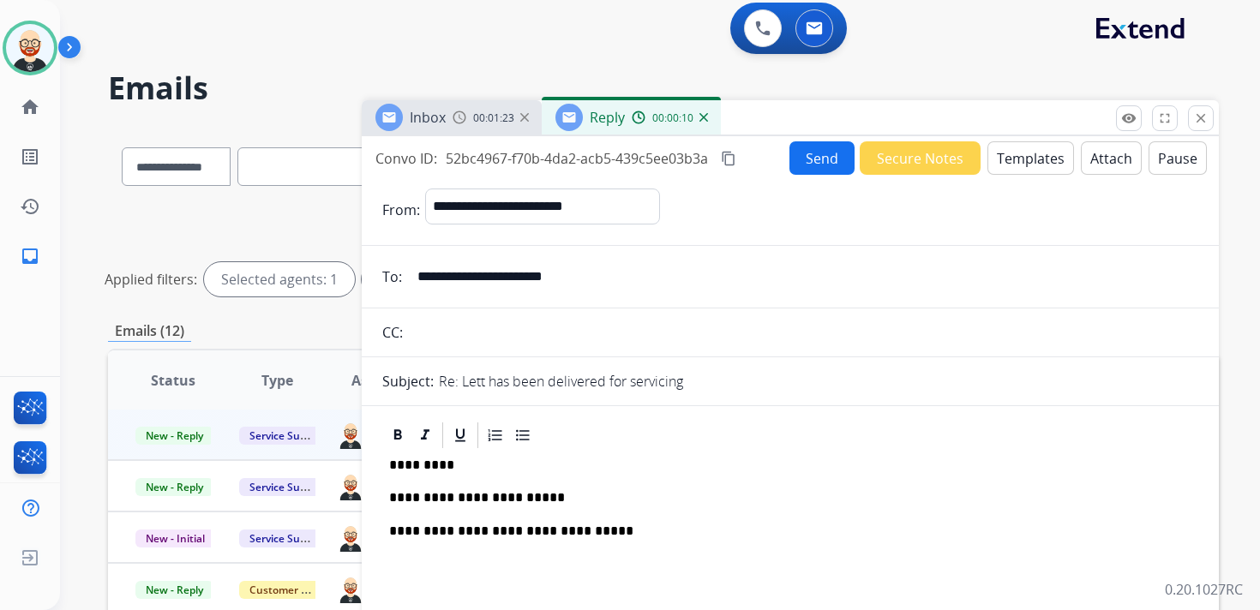
click at [418, 460] on p "*********" at bounding box center [783, 465] width 788 height 15
click at [418, 460] on p "**********" at bounding box center [783, 465] width 788 height 15
click at [815, 156] on button "Send" at bounding box center [821, 157] width 65 height 33
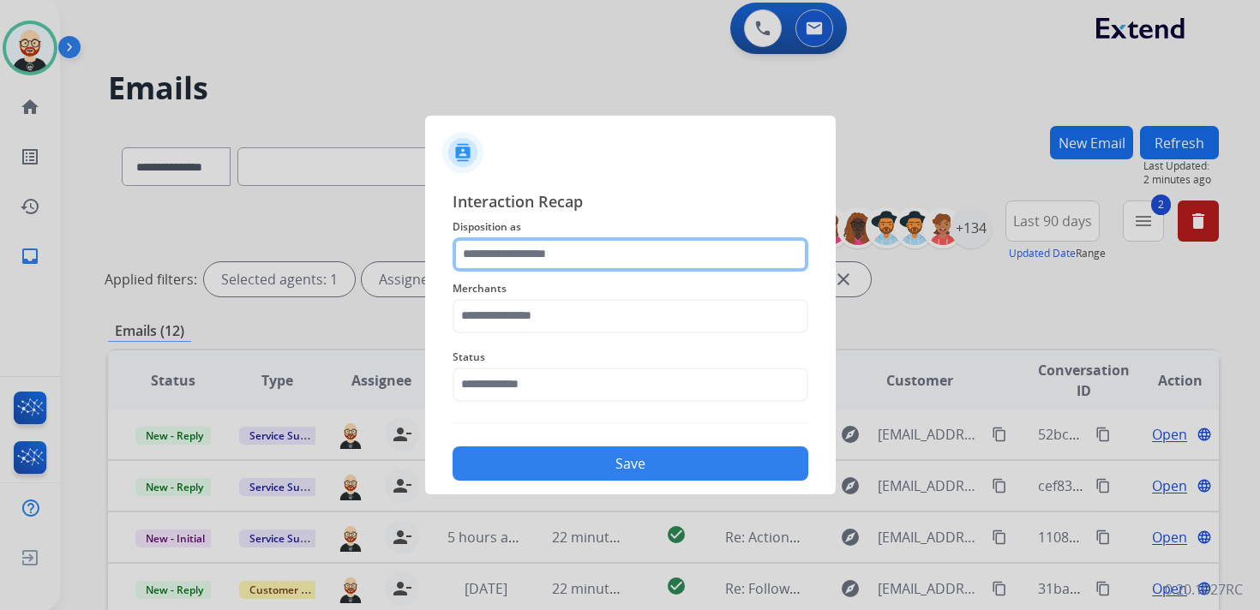
click at [548, 252] on input "text" at bounding box center [630, 254] width 356 height 34
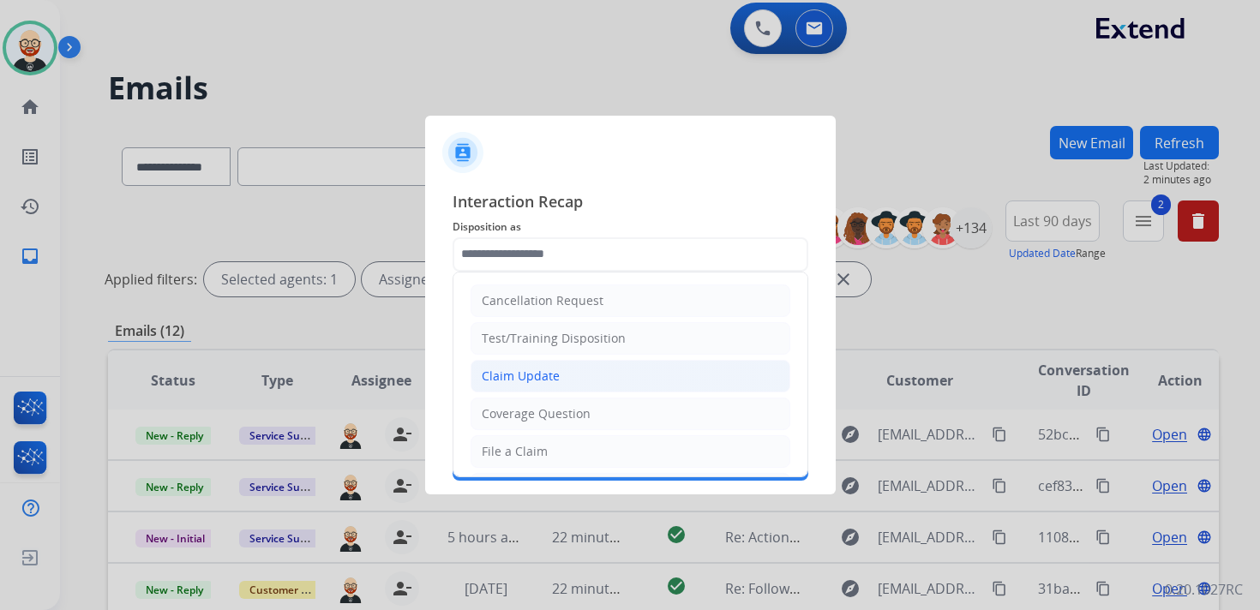
click at [510, 377] on div "Claim Update" at bounding box center [521, 376] width 78 height 17
type input "**********"
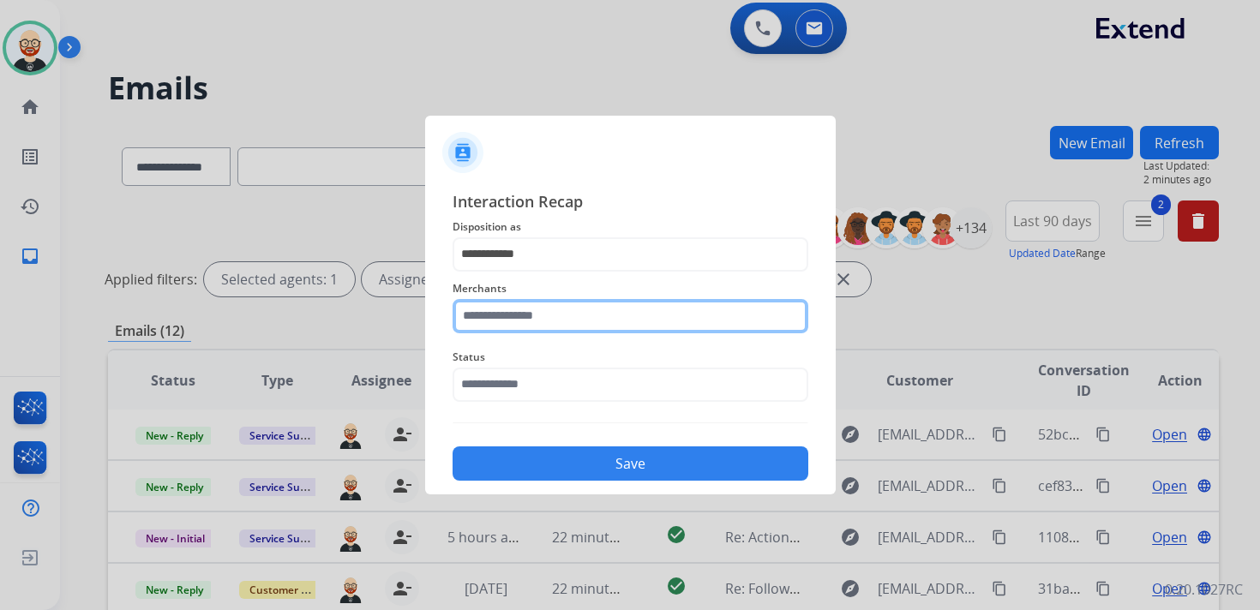
click at [485, 321] on input "text" at bounding box center [630, 316] width 356 height 34
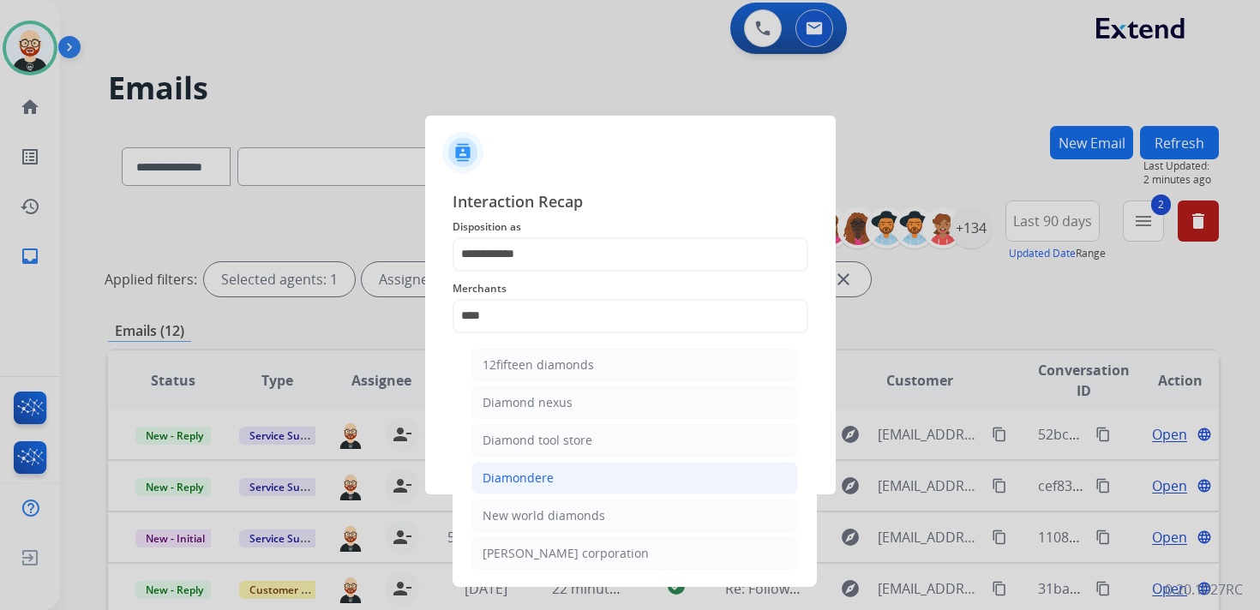
click at [512, 470] on div "Diamondere" at bounding box center [517, 478] width 71 height 17
type input "**********"
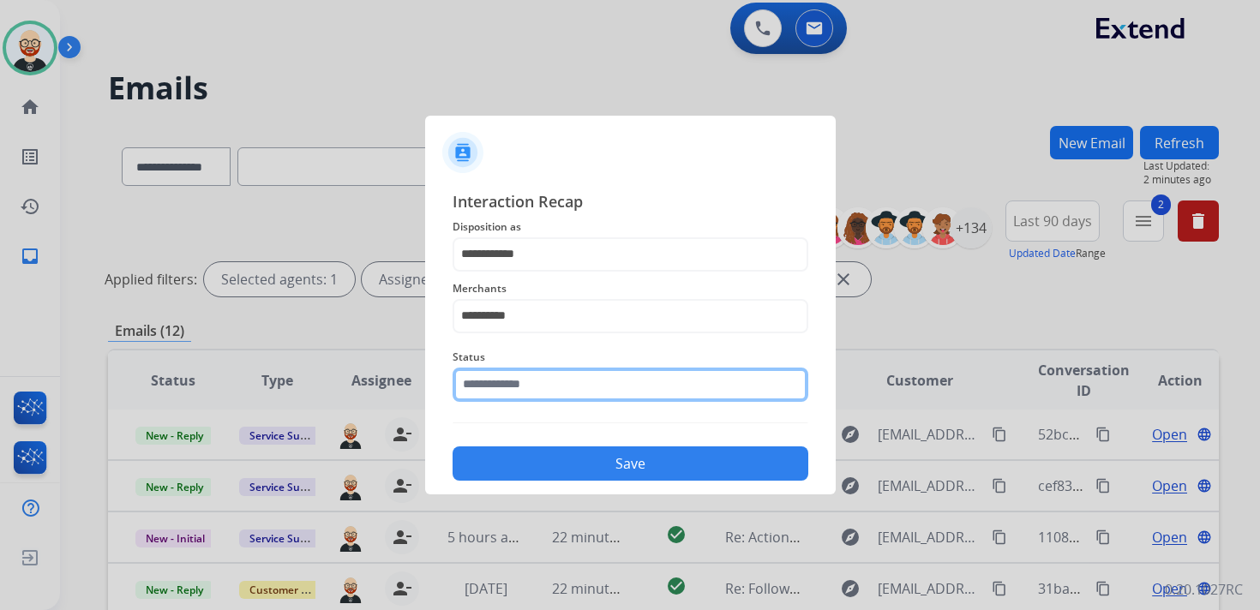
click at [504, 387] on input "text" at bounding box center [630, 385] width 356 height 34
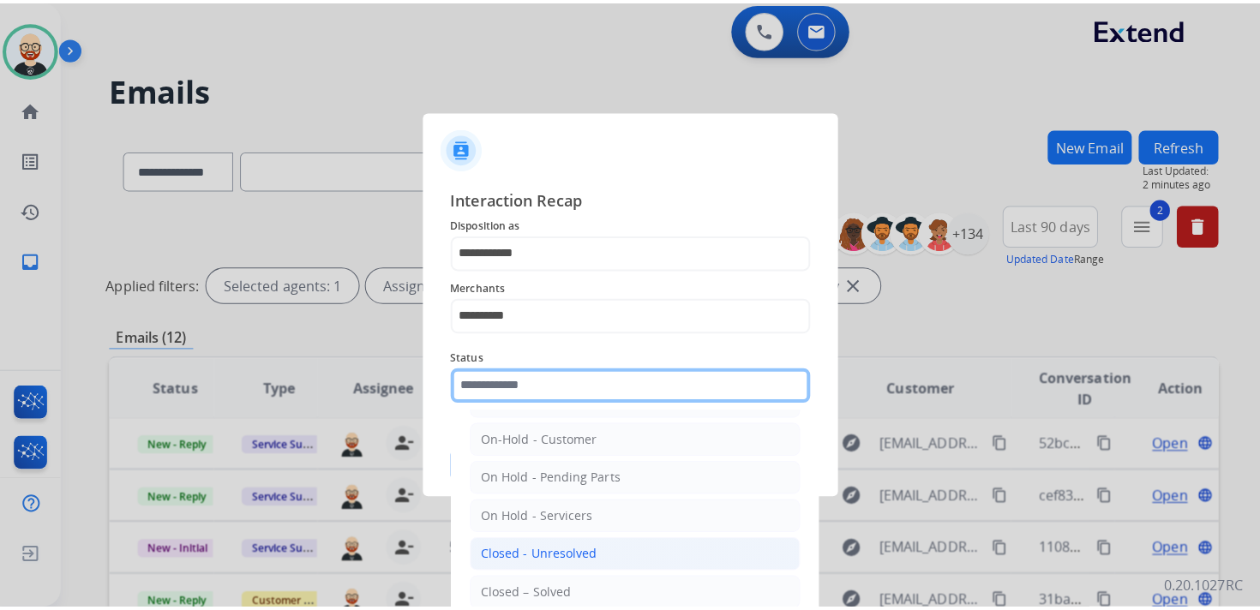
scroll to position [47, 0]
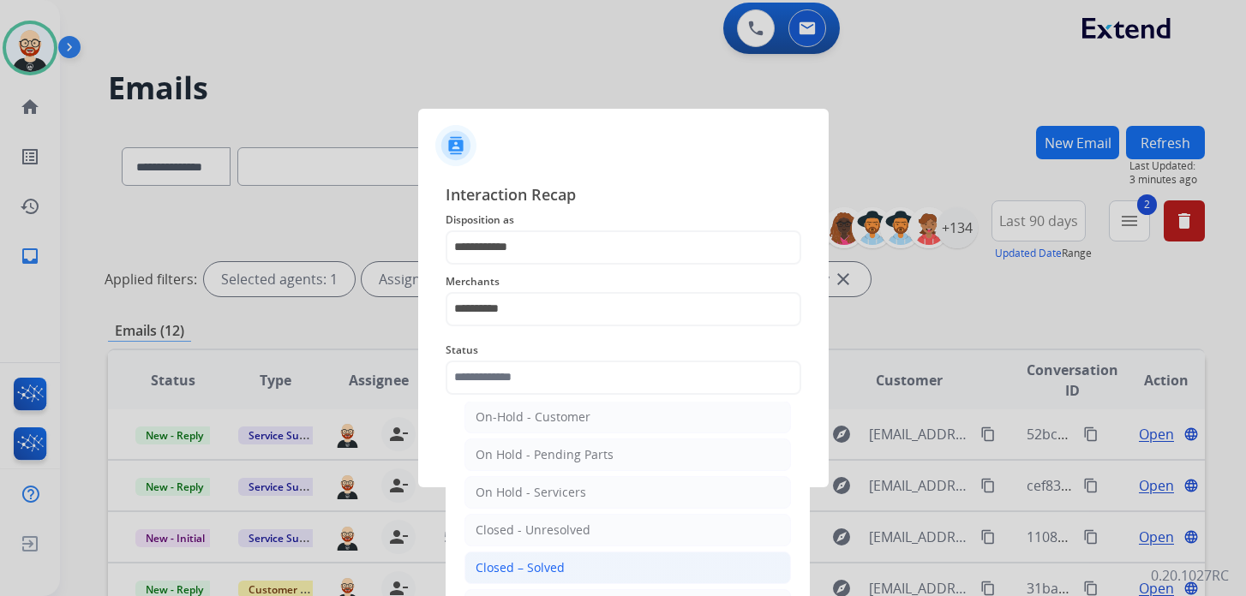
click at [561, 562] on li "Closed – Solved" at bounding box center [627, 568] width 326 height 33
type input "**********"
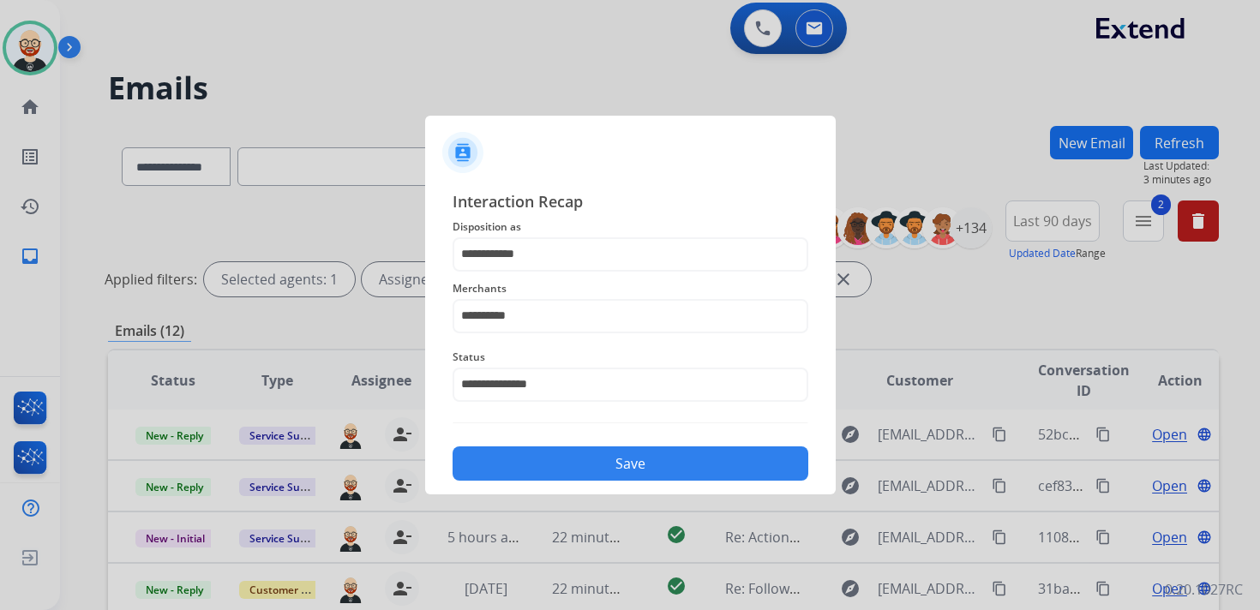
click at [566, 463] on button "Save" at bounding box center [630, 463] width 356 height 34
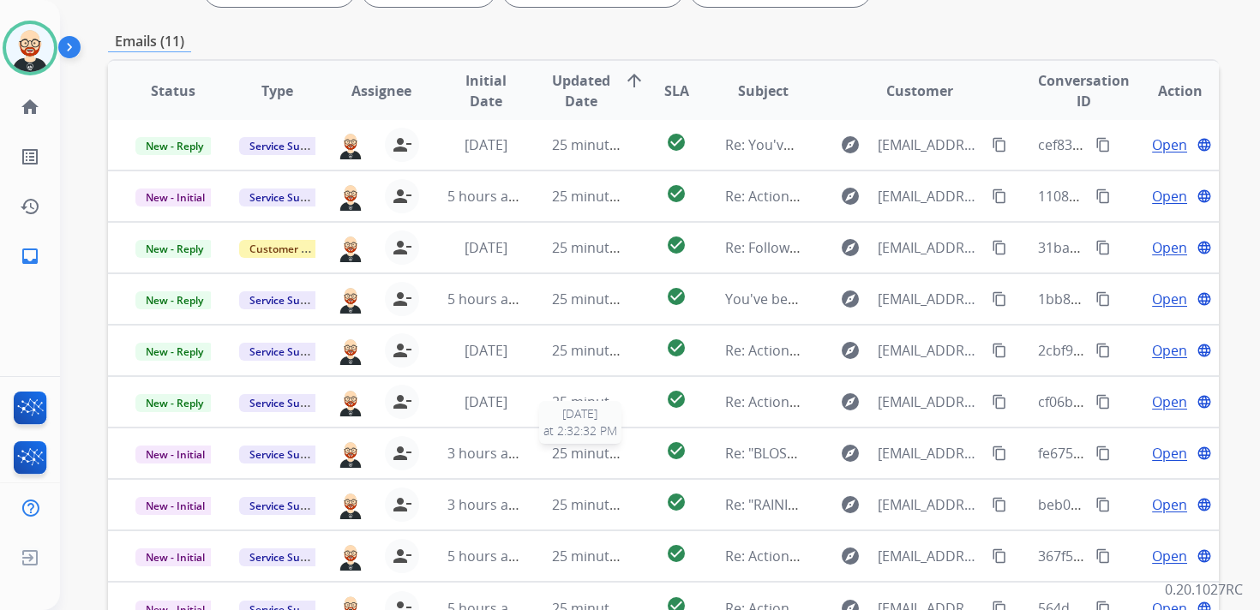
scroll to position [0, 0]
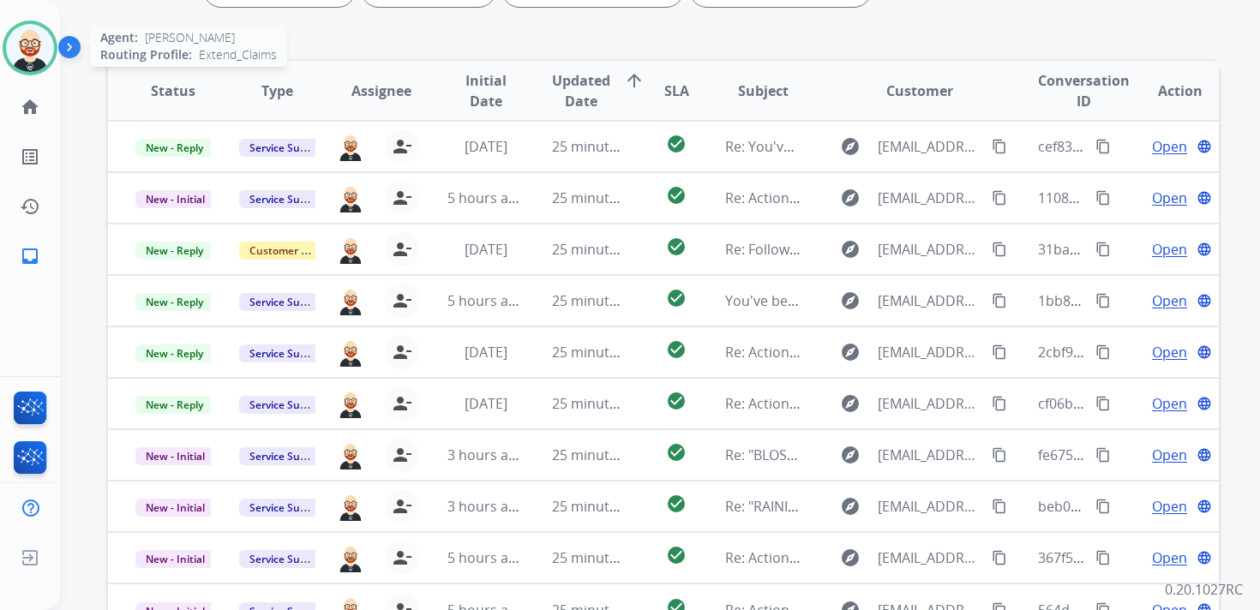
click at [25, 47] on img at bounding box center [30, 48] width 48 height 48
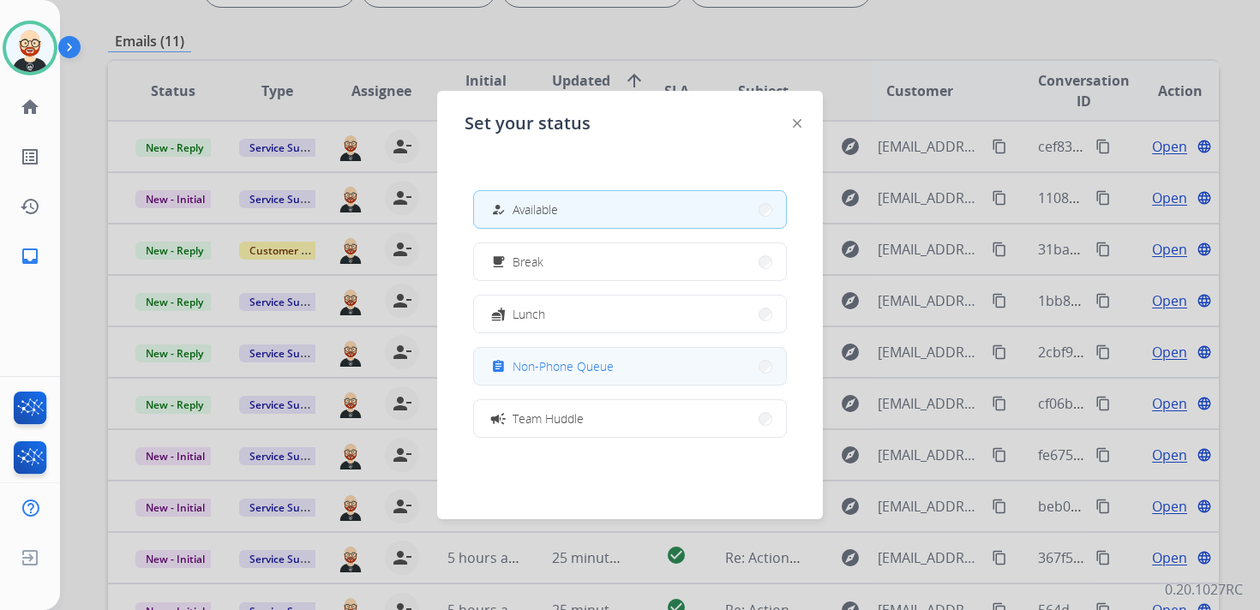
click at [519, 361] on span "Non-Phone Queue" at bounding box center [562, 366] width 101 height 18
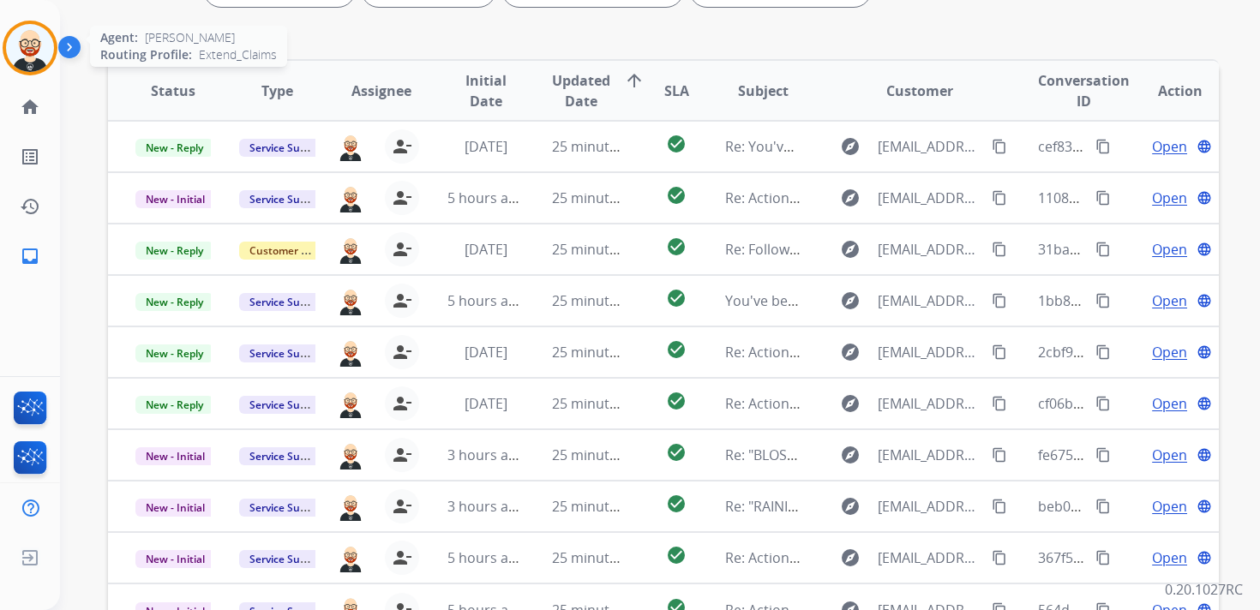
click at [29, 57] on img at bounding box center [30, 48] width 48 height 48
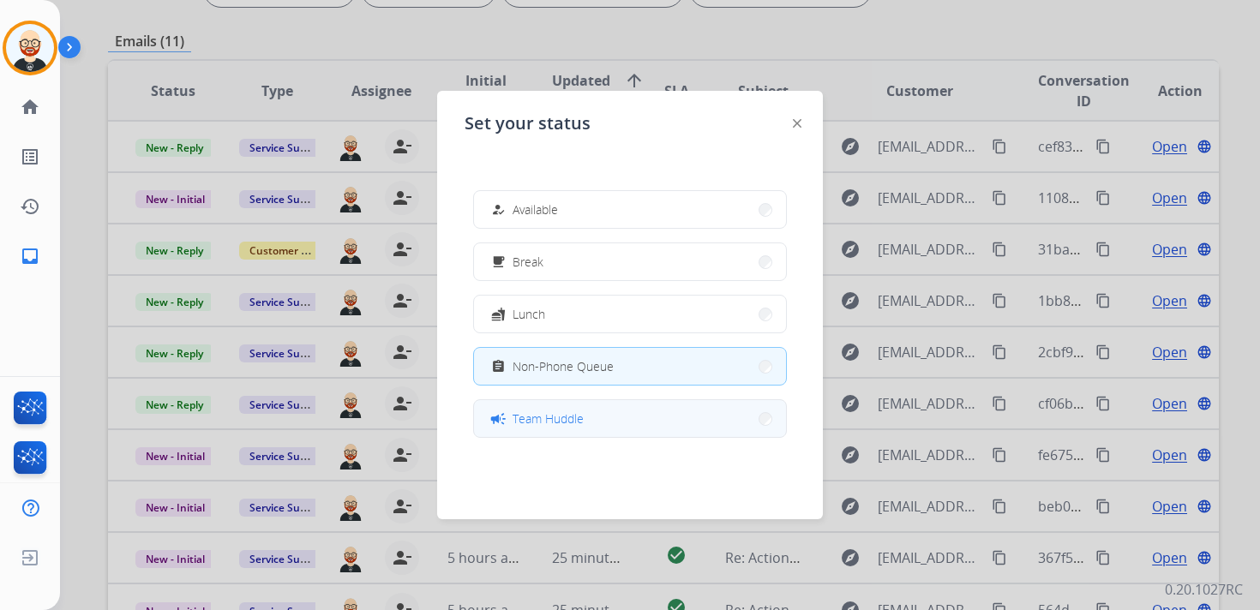
scroll to position [271, 0]
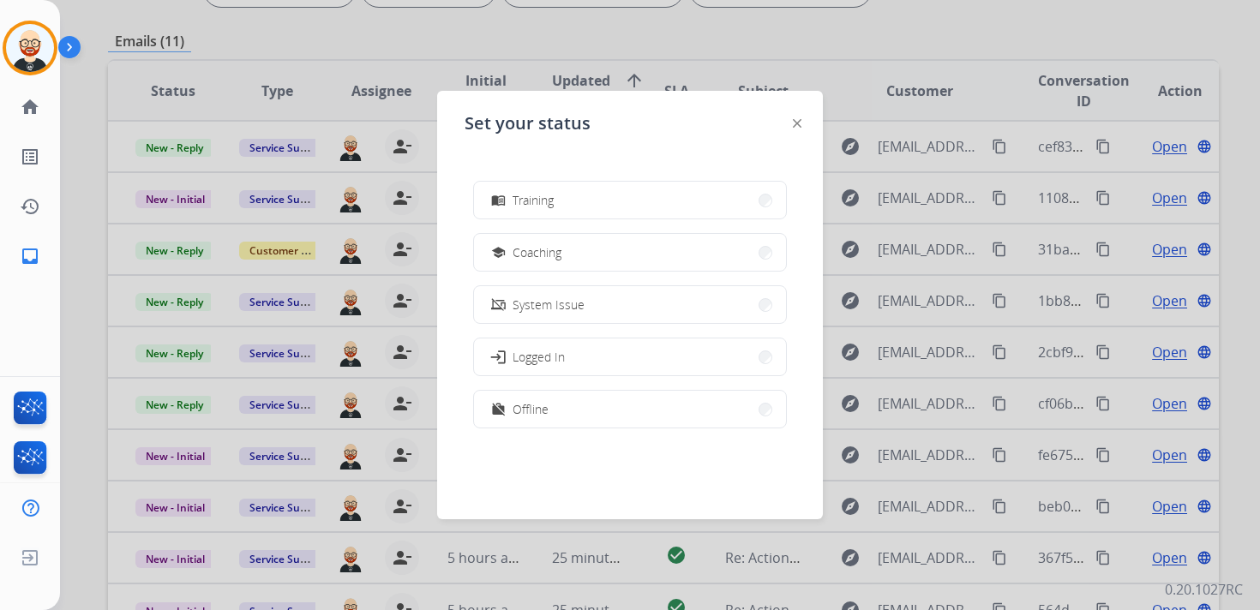
click at [533, 409] on span "Offline" at bounding box center [530, 409] width 36 height 18
